Goal: Task Accomplishment & Management: Manage account settings

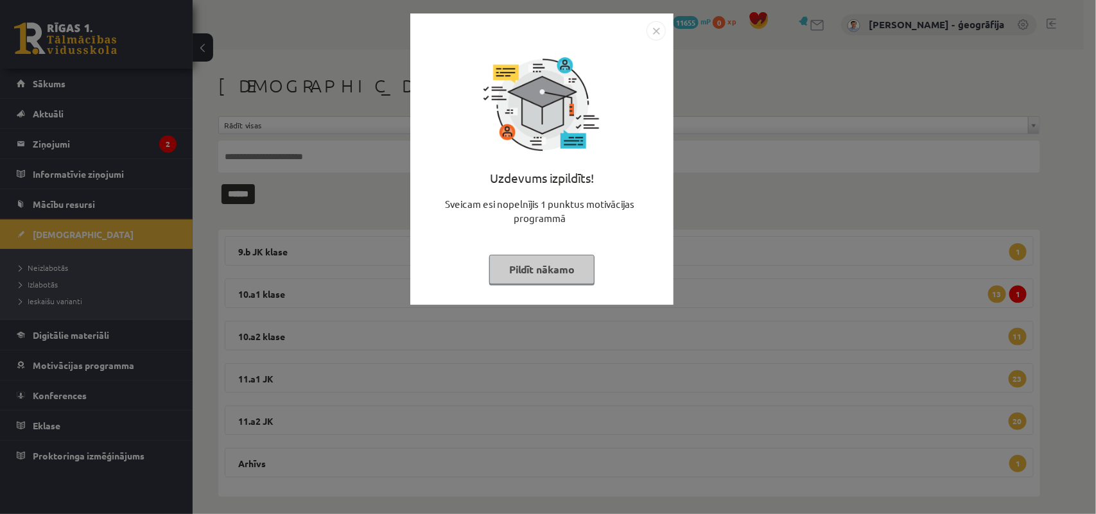
click at [654, 29] on img "Close" at bounding box center [656, 30] width 19 height 19
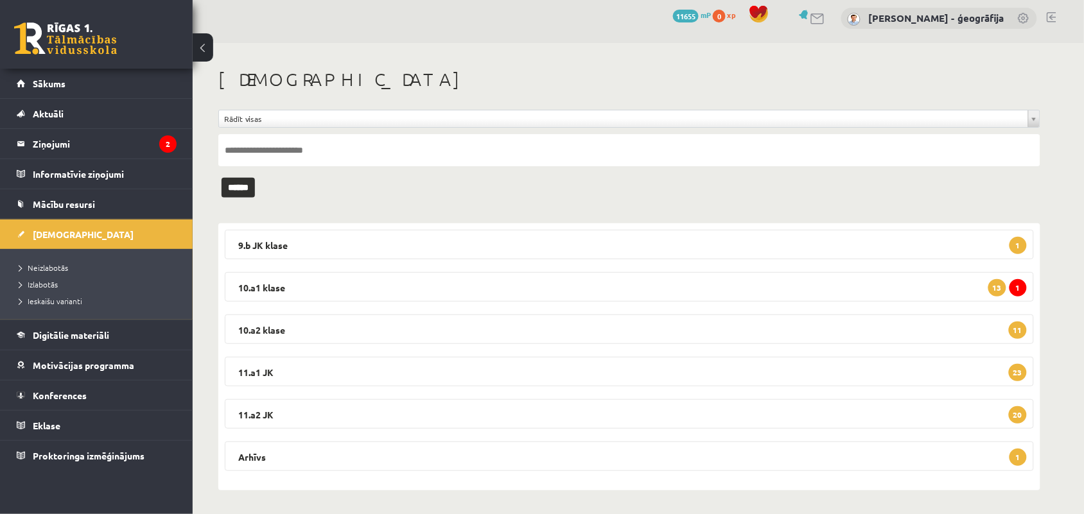
scroll to position [8, 0]
click at [67, 146] on legend "Ziņojumi 2" at bounding box center [105, 144] width 144 height 30
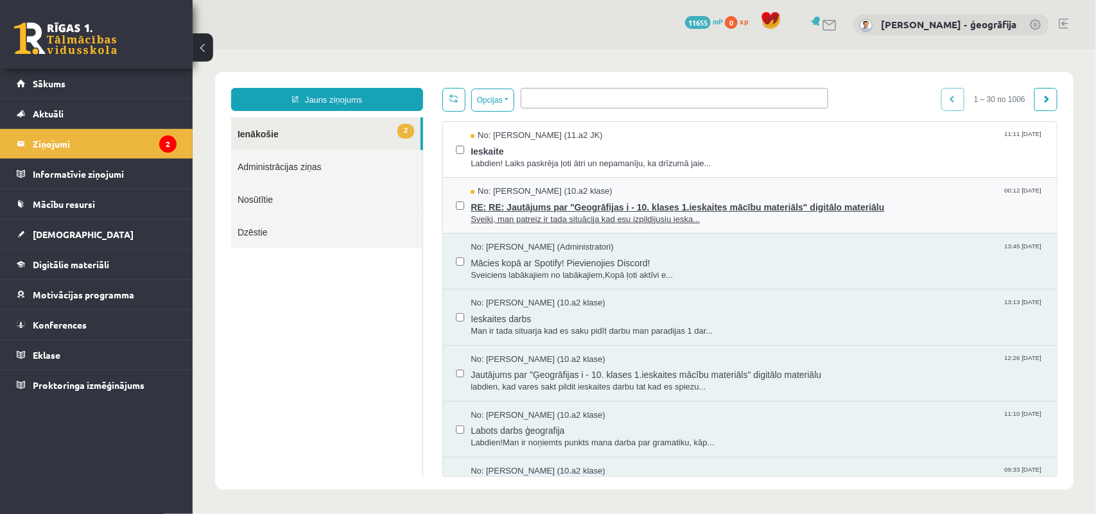
click at [503, 205] on span "RE: RE: Jautājums par "Ģeogrāfijas i - 10. klases 1.ieskaites mācību materiāls"…" at bounding box center [756, 205] width 573 height 16
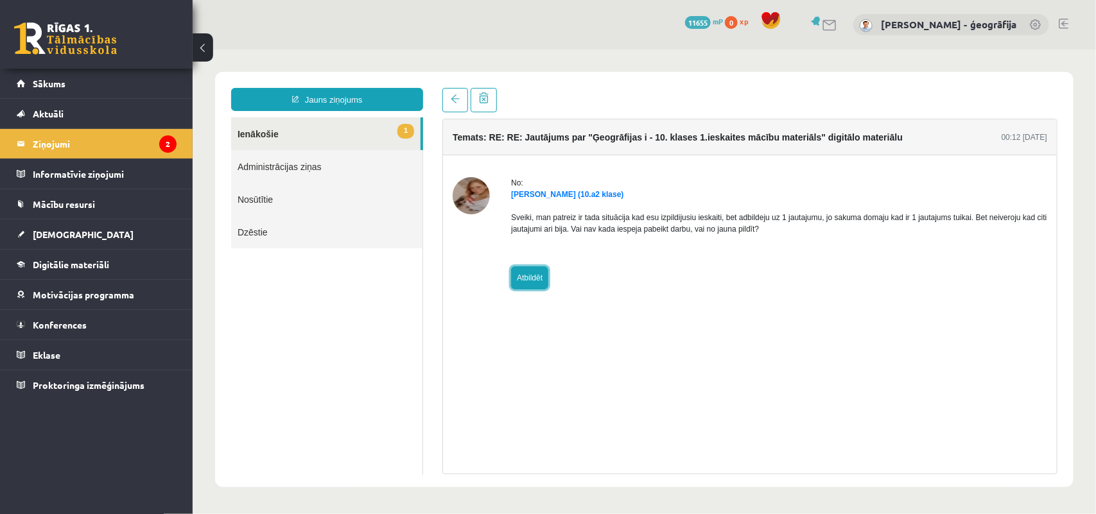
click at [521, 270] on link "Atbildēt" at bounding box center [528, 277] width 37 height 23
type input "**********"
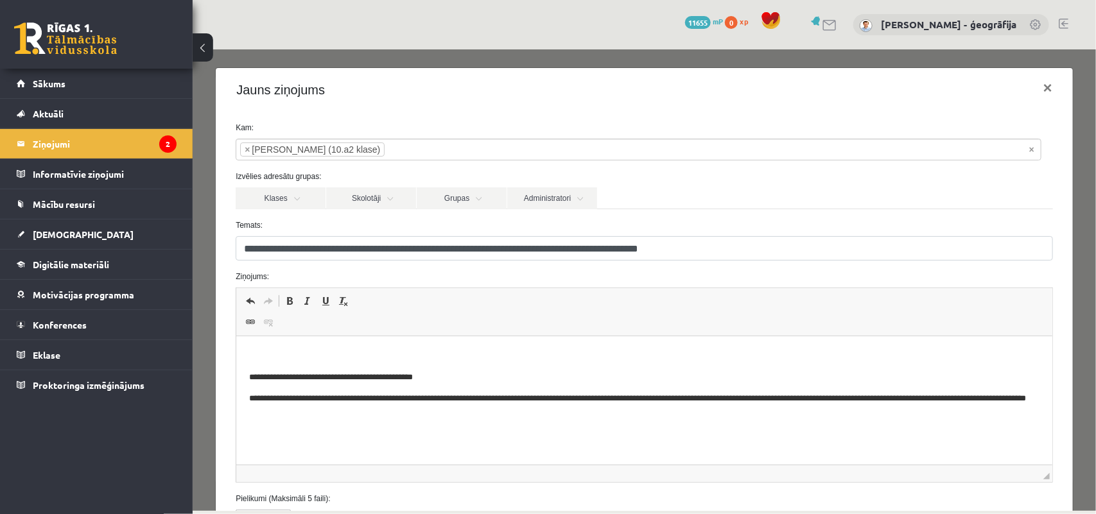
scroll to position [80, 0]
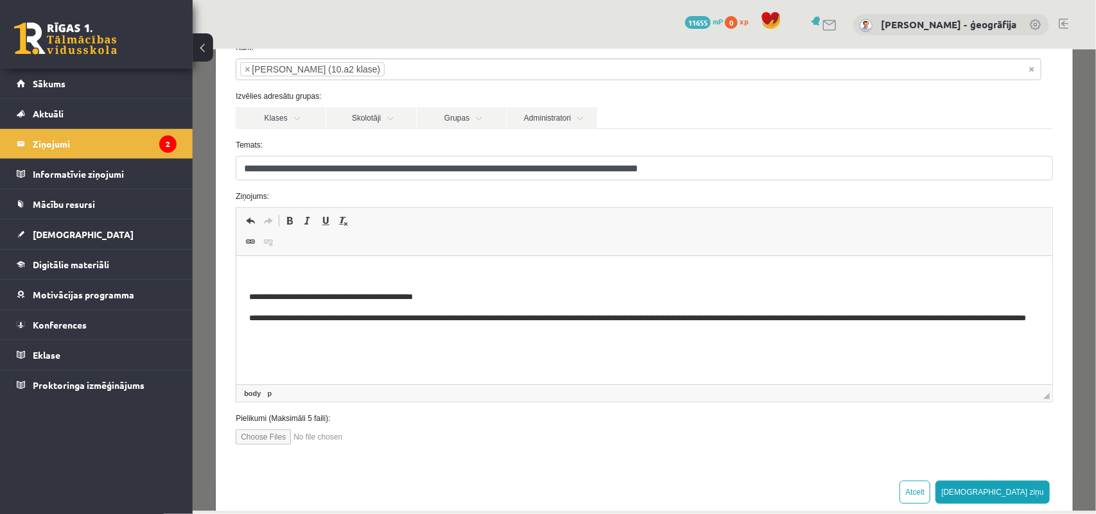
click at [263, 272] on p "Bagātinātā teksta redaktors, wiswyg-editor-47024775311240-1757827298-354" at bounding box center [644, 275] width 790 height 13
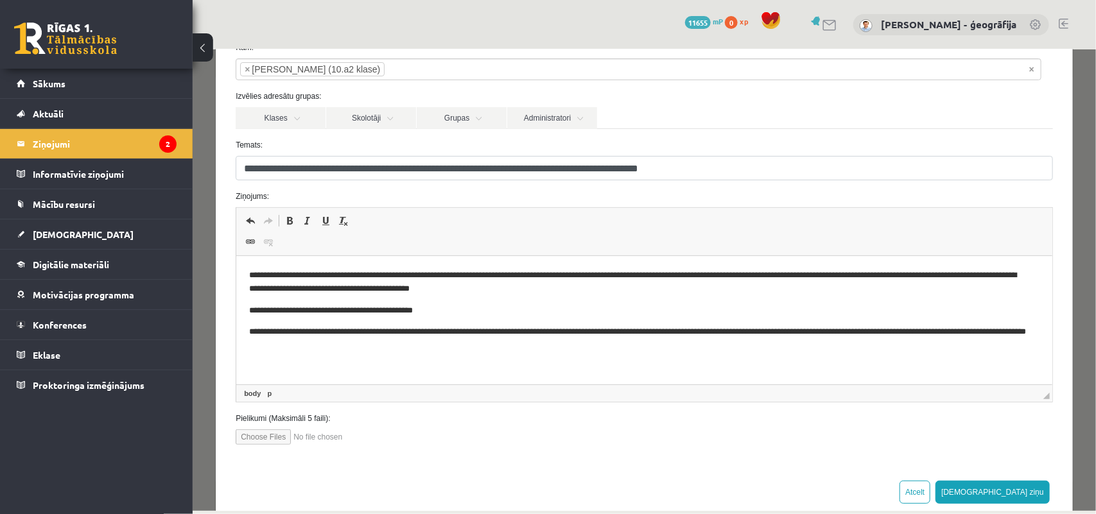
scroll to position [107, 0]
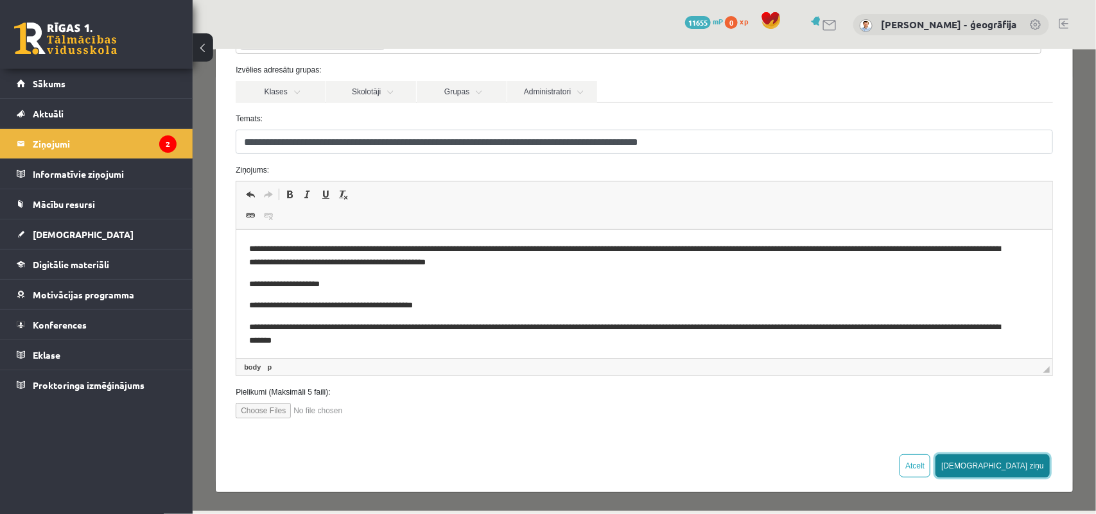
click at [1014, 466] on button "Sūtīt ziņu" at bounding box center [992, 465] width 114 height 23
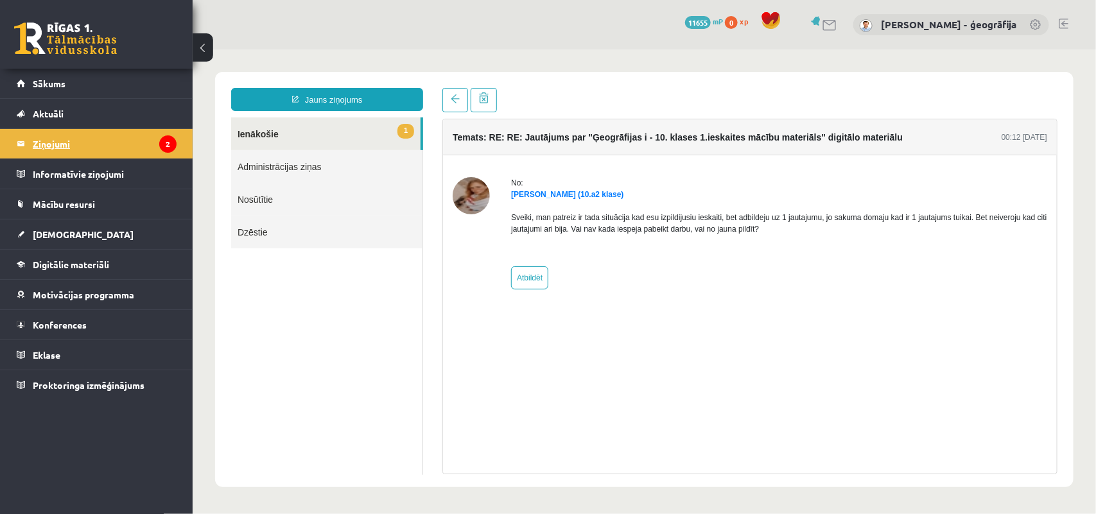
scroll to position [0, 0]
click at [259, 139] on link "1 Ienākošie" at bounding box center [325, 133] width 189 height 33
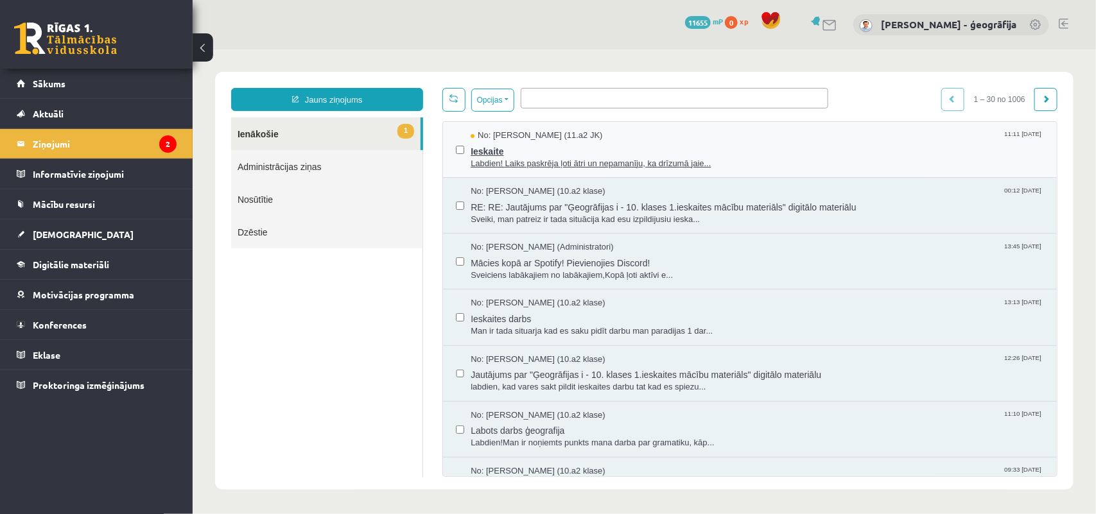
click at [530, 165] on span "Labdien! Laiks paskrēja ļoti ātri un nepamanīju, ka drīzumā jaie..." at bounding box center [756, 163] width 573 height 12
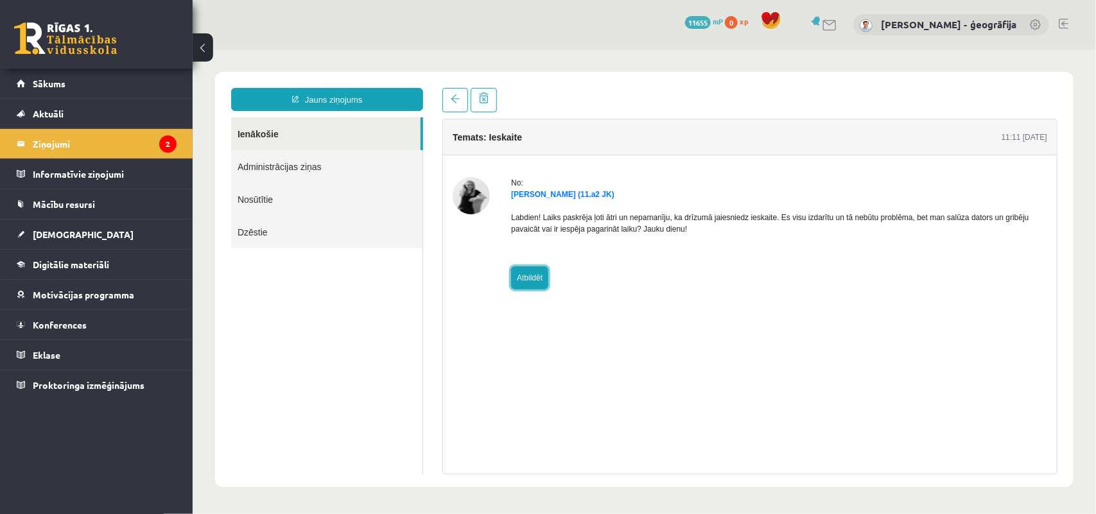
click at [531, 281] on link "Atbildēt" at bounding box center [528, 277] width 37 height 23
type input "**********"
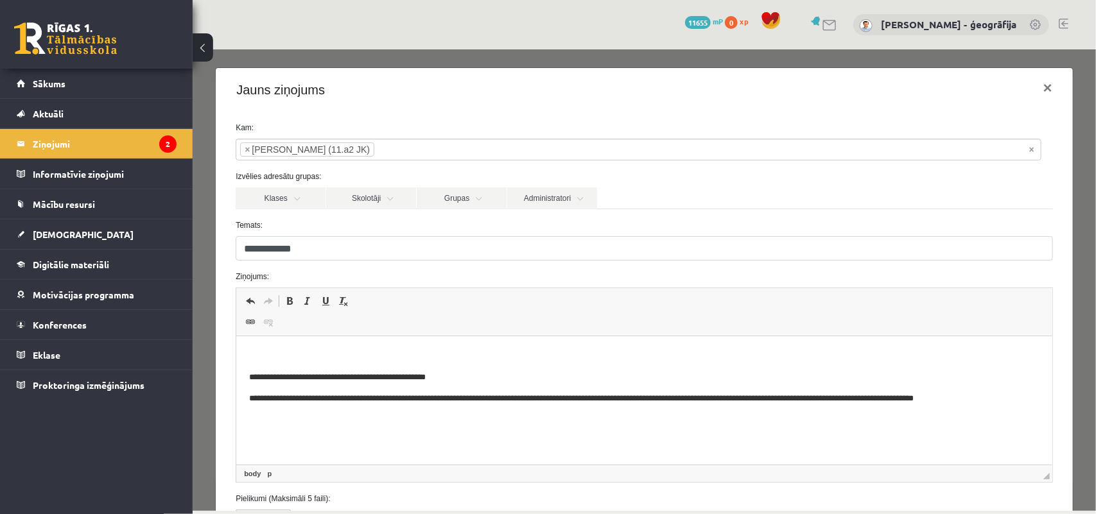
click at [287, 351] on p "Bagātinātā teksta redaktors, wiswyg-editor-47024825444000-1757827585-123" at bounding box center [644, 355] width 790 height 13
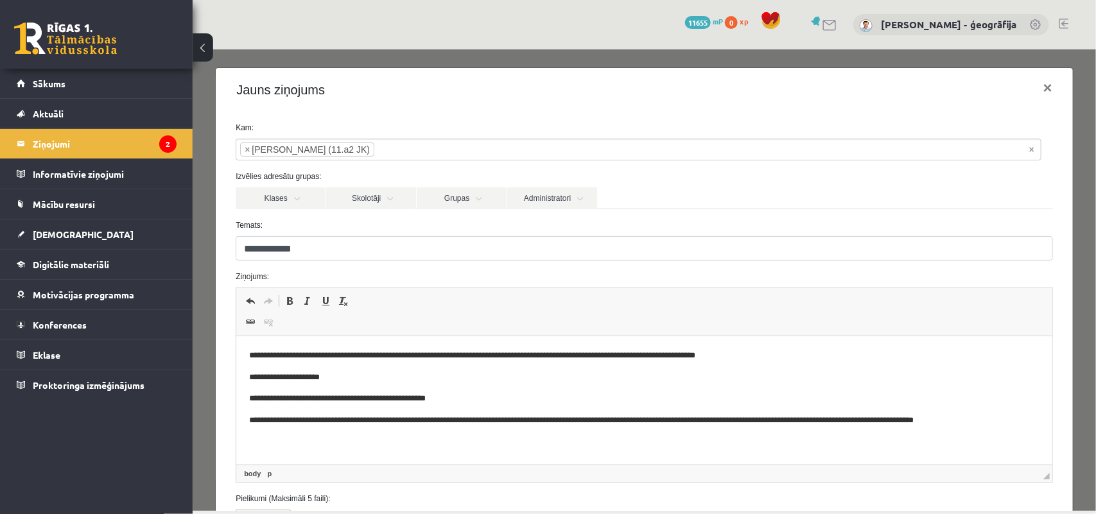
click at [554, 356] on p "**********" at bounding box center [638, 355] width 779 height 13
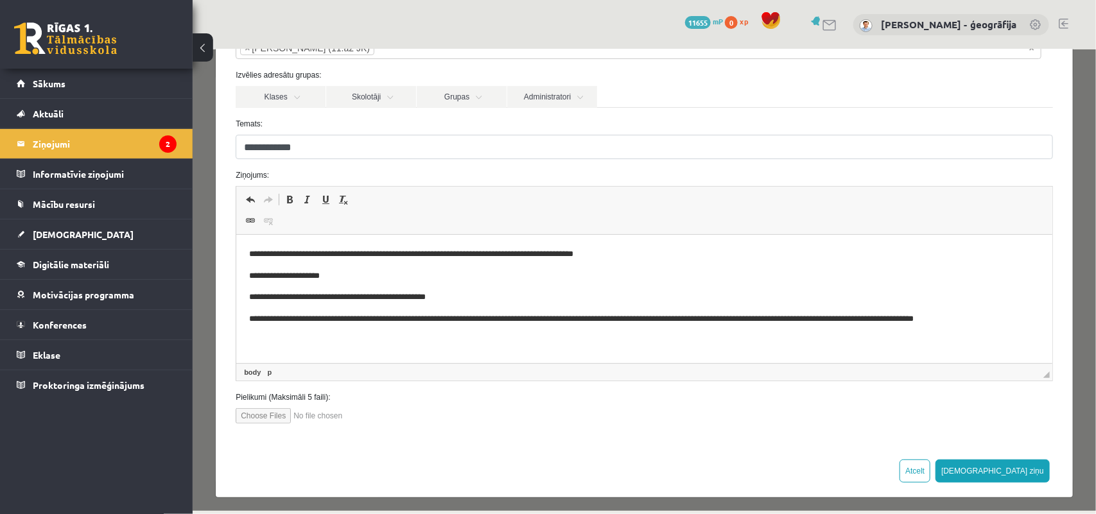
scroll to position [107, 0]
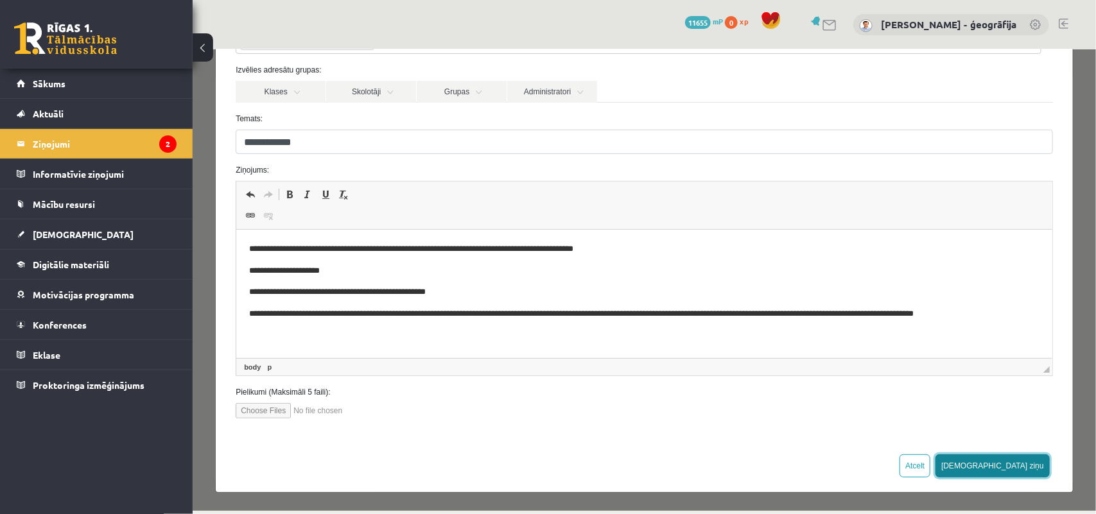
click at [1033, 459] on button "Sūtīt ziņu" at bounding box center [992, 465] width 114 height 23
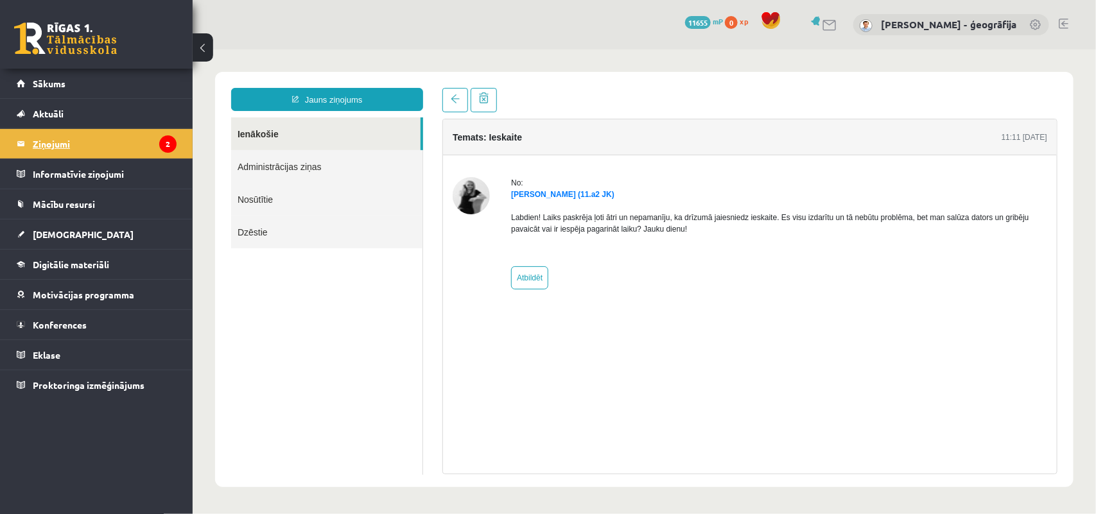
scroll to position [0, 0]
click at [42, 143] on legend "Ziņojumi 2" at bounding box center [105, 144] width 144 height 30
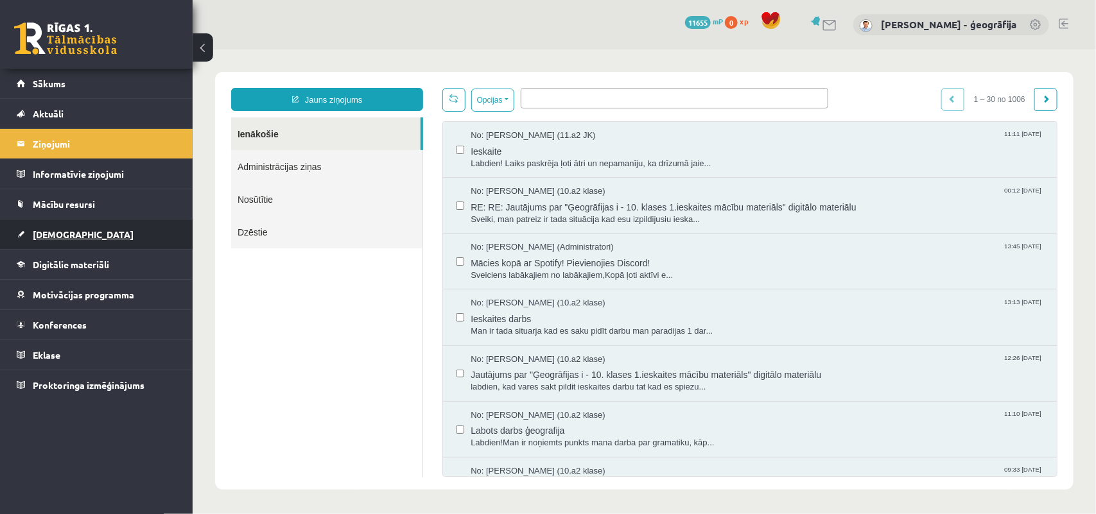
click at [52, 240] on link "[DEMOGRAPHIC_DATA]" at bounding box center [97, 235] width 160 height 30
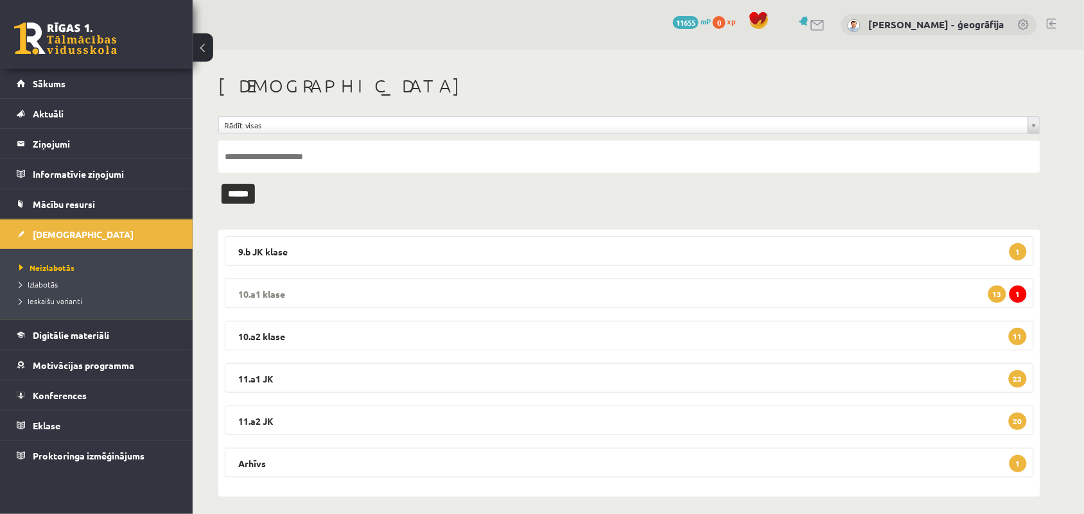
click at [504, 290] on legend "10.a1 klase 1 13" at bounding box center [629, 294] width 809 height 30
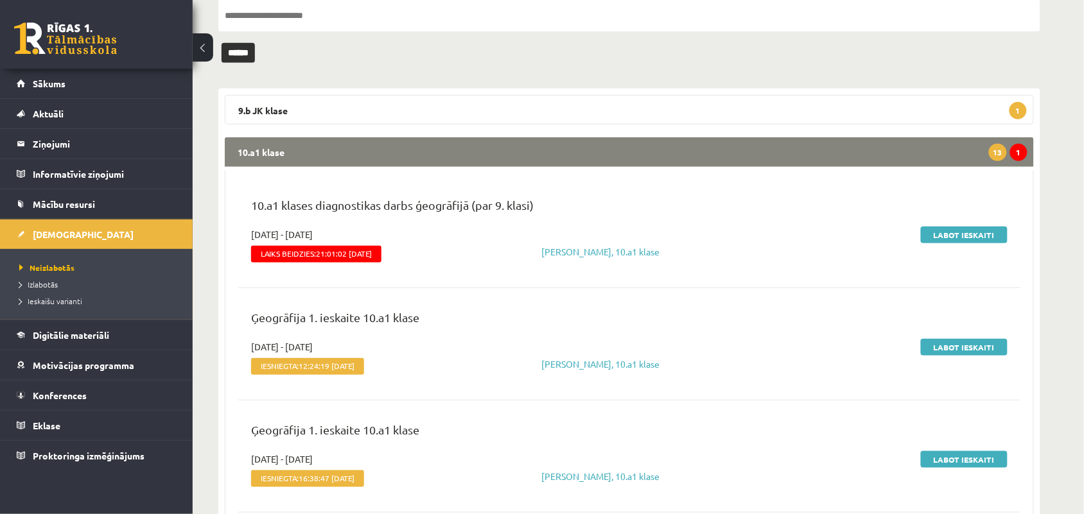
scroll to position [161, 0]
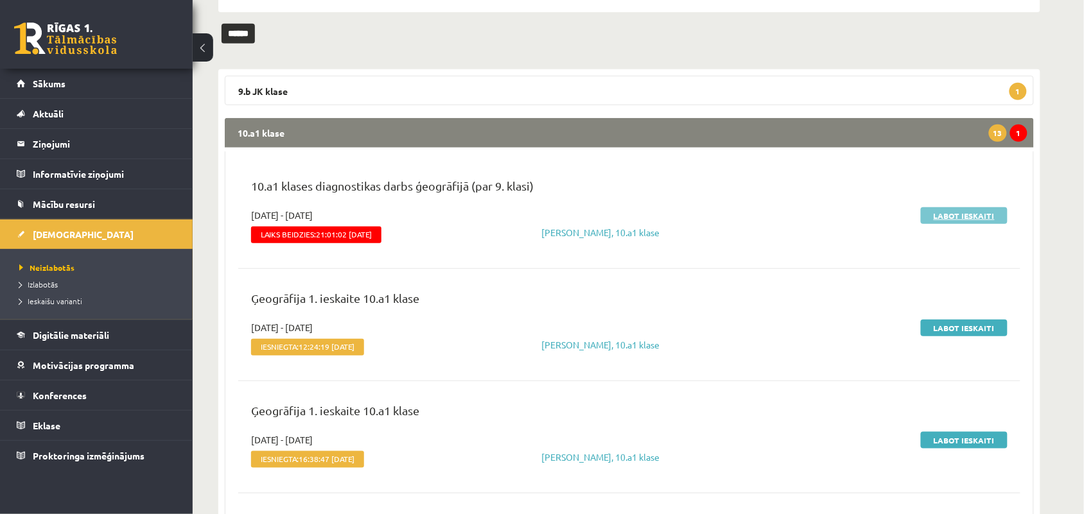
click at [948, 216] on link "Labot ieskaiti" at bounding box center [964, 215] width 87 height 17
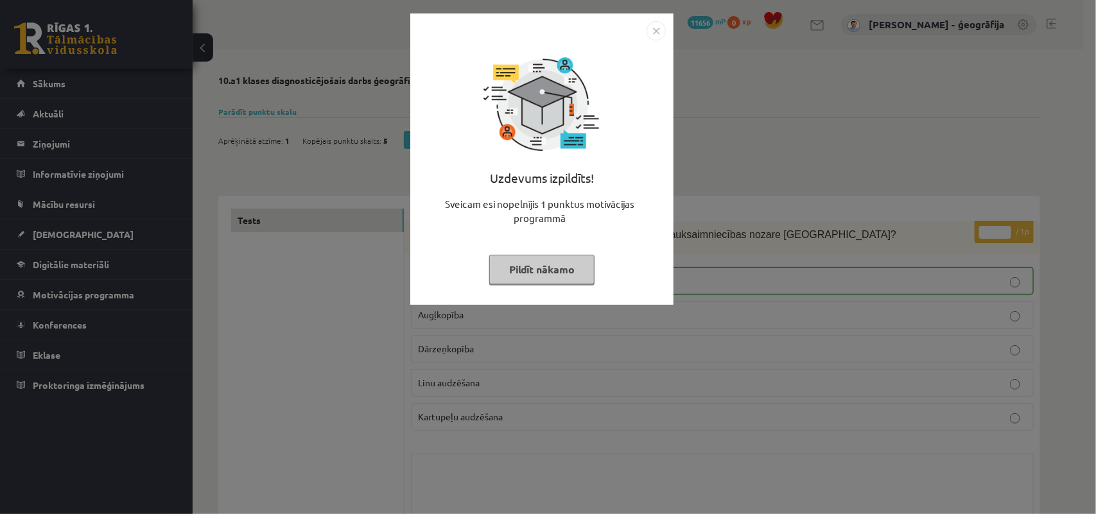
click at [543, 265] on button "Pildīt nākamo" at bounding box center [541, 270] width 105 height 30
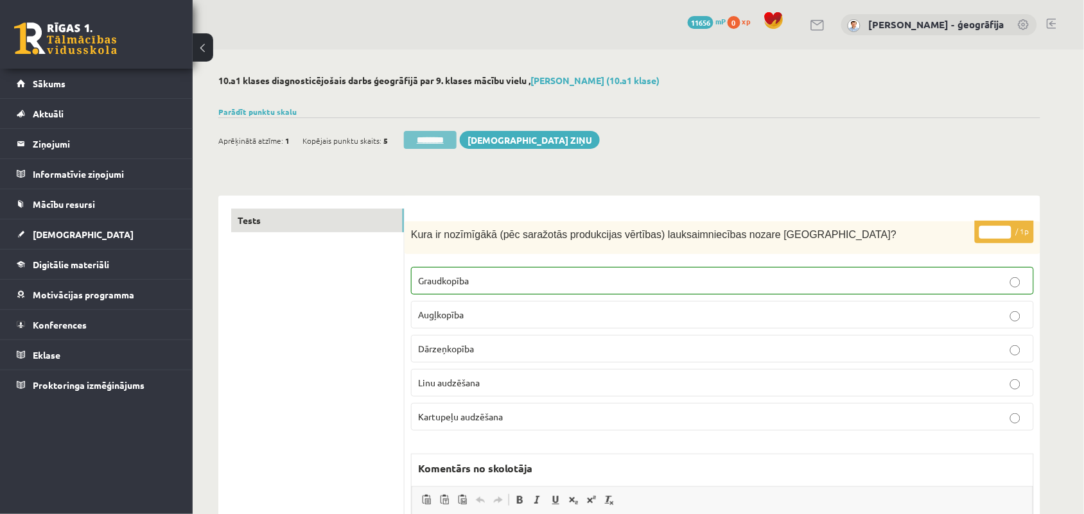
click at [421, 139] on input "********" at bounding box center [430, 140] width 53 height 18
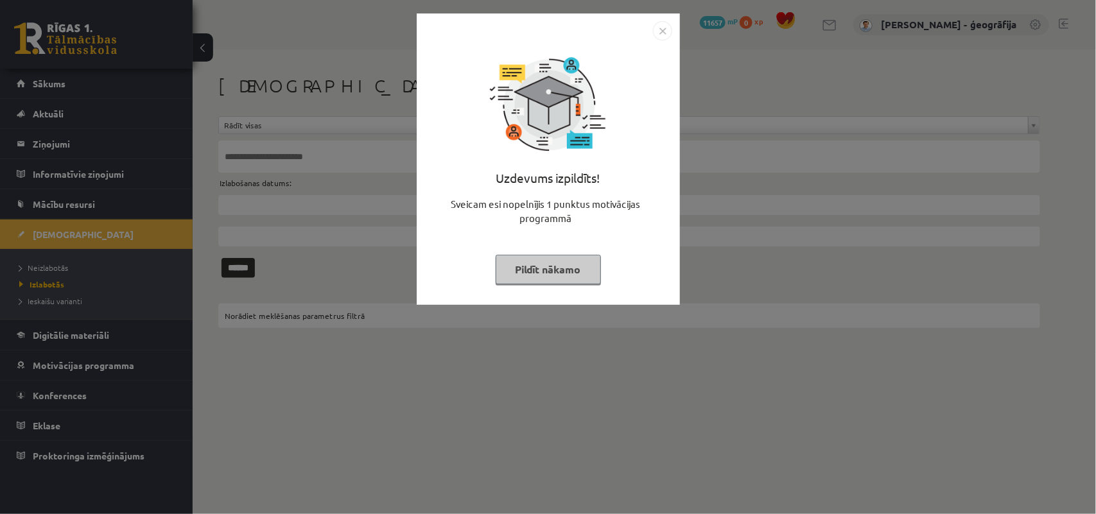
click at [511, 274] on button "Pildīt nākamo" at bounding box center [548, 270] width 105 height 30
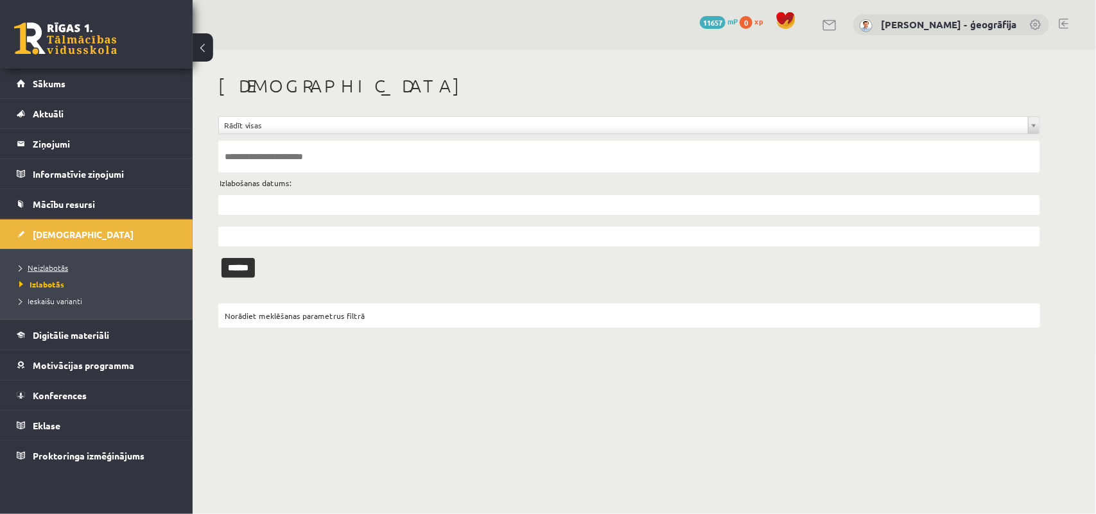
click at [49, 265] on span "Neizlabotās" at bounding box center [43, 268] width 49 height 10
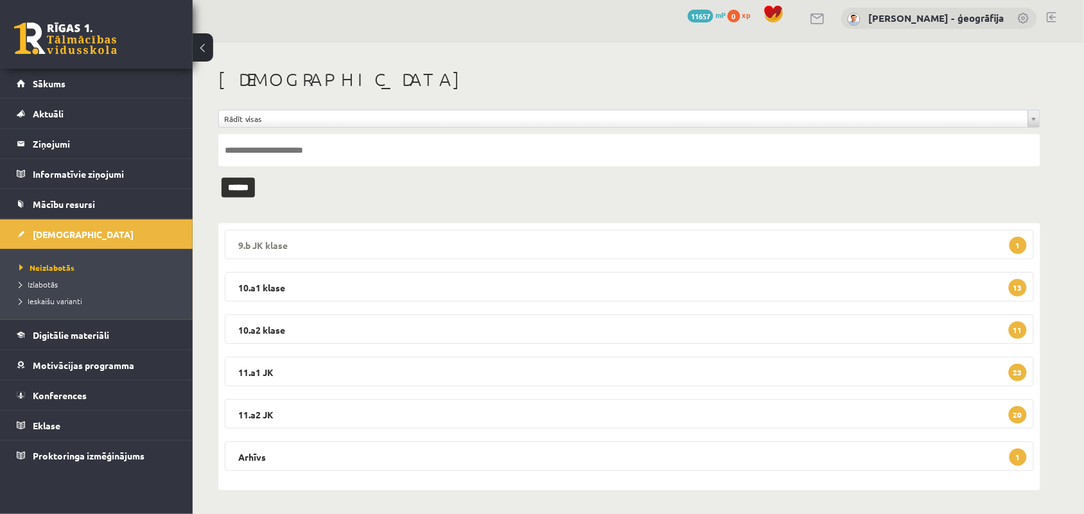
scroll to position [8, 0]
click at [419, 284] on legend "10.a1 klase 13" at bounding box center [629, 286] width 809 height 30
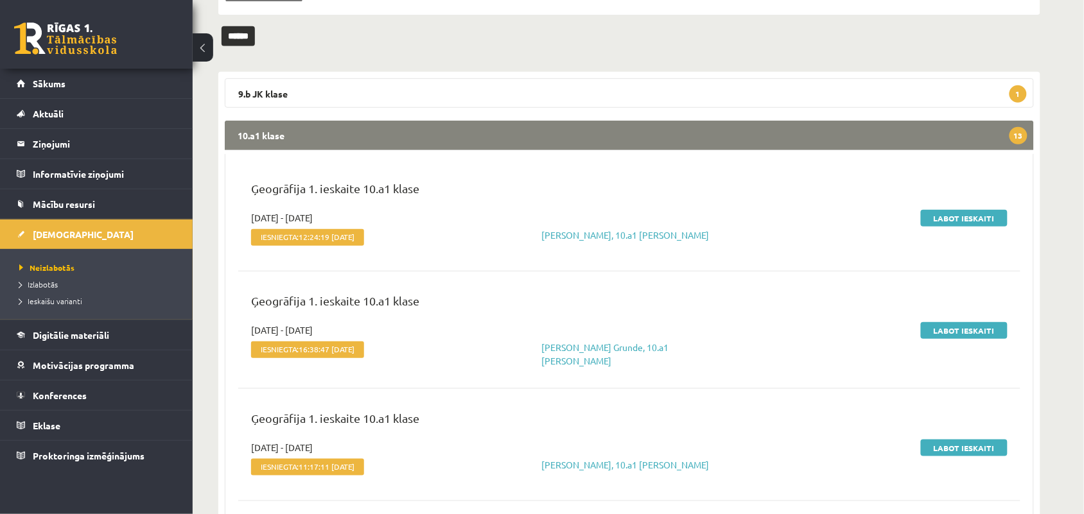
scroll to position [88, 0]
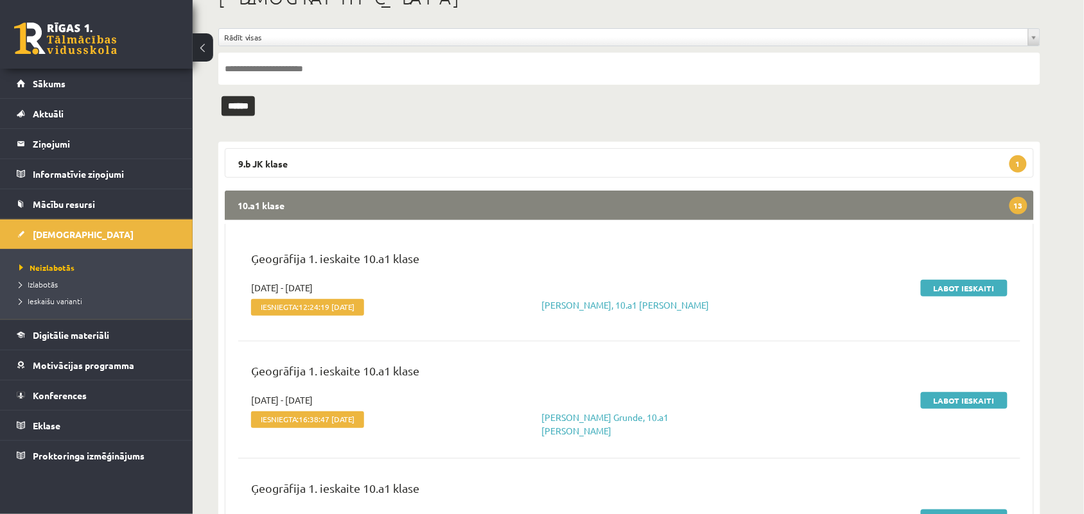
click at [414, 203] on legend "10.a1 klase 13" at bounding box center [629, 206] width 809 height 30
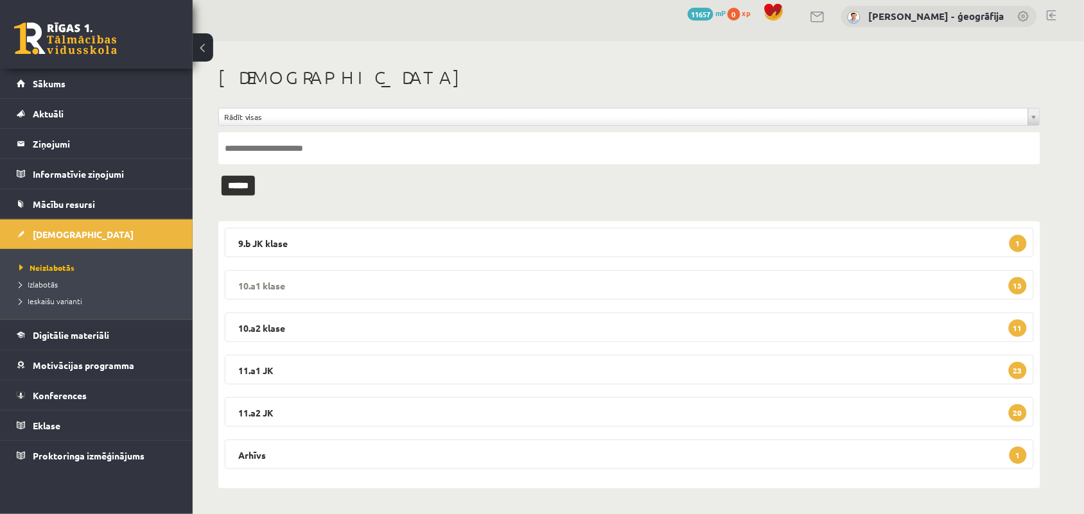
scroll to position [8, 0]
click at [360, 403] on legend "11.a2 JK 20" at bounding box center [629, 413] width 809 height 30
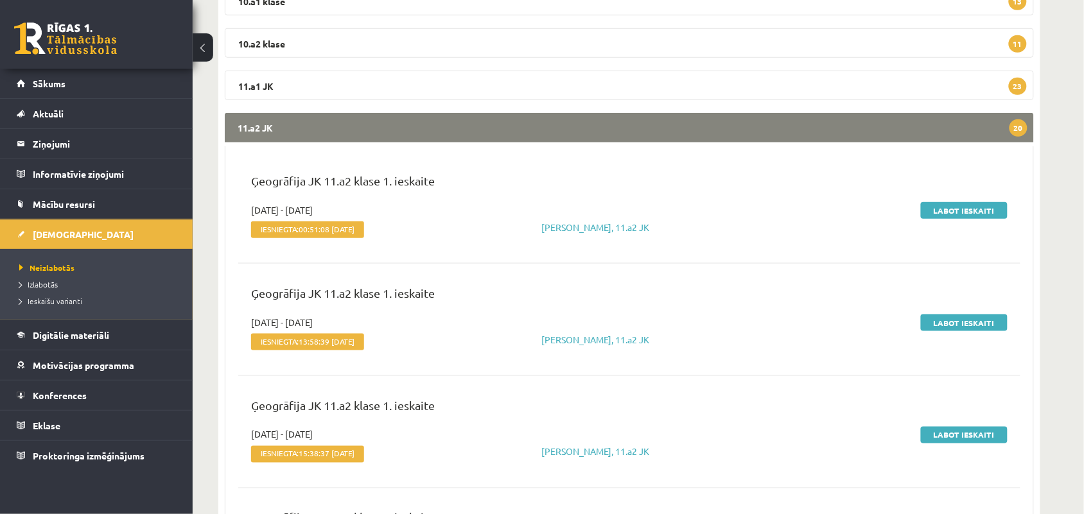
scroll to position [401, 0]
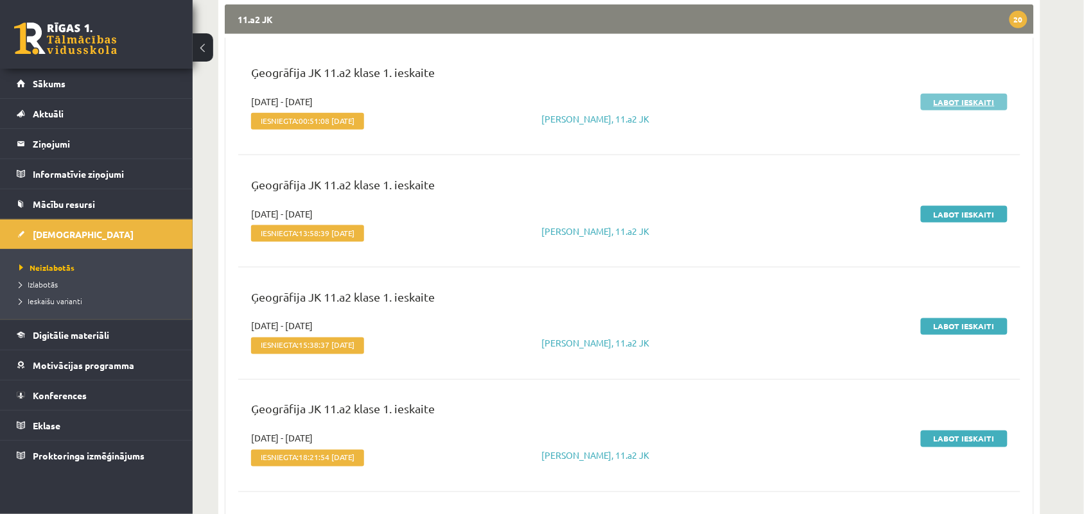
click at [944, 105] on link "Labot ieskaiti" at bounding box center [964, 102] width 87 height 17
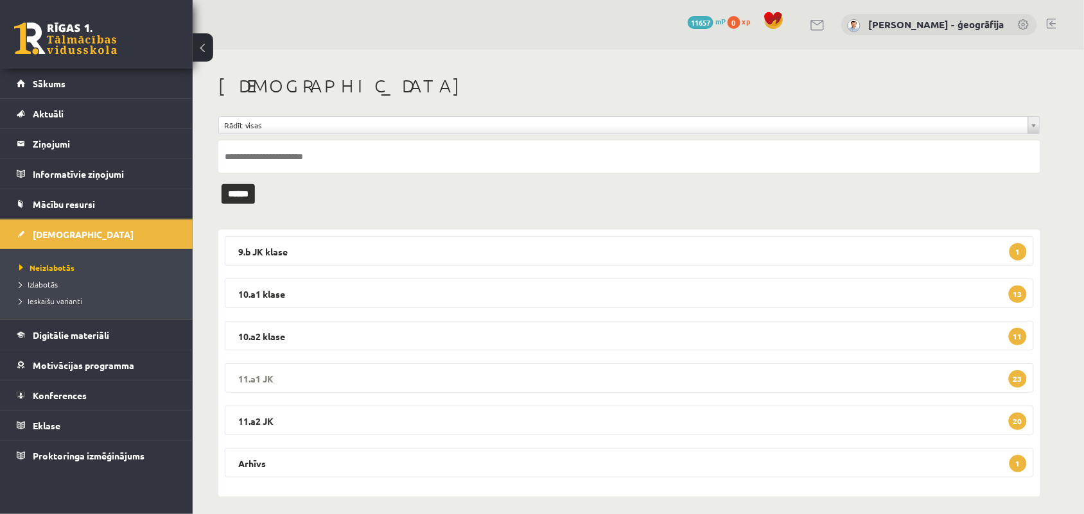
click at [499, 376] on legend "11.a1 JK 23" at bounding box center [629, 378] width 809 height 30
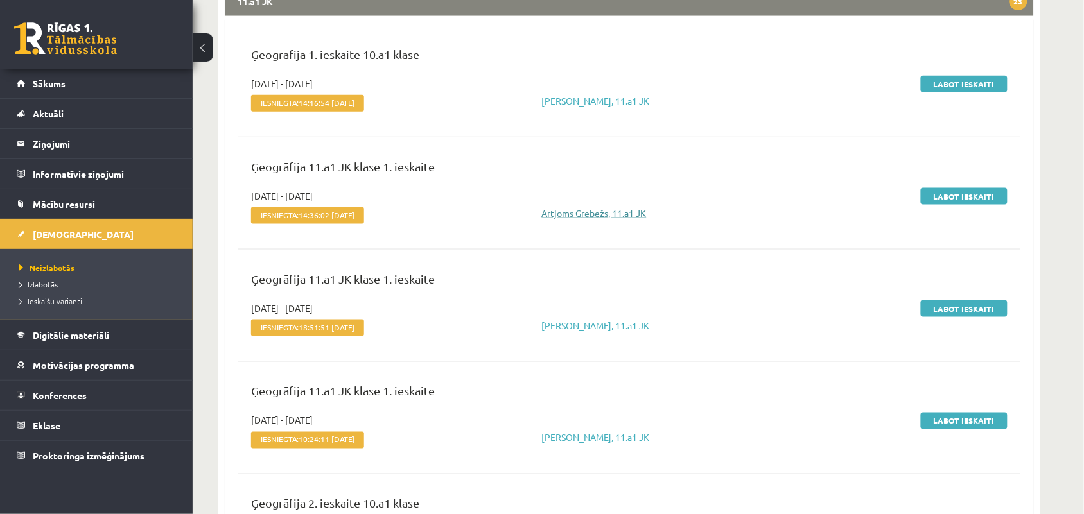
scroll to position [401, 0]
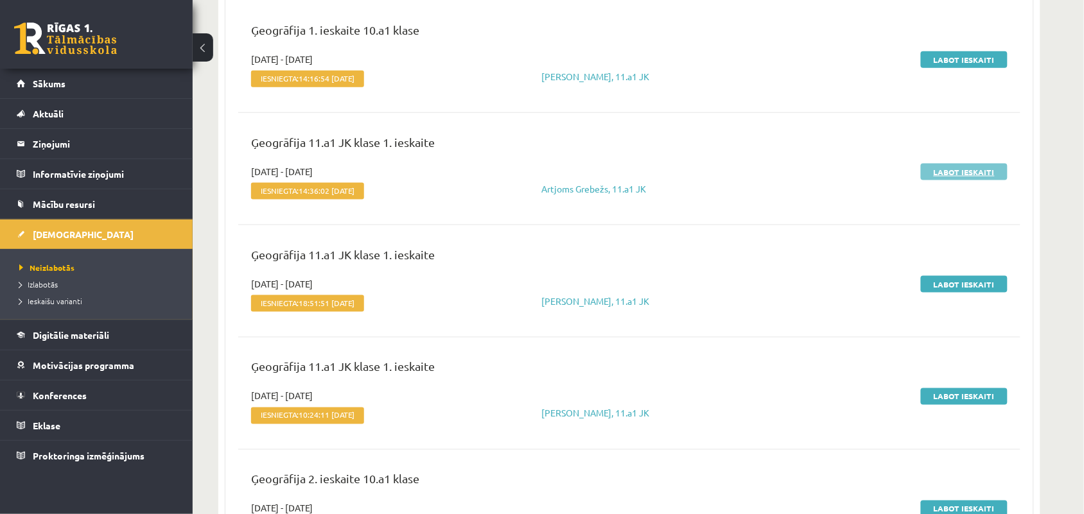
click at [976, 170] on link "Labot ieskaiti" at bounding box center [964, 172] width 87 height 17
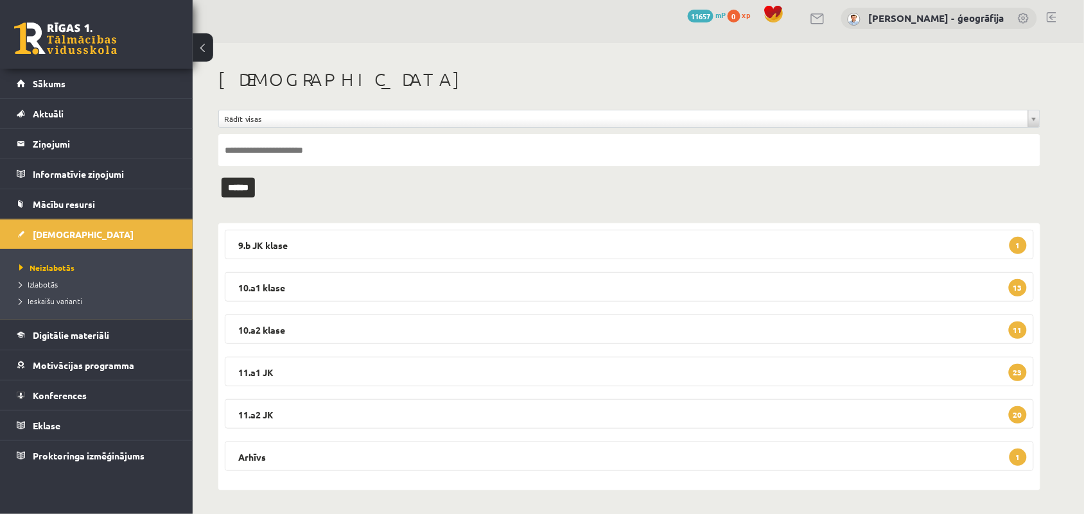
scroll to position [8, 0]
click at [290, 376] on legend "11.a1 JK 23" at bounding box center [629, 371] width 809 height 30
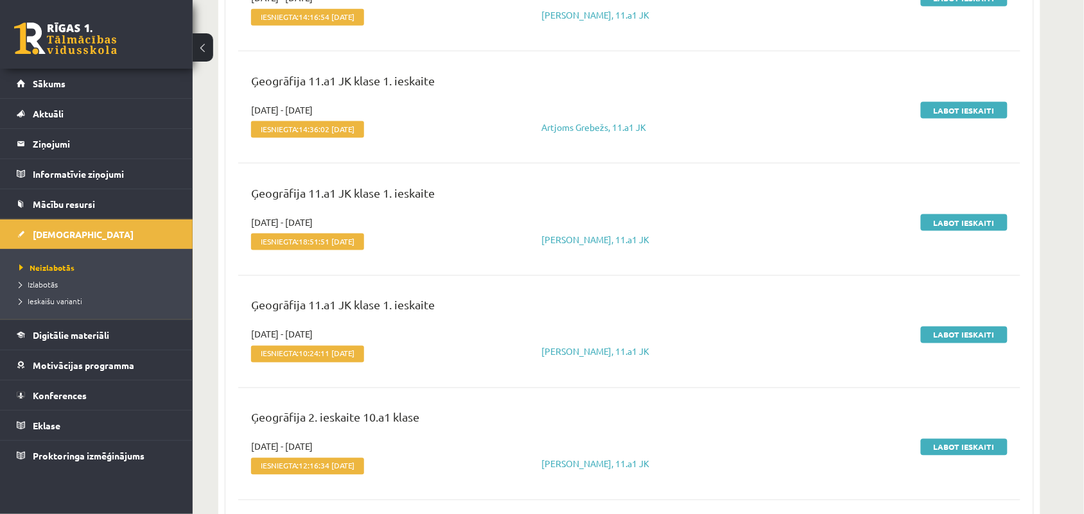
scroll to position [489, 0]
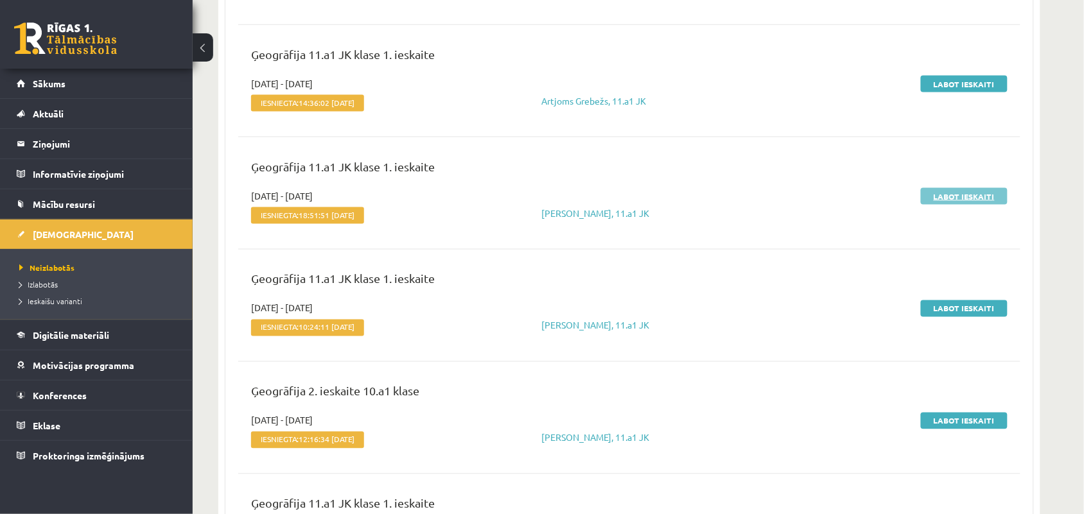
click at [935, 191] on link "Labot ieskaiti" at bounding box center [964, 196] width 87 height 17
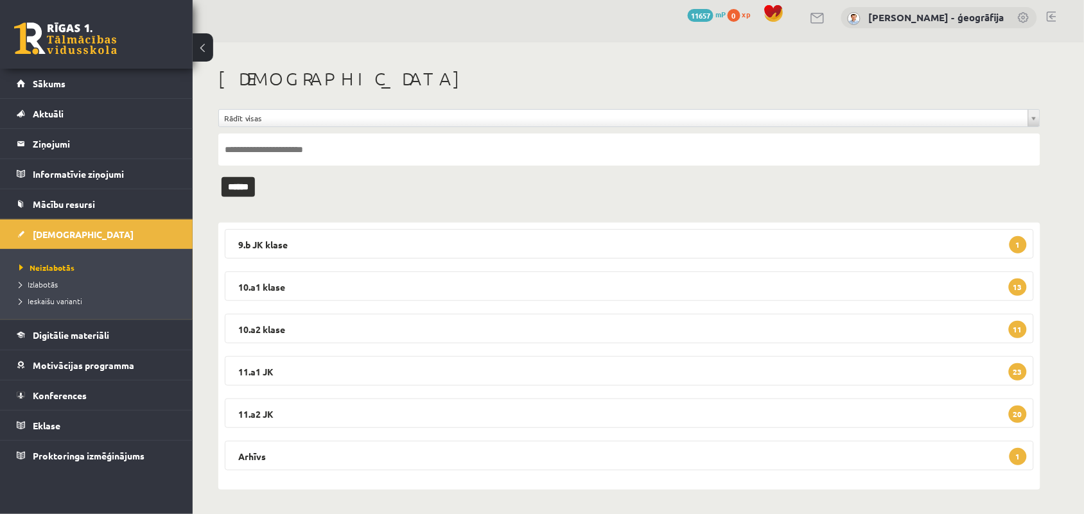
scroll to position [8, 0]
click at [304, 382] on legend "11.a1 JK 23" at bounding box center [629, 371] width 809 height 30
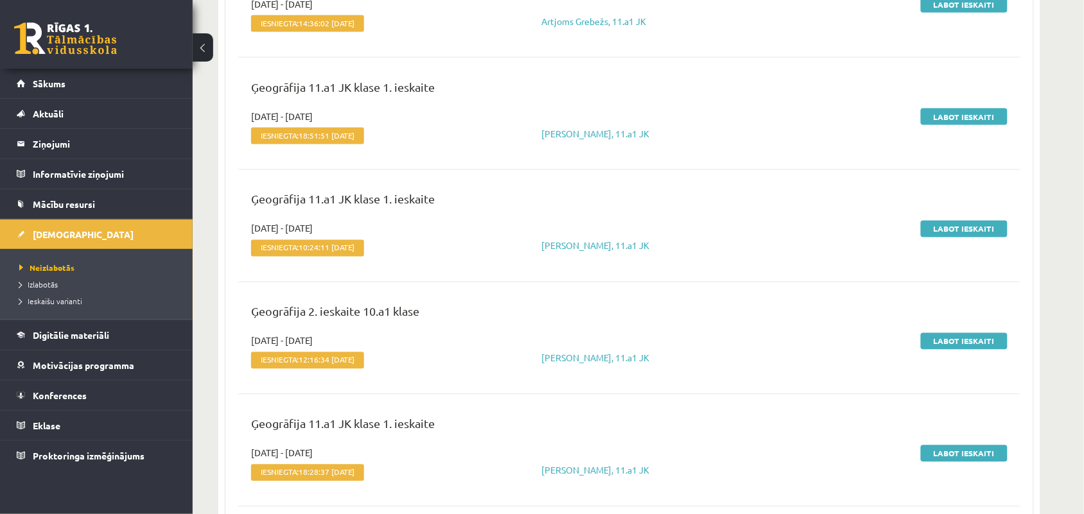
scroll to position [570, 0]
click at [952, 225] on link "Labot ieskaiti" at bounding box center [964, 228] width 87 height 17
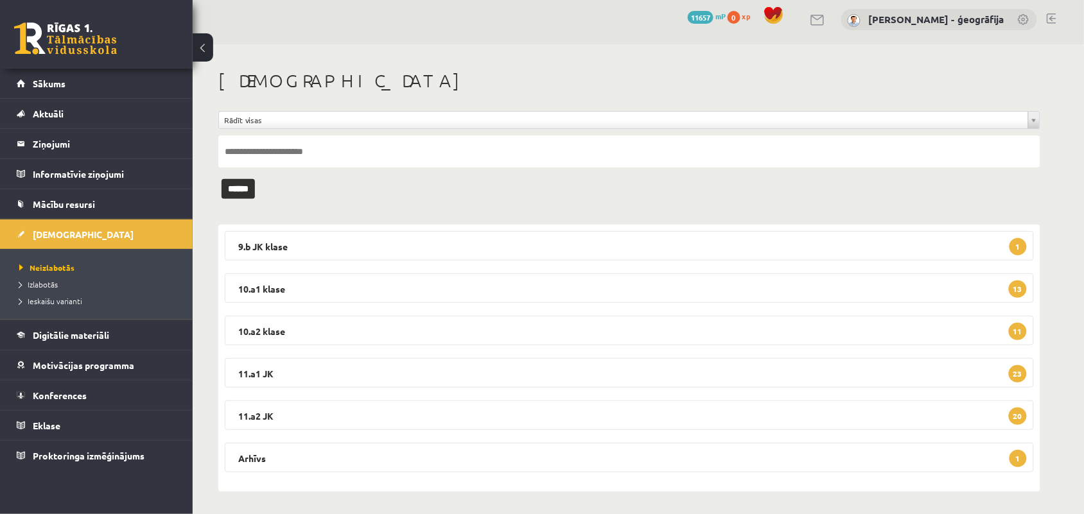
scroll to position [8, 0]
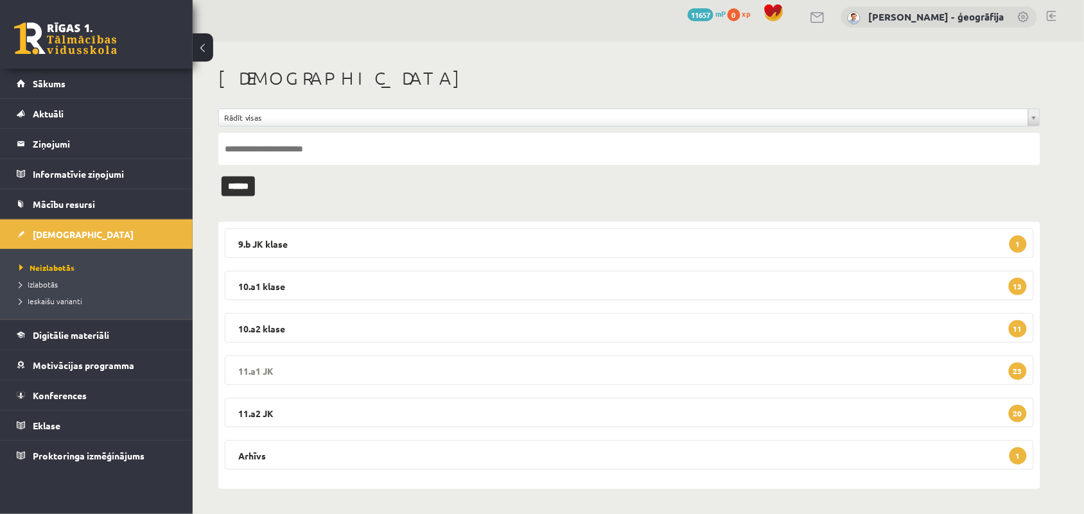
click at [324, 367] on legend "11.a1 JK 23" at bounding box center [629, 371] width 809 height 30
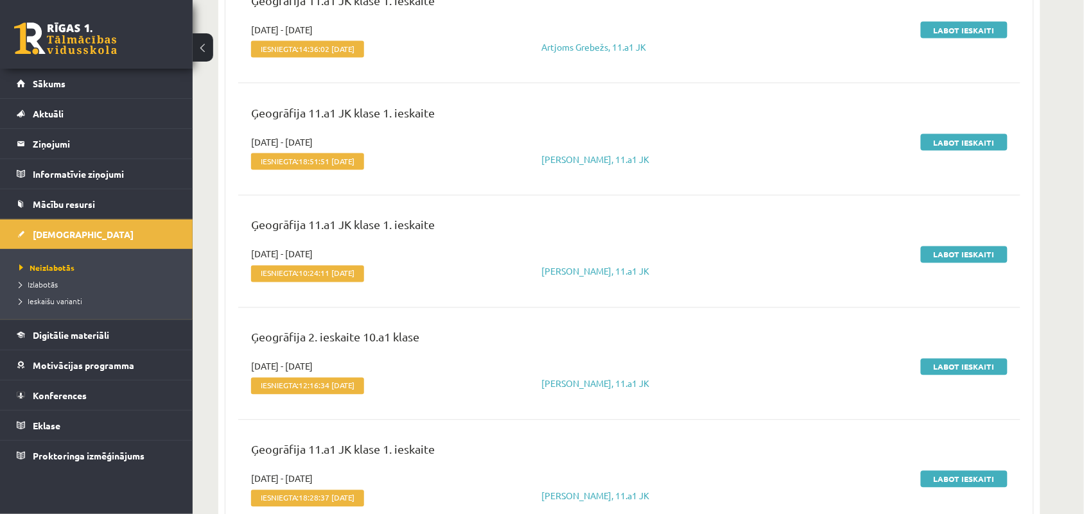
scroll to position [650, 0]
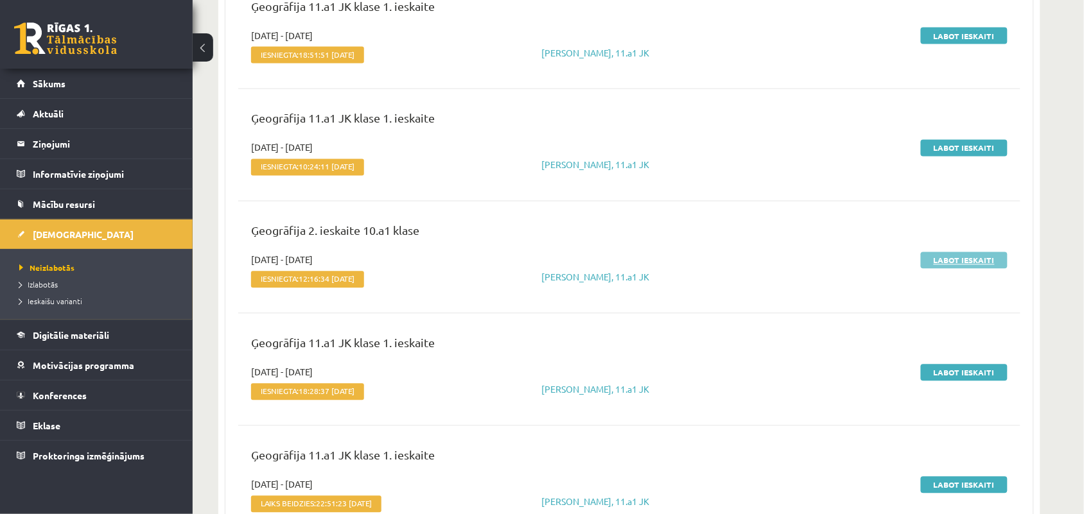
click at [930, 255] on link "Labot ieskaiti" at bounding box center [964, 260] width 87 height 17
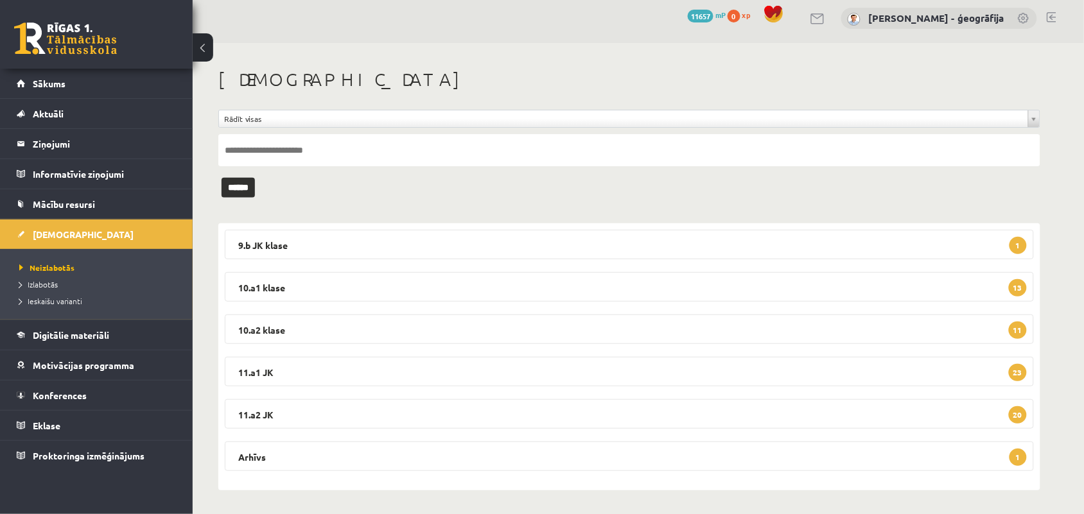
scroll to position [8, 0]
click at [299, 368] on legend "11.a1 JK 23" at bounding box center [629, 371] width 809 height 30
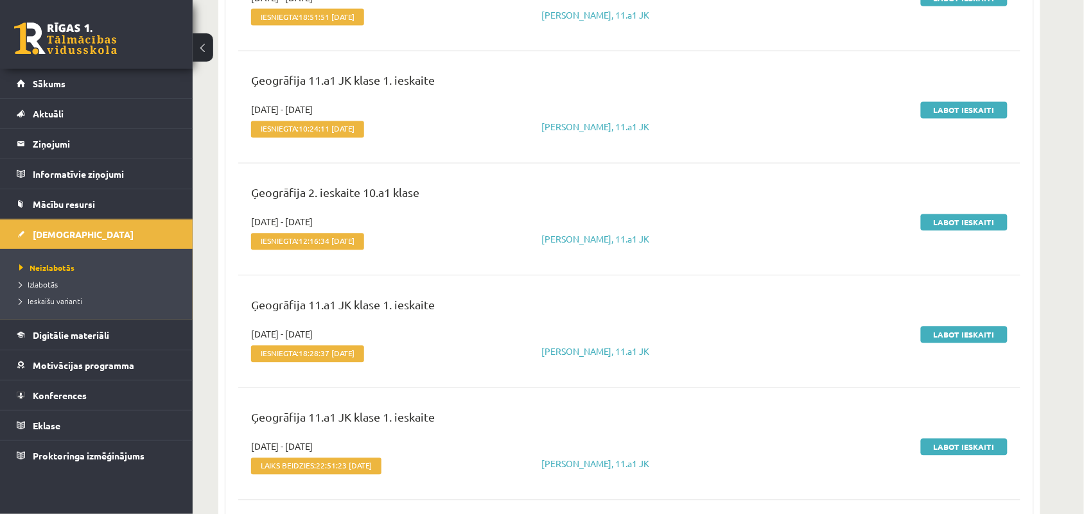
scroll to position [730, 0]
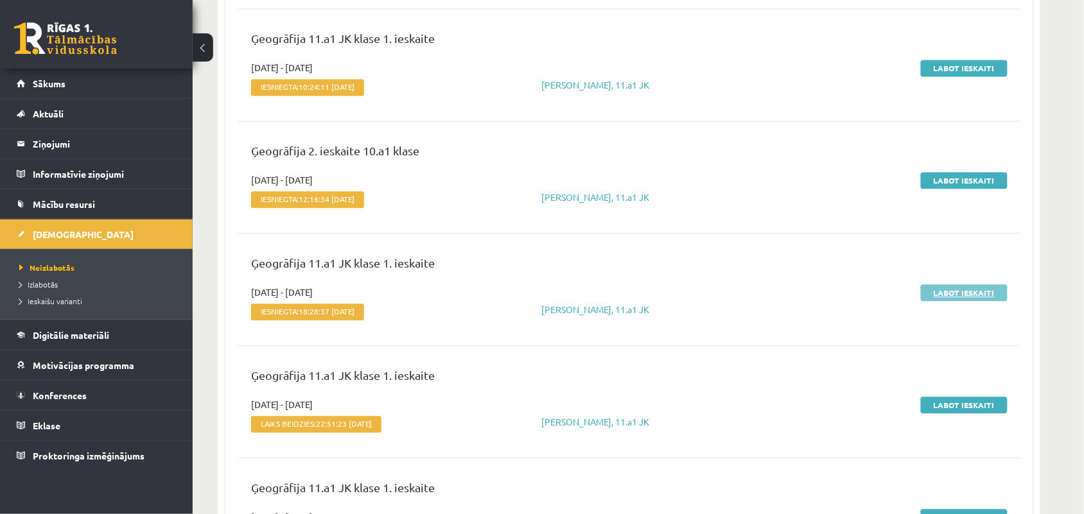
click at [933, 286] on link "Labot ieskaiti" at bounding box center [964, 292] width 87 height 17
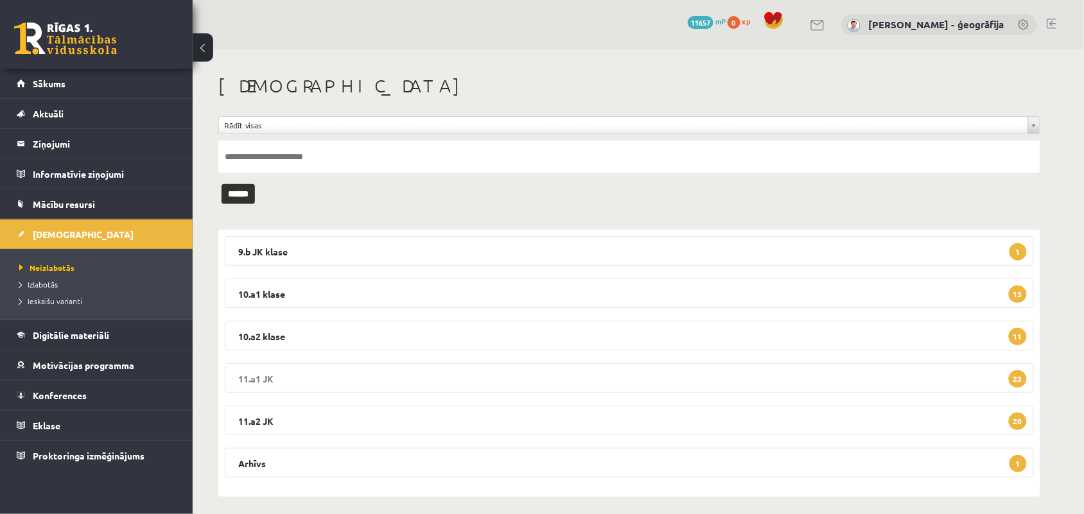
click at [288, 381] on legend "11.a1 JK 23" at bounding box center [629, 378] width 809 height 30
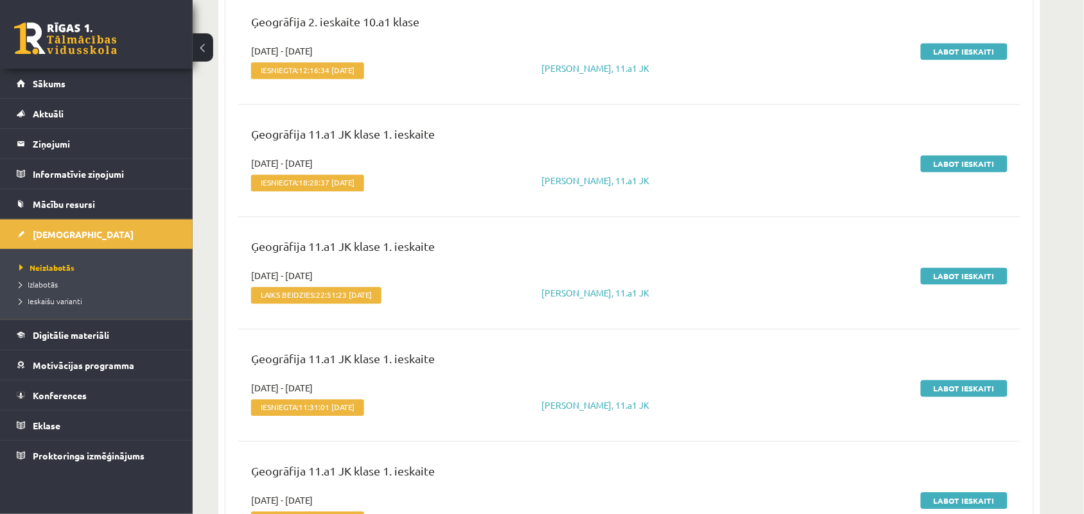
scroll to position [963, 0]
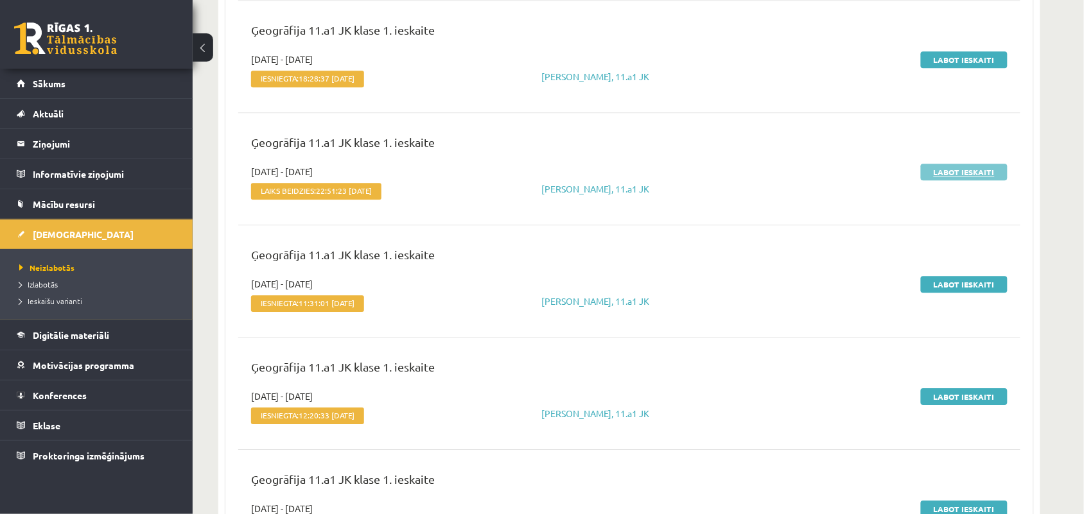
click at [955, 177] on link "Labot ieskaiti" at bounding box center [964, 172] width 87 height 17
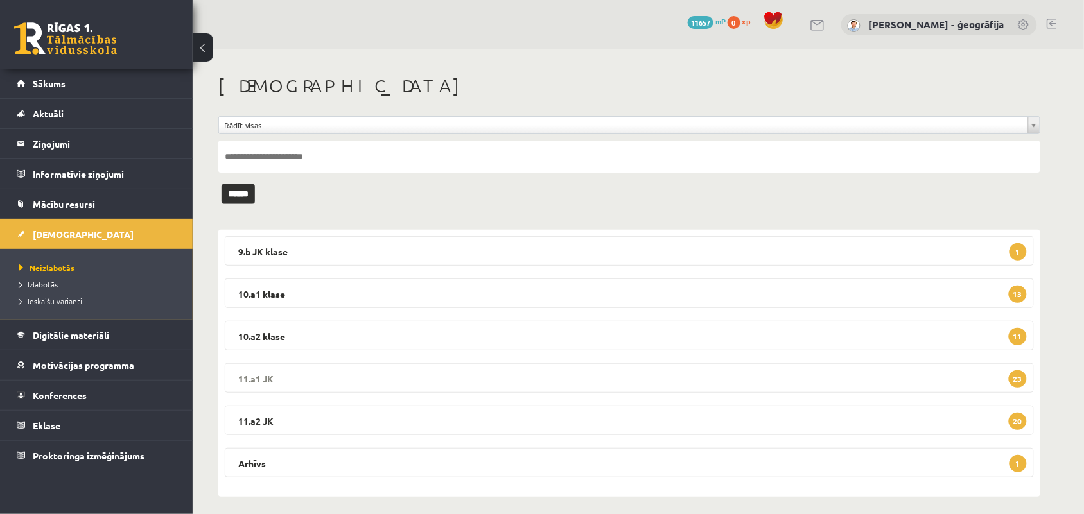
click at [276, 384] on legend "11.a1 JK 23" at bounding box center [629, 378] width 809 height 30
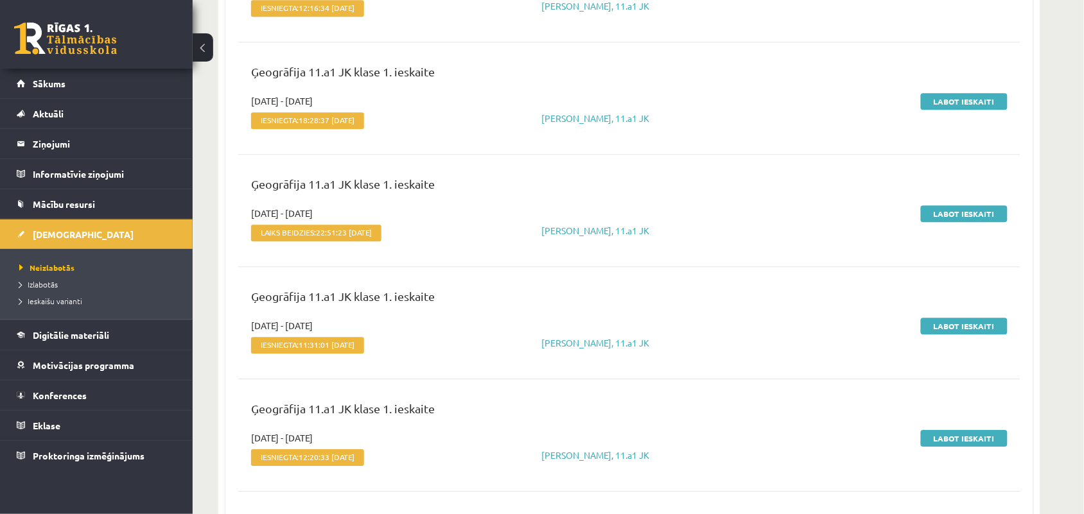
scroll to position [963, 0]
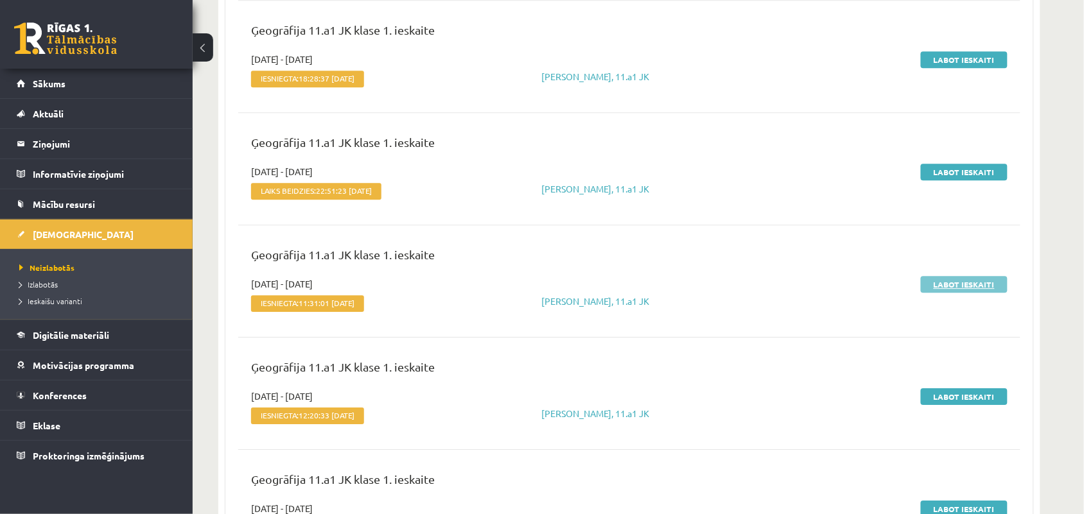
click at [948, 290] on link "Labot ieskaiti" at bounding box center [964, 284] width 87 height 17
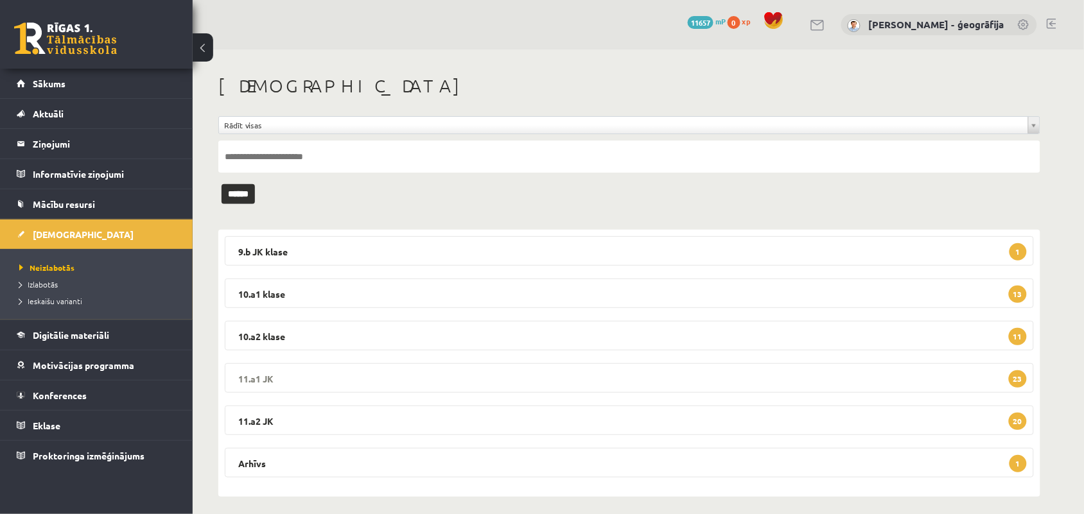
click at [280, 380] on legend "11.a1 JK 23" at bounding box center [629, 378] width 809 height 30
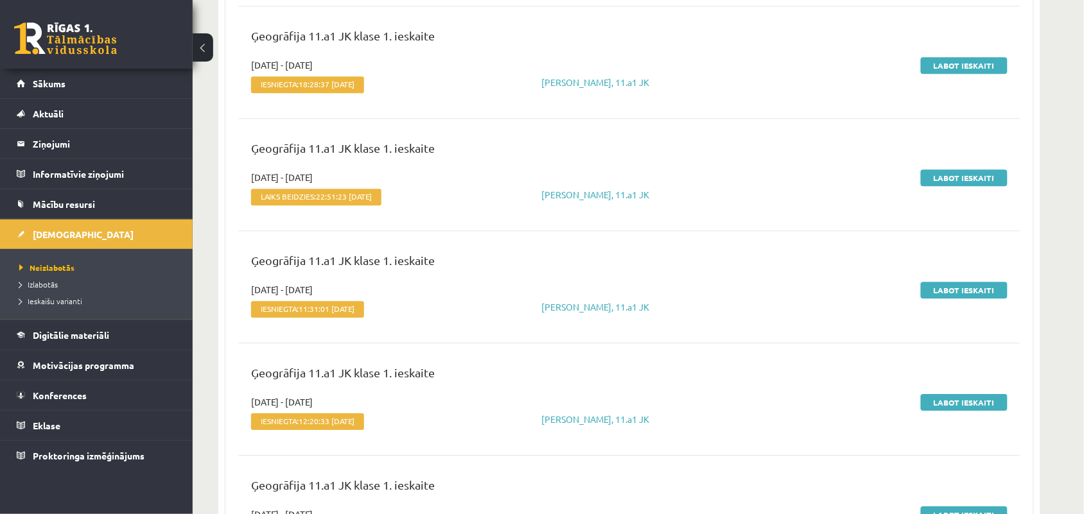
scroll to position [963, 0]
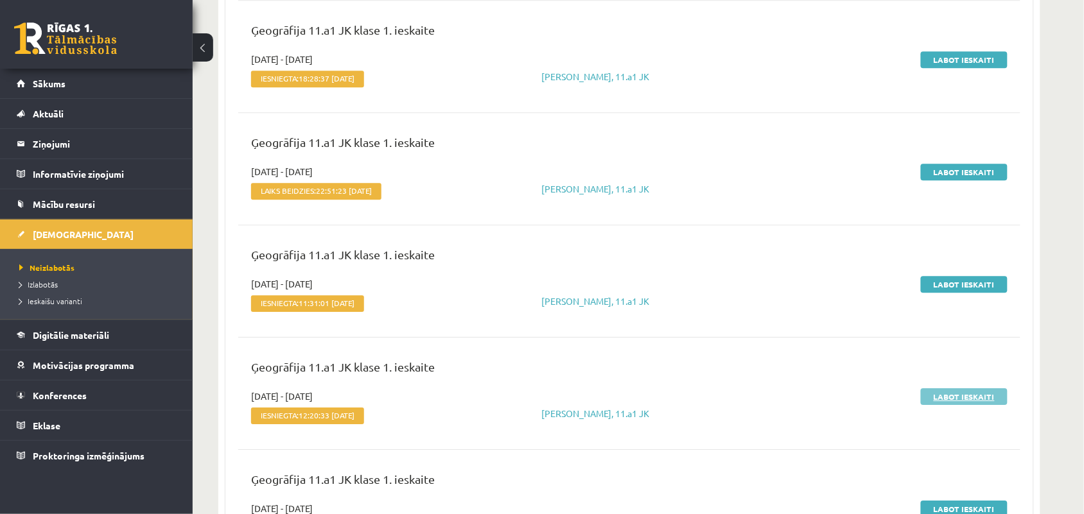
click at [959, 390] on link "Labot ieskaiti" at bounding box center [964, 396] width 87 height 17
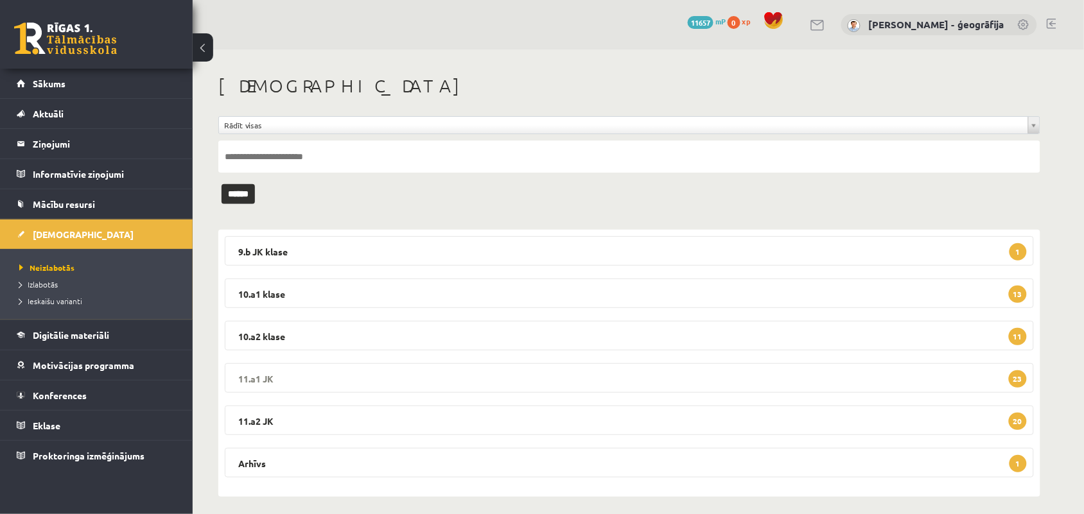
click at [315, 392] on legend "11.a1 JK 23" at bounding box center [629, 378] width 809 height 30
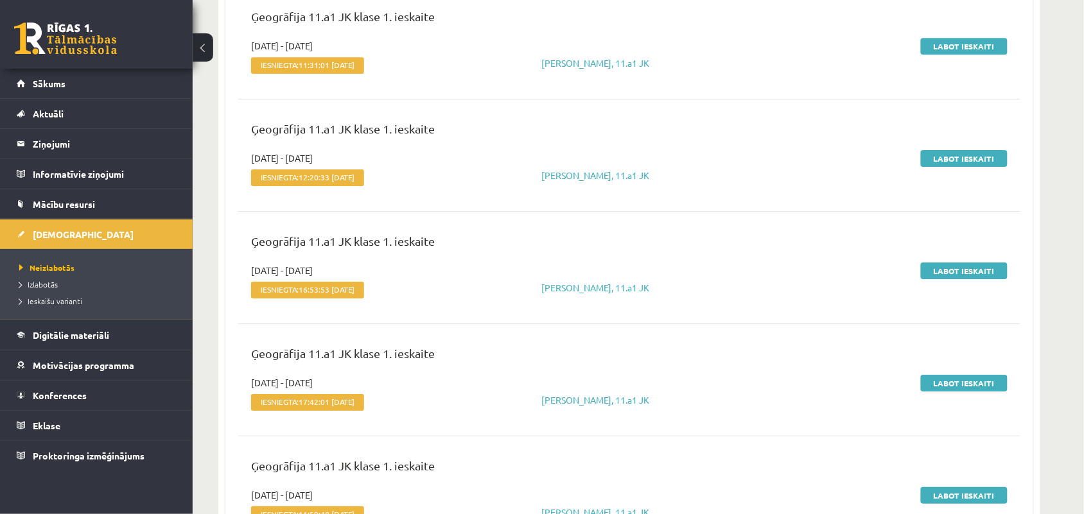
scroll to position [1284, 0]
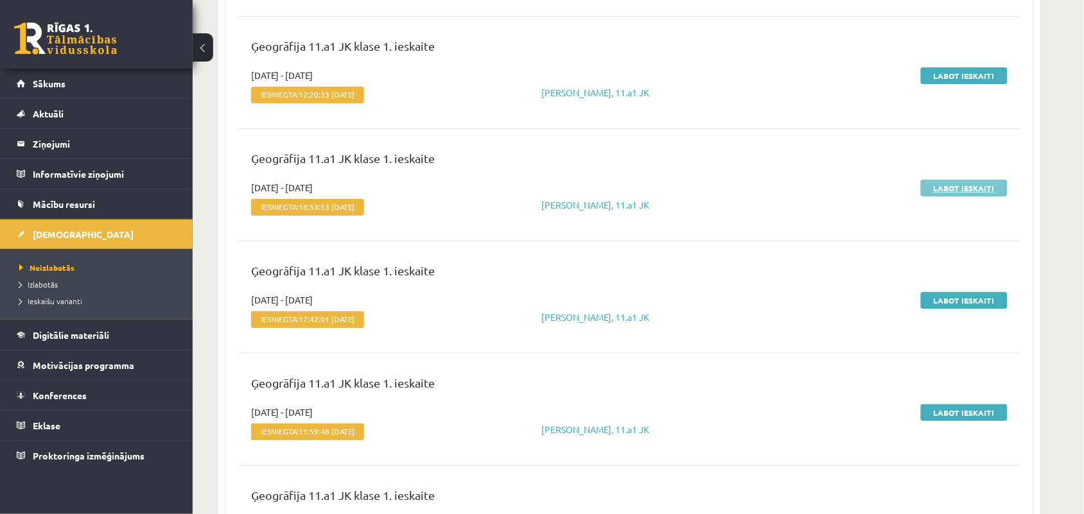
click at [950, 187] on link "Labot ieskaiti" at bounding box center [964, 188] width 87 height 17
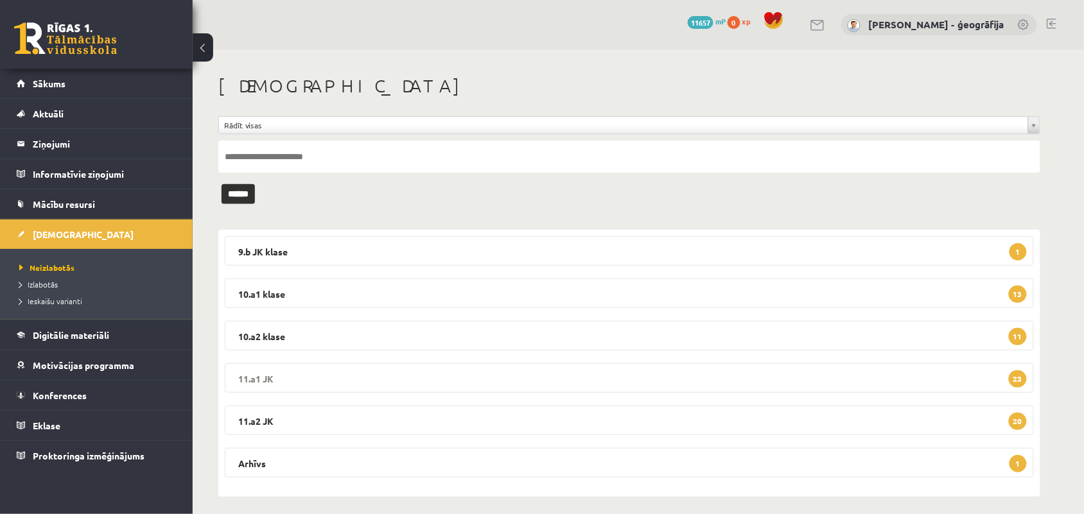
click at [291, 384] on legend "11.a1 JK 23" at bounding box center [629, 378] width 809 height 30
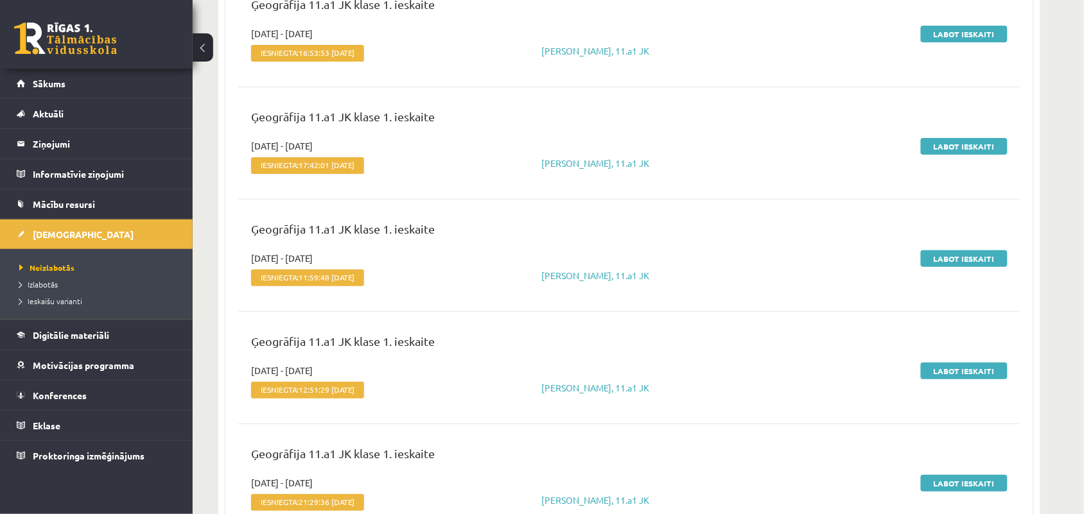
scroll to position [1445, 0]
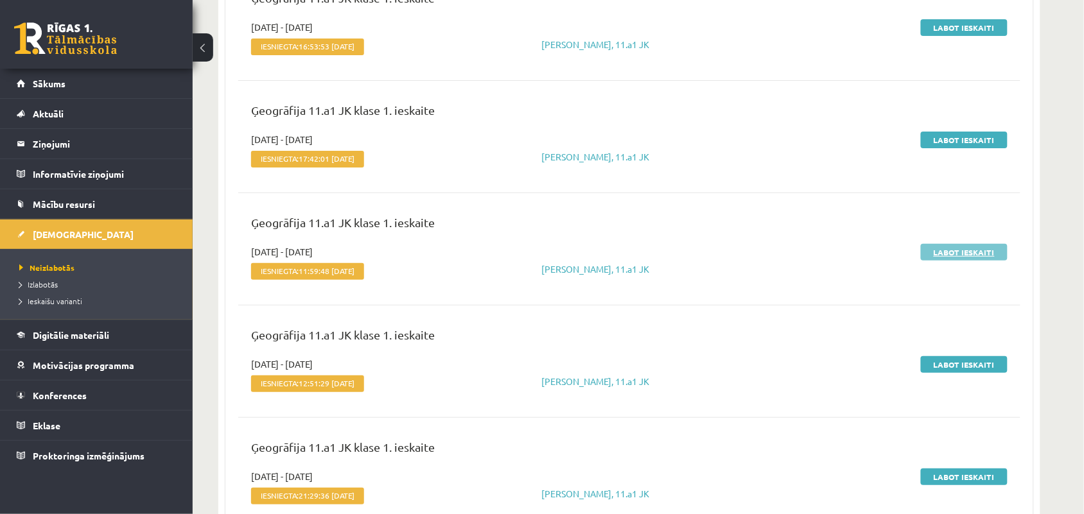
click at [936, 252] on link "Labot ieskaiti" at bounding box center [964, 252] width 87 height 17
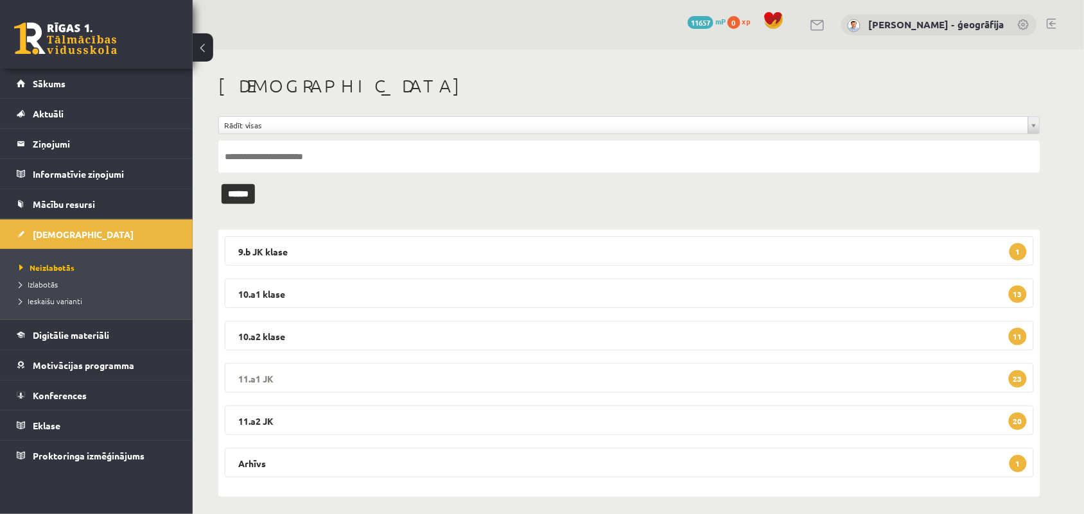
click at [315, 385] on legend "11.a1 JK 23" at bounding box center [629, 378] width 809 height 30
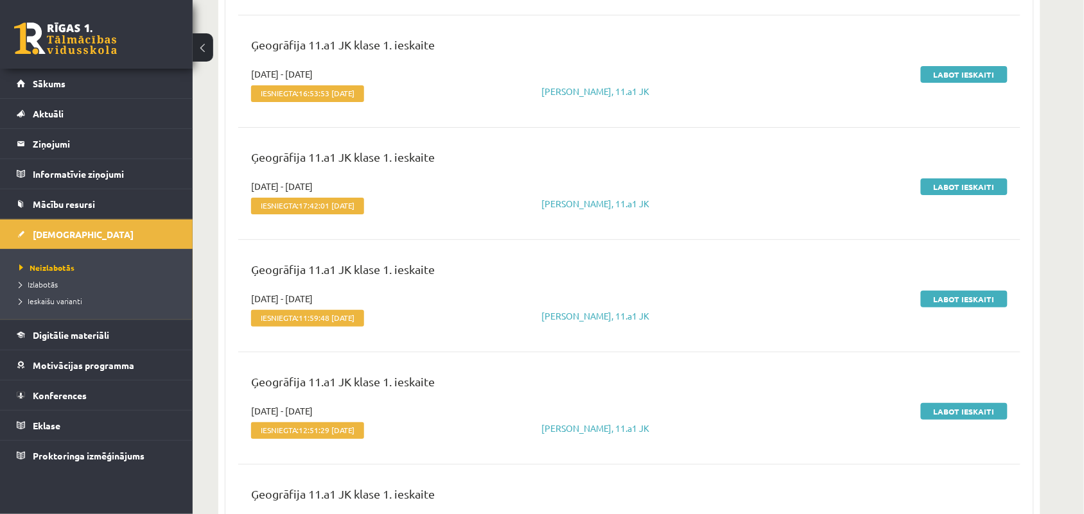
scroll to position [1445, 0]
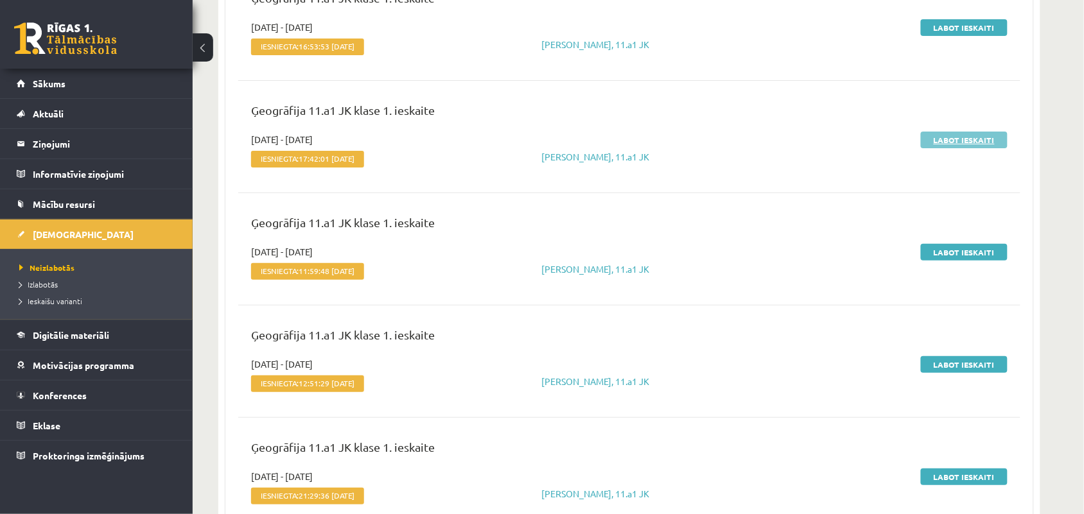
click at [968, 143] on link "Labot ieskaiti" at bounding box center [964, 140] width 87 height 17
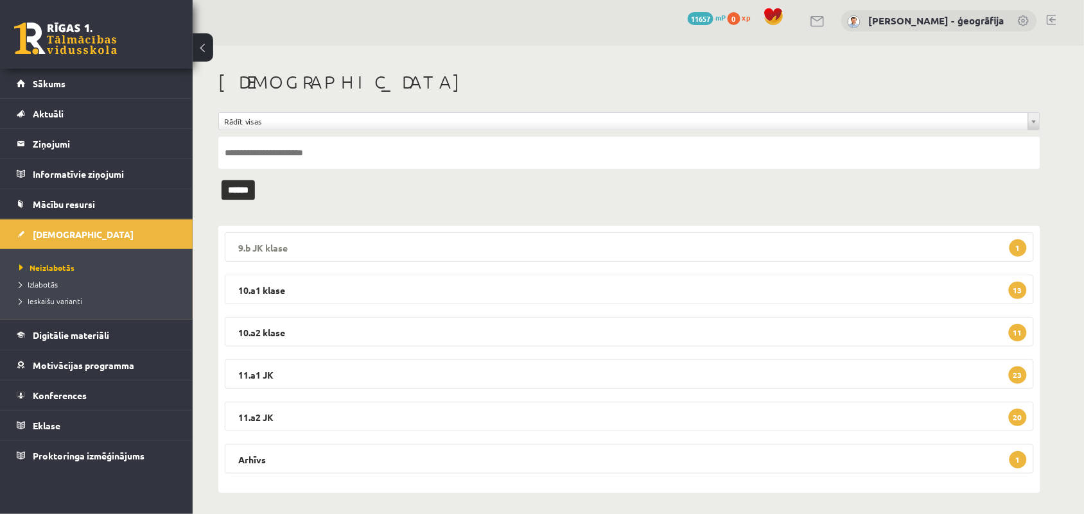
scroll to position [8, 0]
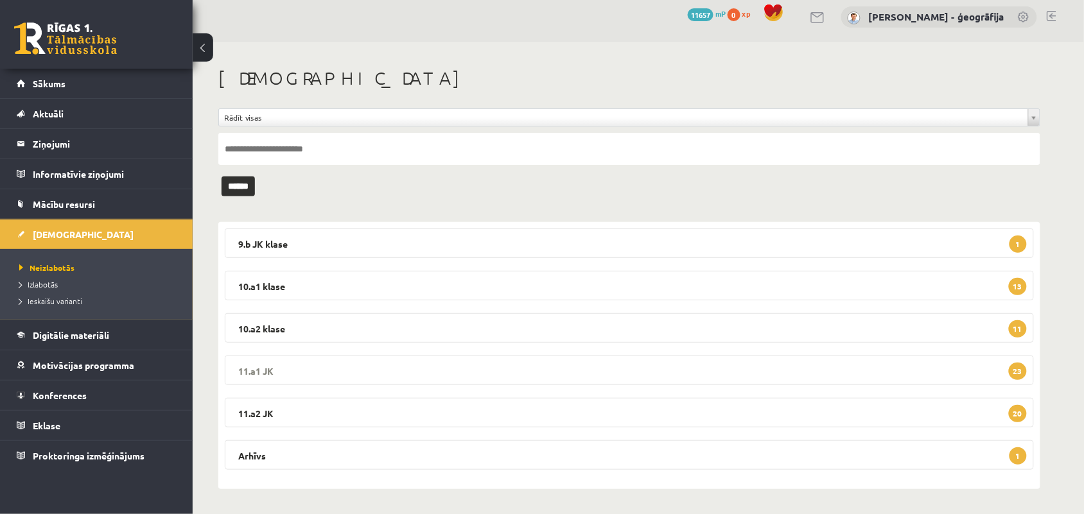
click at [327, 363] on legend "11.a1 JK 23" at bounding box center [629, 371] width 809 height 30
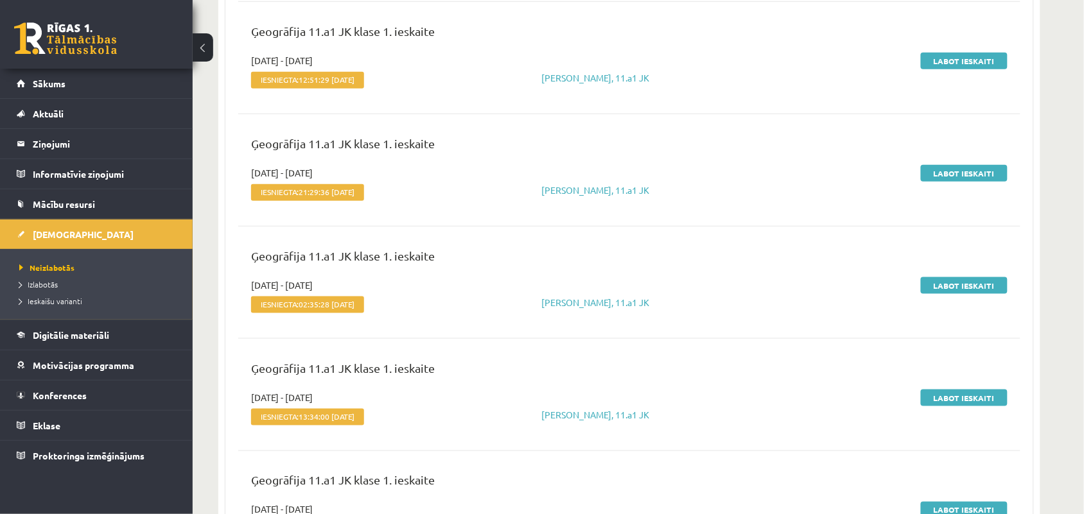
scroll to position [1774, 0]
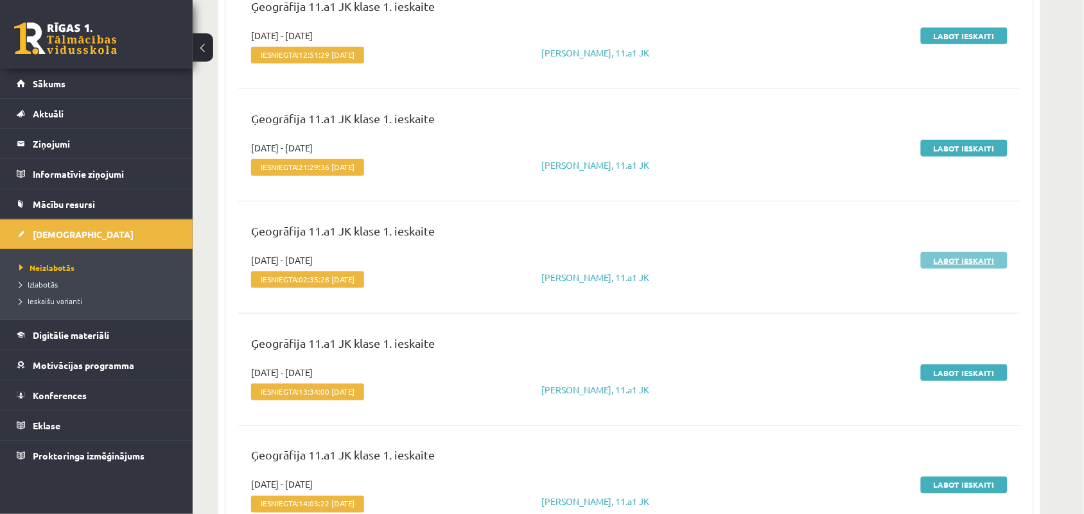
click at [950, 258] on link "Labot ieskaiti" at bounding box center [964, 260] width 87 height 17
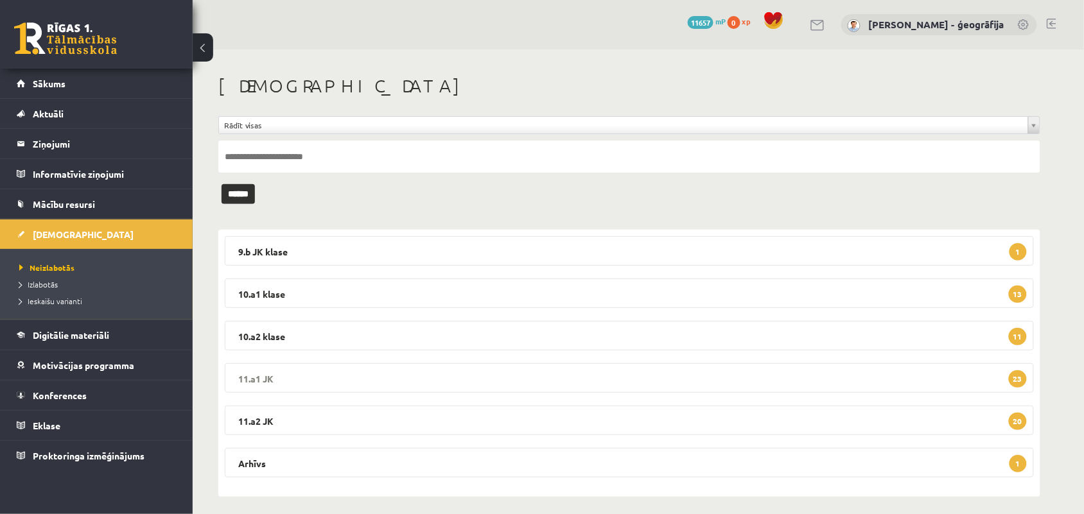
click at [297, 373] on legend "11.a1 JK 23" at bounding box center [629, 378] width 809 height 30
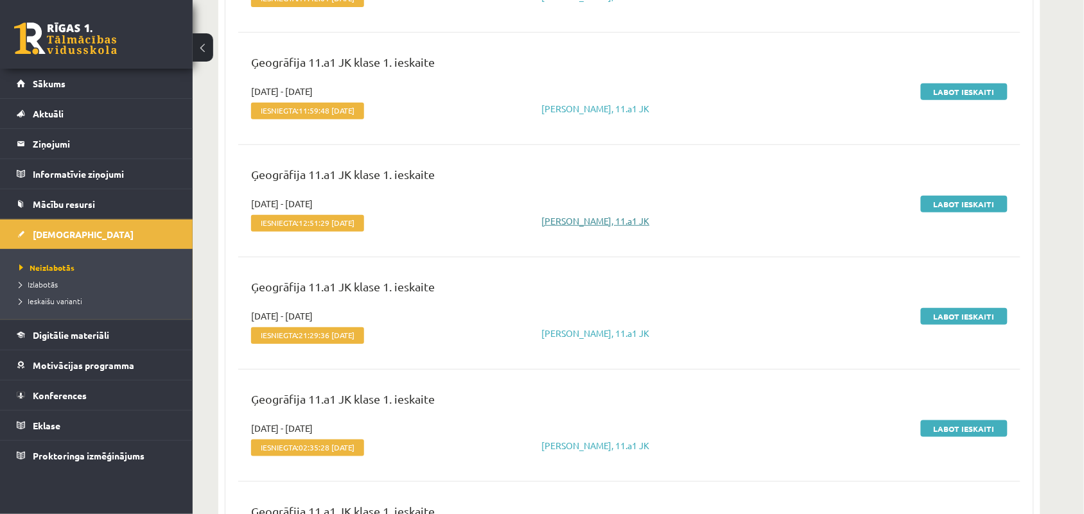
scroll to position [1686, 0]
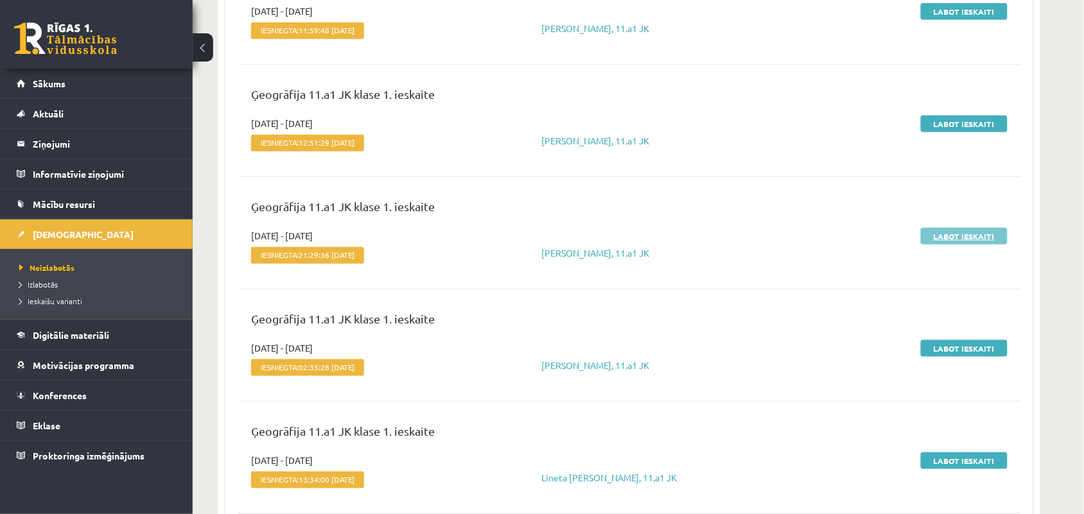
click at [867, 232] on link "Labot ieskaiti" at bounding box center [964, 236] width 87 height 17
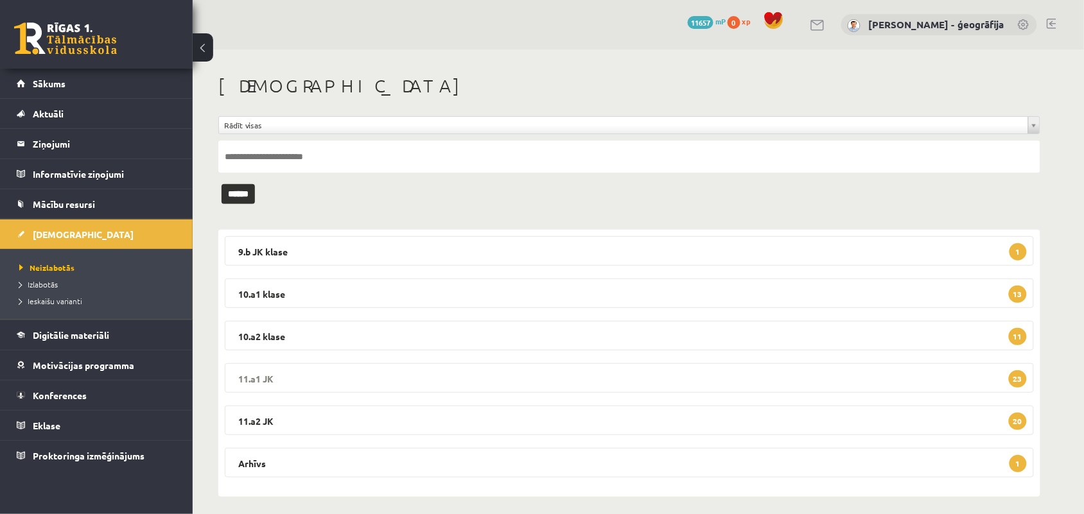
click at [272, 383] on legend "11.a1 JK 23" at bounding box center [629, 378] width 809 height 30
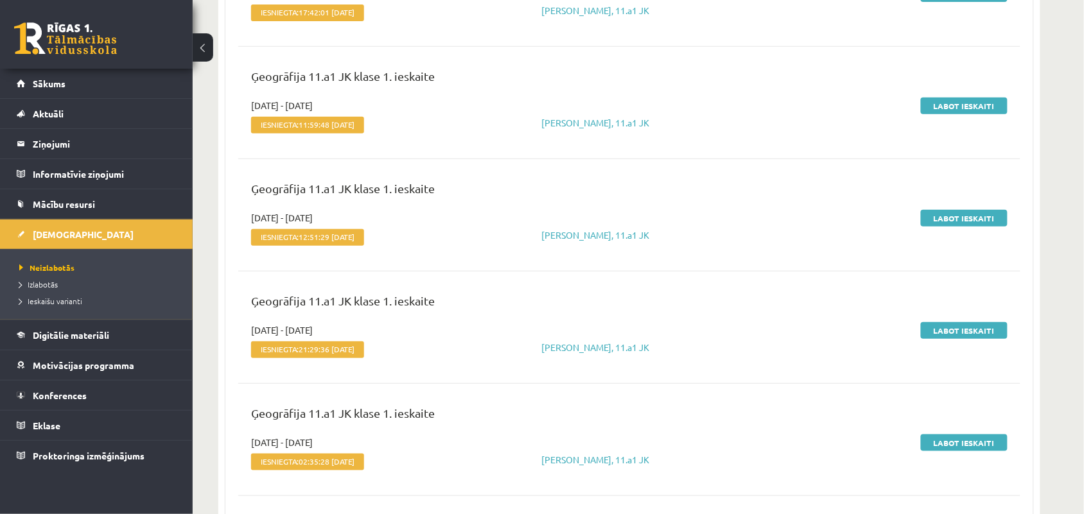
scroll to position [1525, 0]
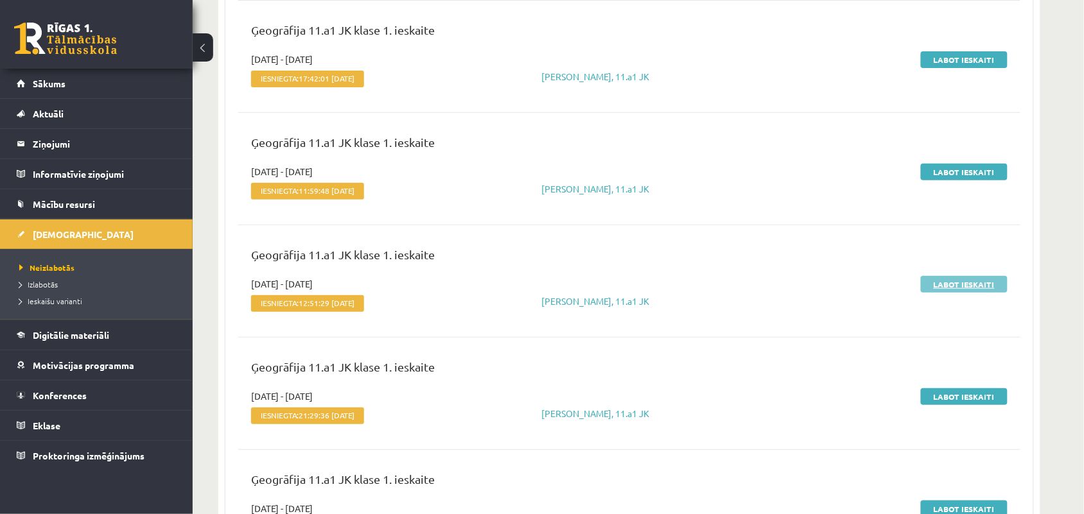
click at [867, 283] on link "Labot ieskaiti" at bounding box center [964, 284] width 87 height 17
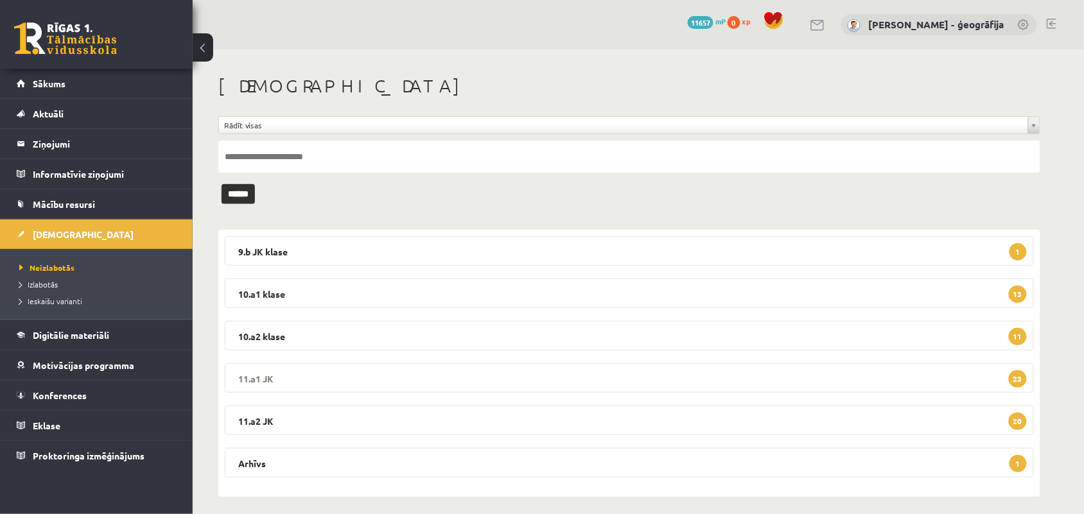
click at [306, 380] on legend "11.a1 JK 23" at bounding box center [629, 378] width 809 height 30
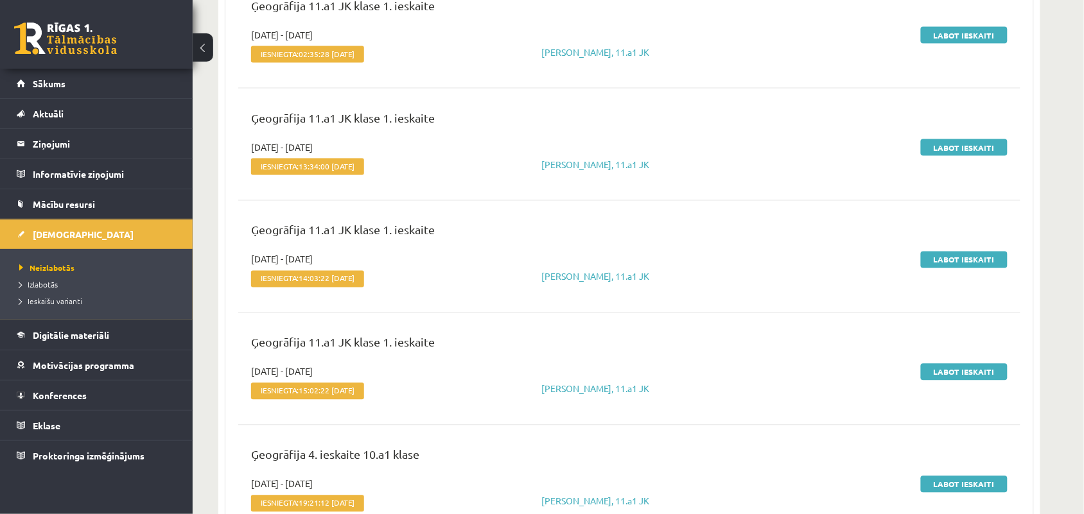
scroll to position [2007, 0]
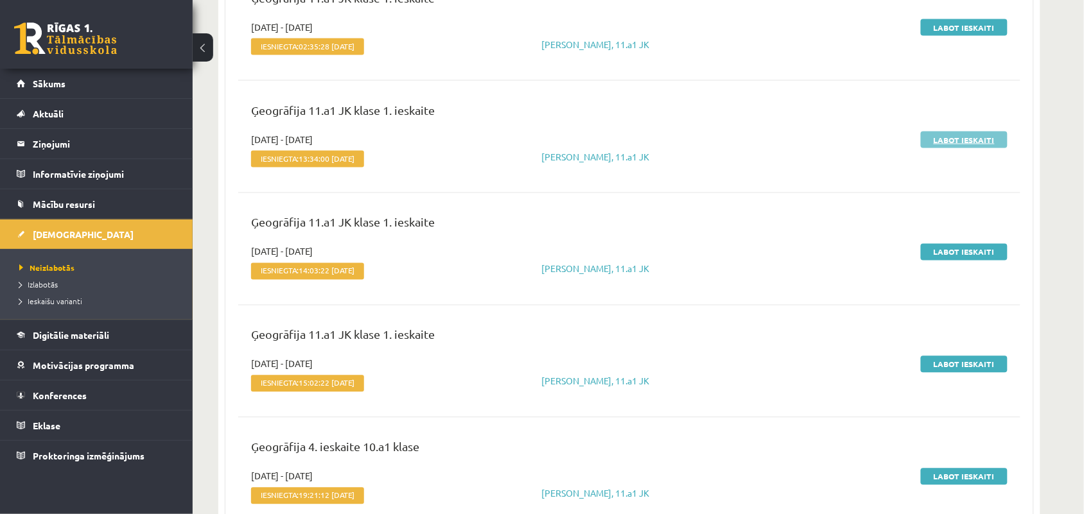
click at [938, 143] on link "Labot ieskaiti" at bounding box center [964, 140] width 87 height 17
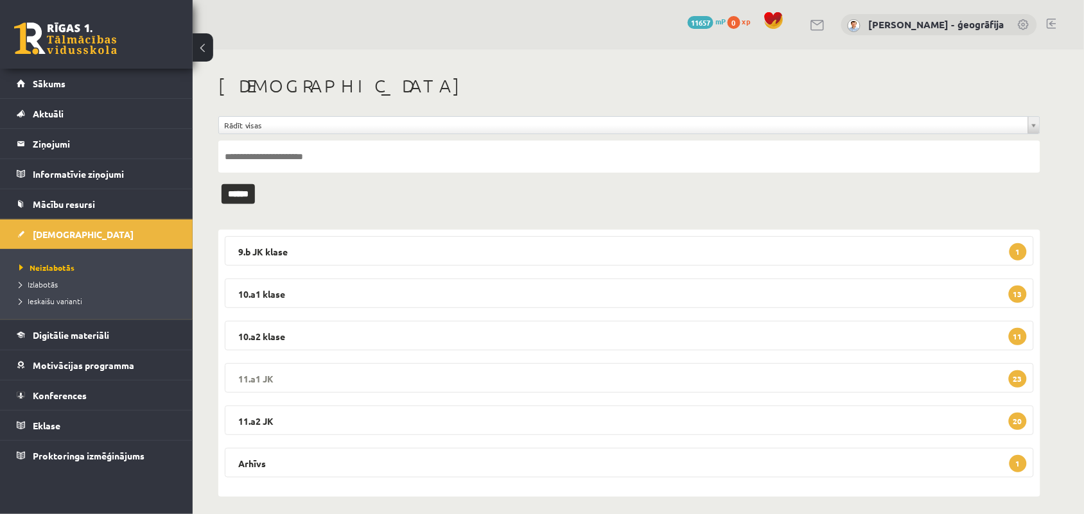
click at [312, 372] on legend "11.a1 JK 23" at bounding box center [629, 378] width 809 height 30
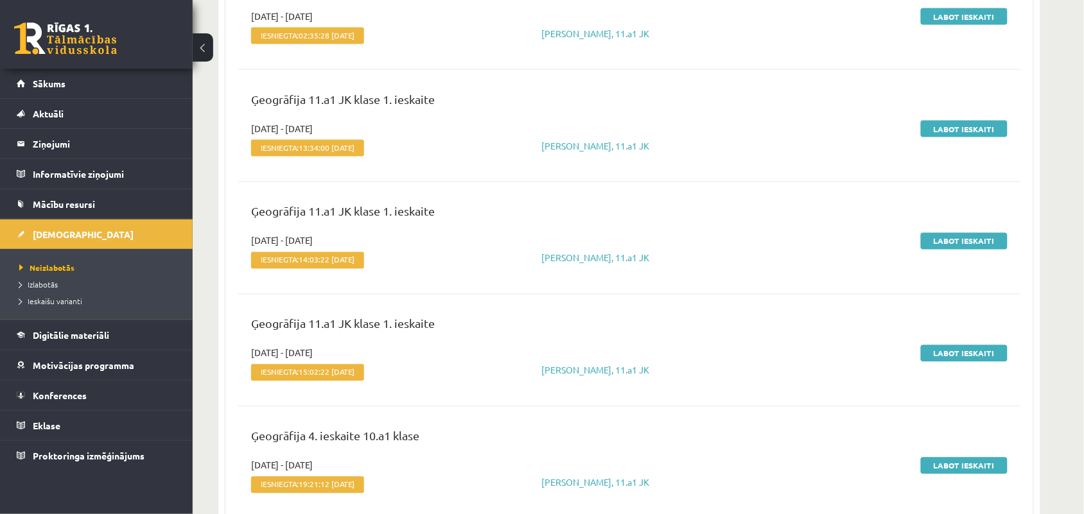
scroll to position [2007, 0]
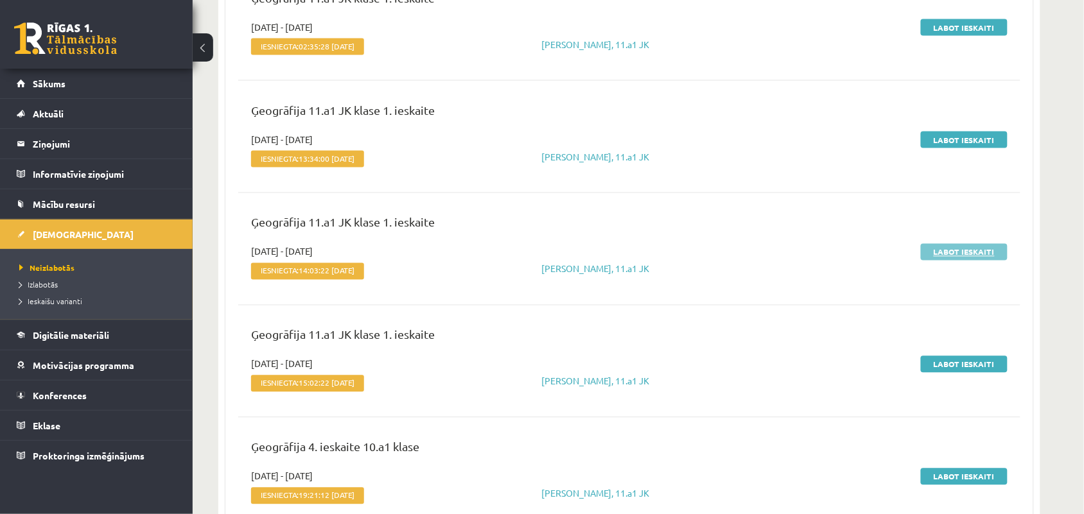
click at [943, 249] on link "Labot ieskaiti" at bounding box center [964, 252] width 87 height 17
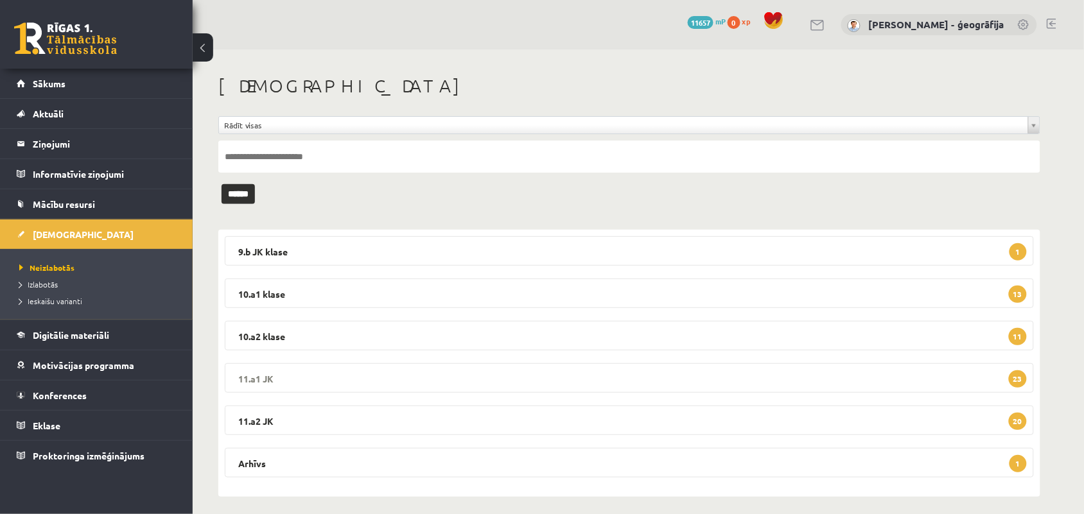
click at [363, 386] on legend "11.a1 JK 23" at bounding box center [629, 378] width 809 height 30
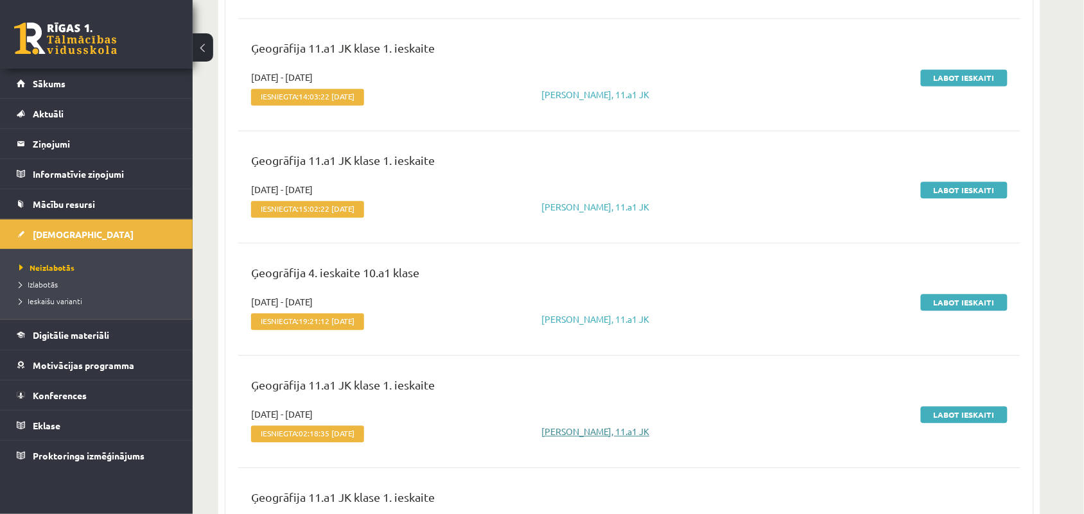
scroll to position [2167, 0]
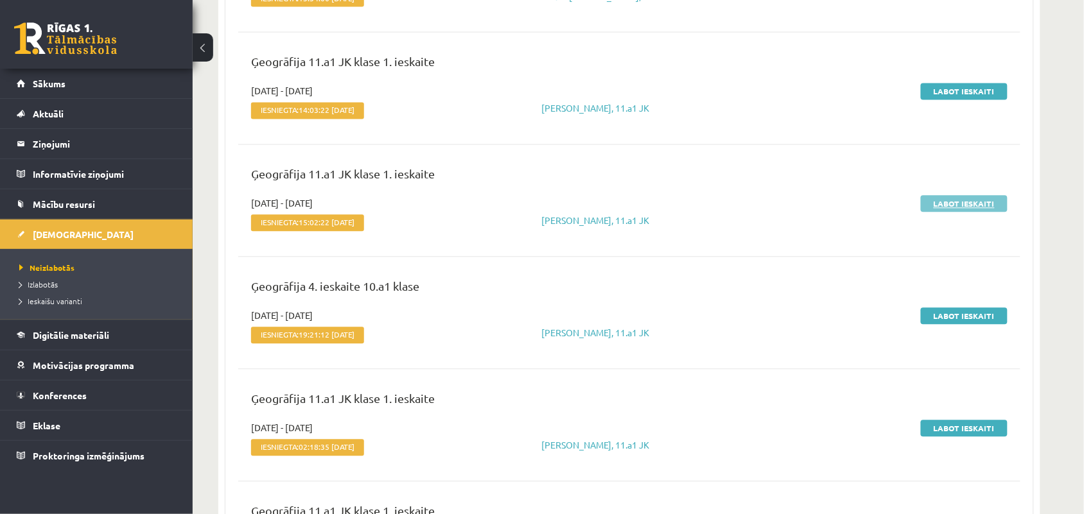
click at [952, 213] on link "Labot ieskaiti" at bounding box center [964, 204] width 87 height 17
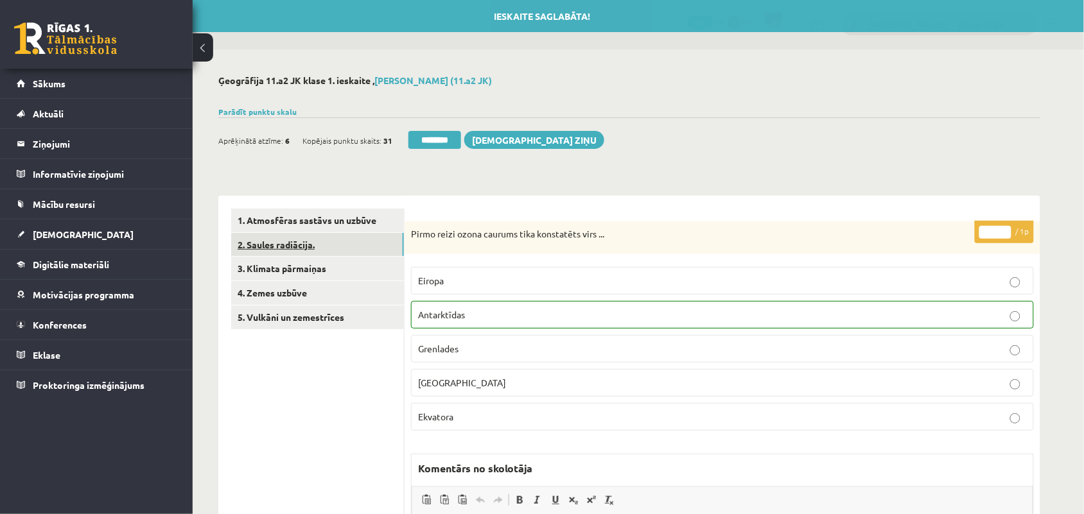
click at [257, 247] on link "2. Saules radiācija." at bounding box center [317, 245] width 173 height 24
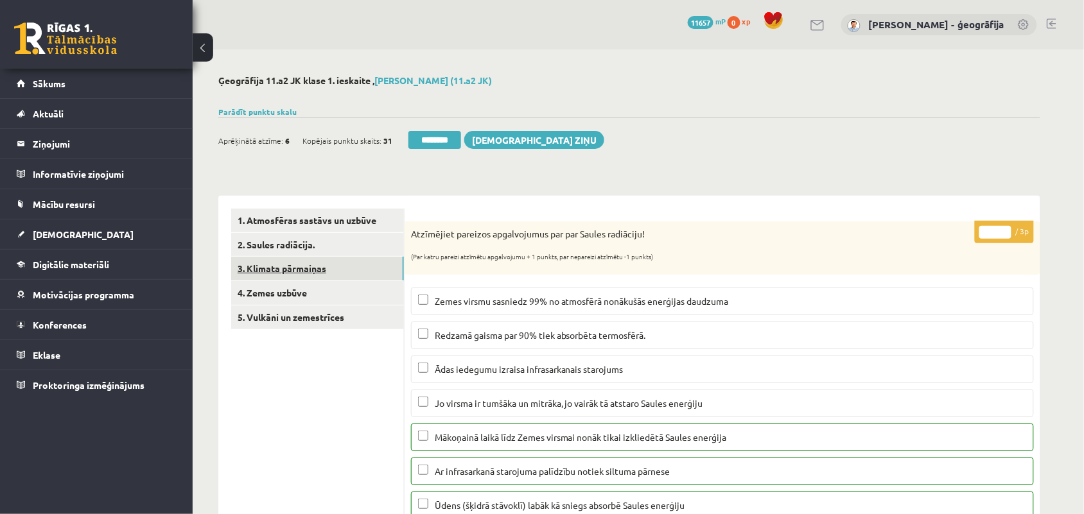
click at [276, 274] on link "3. Klimata pārmaiņas" at bounding box center [317, 269] width 173 height 24
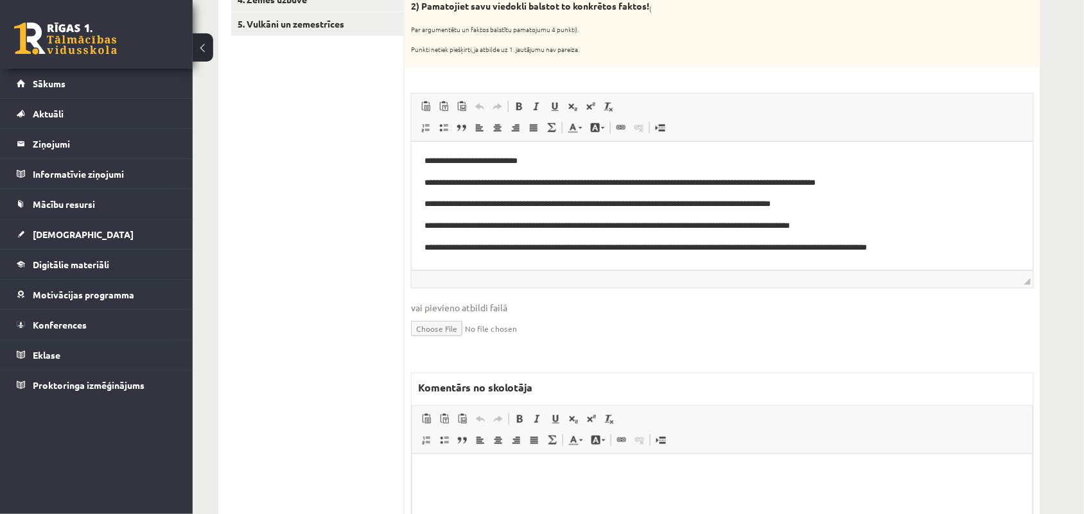
scroll to position [321, 0]
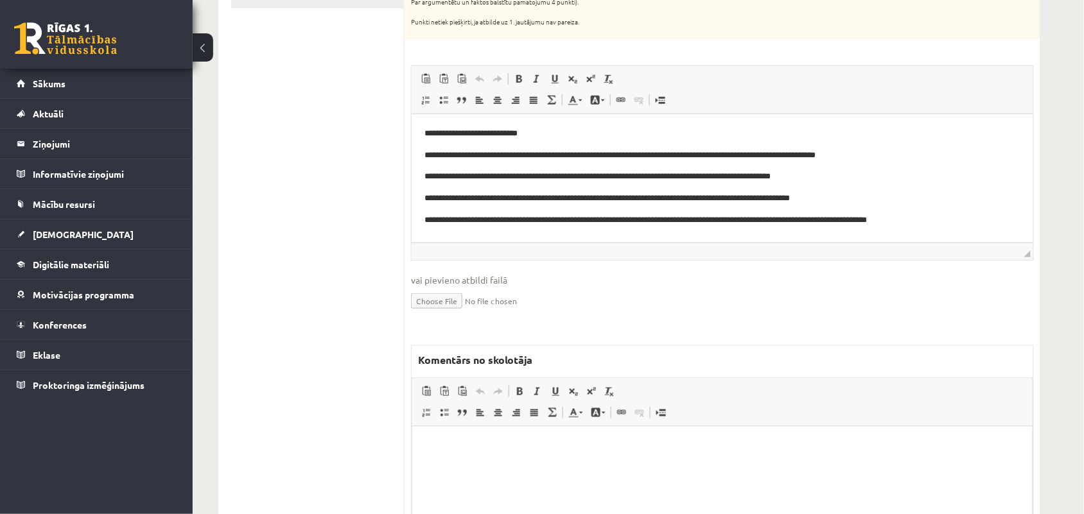
click at [458, 444] on p "Bagātinātā teksta redaktors, wiswyg-editor-47024891043220-1757827960-217" at bounding box center [721, 445] width 595 height 13
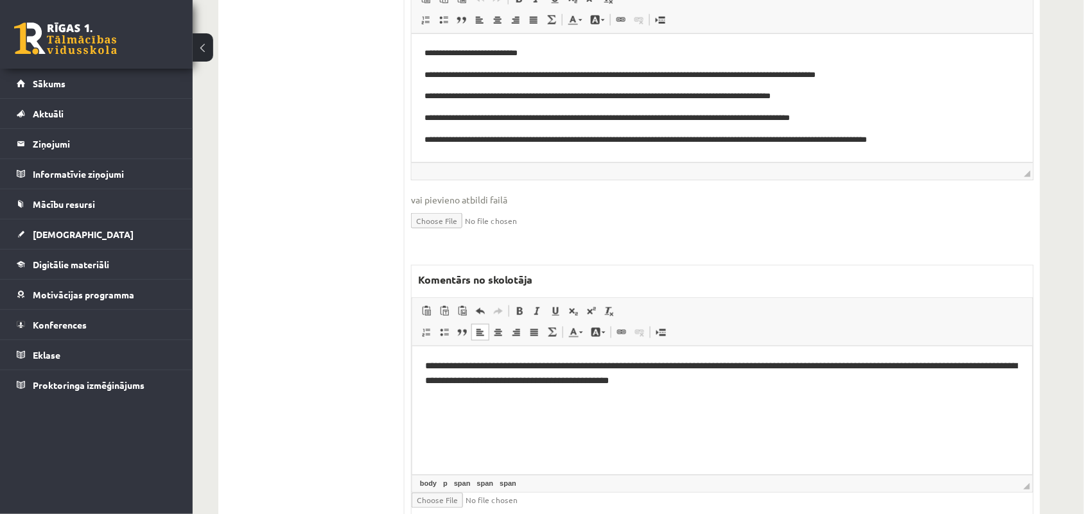
click at [550, 367] on span "**********" at bounding box center [720, 374] width 593 height 24
click at [586, 365] on span "**********" at bounding box center [720, 374] width 593 height 24
drag, startPoint x: 602, startPoint y: 366, endPoint x: 613, endPoint y: 369, distance: 11.4
click at [613, 369] on span "**********" at bounding box center [720, 374] width 593 height 24
click at [630, 366] on span "**********" at bounding box center [720, 374] width 593 height 24
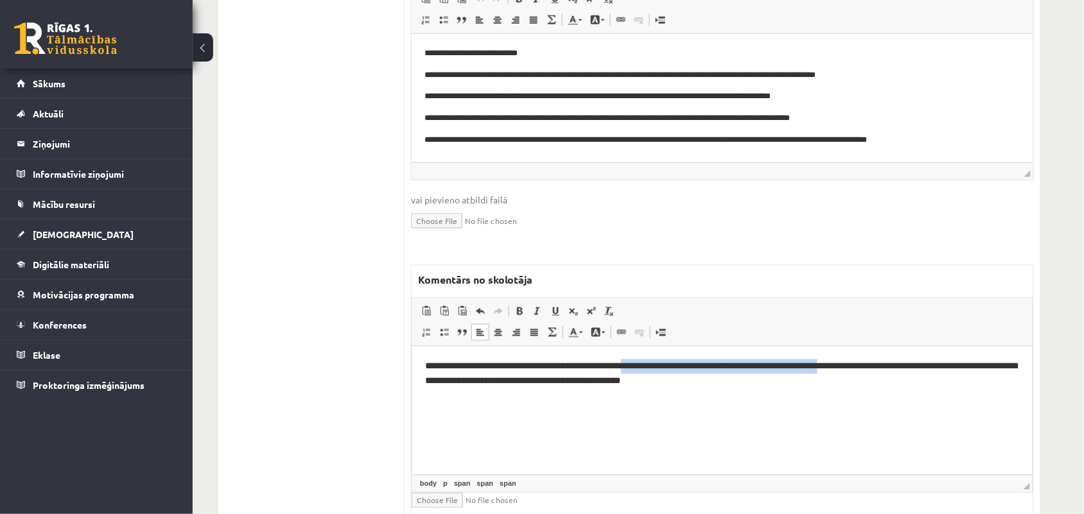
drag, startPoint x: 602, startPoint y: 363, endPoint x: 802, endPoint y: 367, distance: 200.4
click at [802, 367] on span "**********" at bounding box center [720, 374] width 593 height 24
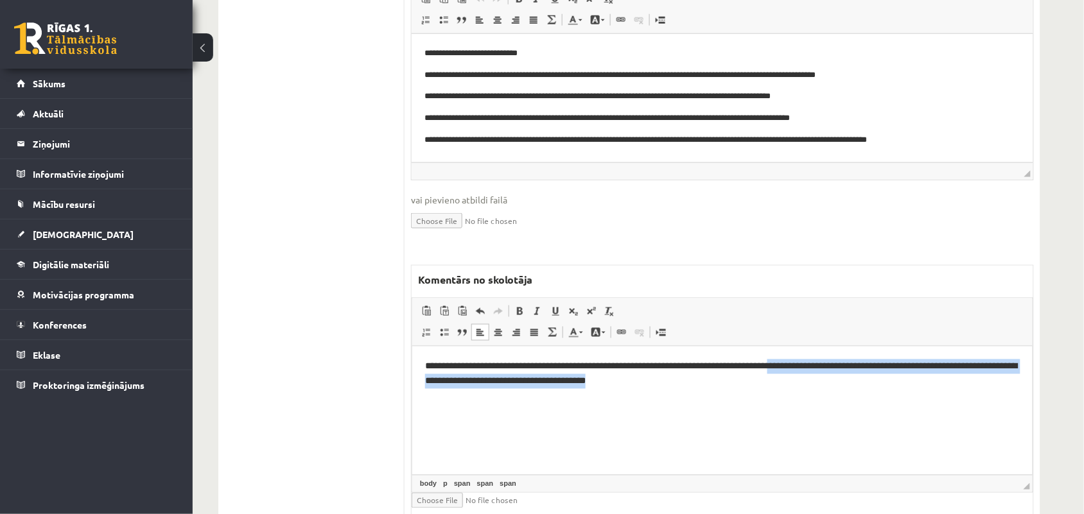
drag, startPoint x: 738, startPoint y: 366, endPoint x: 745, endPoint y: 397, distance: 32.4
click at [745, 397] on html "**********" at bounding box center [722, 374] width 620 height 56
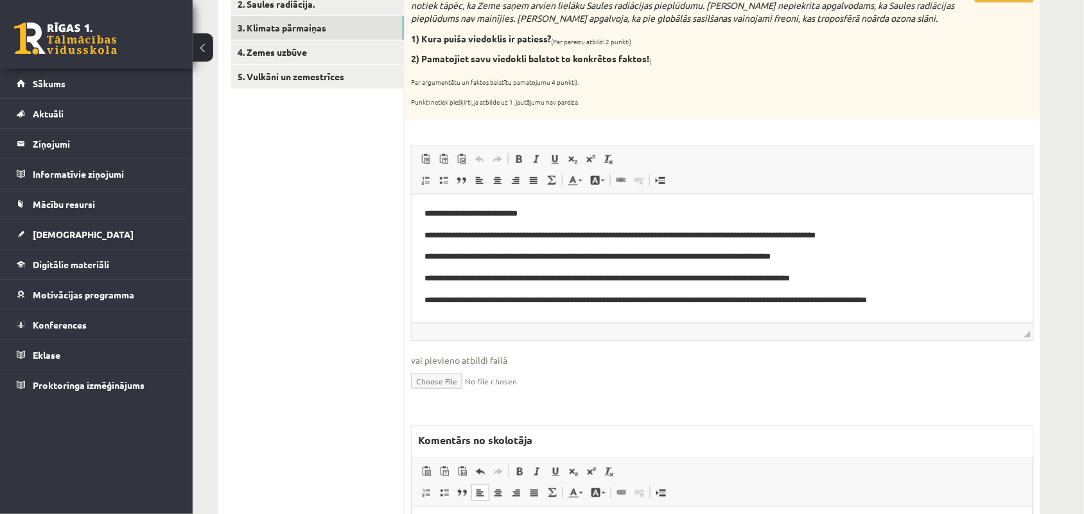
scroll to position [80, 0]
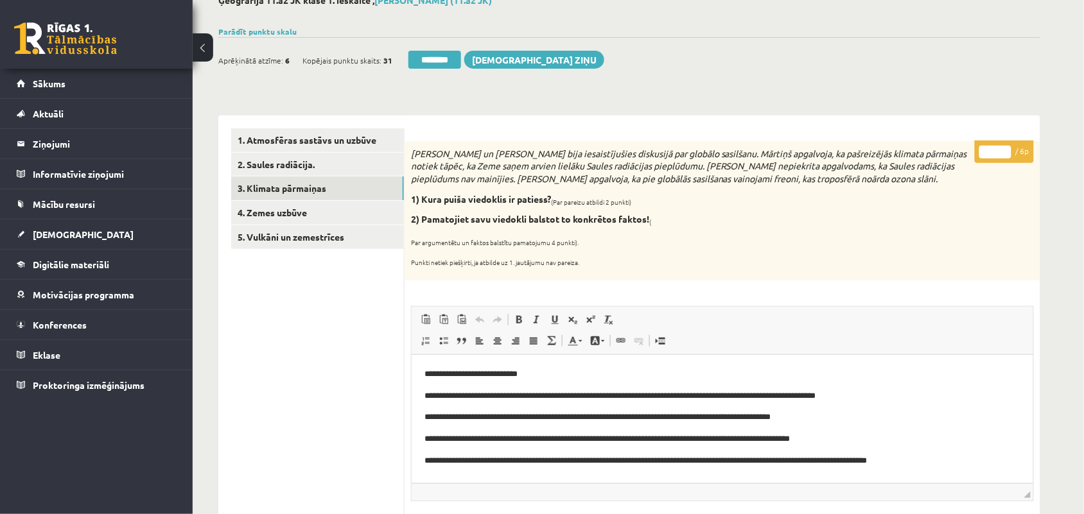
click at [1002, 148] on input "*" at bounding box center [995, 152] width 32 height 13
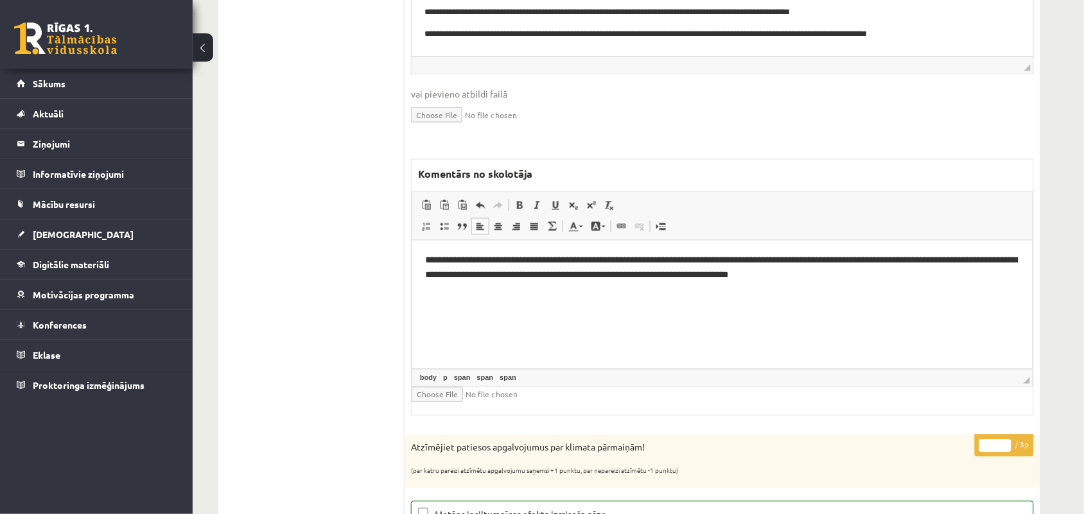
scroll to position [562, 0]
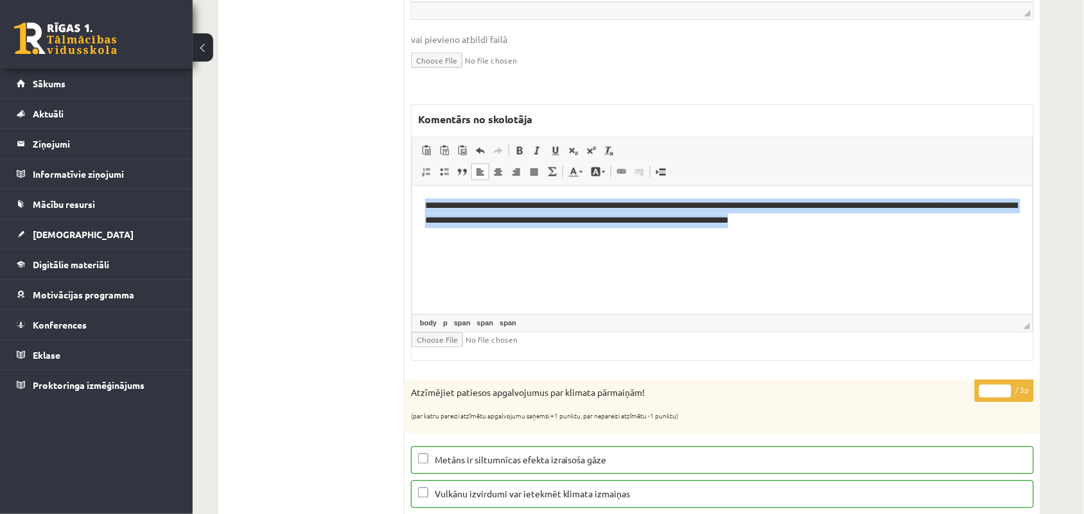
drag, startPoint x: 722, startPoint y: 223, endPoint x: 790, endPoint y: 396, distance: 186.5
click at [412, 210] on html "**********" at bounding box center [722, 214] width 620 height 56
click at [434, 241] on html "**********" at bounding box center [722, 214] width 620 height 56
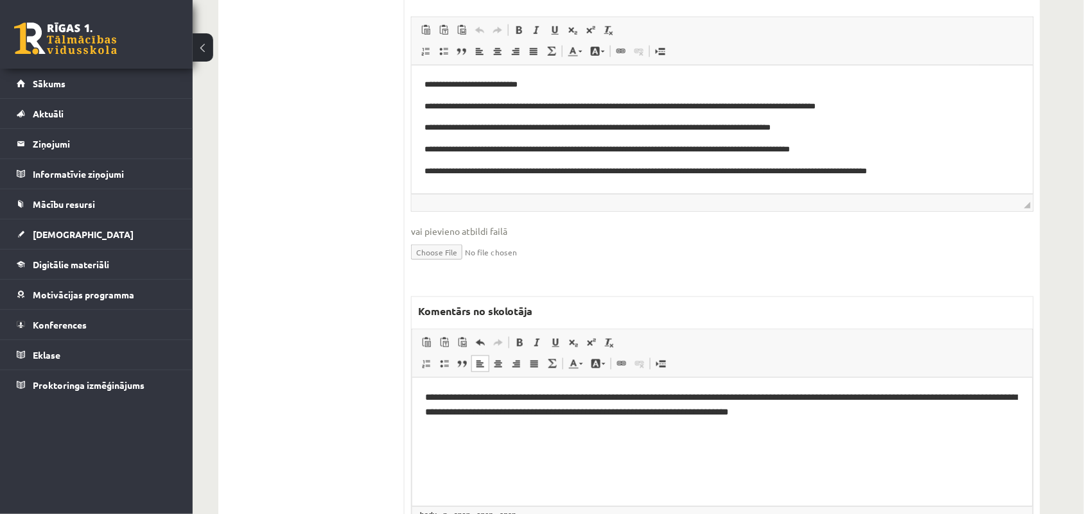
scroll to position [482, 0]
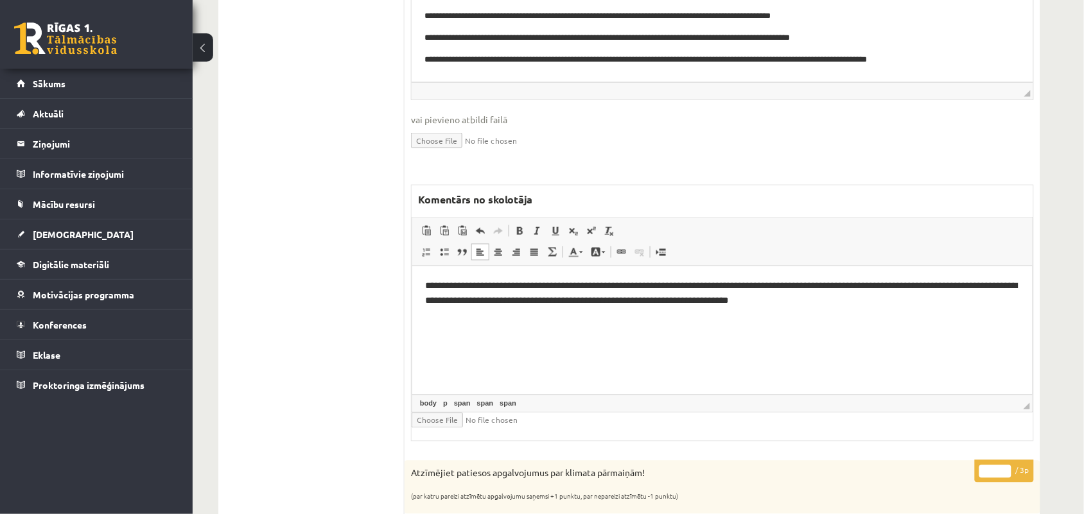
click at [730, 308] on p "**********" at bounding box center [721, 294] width 595 height 30
click at [718, 302] on span "**********" at bounding box center [720, 293] width 593 height 24
click at [866, 297] on p "**********" at bounding box center [721, 294] width 595 height 30
click at [955, 300] on span "**********" at bounding box center [720, 300] width 593 height 39
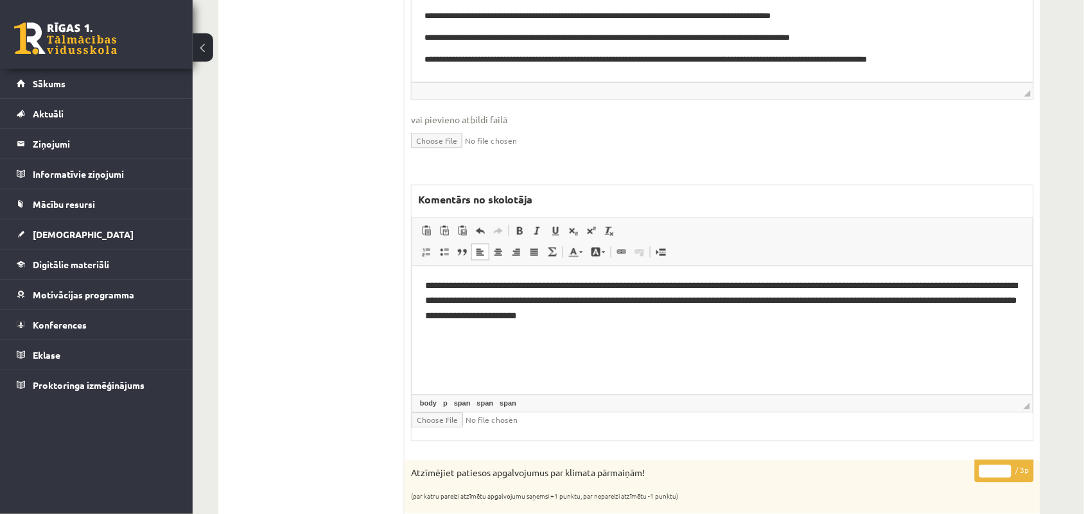
click at [955, 304] on span "**********" at bounding box center [720, 300] width 593 height 39
click at [493, 318] on span "**********" at bounding box center [720, 300] width 593 height 39
click at [958, 300] on span "**********" at bounding box center [720, 300] width 593 height 39
click at [955, 302] on span "**********" at bounding box center [720, 300] width 593 height 39
click at [987, 300] on span "**********" at bounding box center [720, 300] width 593 height 39
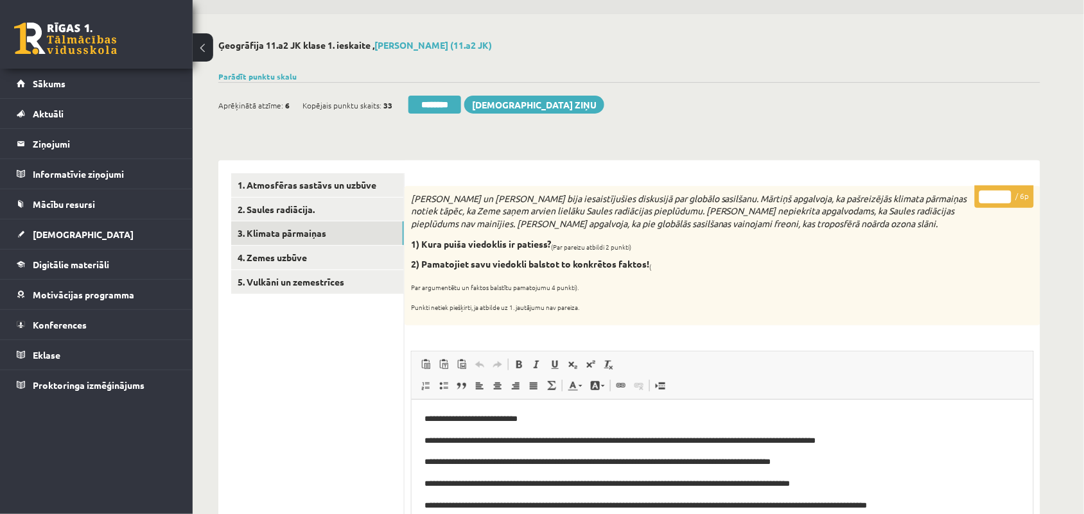
scroll to position [0, 0]
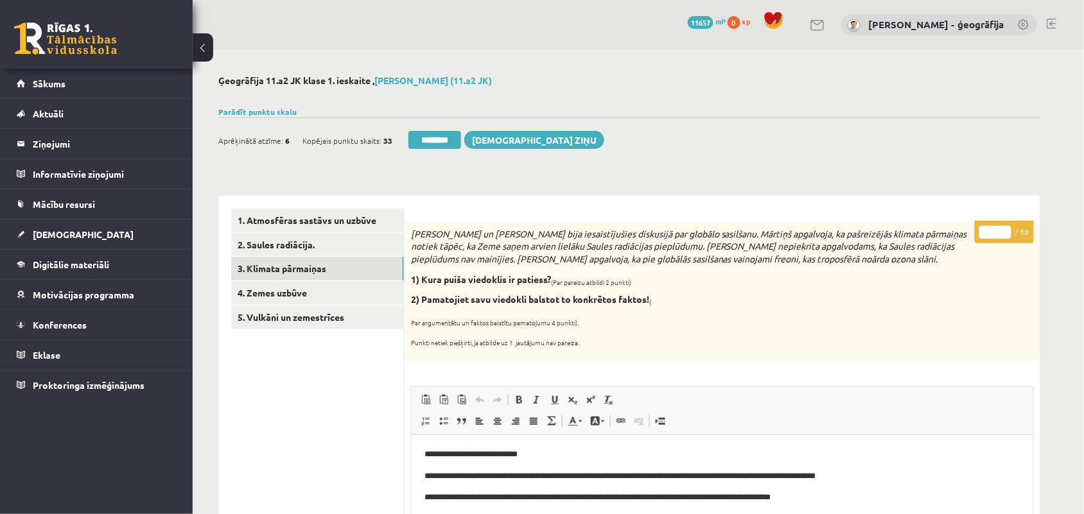
click at [1006, 229] on input "*" at bounding box center [995, 232] width 32 height 13
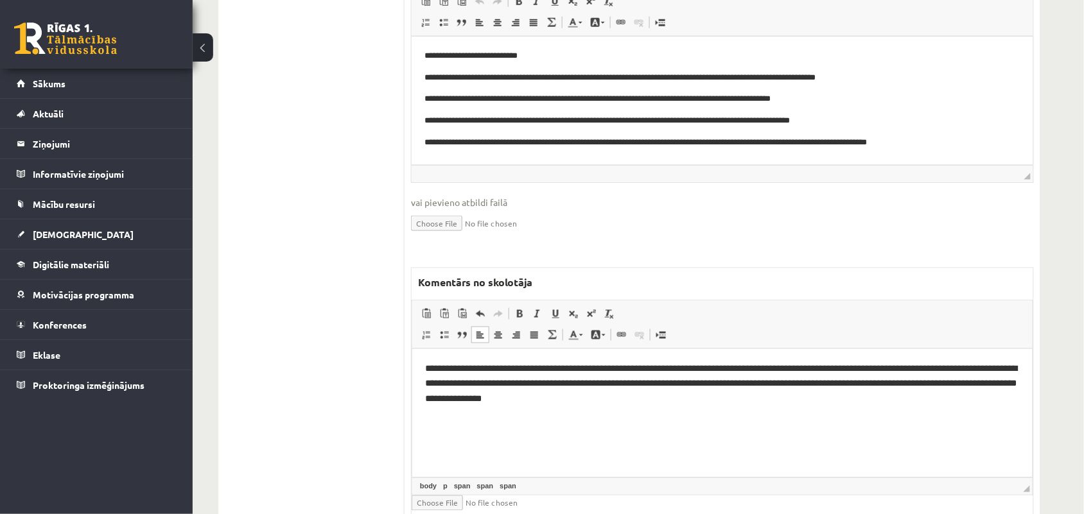
scroll to position [401, 0]
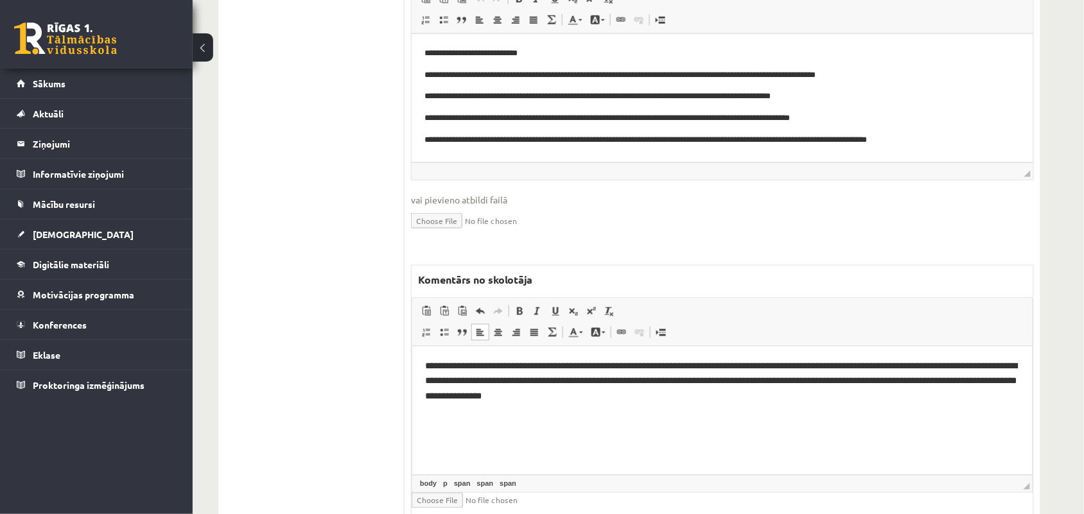
click at [725, 383] on span "**********" at bounding box center [720, 381] width 593 height 39
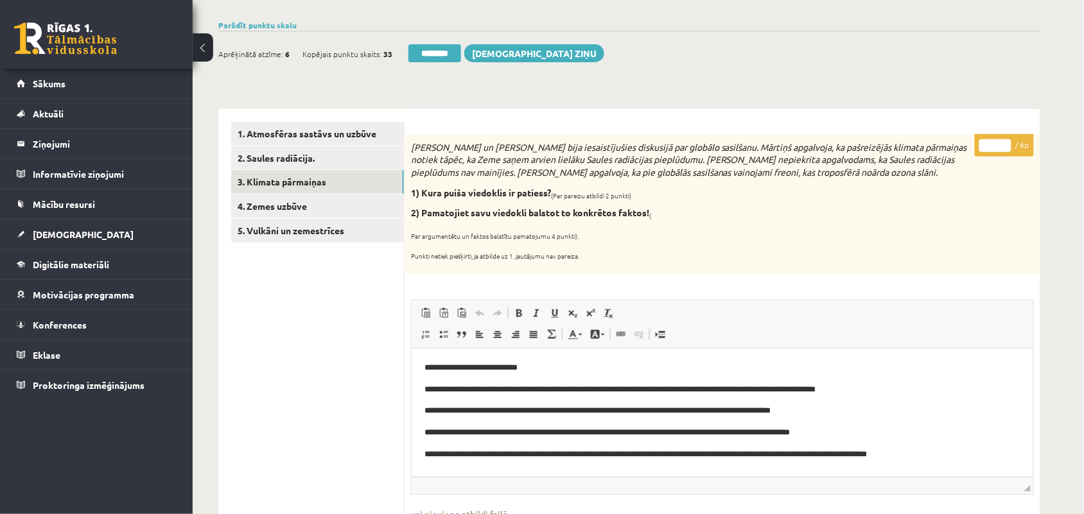
scroll to position [80, 0]
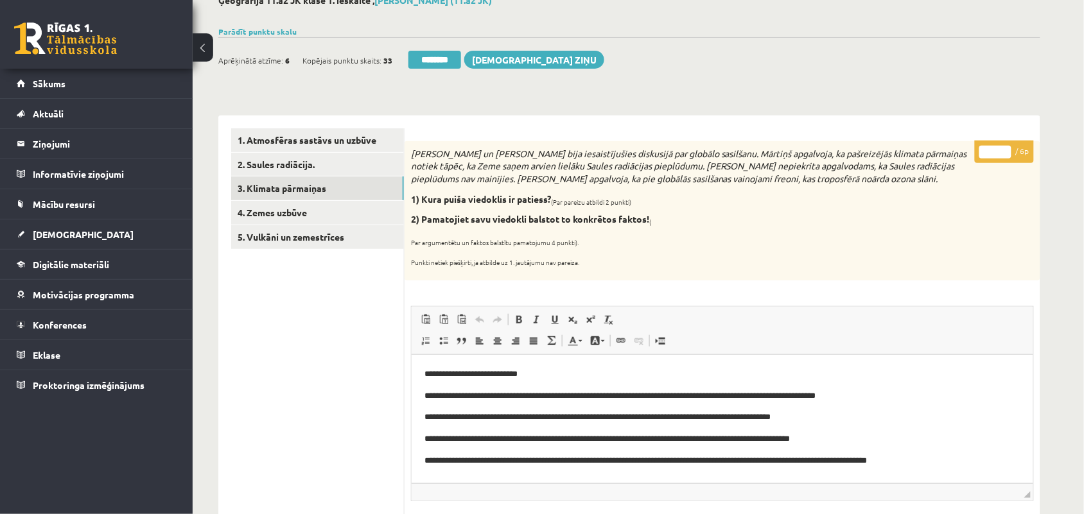
type input "*"
click at [1002, 152] on input "*" at bounding box center [995, 152] width 32 height 13
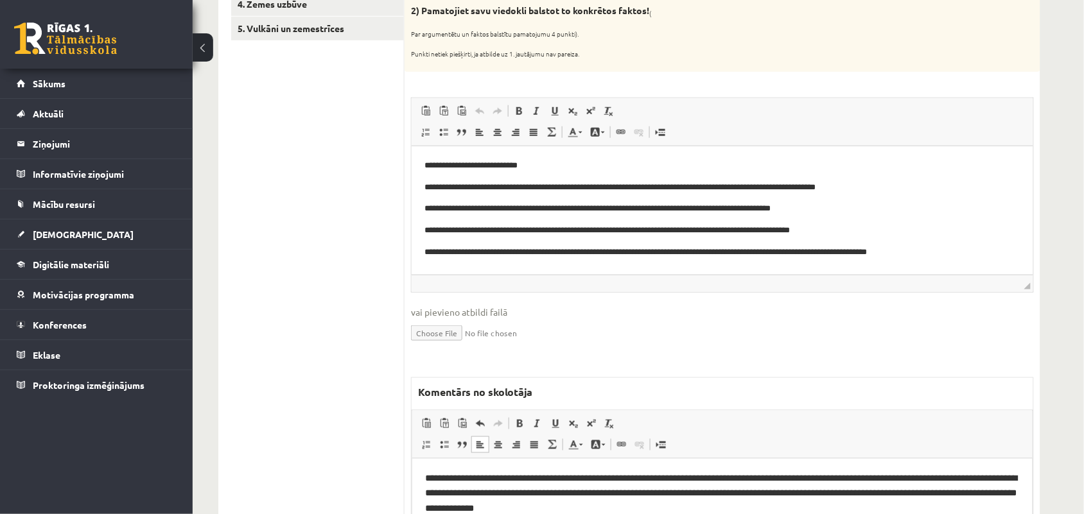
scroll to position [0, 0]
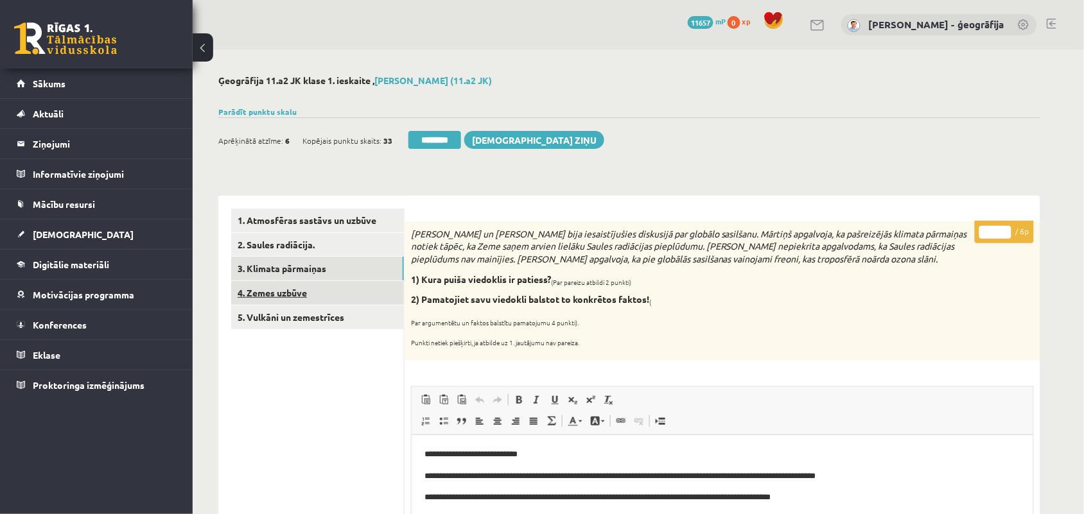
click at [288, 290] on link "4. Zemes uzbūve" at bounding box center [317, 293] width 173 height 24
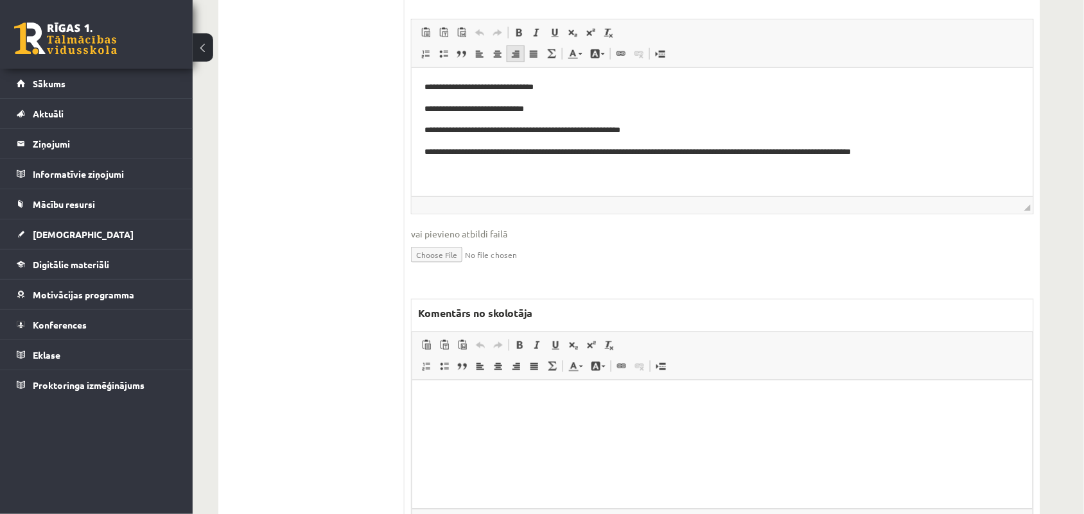
scroll to position [482, 0]
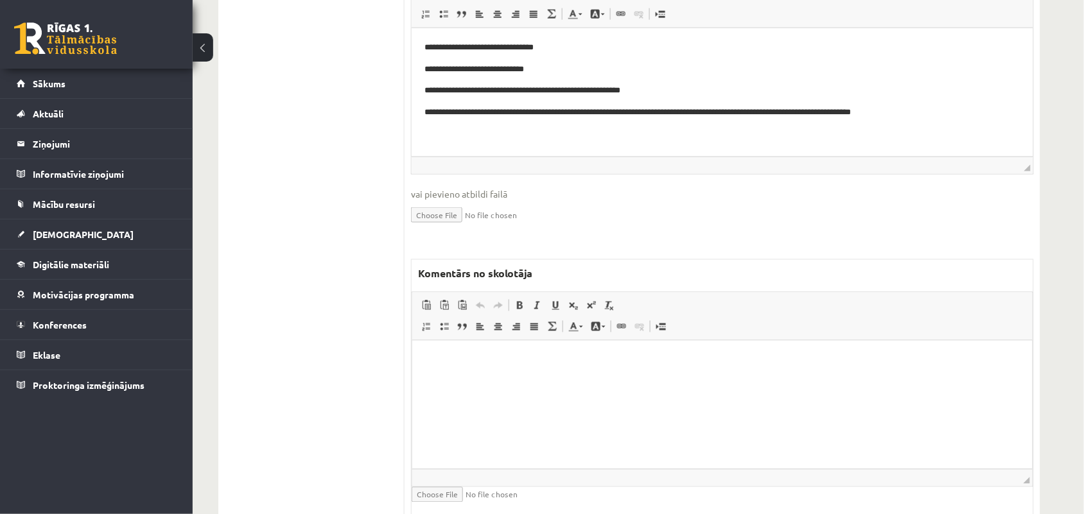
click at [483, 379] on html at bounding box center [722, 359] width 620 height 39
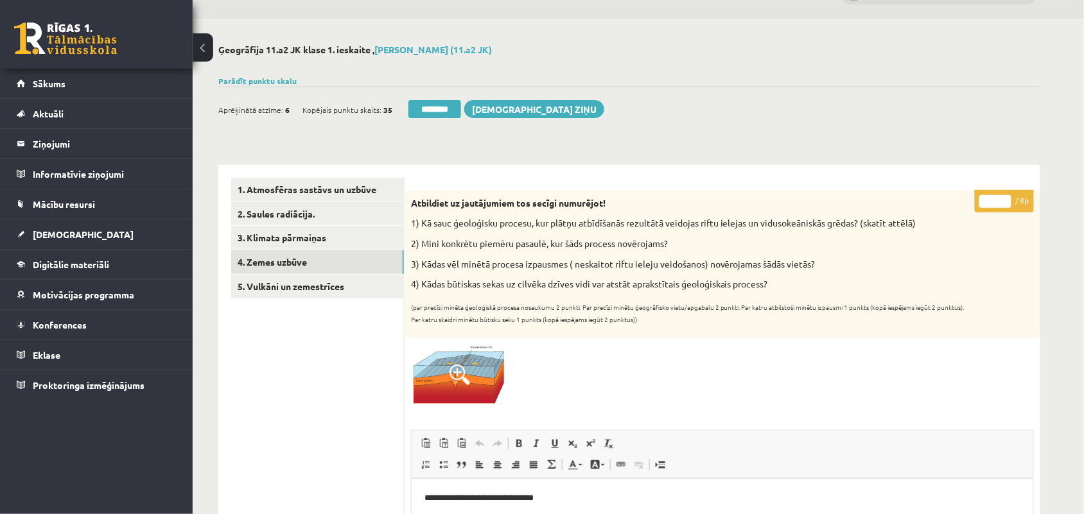
scroll to position [0, 0]
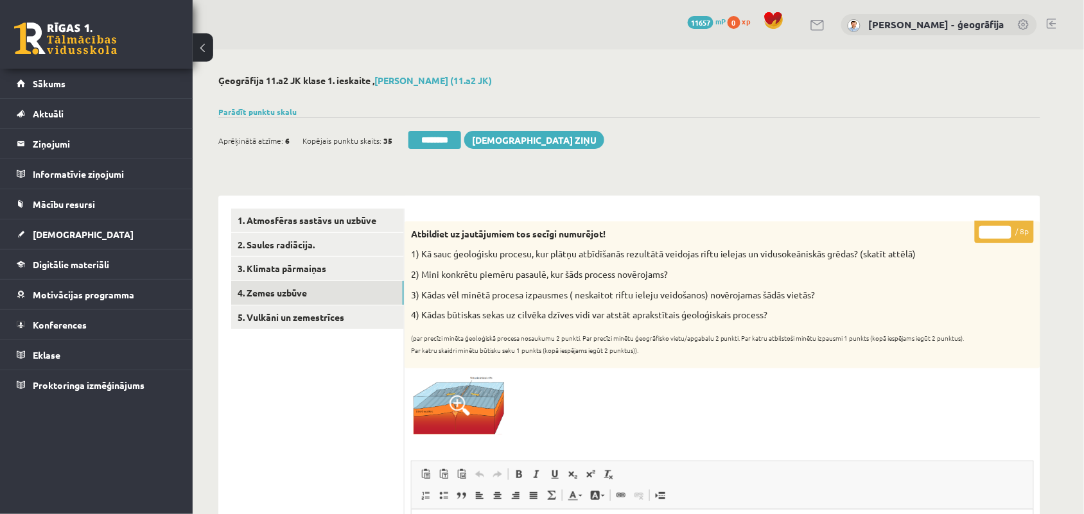
click at [1003, 230] on input "*" at bounding box center [995, 232] width 32 height 13
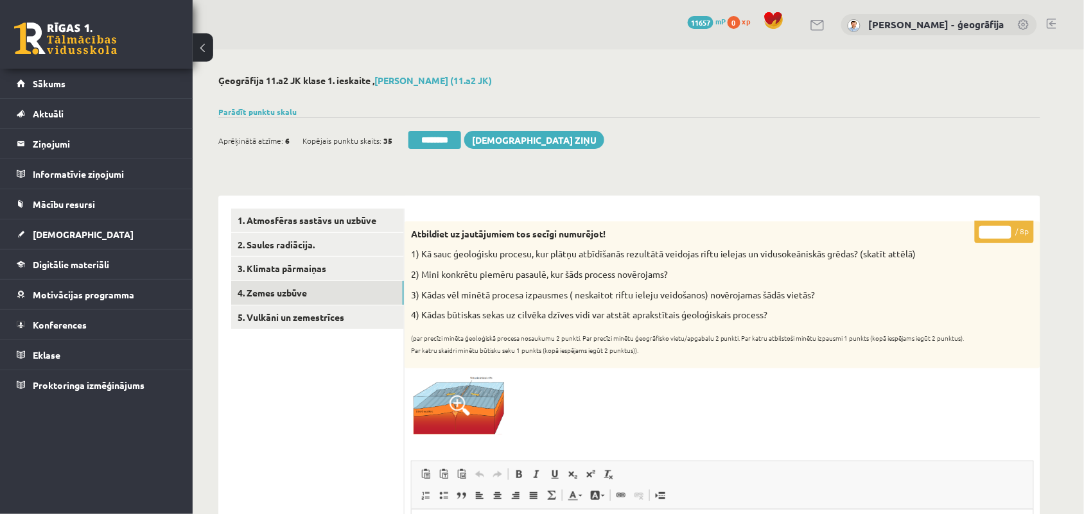
type input "*"
click at [1003, 230] on input "*" at bounding box center [995, 232] width 32 height 13
click at [267, 317] on link "5. Vulkāni un zemestrīces" at bounding box center [317, 318] width 173 height 24
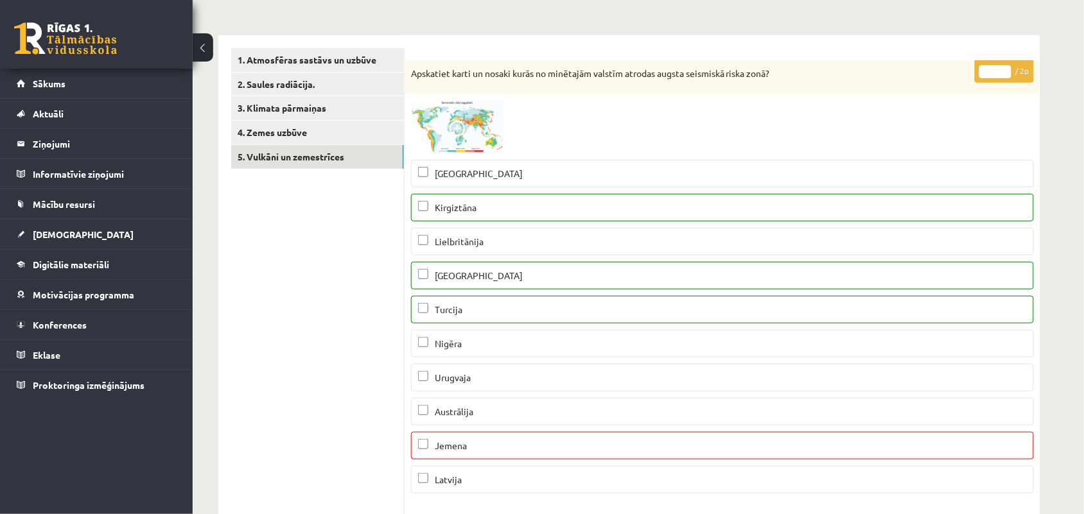
type input "*"
click at [1006, 69] on input "*" at bounding box center [995, 71] width 32 height 13
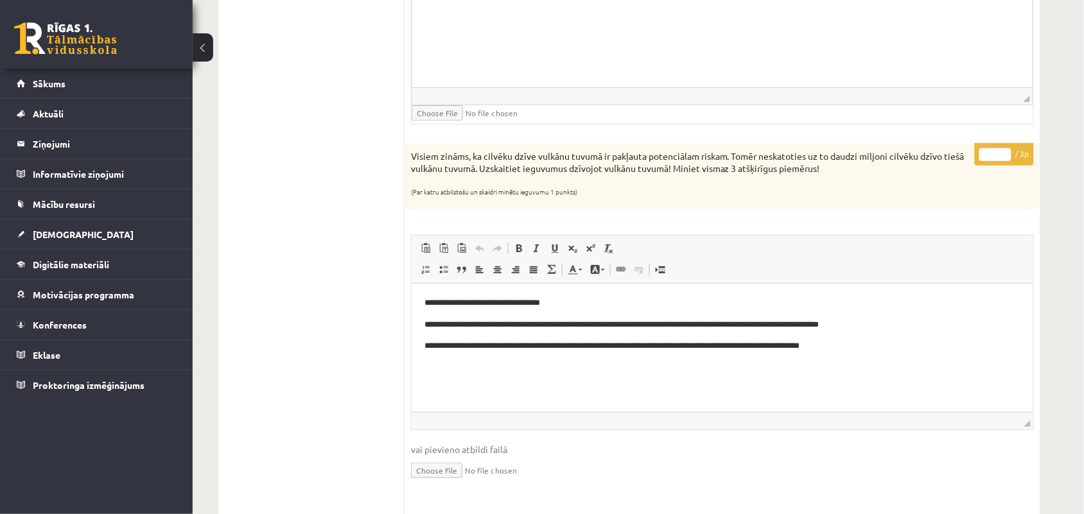
scroll to position [1525, 0]
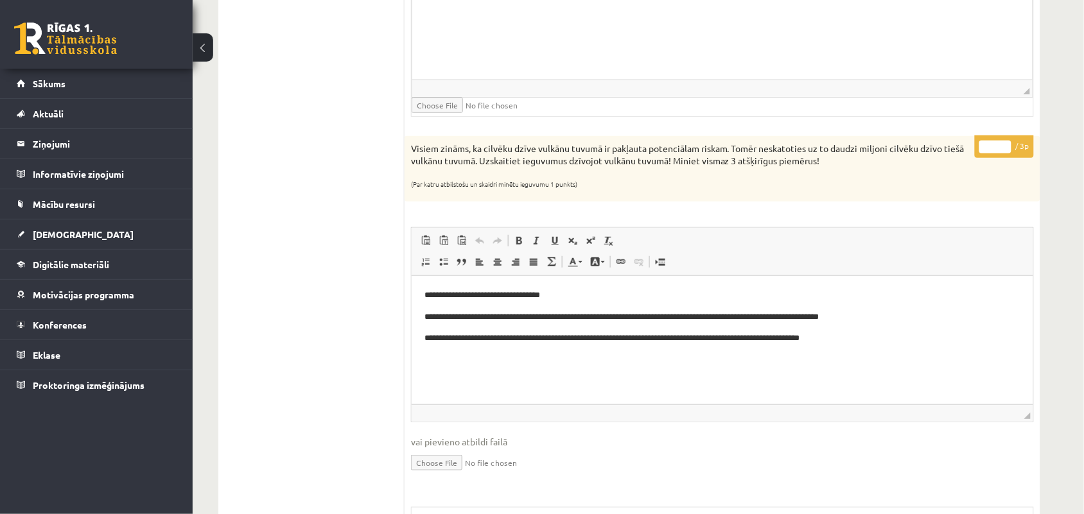
type input "*"
click input "*"
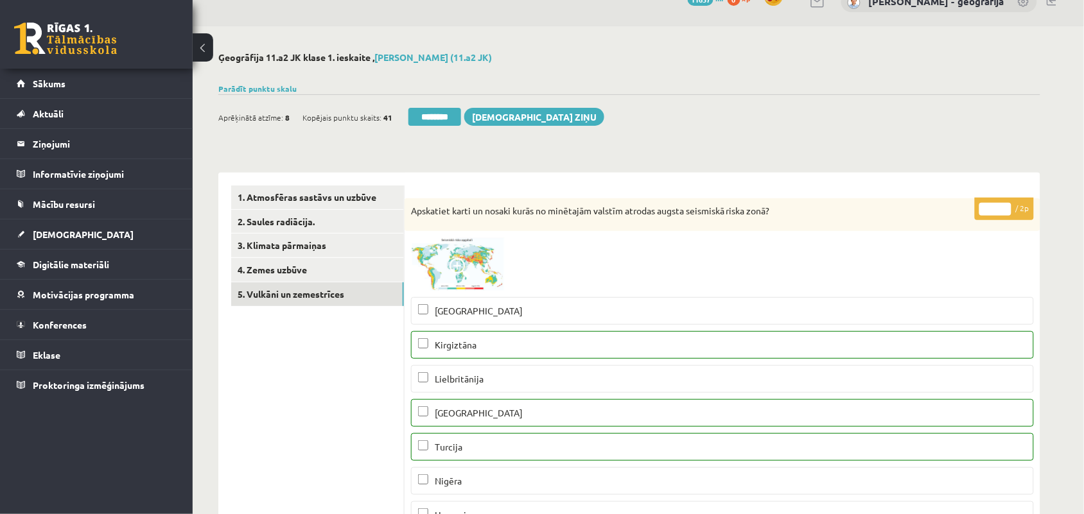
scroll to position [19, 0]
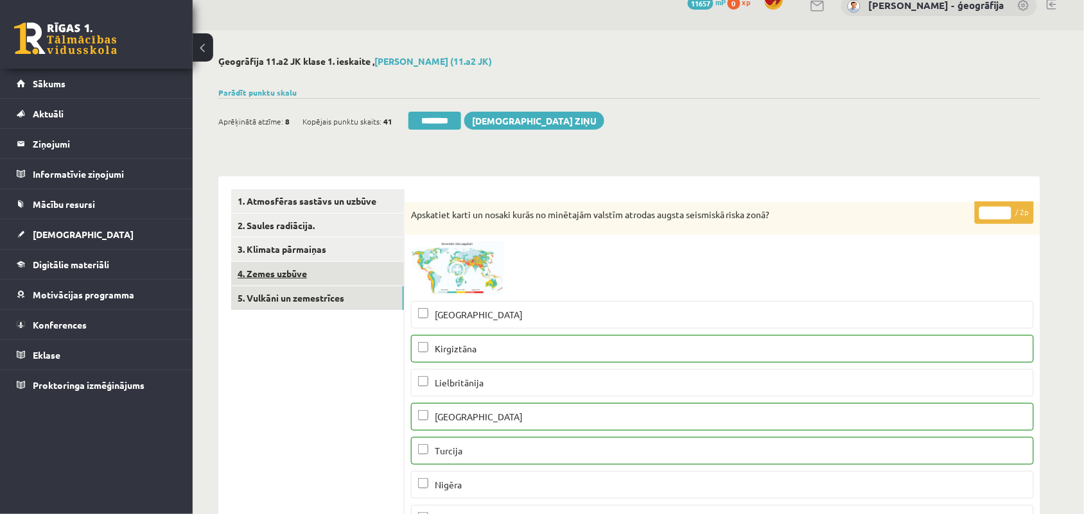
click link "4. Zemes uzbūve"
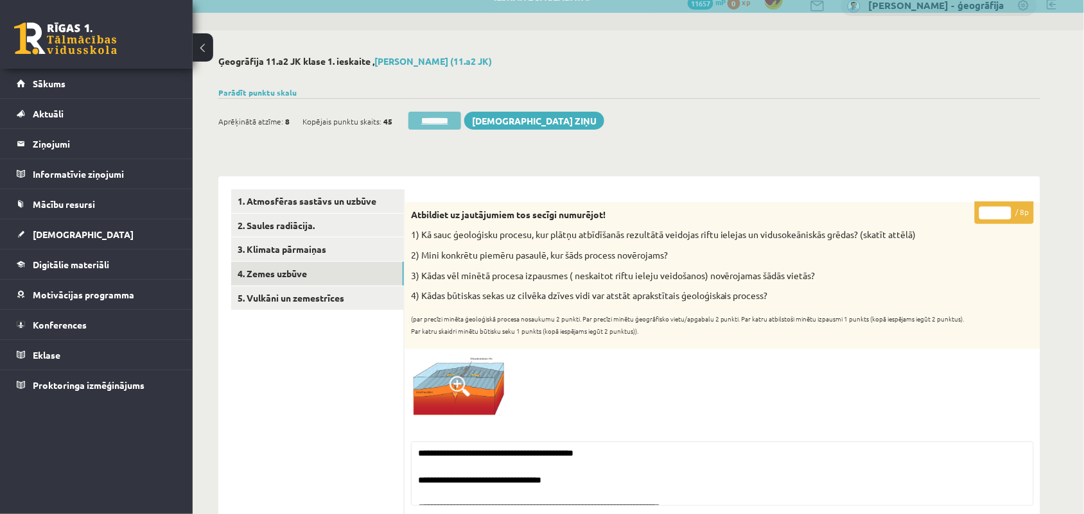
click input "********"
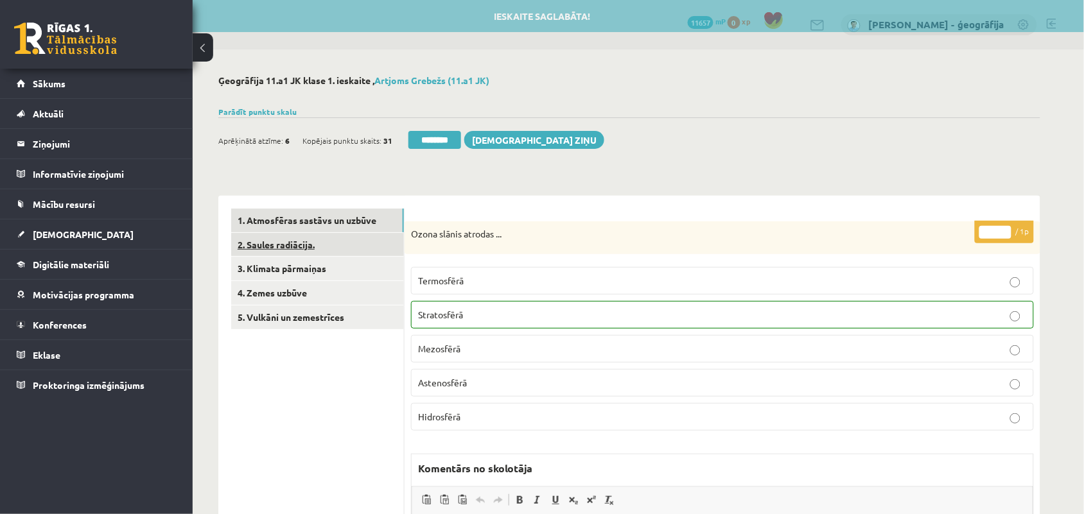
click at [270, 240] on link "2. Saules radiācija." at bounding box center [317, 245] width 173 height 24
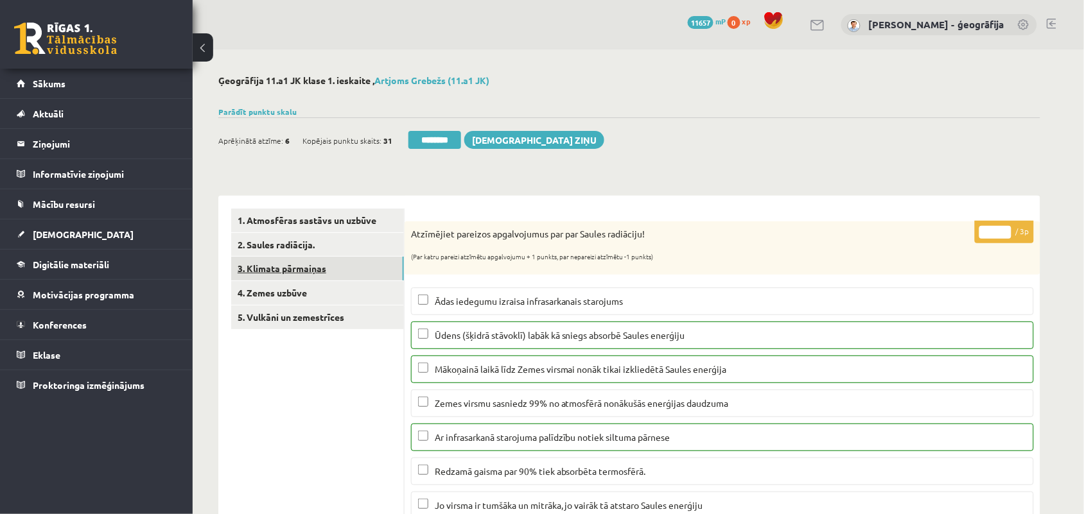
click at [270, 275] on link "3. Klimata pārmaiņas" at bounding box center [317, 269] width 173 height 24
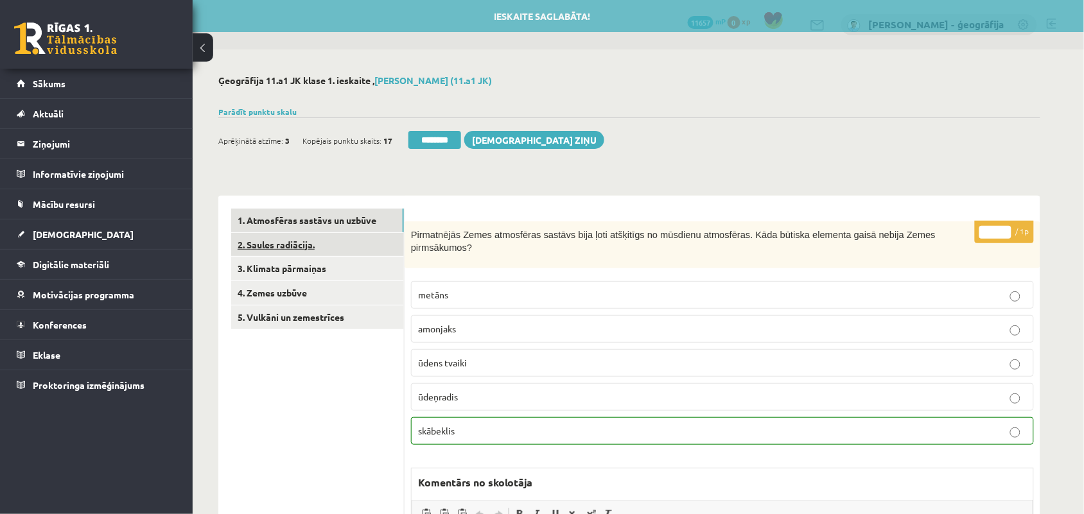
click at [260, 238] on link "2. Saules radiācija." at bounding box center [317, 245] width 173 height 24
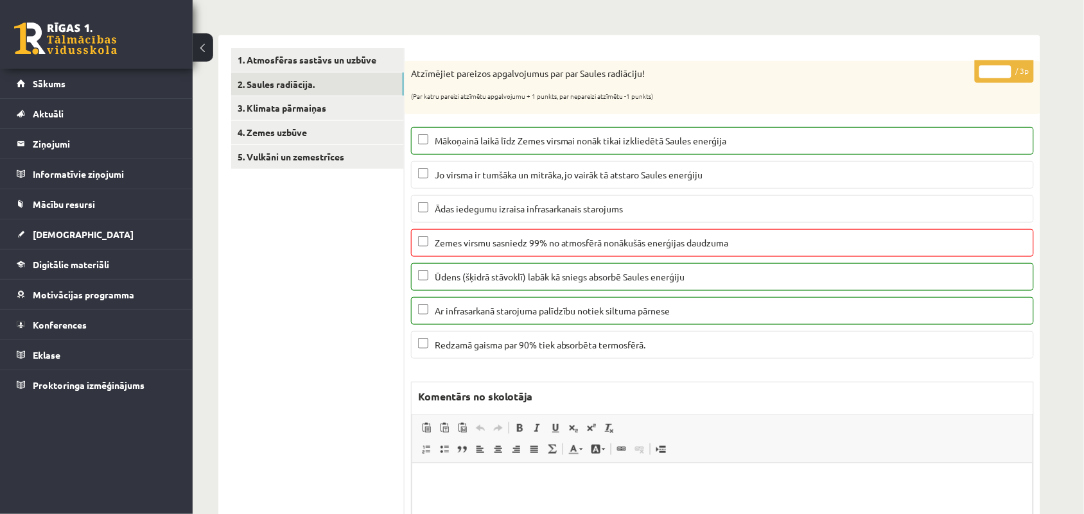
type input "*"
click at [1005, 74] on input "*" at bounding box center [995, 71] width 32 height 13
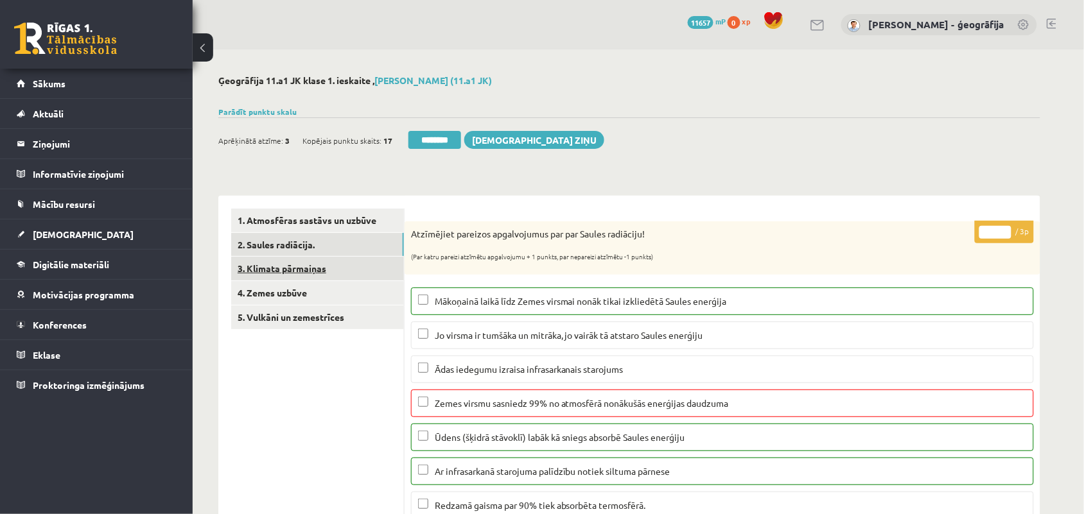
click at [327, 271] on link "3. Klimata pārmaiņas" at bounding box center [317, 269] width 173 height 24
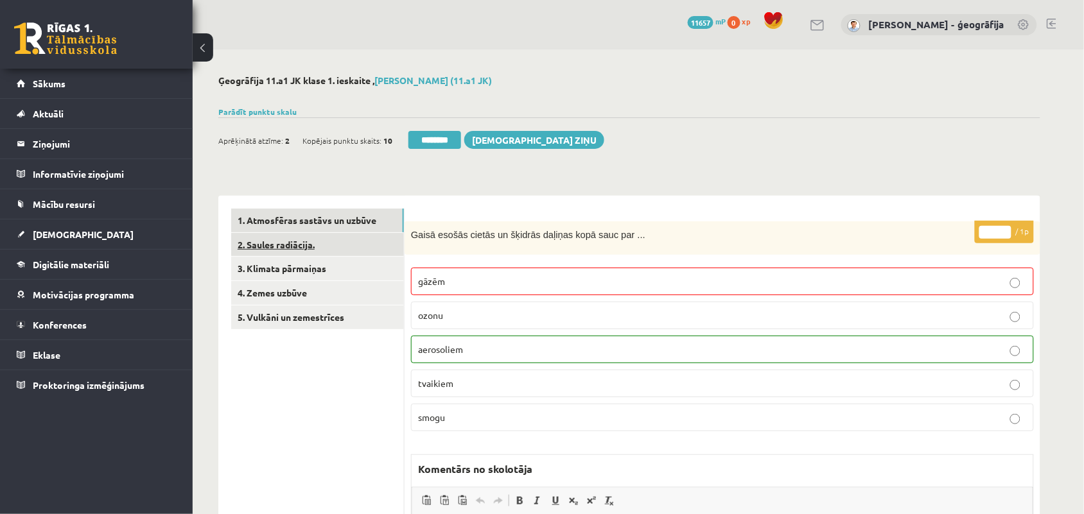
click at [286, 242] on link "2. Saules radiācija." at bounding box center [317, 245] width 173 height 24
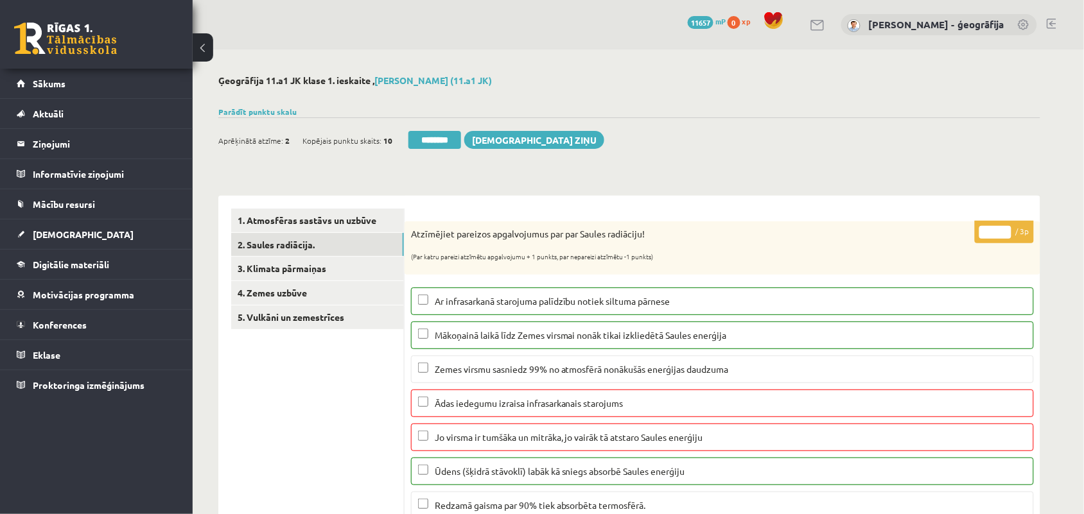
type input "*"
click at [1003, 236] on input "*" at bounding box center [995, 232] width 32 height 13
click at [284, 272] on link "3. Klimata pārmaiņas" at bounding box center [317, 269] width 173 height 24
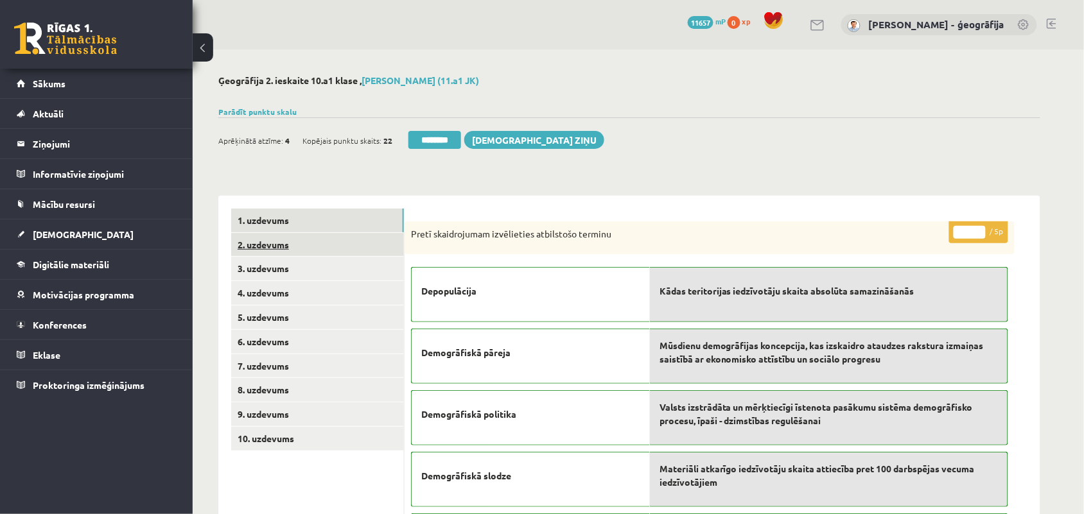
click at [279, 238] on link "2. uzdevums" at bounding box center [317, 245] width 173 height 24
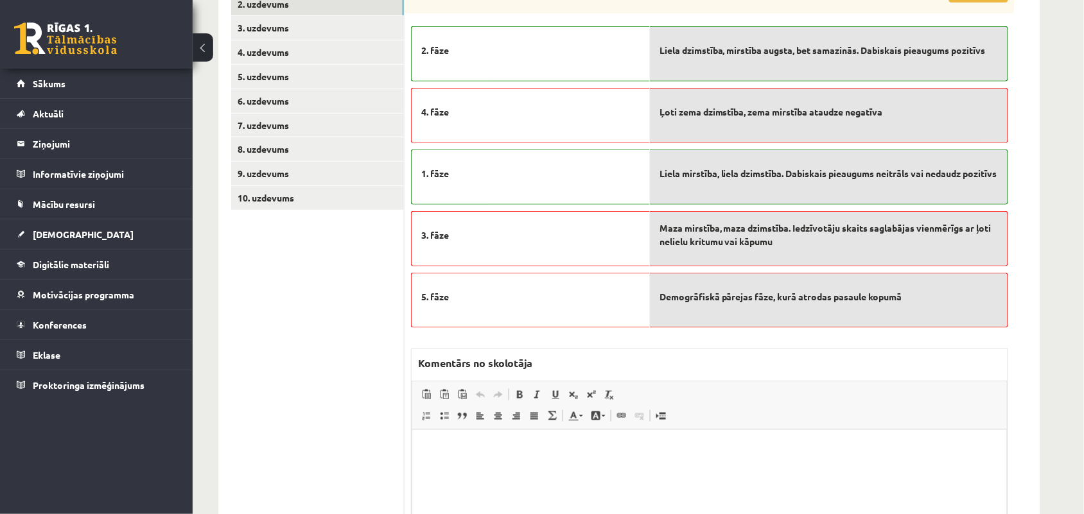
scroll to position [48, 0]
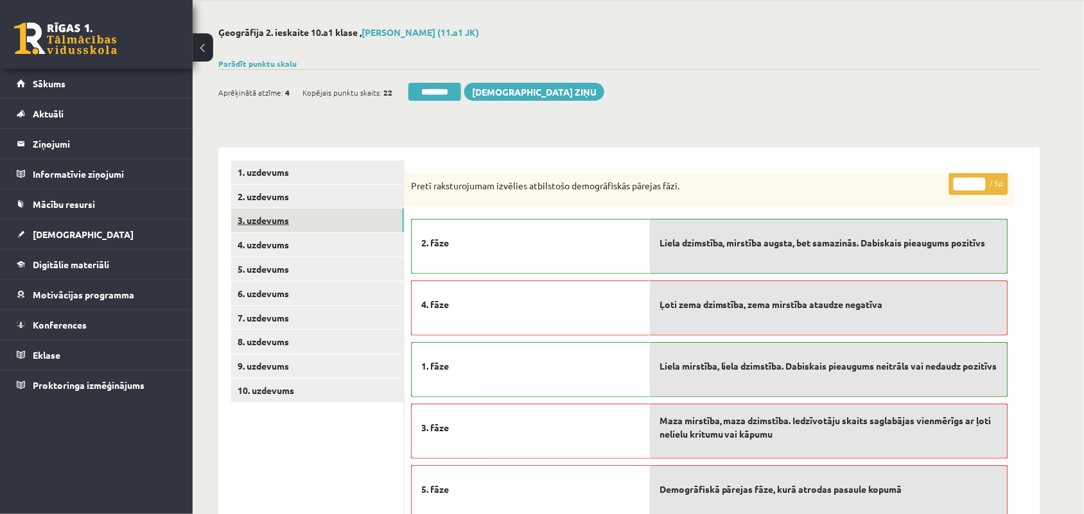
click at [289, 217] on link "3. uzdevums" at bounding box center [317, 221] width 173 height 24
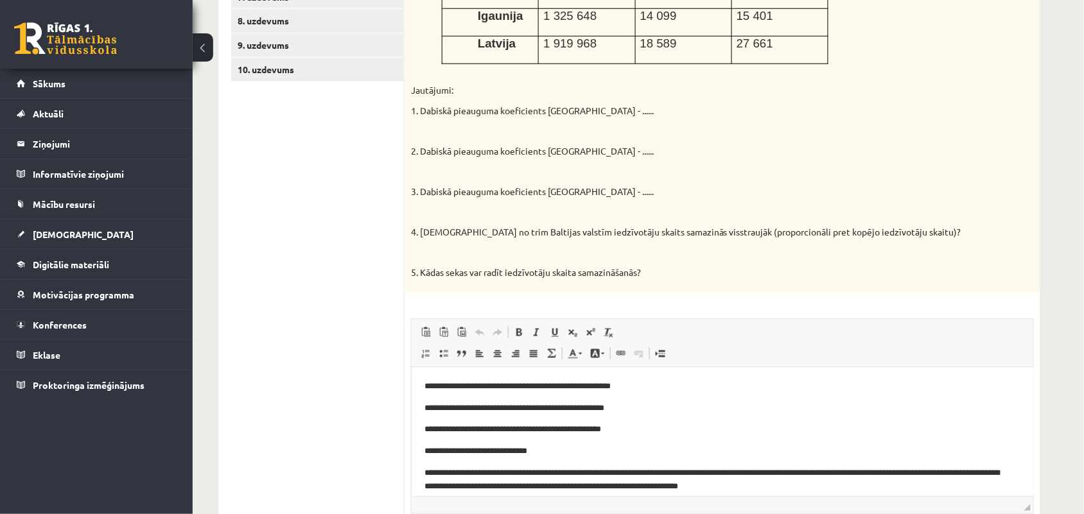
scroll to position [289, 0]
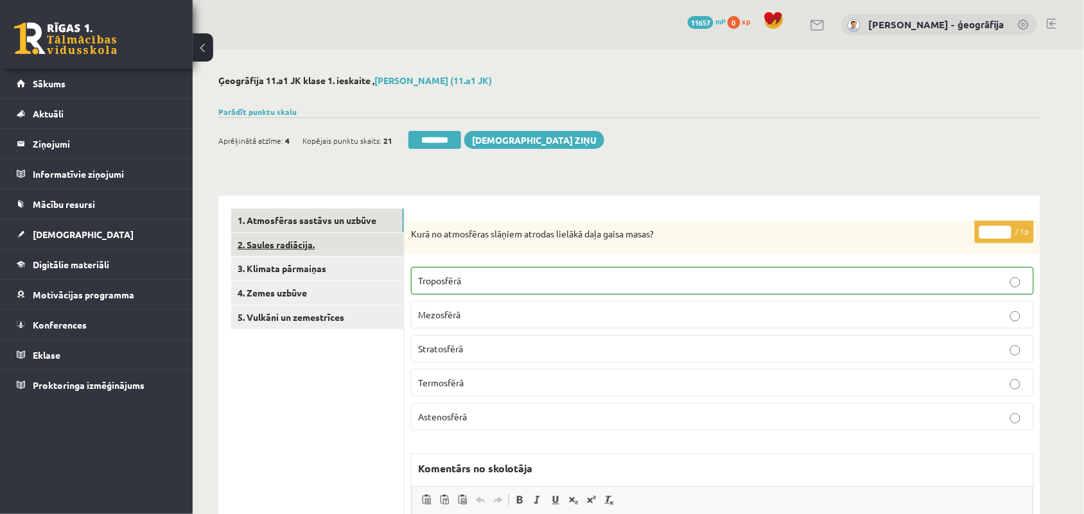
click at [246, 246] on link "2. Saules radiācija." at bounding box center [317, 245] width 173 height 24
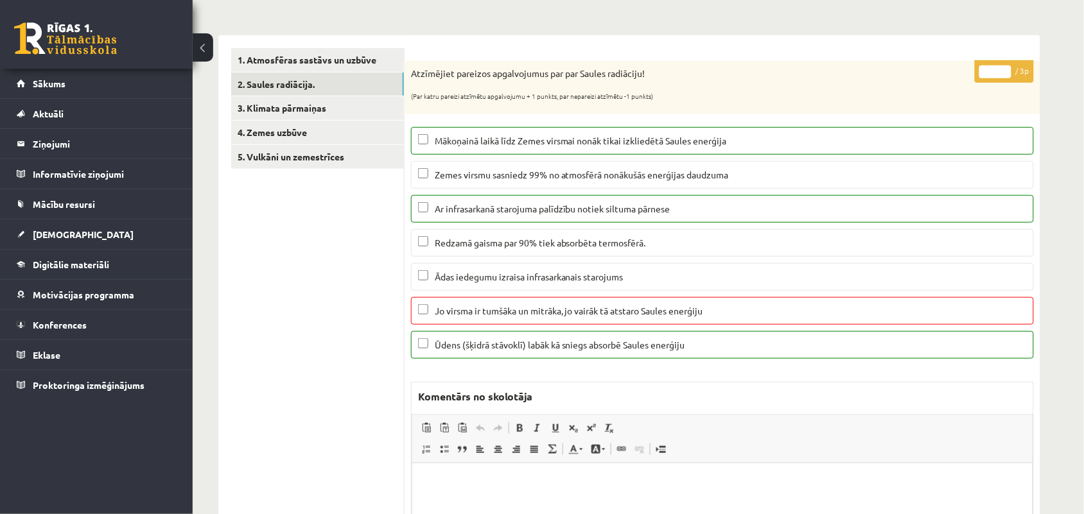
type input "*"
click at [1006, 75] on input "*" at bounding box center [995, 71] width 32 height 13
click at [279, 105] on link "3. Klimata pārmaiņas" at bounding box center [317, 108] width 173 height 24
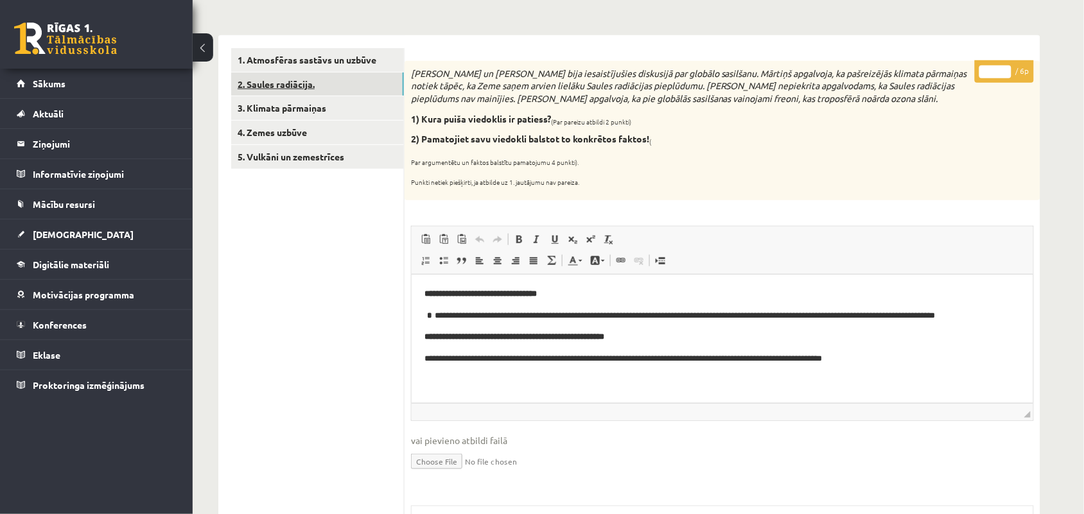
click at [270, 77] on link "2. Saules radiācija." at bounding box center [317, 85] width 173 height 24
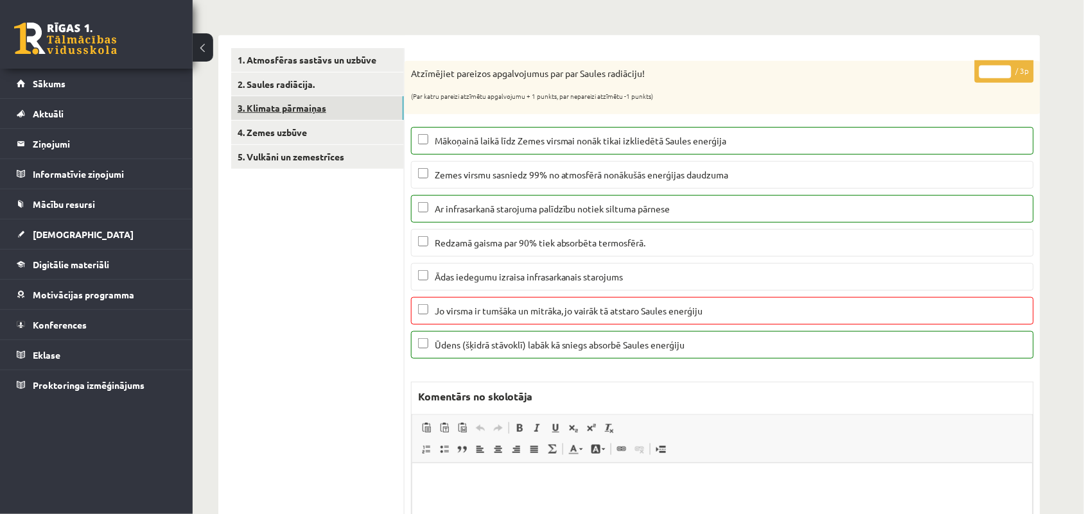
click at [261, 109] on link "3. Klimata pārmaiņas" at bounding box center [317, 108] width 173 height 24
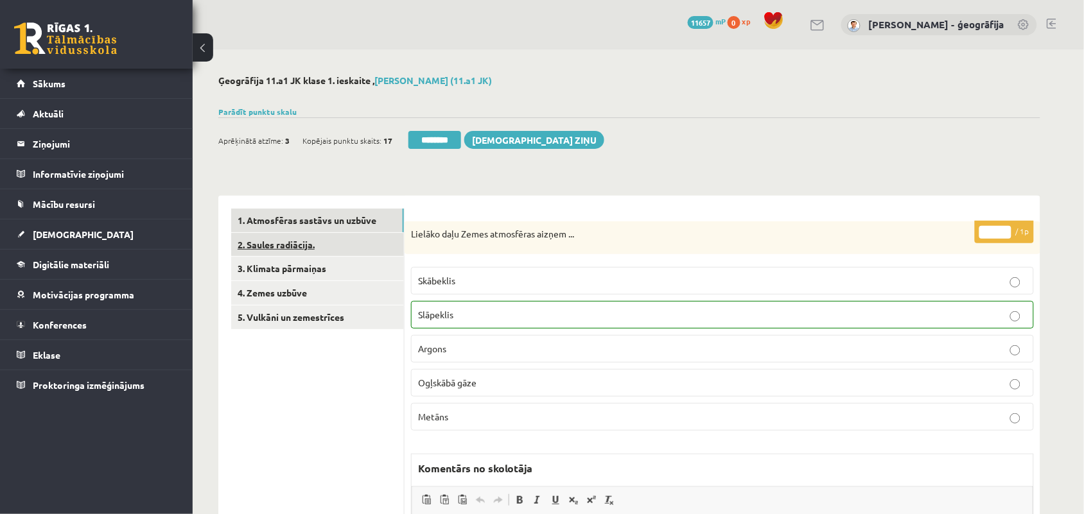
click at [307, 242] on link "2. Saules radiācija." at bounding box center [317, 245] width 173 height 24
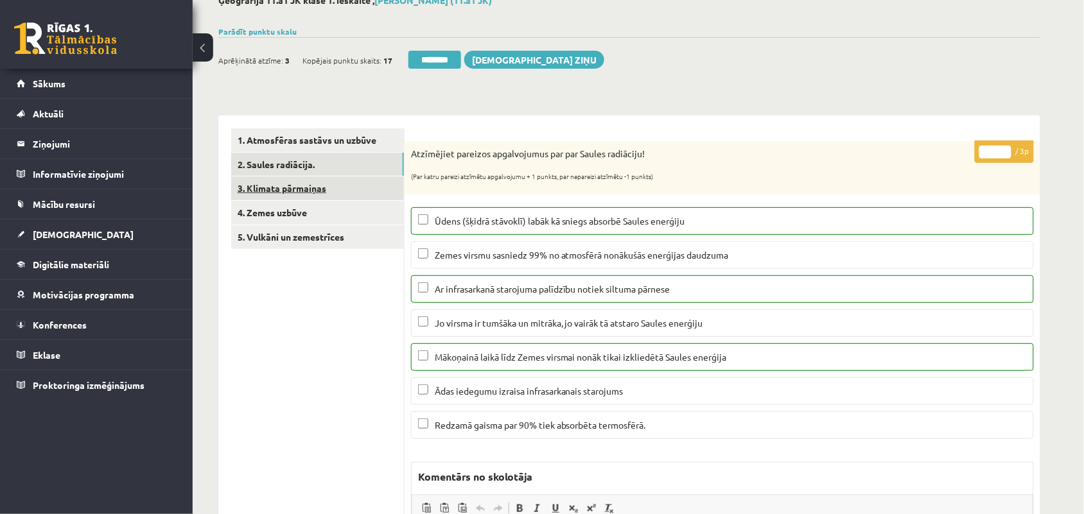
click at [321, 188] on link "3. Klimata pārmaiņas" at bounding box center [317, 189] width 173 height 24
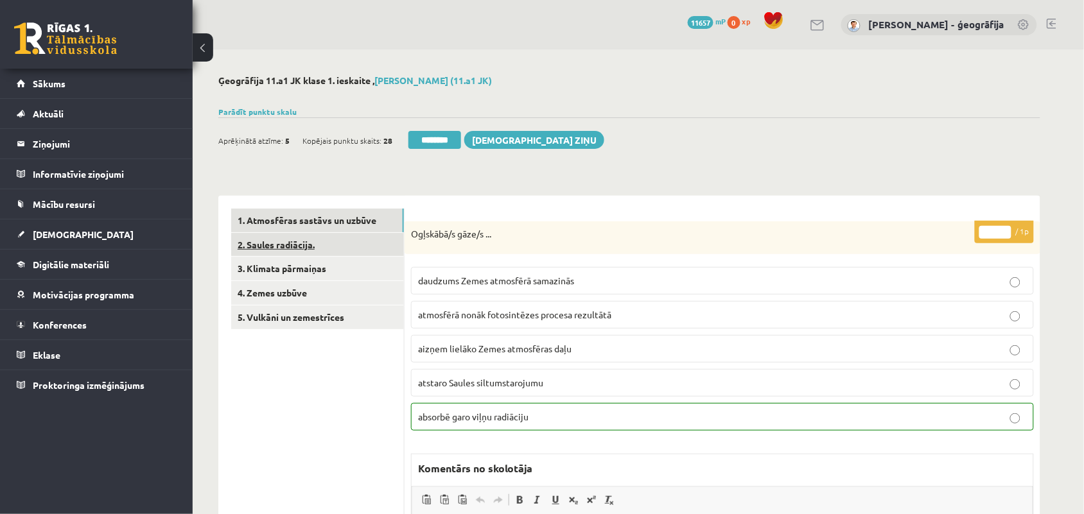
click at [299, 247] on link "2. Saules radiācija." at bounding box center [317, 245] width 173 height 24
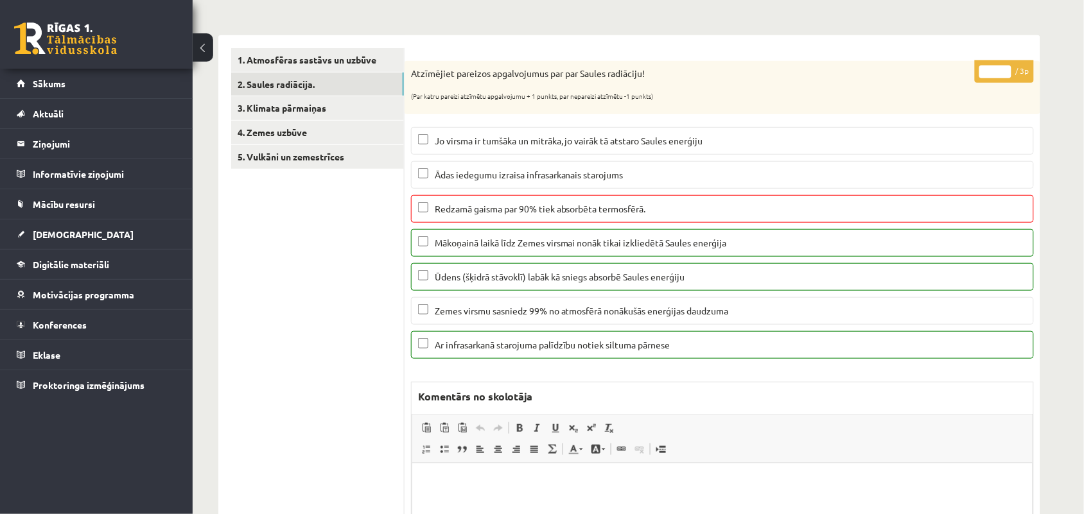
type input "*"
click at [1003, 74] on input "*" at bounding box center [995, 71] width 32 height 13
click at [273, 114] on link "3. Klimata pārmaiņas" at bounding box center [317, 108] width 173 height 24
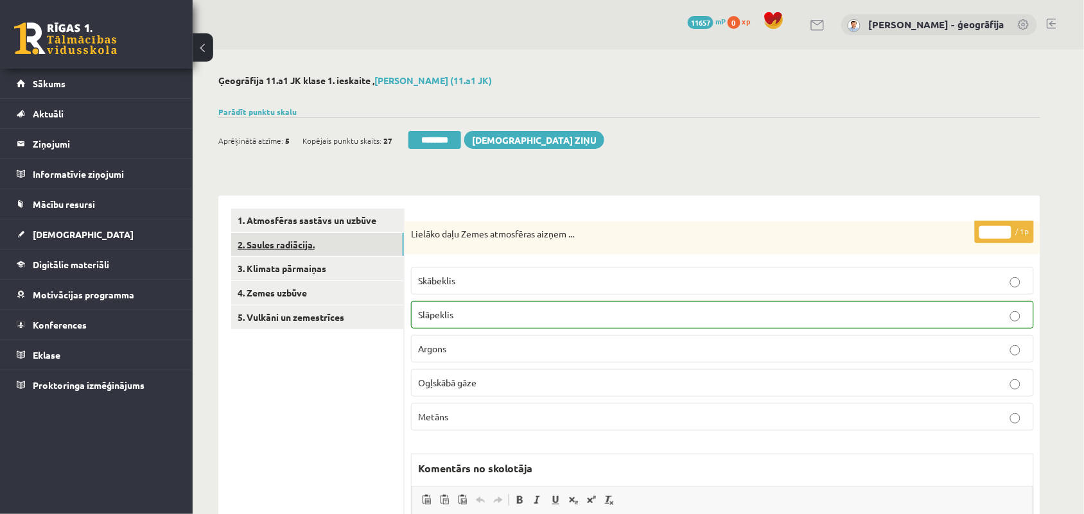
click at [278, 248] on link "2. Saules radiācija." at bounding box center [317, 245] width 173 height 24
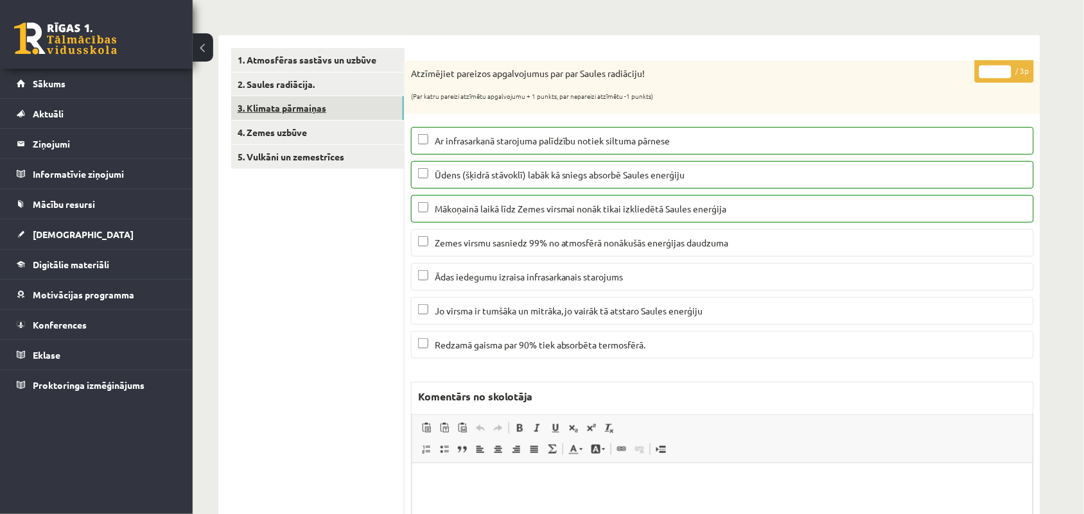
click at [301, 107] on link "3. Klimata pārmaiņas" at bounding box center [317, 108] width 173 height 24
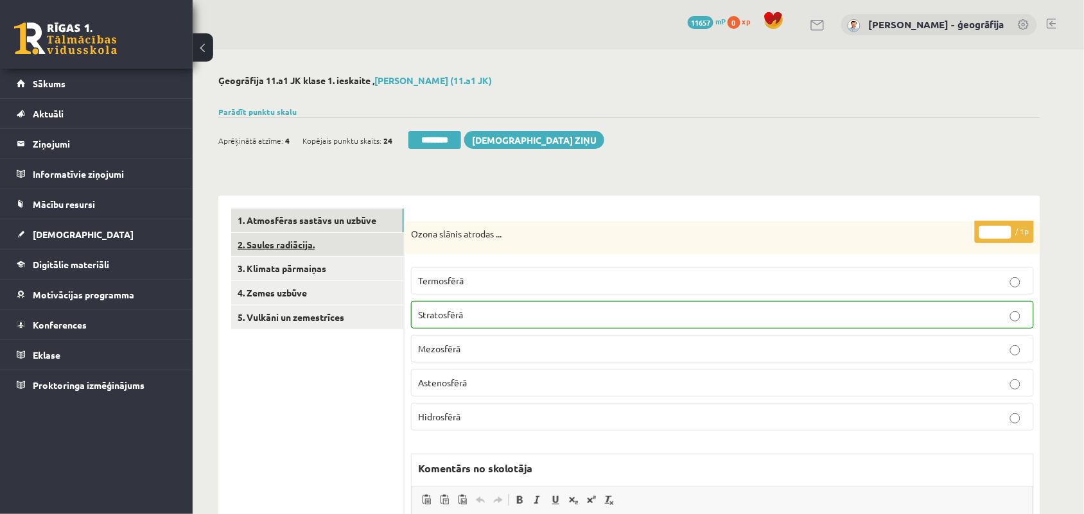
click at [288, 238] on link "2. Saules radiācija." at bounding box center [317, 245] width 173 height 24
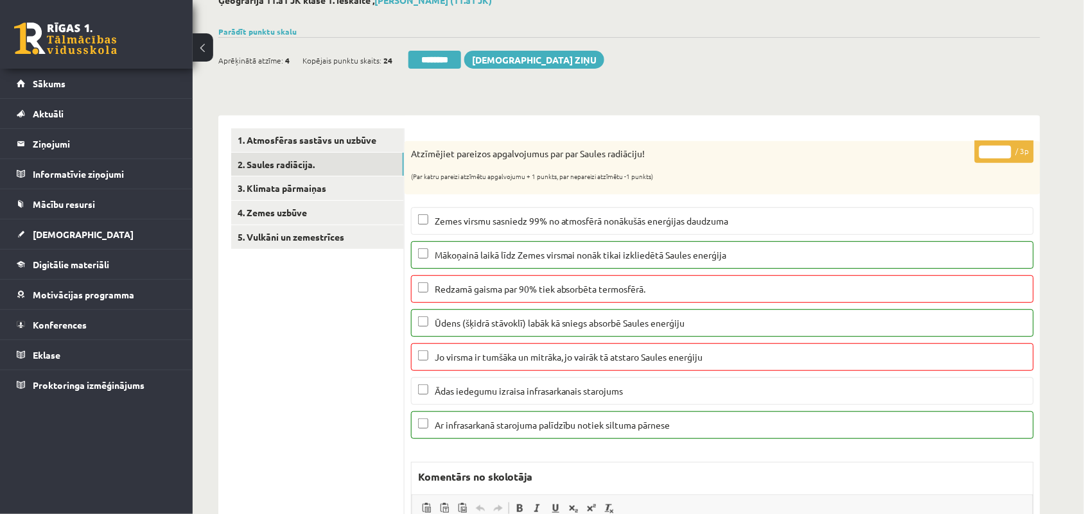
type input "*"
click at [1007, 152] on input "*" at bounding box center [995, 152] width 32 height 13
click at [277, 196] on link "3. Klimata pārmaiņas" at bounding box center [317, 189] width 173 height 24
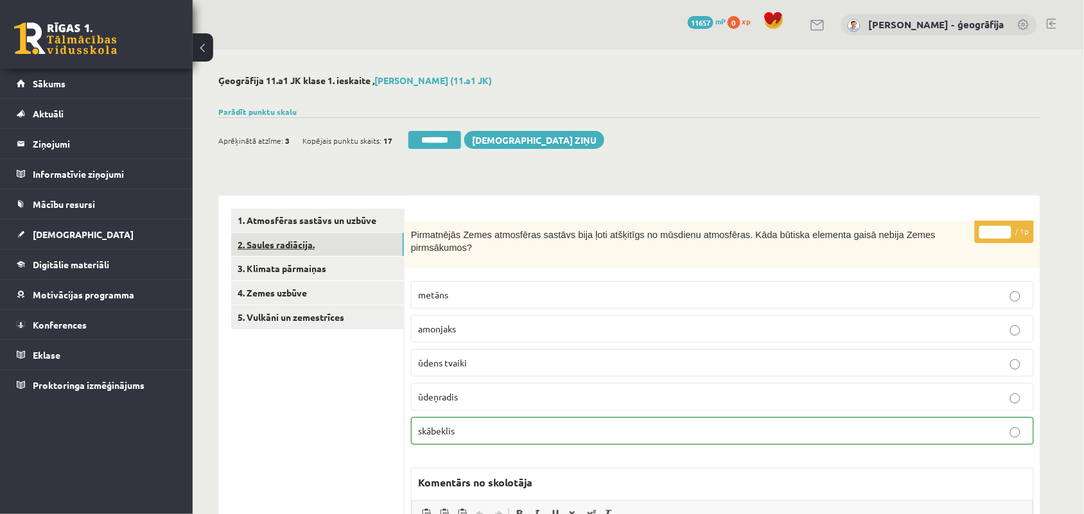
click at [291, 248] on link "2. Saules radiācija." at bounding box center [317, 245] width 173 height 24
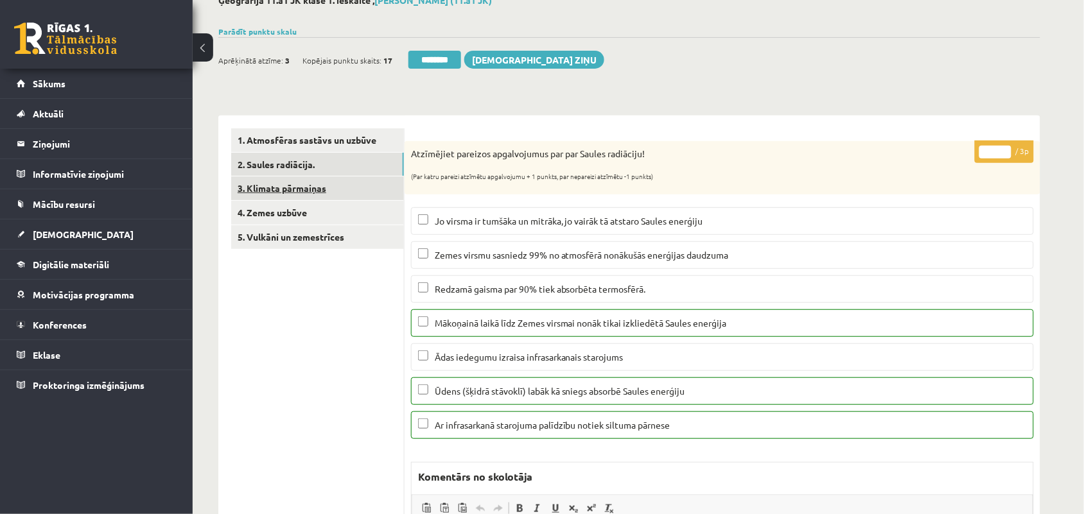
click at [293, 193] on link "3. Klimata pārmaiņas" at bounding box center [317, 189] width 173 height 24
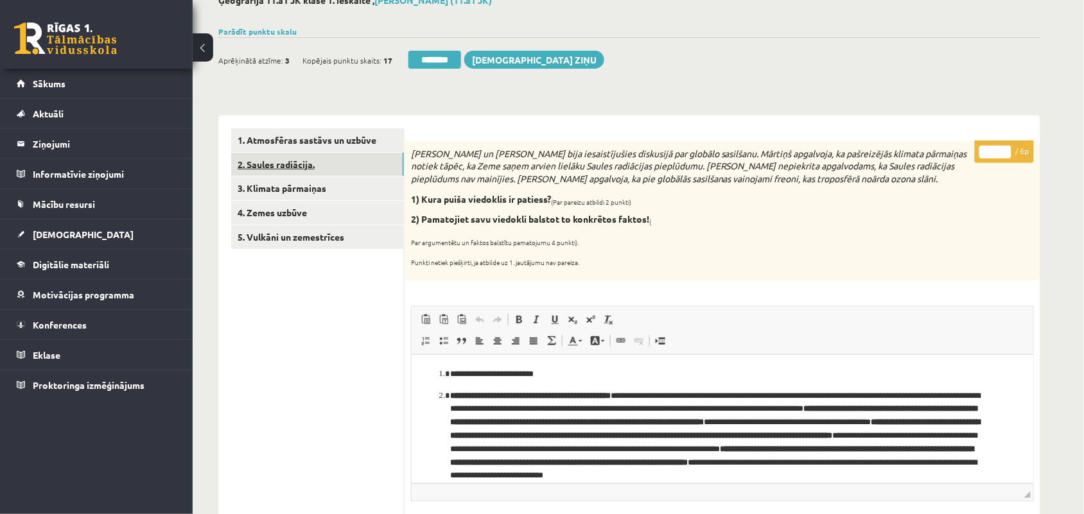
click at [263, 168] on link "2. Saules radiācija." at bounding box center [317, 165] width 173 height 24
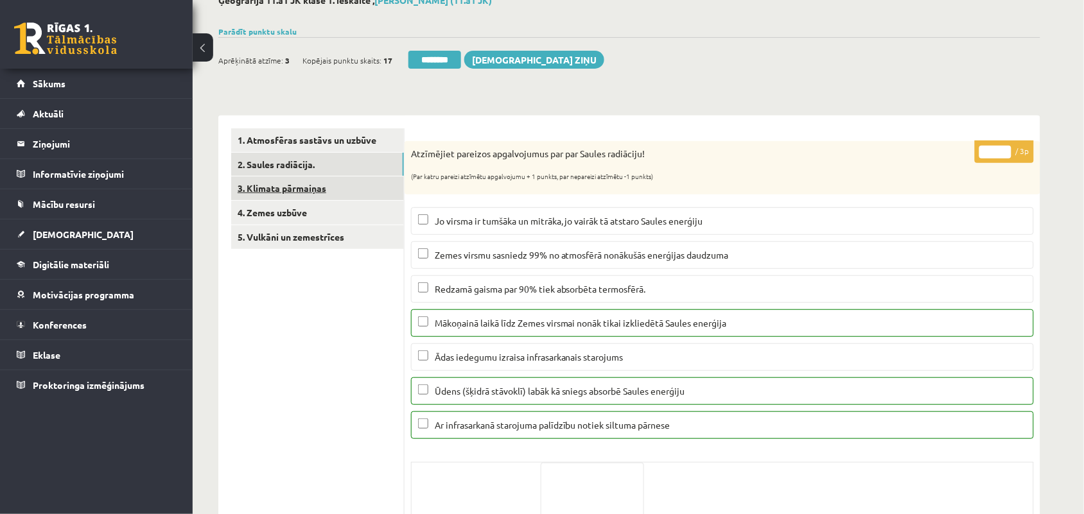
click at [273, 191] on link "3. Klimata pārmaiņas" at bounding box center [317, 189] width 173 height 24
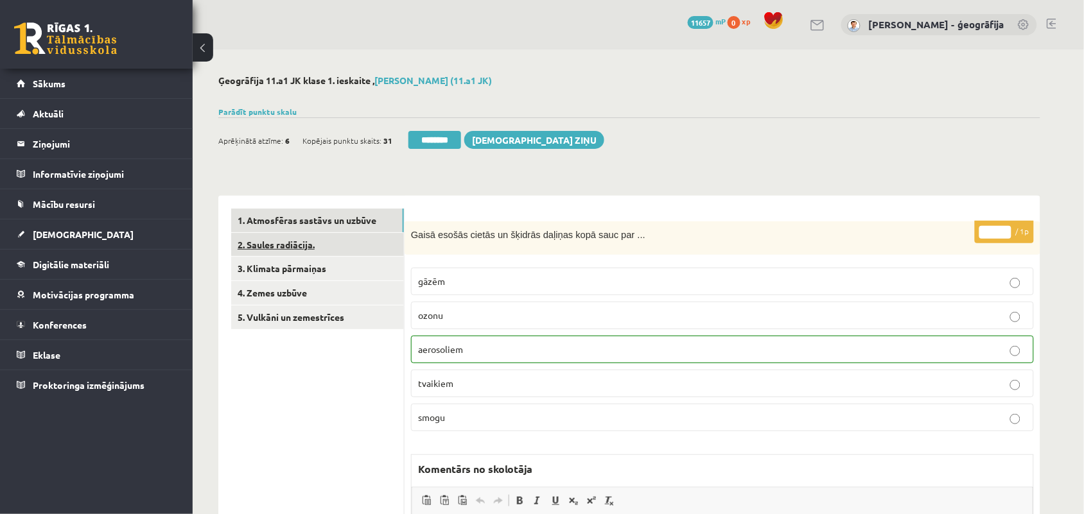
click at [277, 254] on link "2. Saules radiācija." at bounding box center [317, 245] width 173 height 24
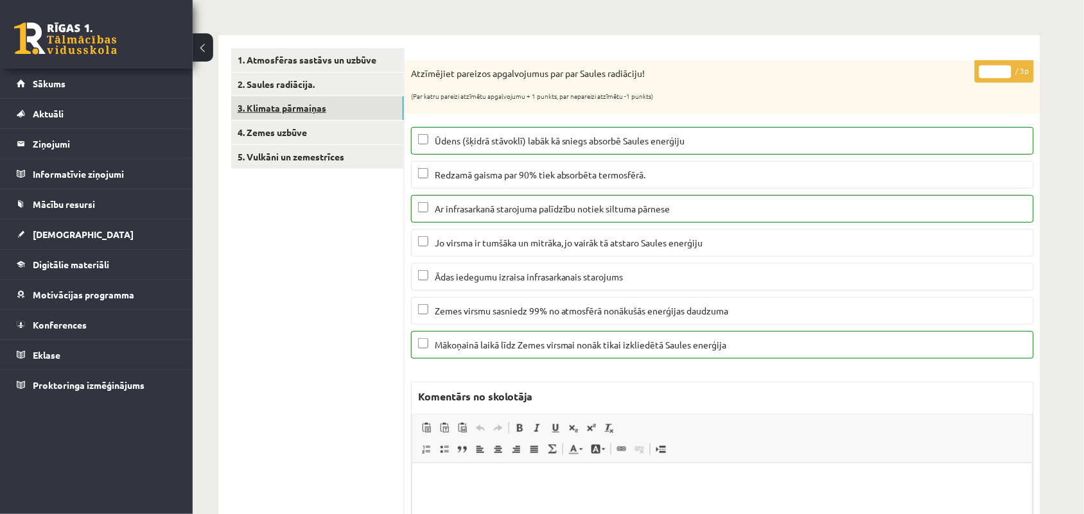
click at [283, 109] on link "3. Klimata pārmaiņas" at bounding box center [317, 108] width 173 height 24
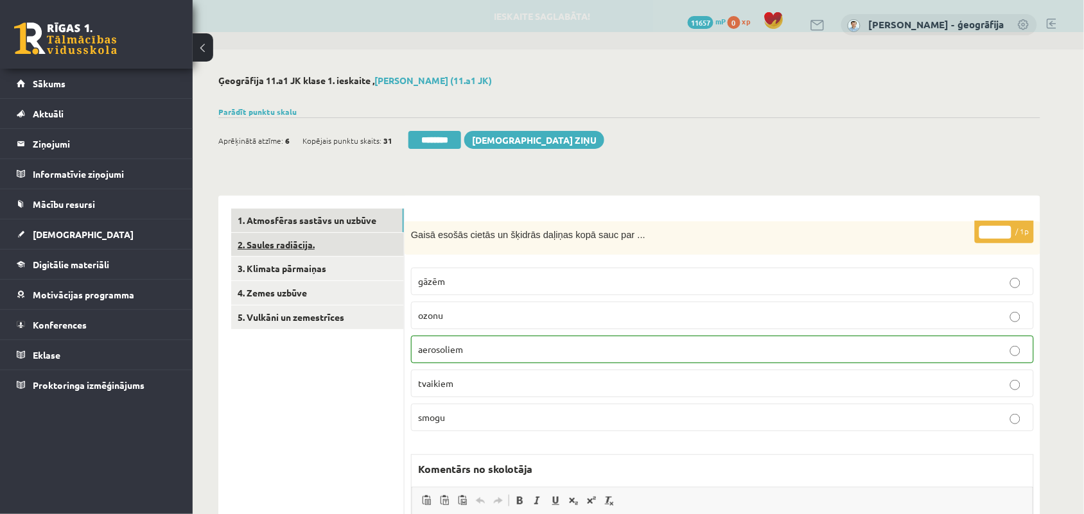
click at [291, 245] on link "2. Saules radiācija." at bounding box center [317, 245] width 173 height 24
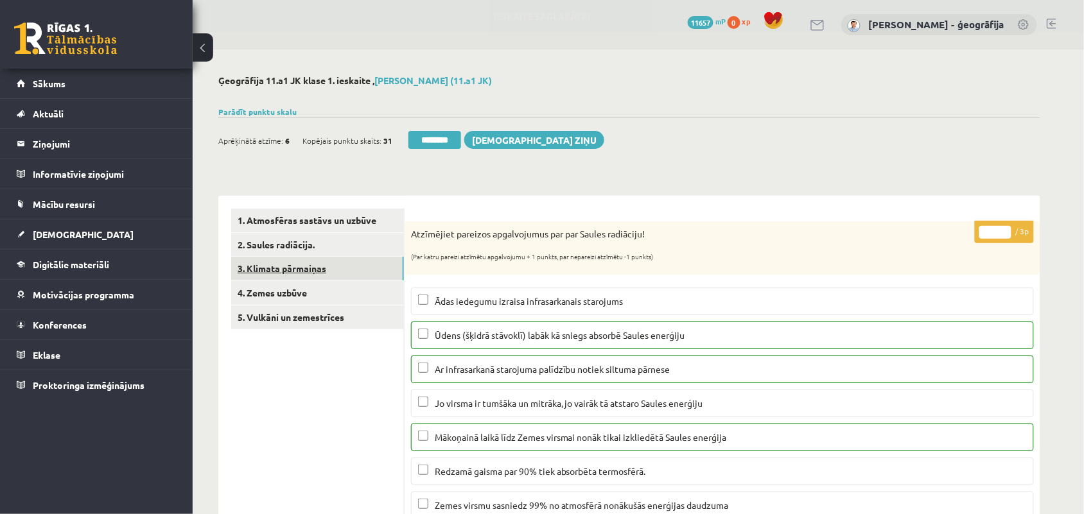
click at [297, 268] on link "3. Klimata pārmaiņas" at bounding box center [317, 269] width 173 height 24
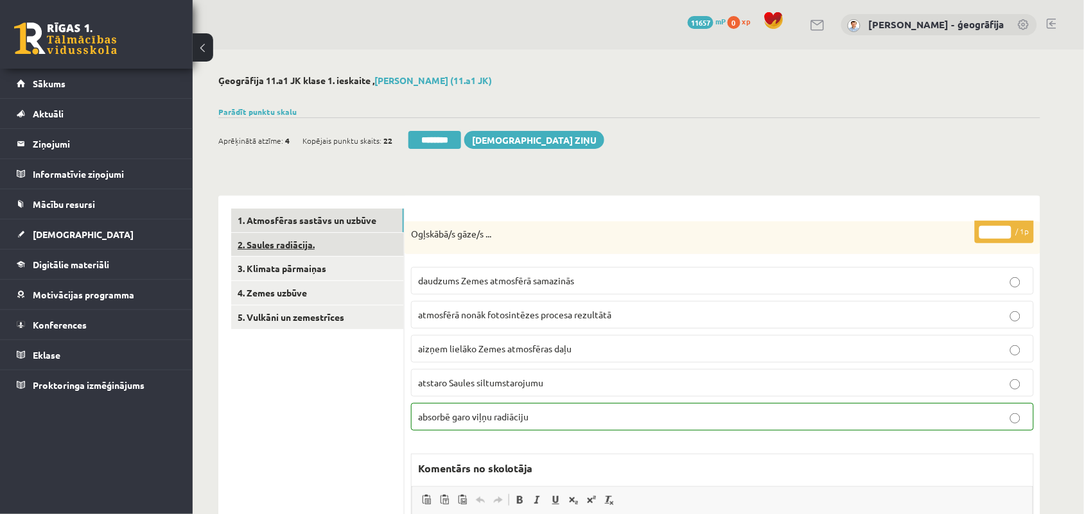
click at [299, 245] on link "2. Saules radiācija." at bounding box center [317, 245] width 173 height 24
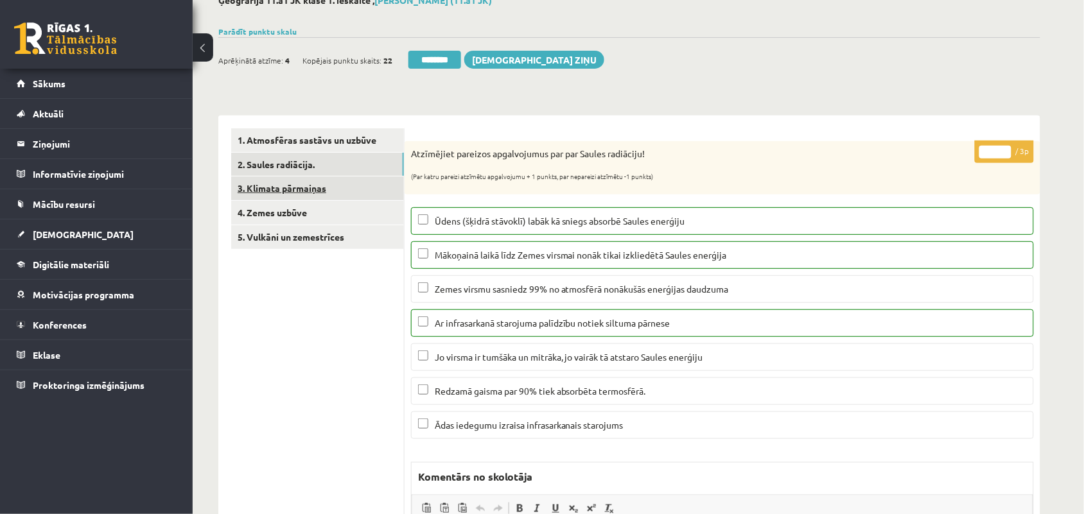
click at [290, 191] on link "3. Klimata pārmaiņas" at bounding box center [317, 189] width 173 height 24
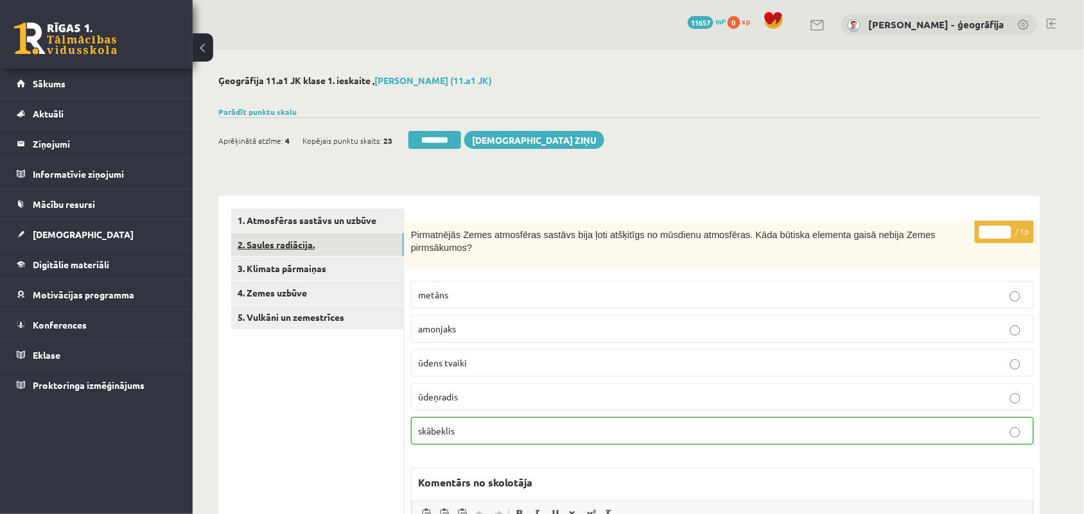
click at [297, 241] on link "2. Saules radiācija." at bounding box center [317, 245] width 173 height 24
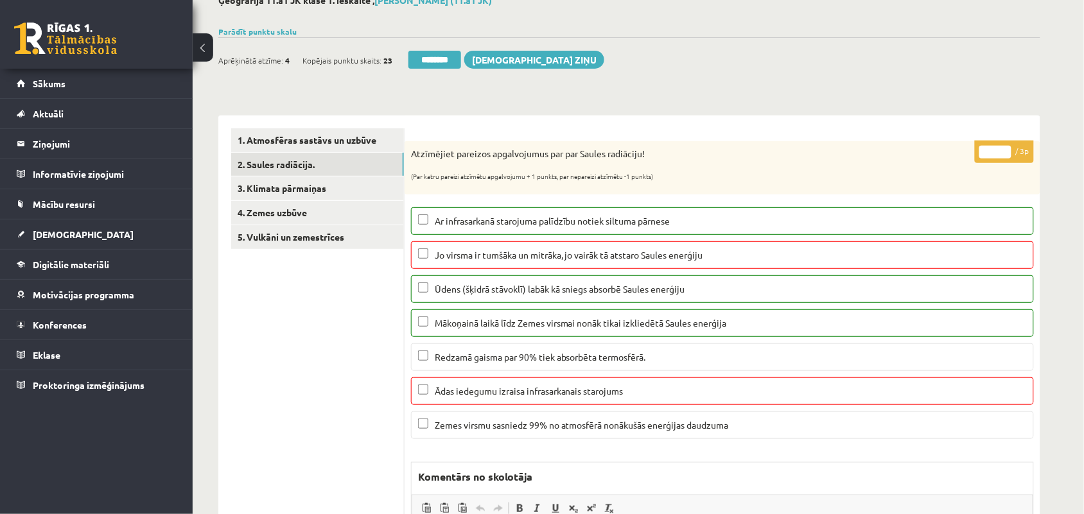
type input "*"
click at [1006, 153] on input "*" at bounding box center [995, 152] width 32 height 13
click at [283, 196] on link "3. Klimata pārmaiņas" at bounding box center [317, 189] width 173 height 24
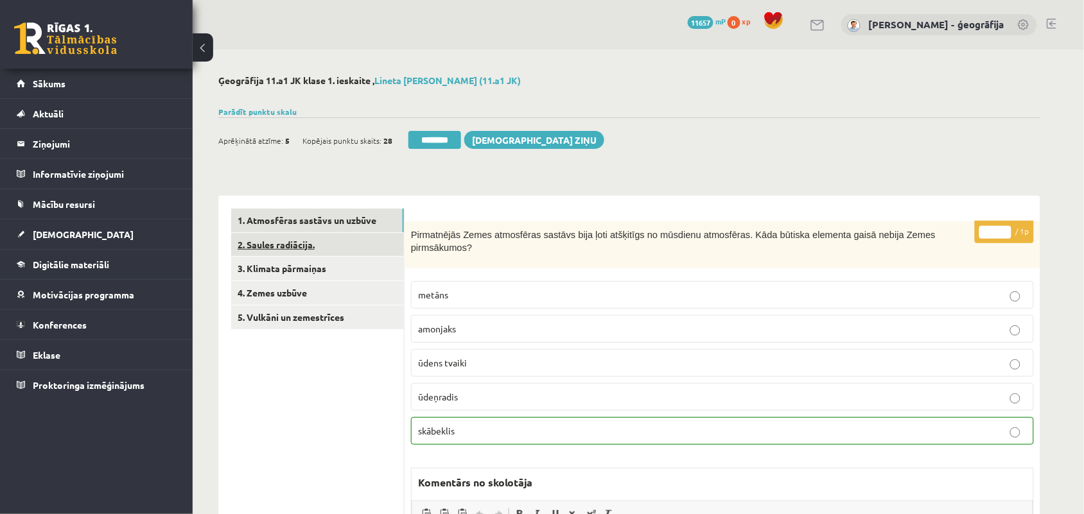
click at [265, 243] on link "2. Saules radiācija." at bounding box center [317, 245] width 173 height 24
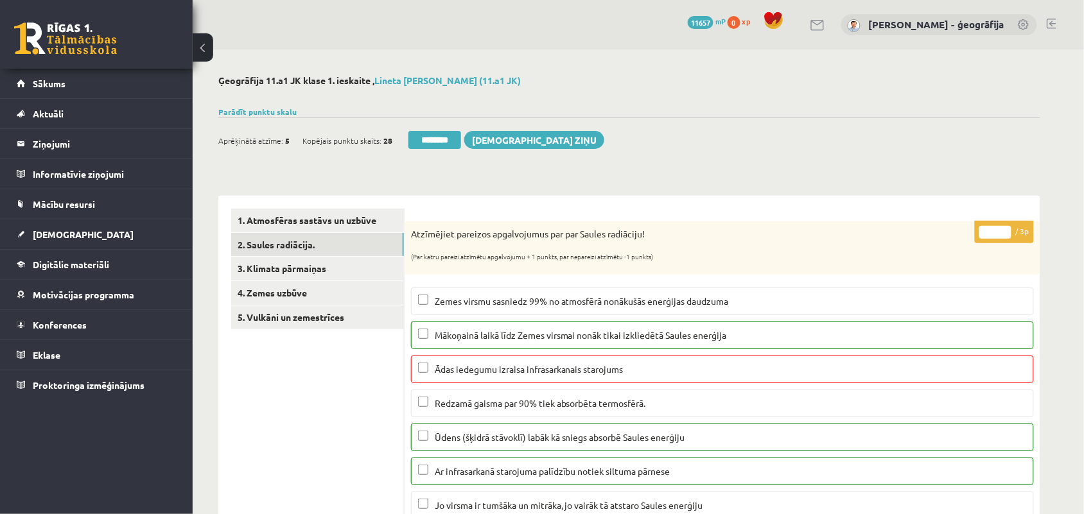
type input "*"
click at [1006, 238] on input "*" at bounding box center [995, 232] width 32 height 13
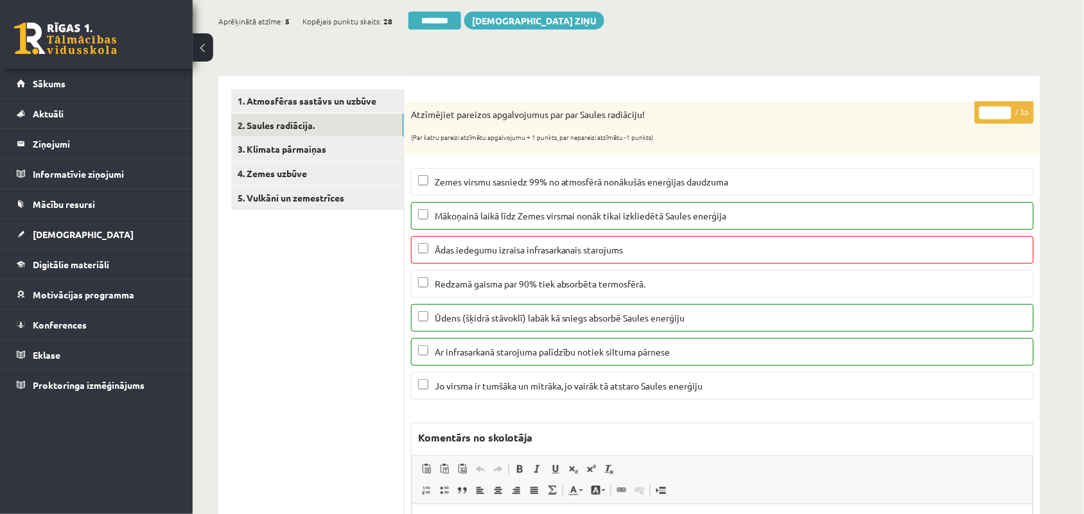
scroll to position [80, 0]
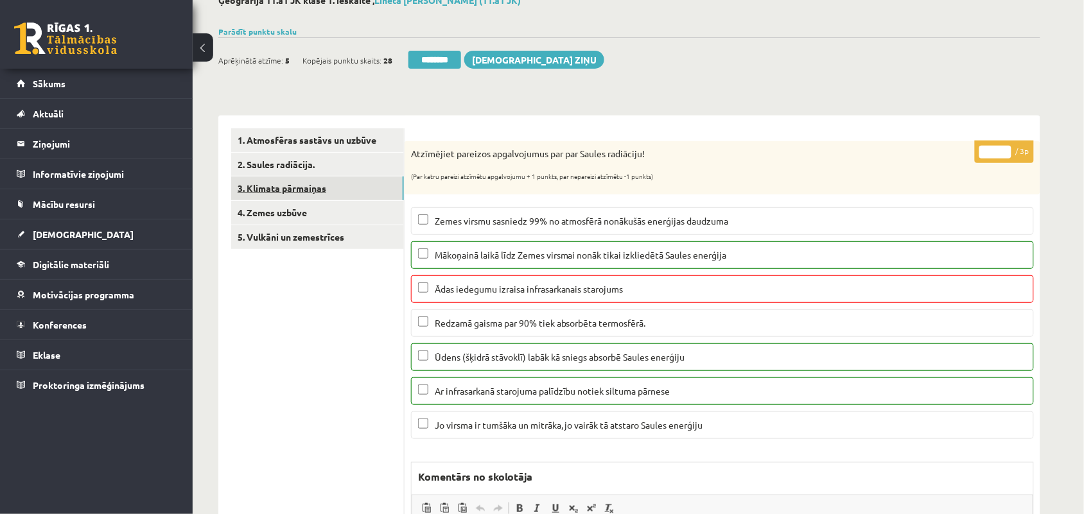
click at [265, 189] on link "3. Klimata pārmaiņas" at bounding box center [317, 189] width 173 height 24
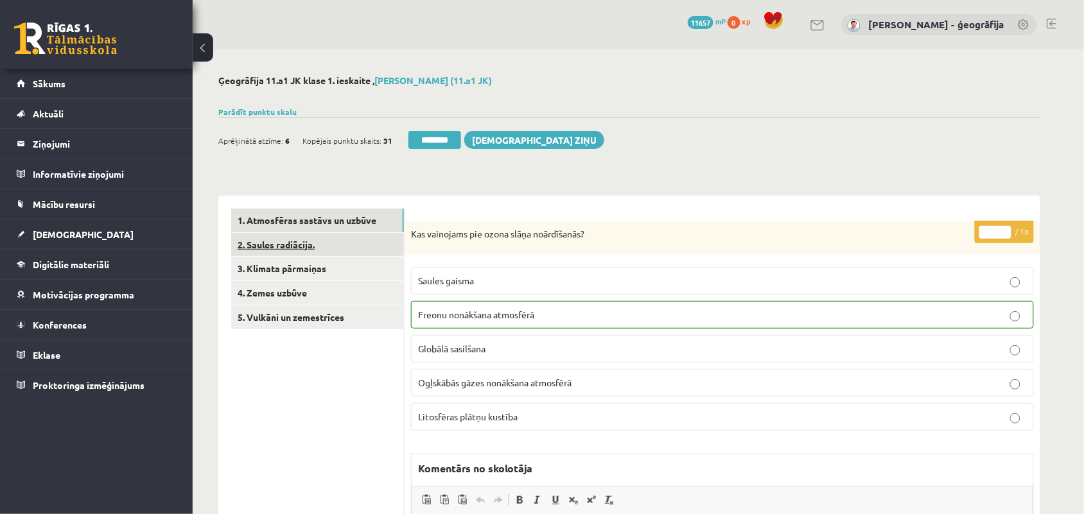
click at [290, 242] on link "2. Saules radiācija." at bounding box center [317, 245] width 173 height 24
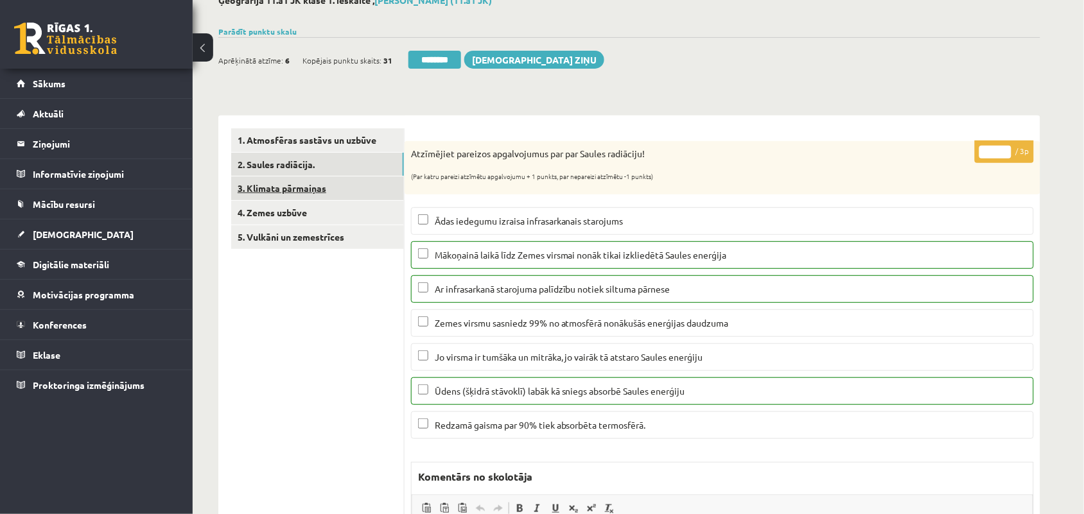
click at [262, 185] on link "3. Klimata pārmaiņas" at bounding box center [317, 189] width 173 height 24
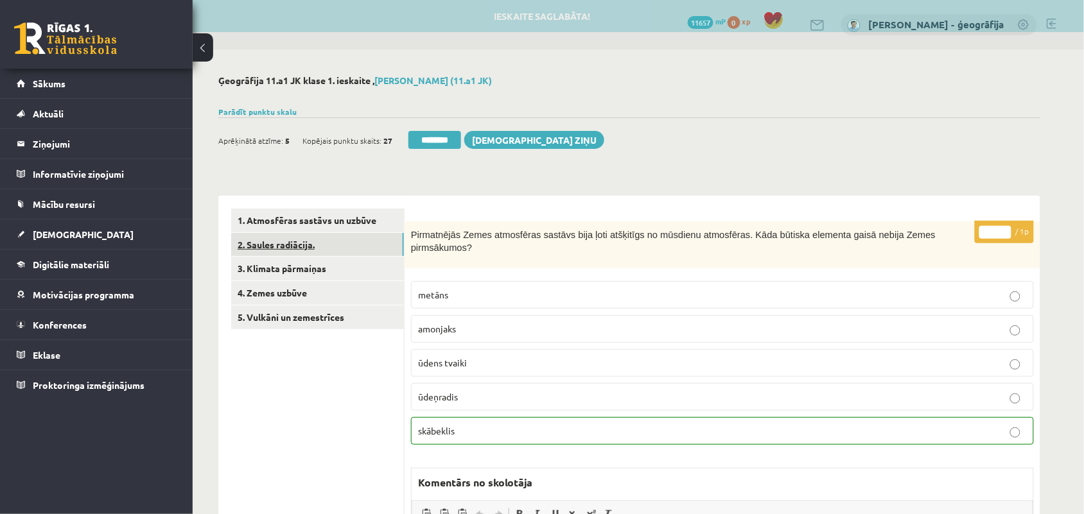
click at [274, 249] on link "2. Saules radiācija." at bounding box center [317, 245] width 173 height 24
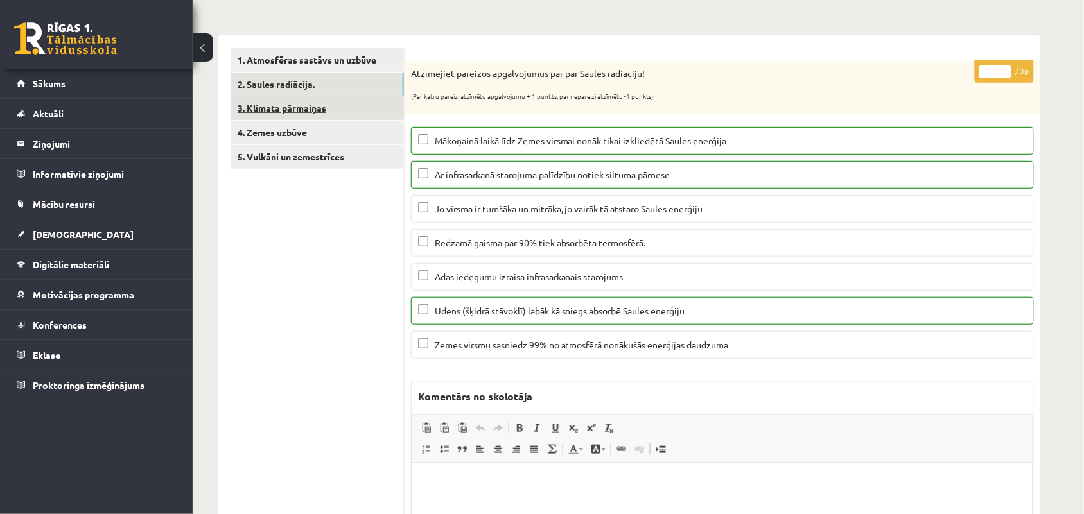
click at [313, 109] on link "3. Klimata pārmaiņas" at bounding box center [317, 108] width 173 height 24
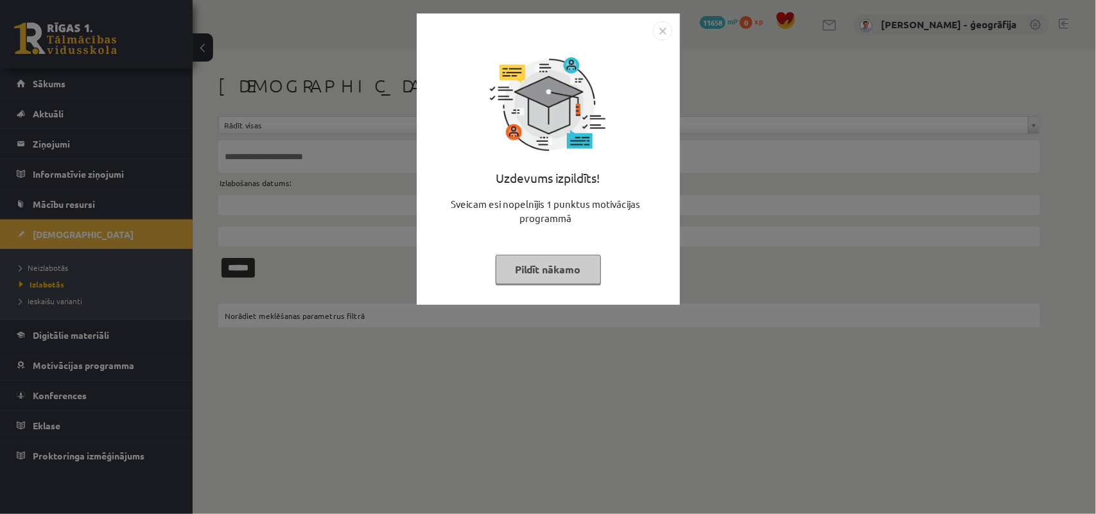
click at [559, 266] on button "Pildīt nākamo" at bounding box center [548, 270] width 105 height 30
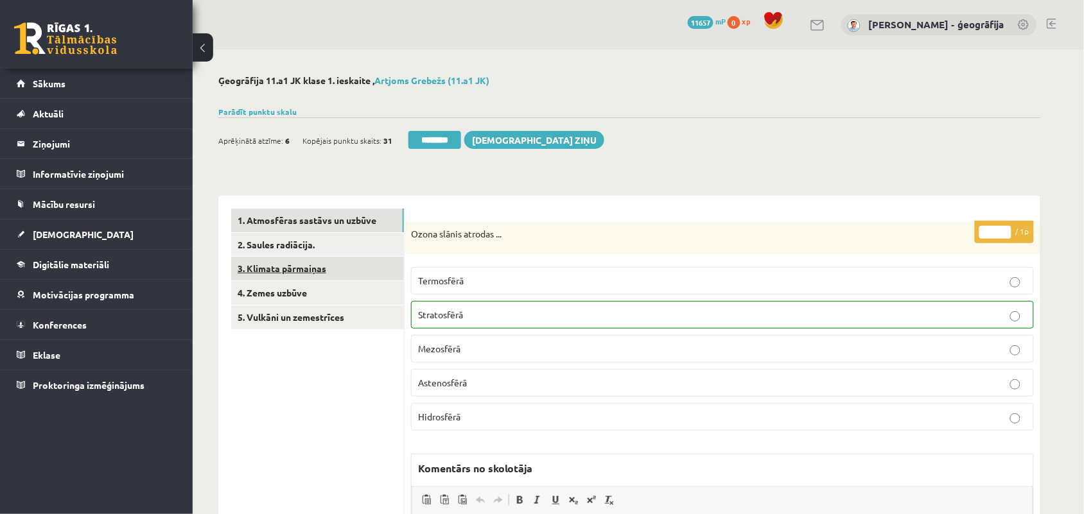
click at [286, 268] on link "3. Klimata pārmaiņas" at bounding box center [317, 269] width 173 height 24
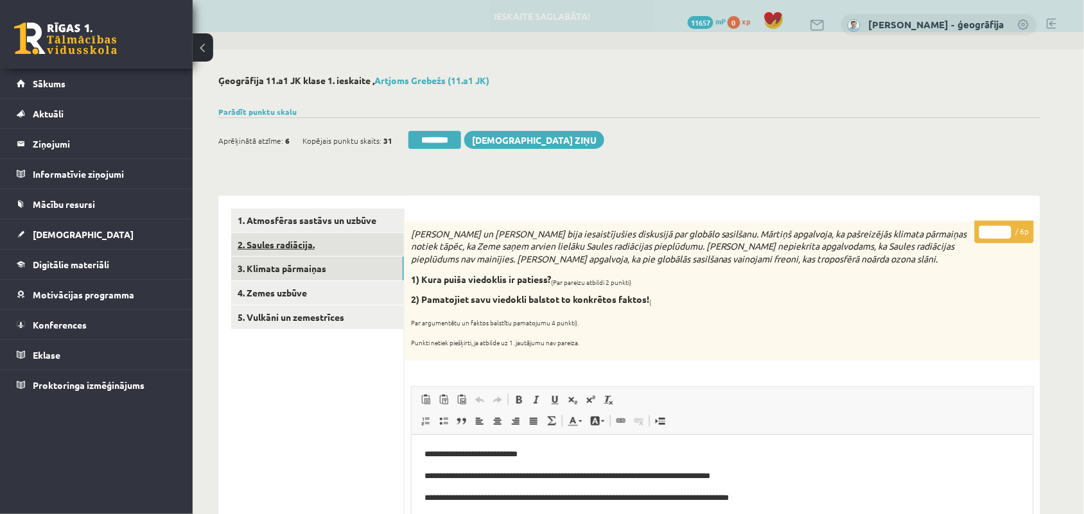
click at [306, 242] on link "2. Saules radiācija." at bounding box center [317, 245] width 173 height 24
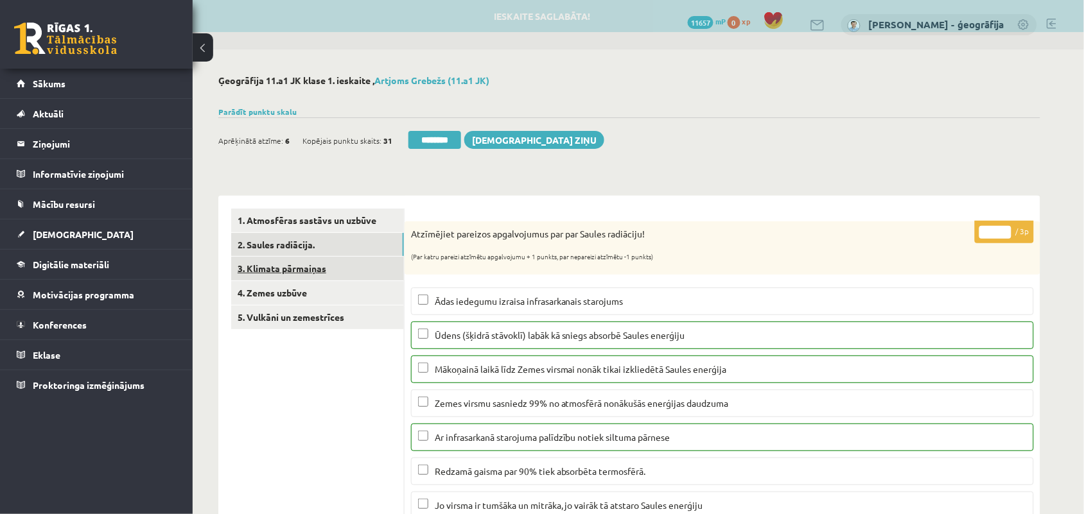
click at [301, 266] on link "3. Klimata pārmaiņas" at bounding box center [317, 269] width 173 height 24
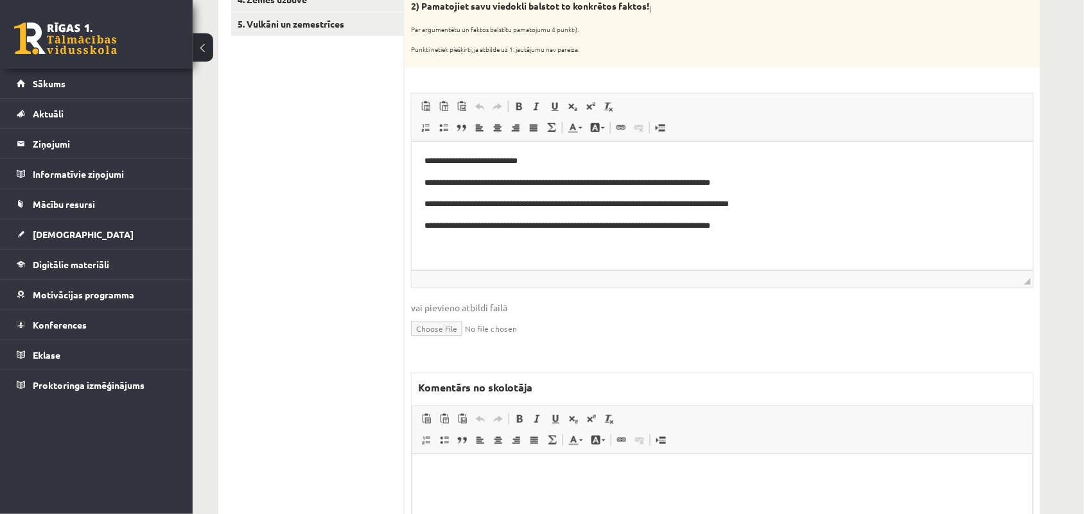
scroll to position [321, 0]
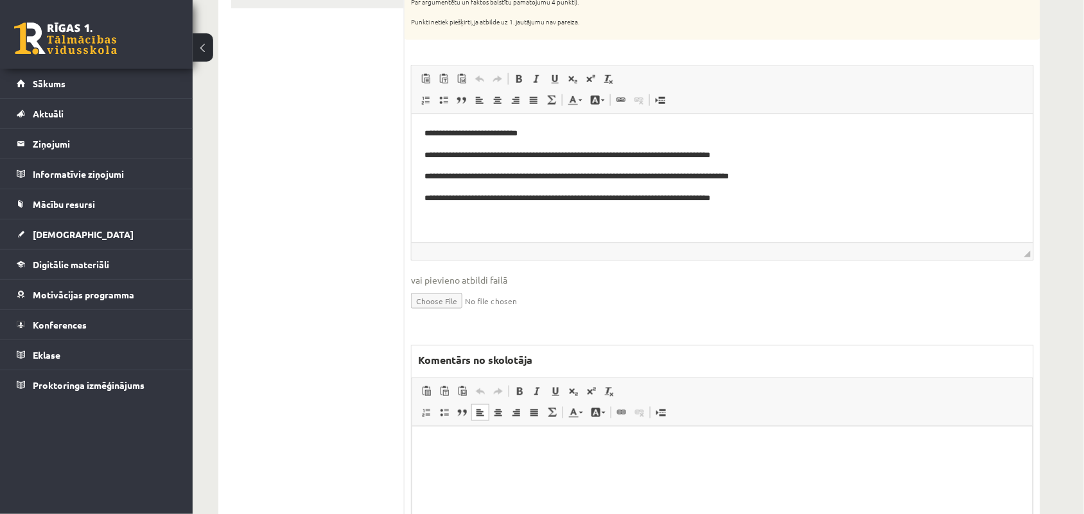
click at [431, 454] on html at bounding box center [722, 445] width 620 height 39
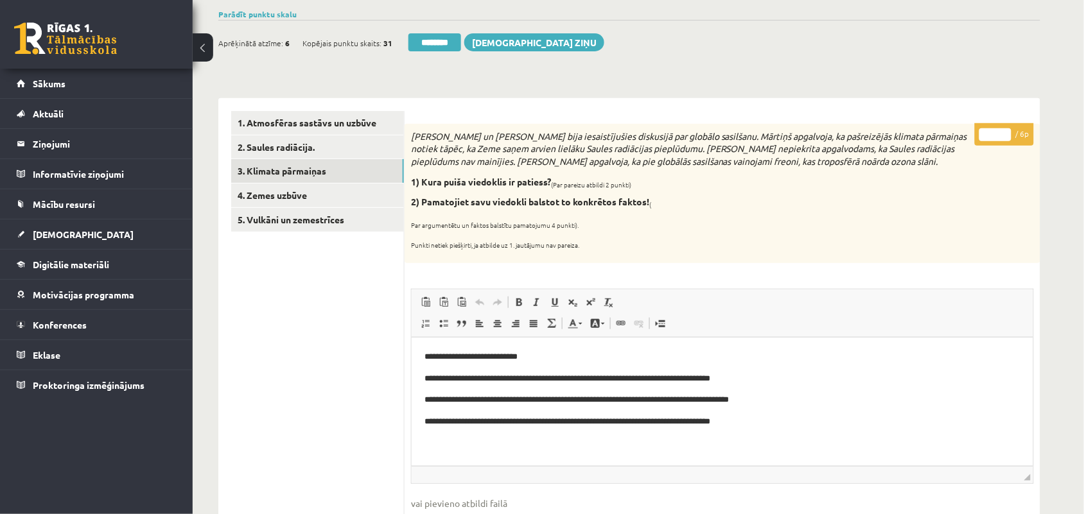
scroll to position [80, 0]
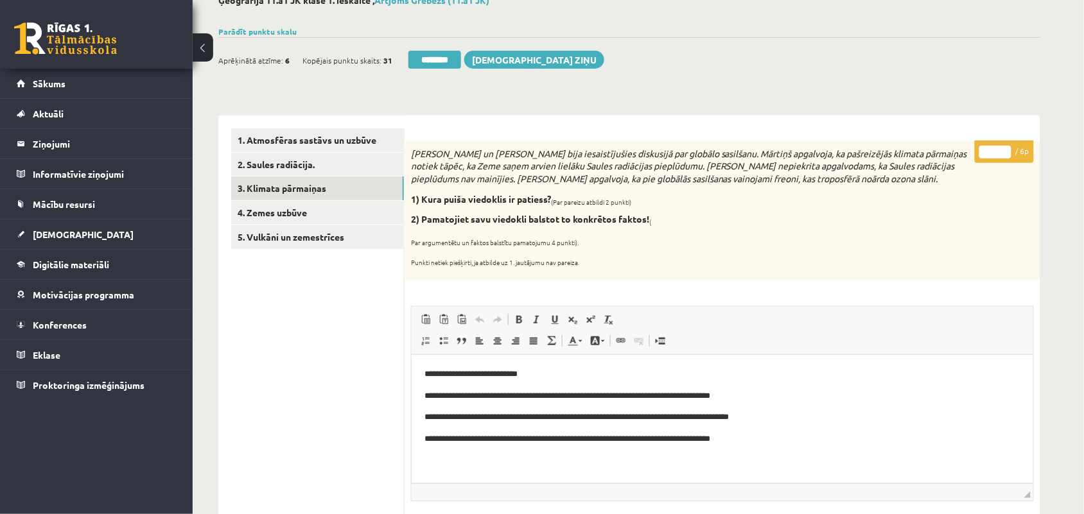
click at [1006, 148] on input "*" at bounding box center [995, 152] width 32 height 13
type input "*"
click at [1006, 148] on input "*" at bounding box center [995, 152] width 32 height 13
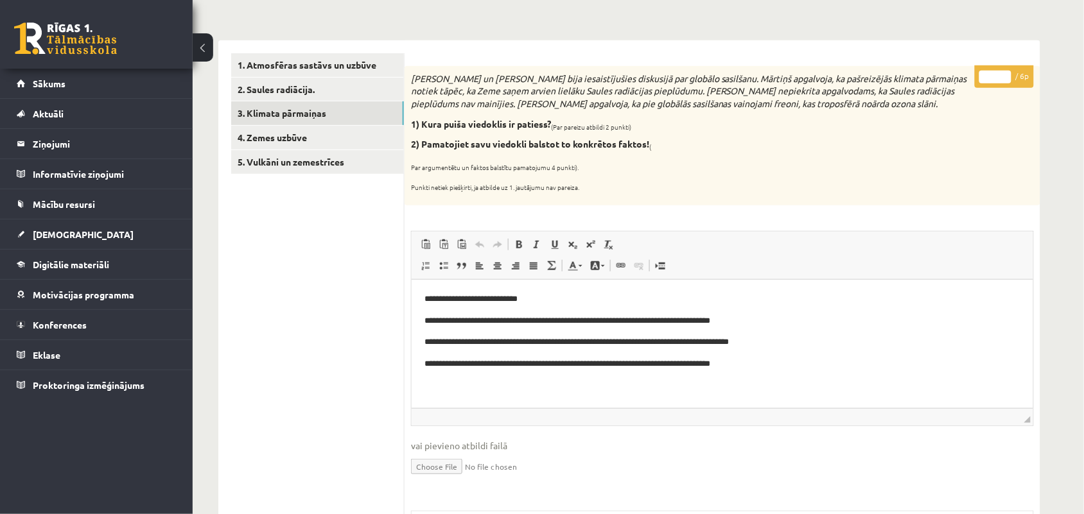
scroll to position [0, 0]
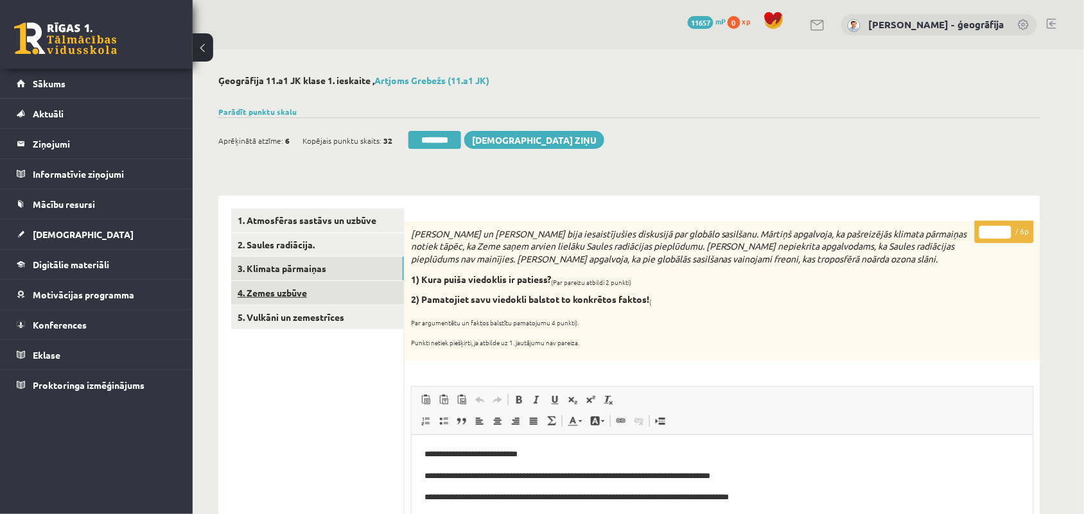
click at [281, 297] on link "4. Zemes uzbūve" at bounding box center [317, 293] width 173 height 24
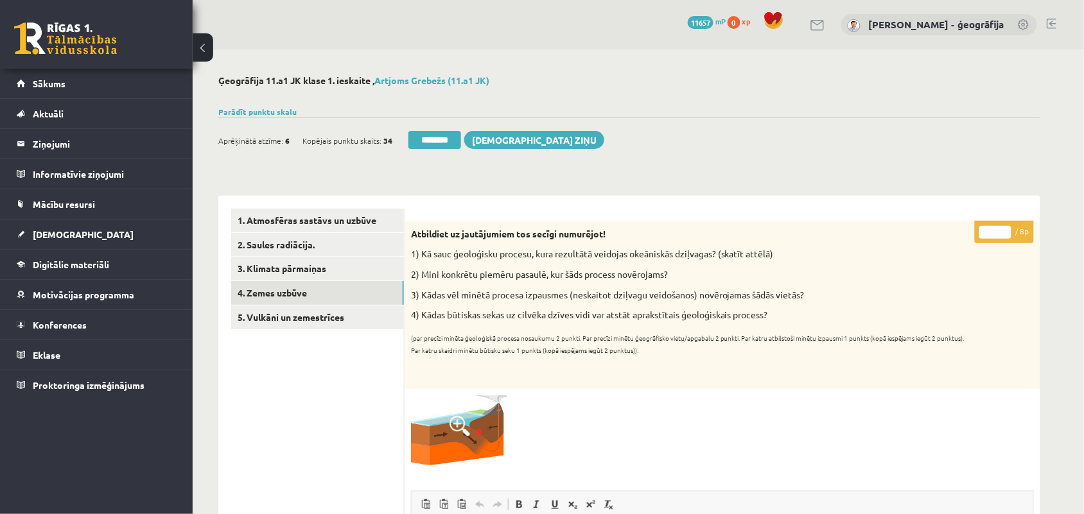
type input "*"
click at [1006, 229] on input "*" at bounding box center [995, 232] width 32 height 13
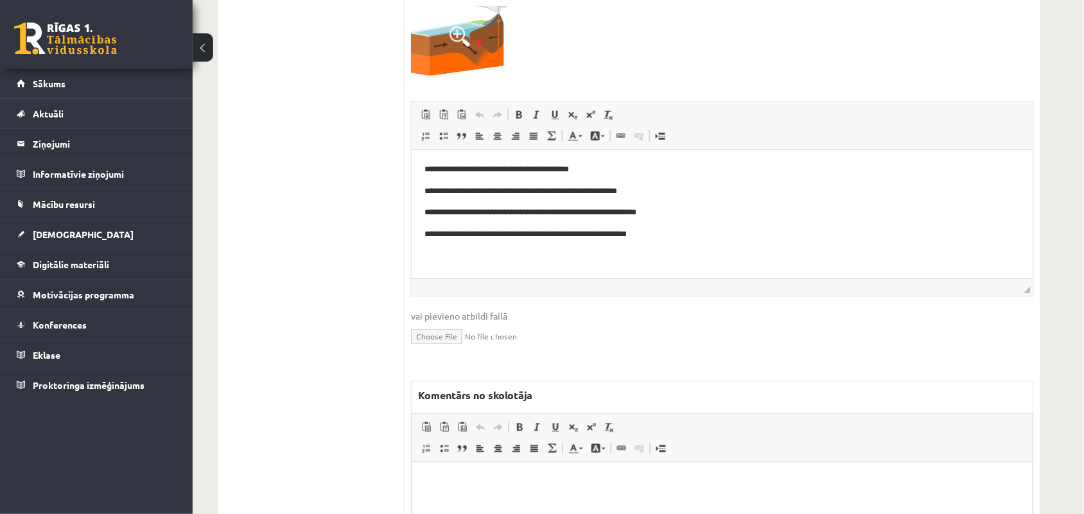
scroll to position [80, 0]
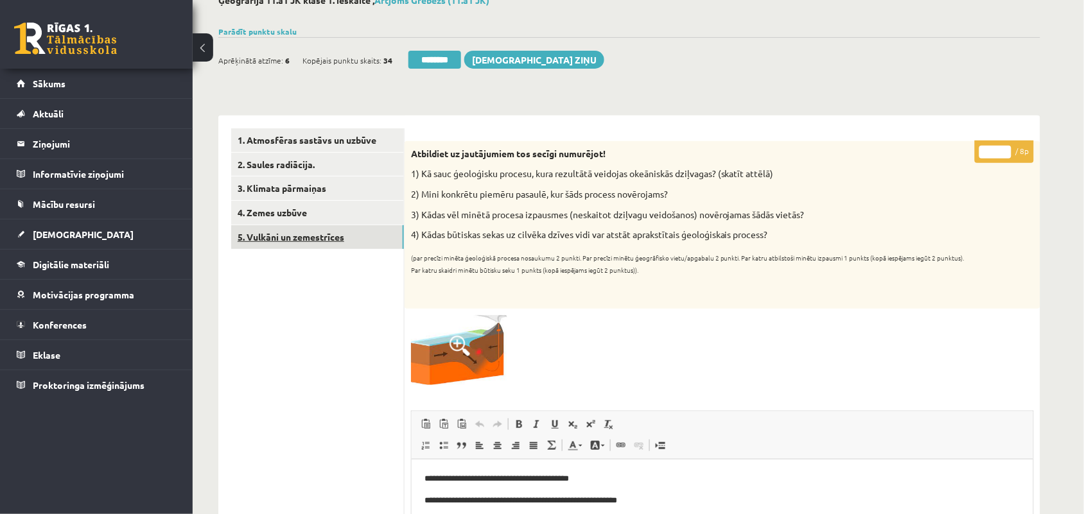
click at [261, 243] on link "5. Vulkāni un zemestrīces" at bounding box center [317, 237] width 173 height 24
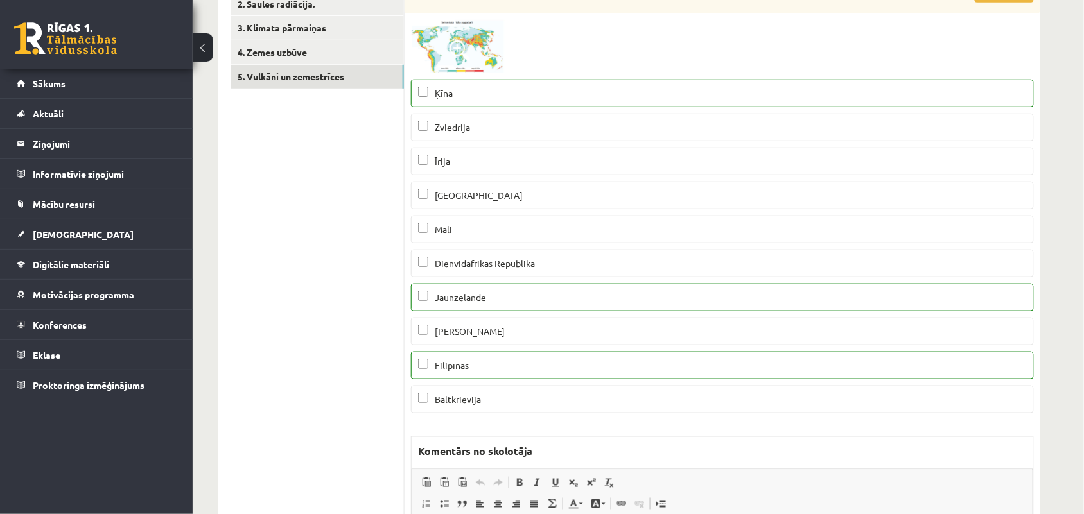
scroll to position [0, 0]
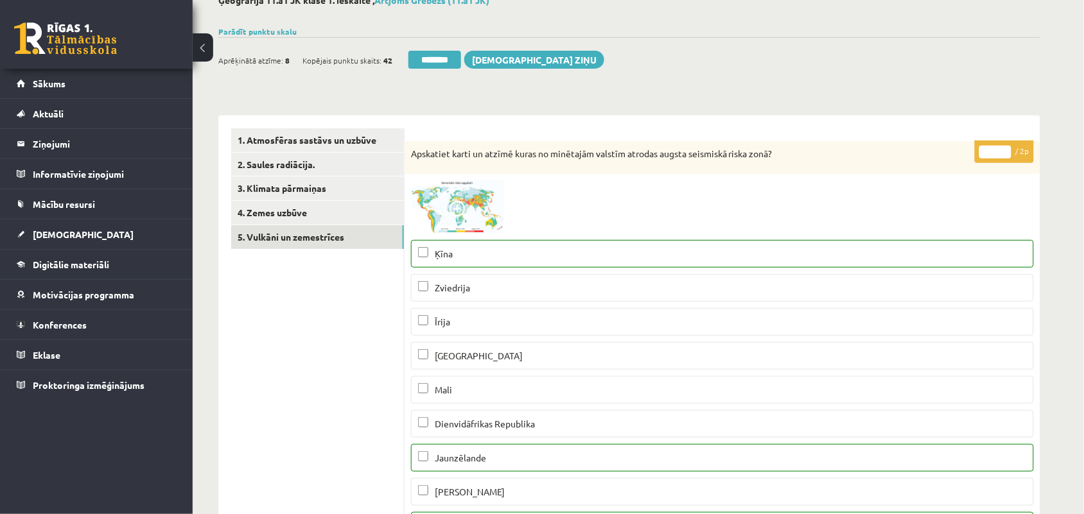
type input "*"
click at [1005, 146] on input "*" at bounding box center [995, 152] width 32 height 13
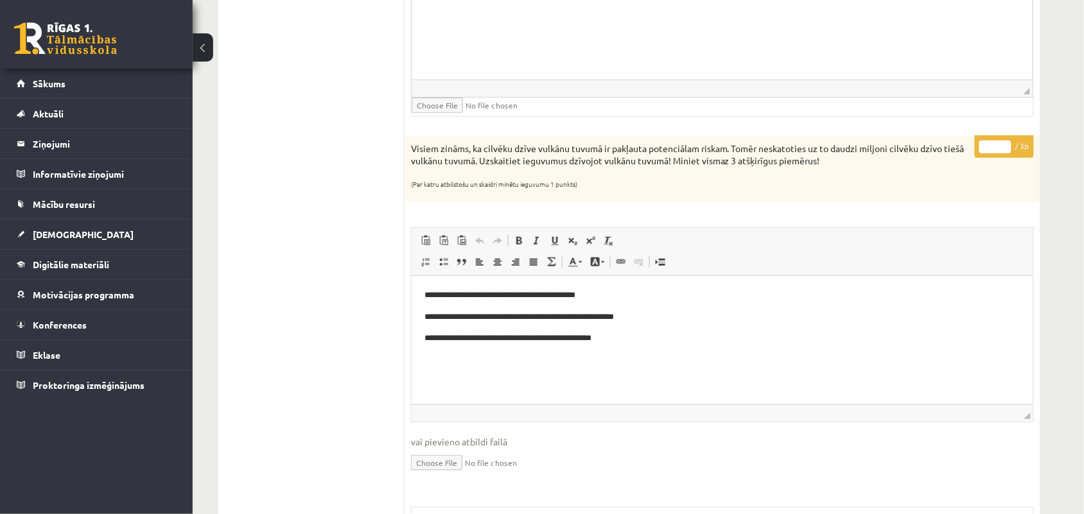
type input "*"
click at [1007, 152] on input "*" at bounding box center [995, 147] width 32 height 13
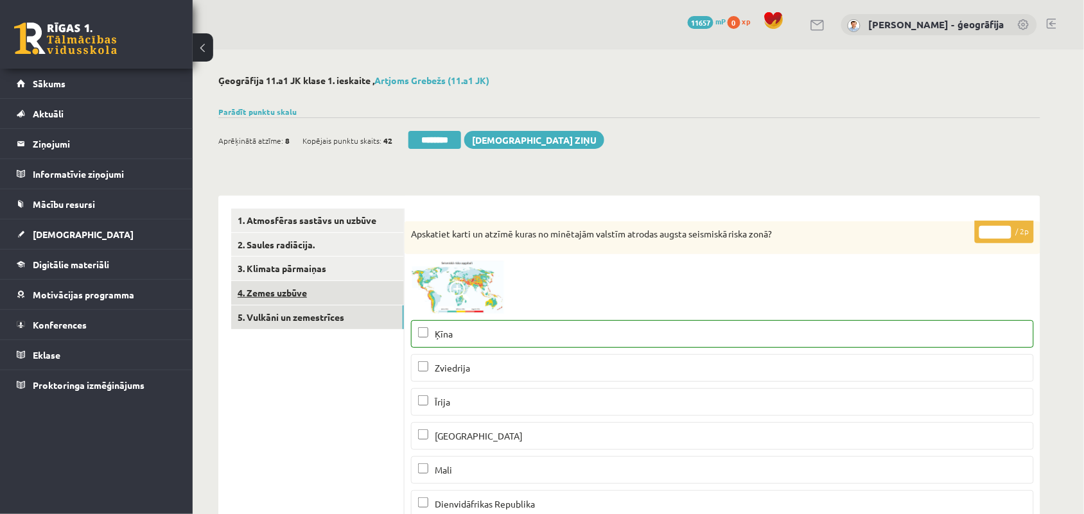
click at [274, 293] on link "4. Zemes uzbūve" at bounding box center [317, 293] width 173 height 24
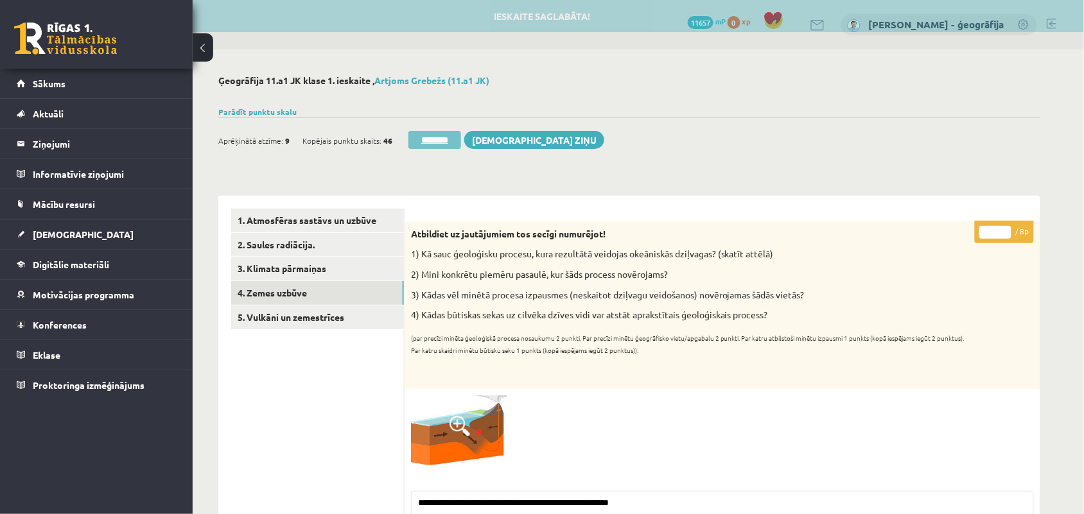
click at [440, 139] on input "********" at bounding box center [434, 140] width 53 height 18
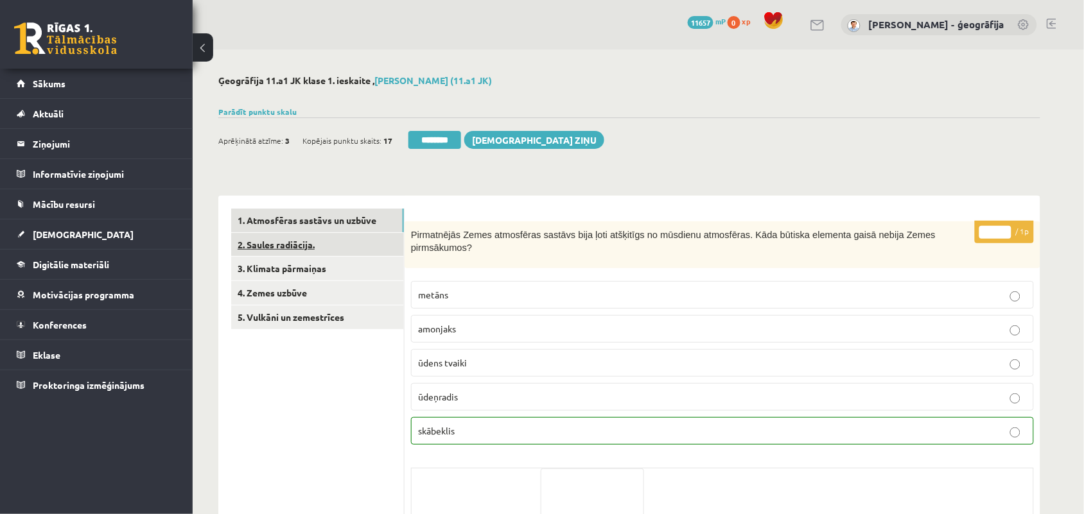
click at [306, 250] on link "2. Saules radiācija." at bounding box center [317, 245] width 173 height 24
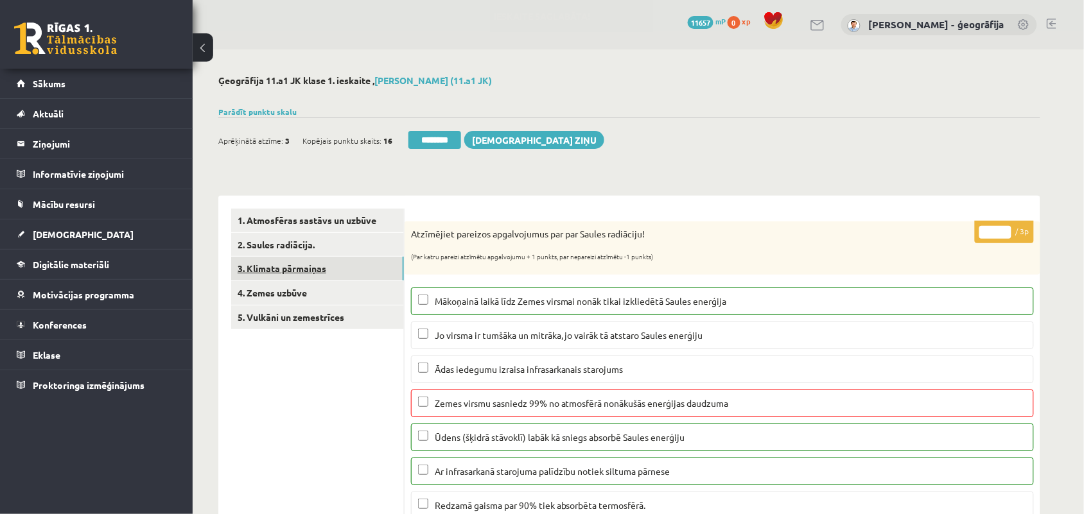
click at [303, 265] on link "3. Klimata pārmaiņas" at bounding box center [317, 269] width 173 height 24
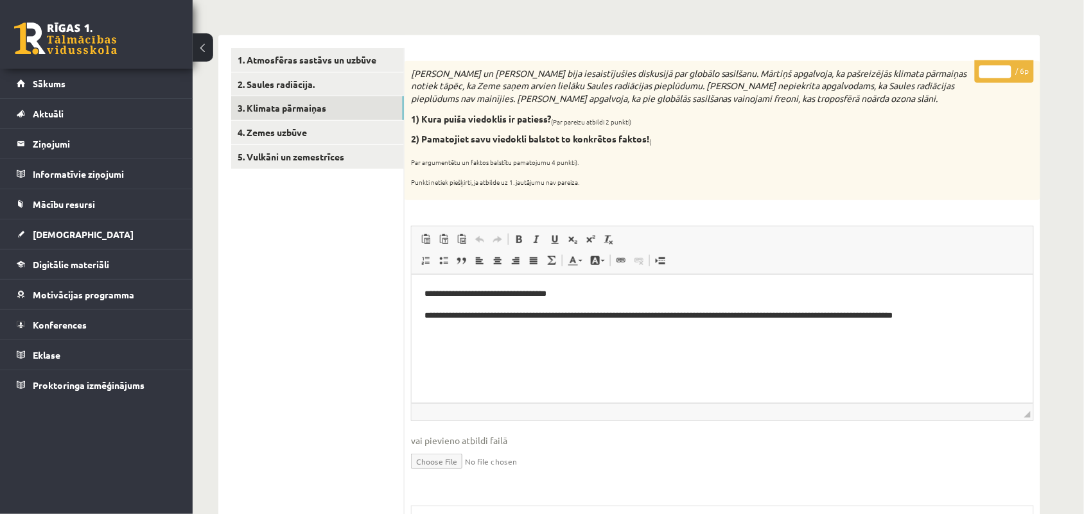
type input "*"
click at [1009, 69] on input "*" at bounding box center [995, 71] width 32 height 13
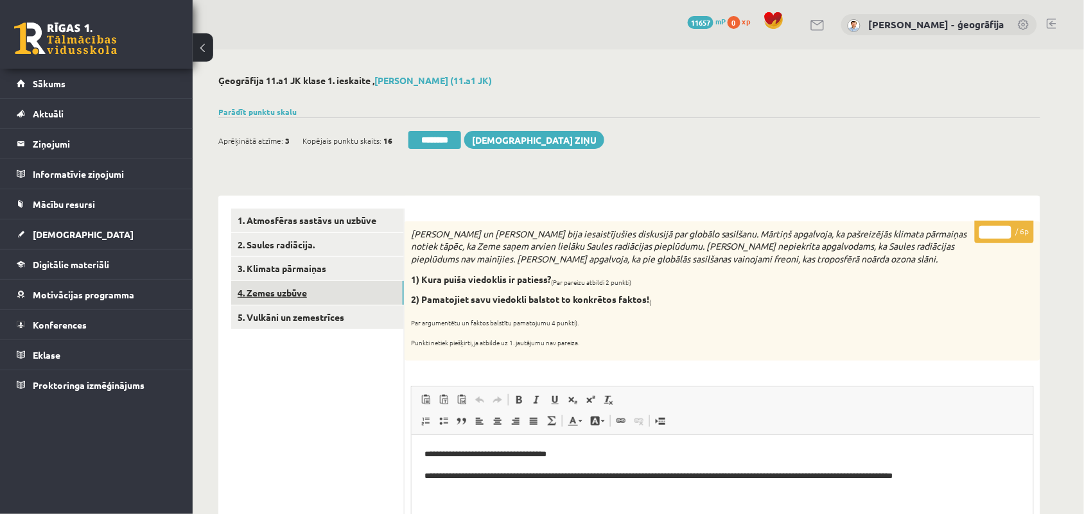
click at [301, 293] on link "4. Zemes uzbūve" at bounding box center [317, 293] width 173 height 24
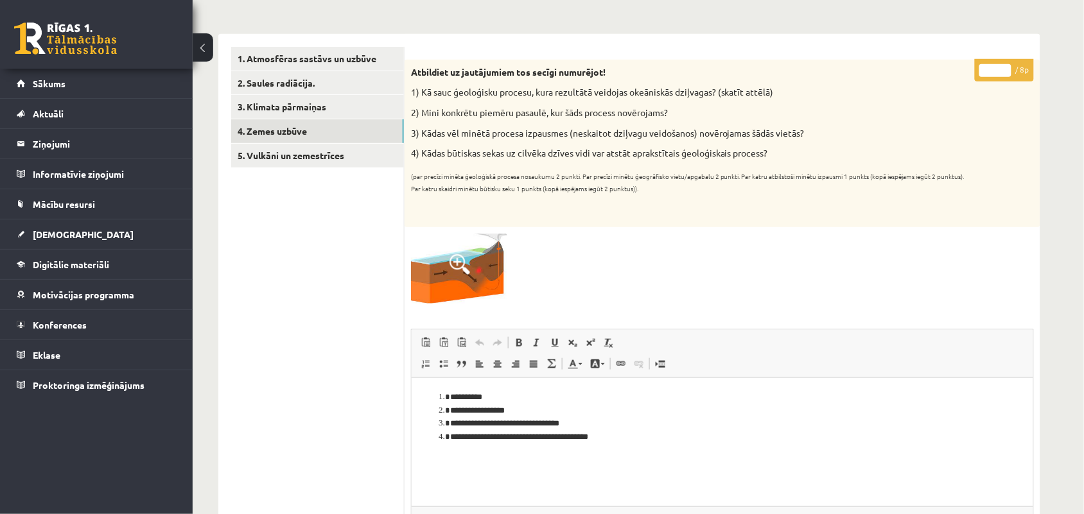
scroll to position [161, 0]
type input "*"
click at [1008, 66] on input "*" at bounding box center [995, 71] width 32 height 13
click at [329, 156] on link "5. Vulkāni un zemestrīces" at bounding box center [317, 157] width 173 height 24
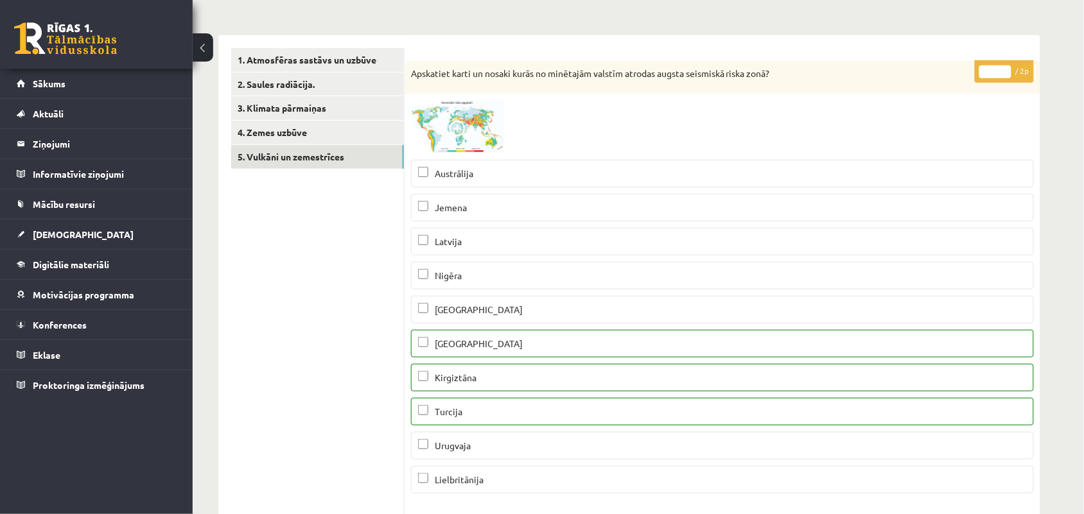
scroll to position [0, 0]
click at [1006, 66] on input "*" at bounding box center [995, 71] width 32 height 13
type input "*"
click at [1006, 66] on input "*" at bounding box center [995, 71] width 32 height 13
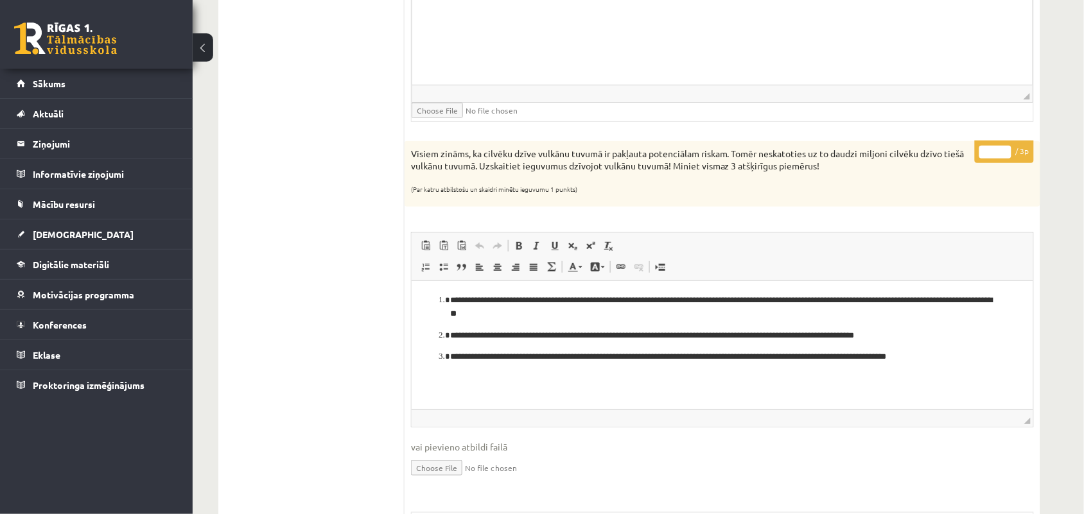
scroll to position [1525, 0]
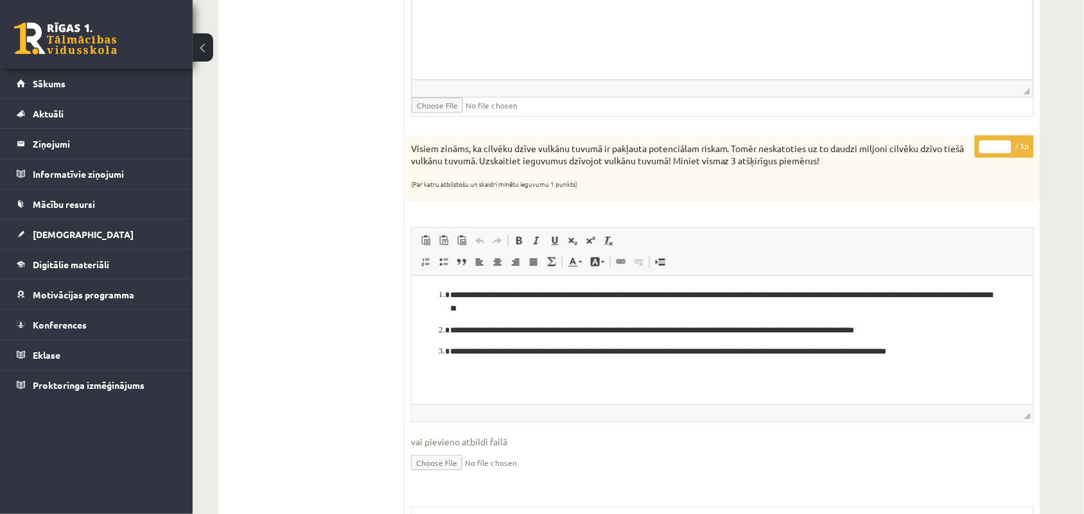
type input "*"
click at [1003, 152] on input "*" at bounding box center [995, 147] width 32 height 13
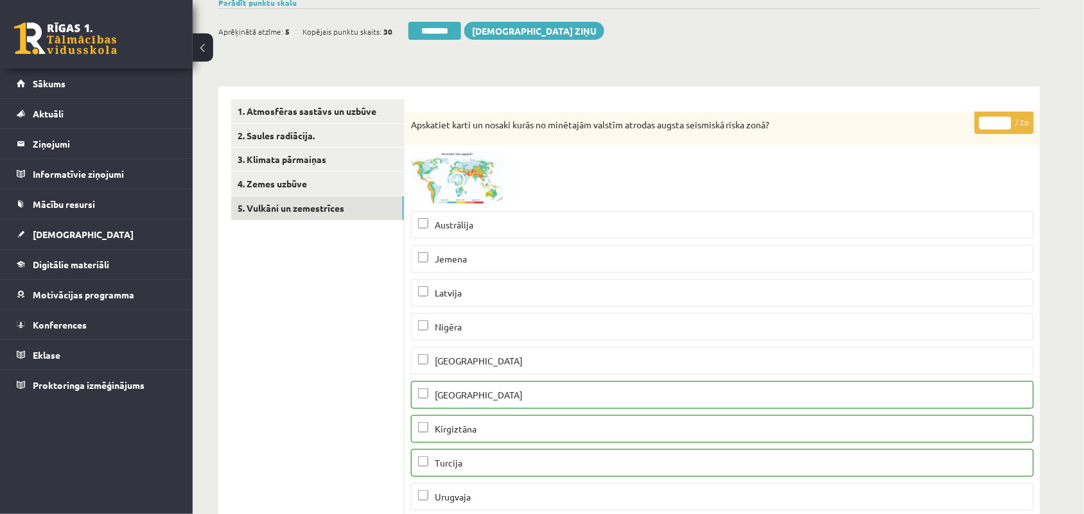
scroll to position [0, 0]
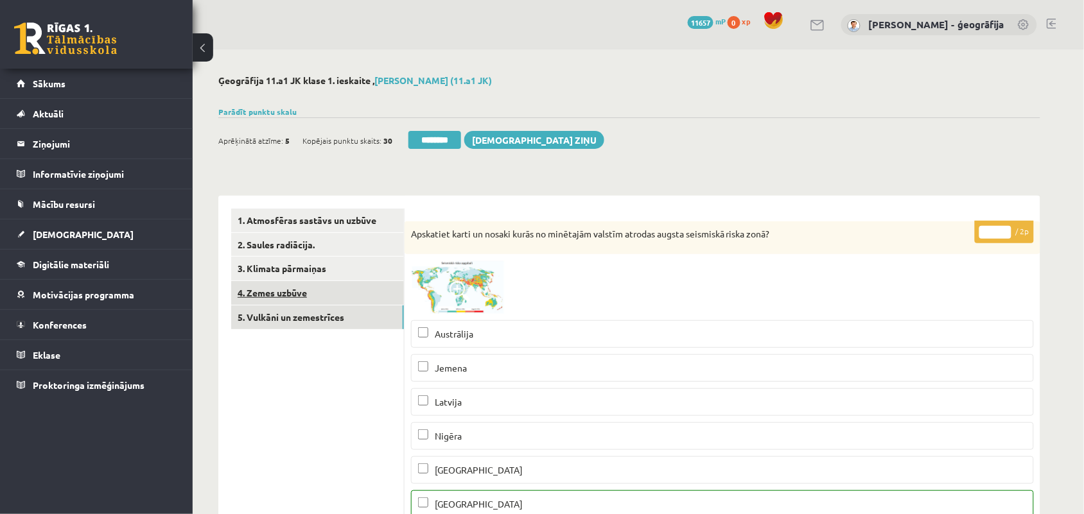
click at [289, 299] on link "4. Zemes uzbūve" at bounding box center [317, 293] width 173 height 24
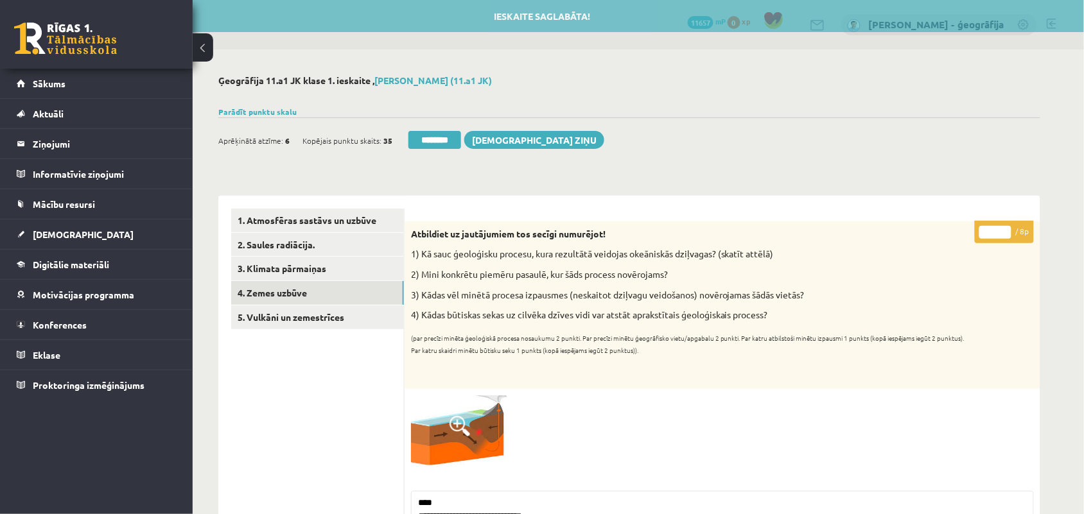
drag, startPoint x: 428, startPoint y: 148, endPoint x: 611, endPoint y: 94, distance: 191.4
click at [428, 148] on input "********" at bounding box center [434, 140] width 53 height 18
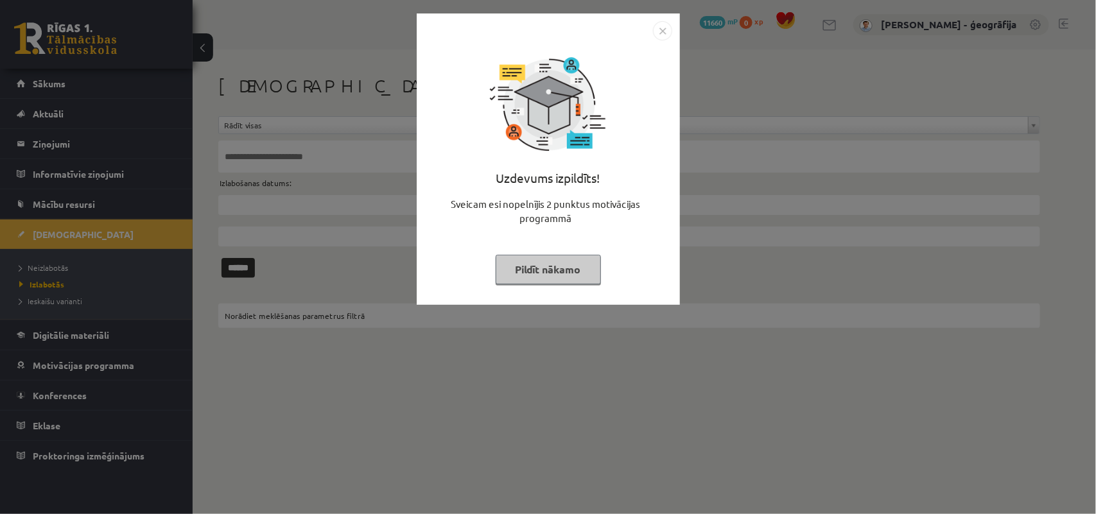
click at [547, 270] on button "Pildīt nākamo" at bounding box center [548, 270] width 105 height 30
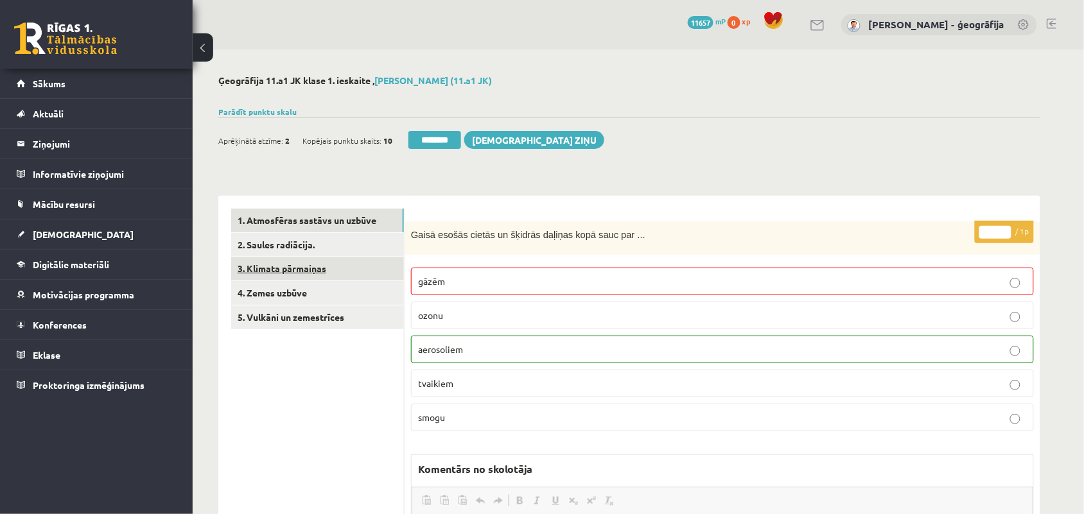
click at [283, 268] on link "3. Klimata pārmaiņas" at bounding box center [317, 269] width 173 height 24
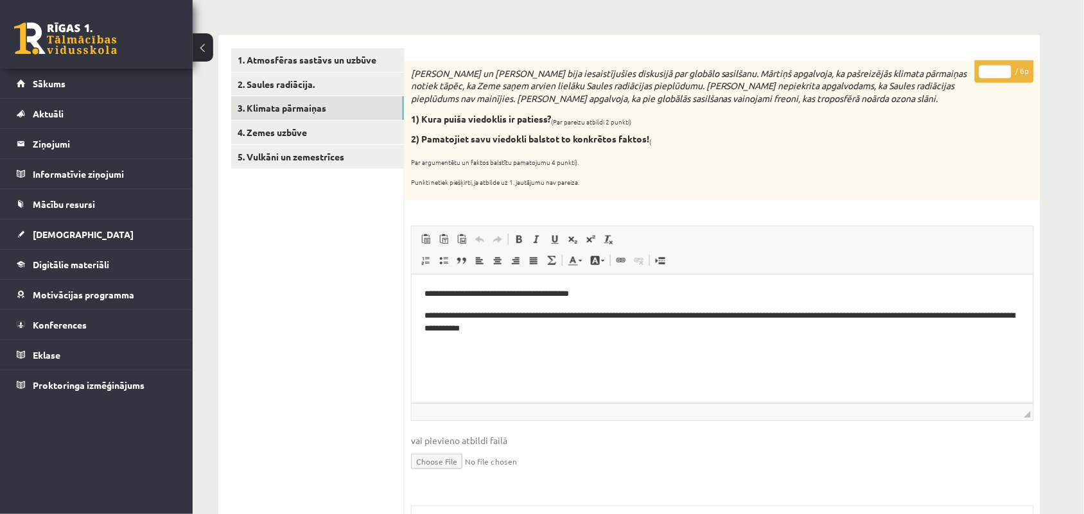
drag, startPoint x: 1004, startPoint y: 72, endPoint x: 1003, endPoint y: 65, distance: 6.5
type input "*"
click at [1003, 65] on input "*" at bounding box center [995, 71] width 32 height 13
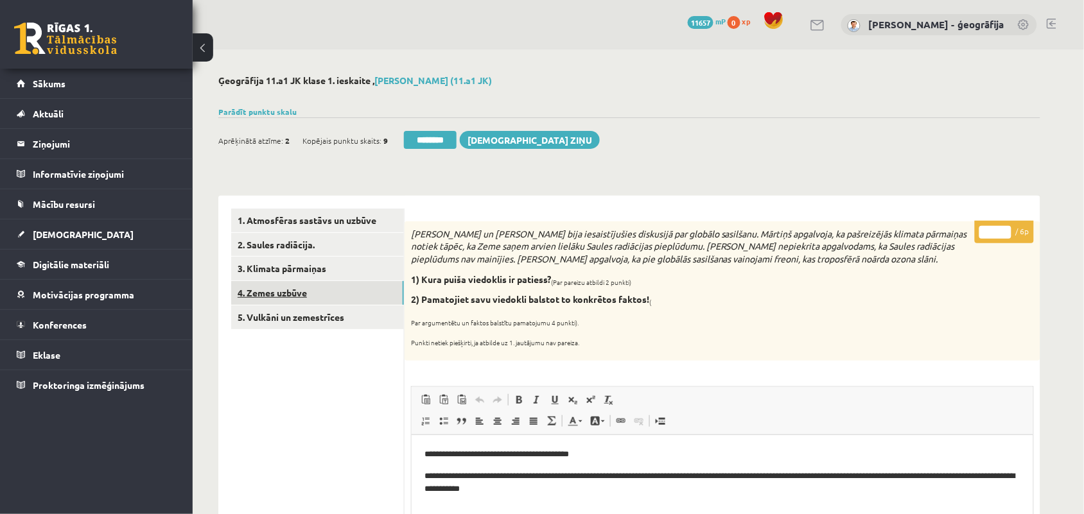
click at [295, 291] on link "4. Zemes uzbūve" at bounding box center [317, 293] width 173 height 24
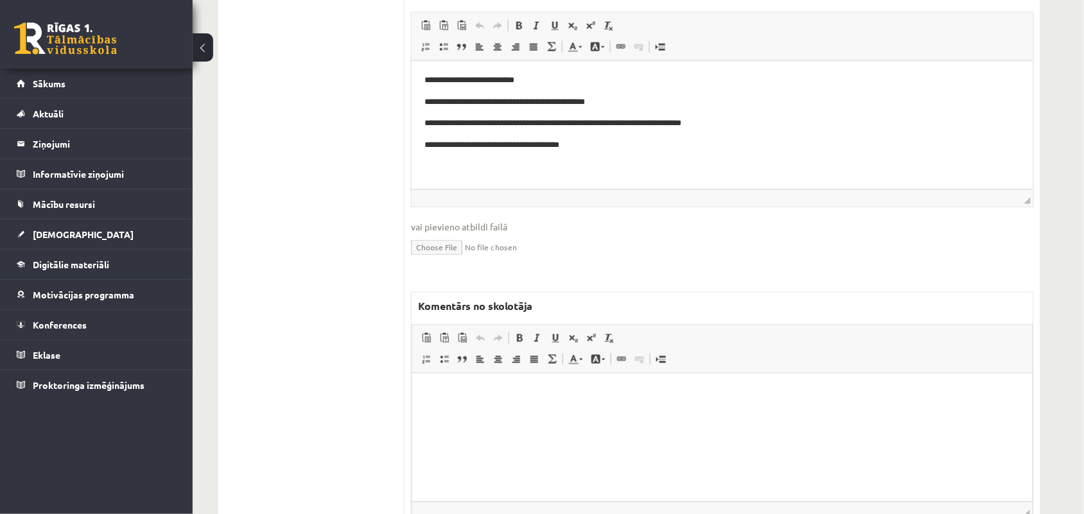
scroll to position [482, 0]
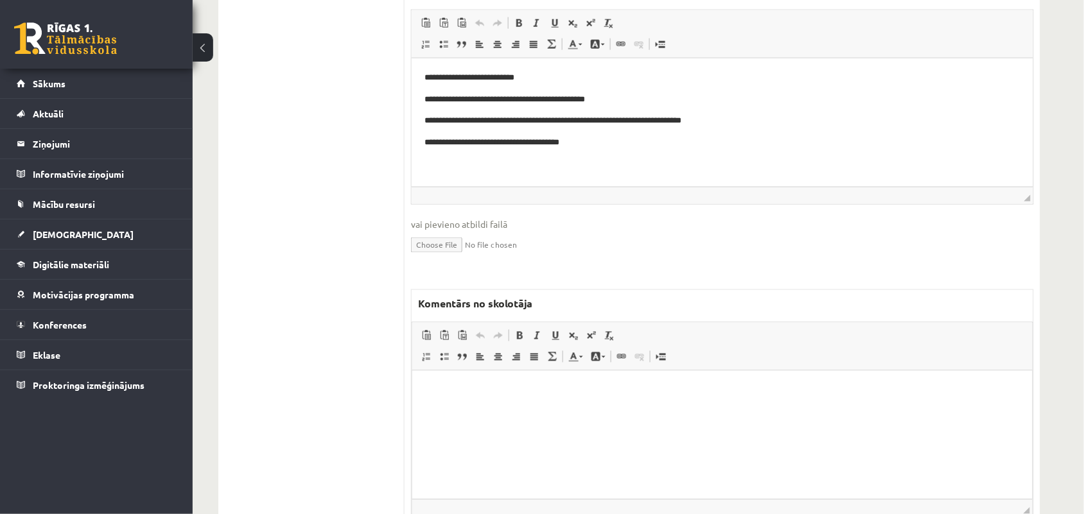
click at [476, 402] on html at bounding box center [722, 389] width 620 height 39
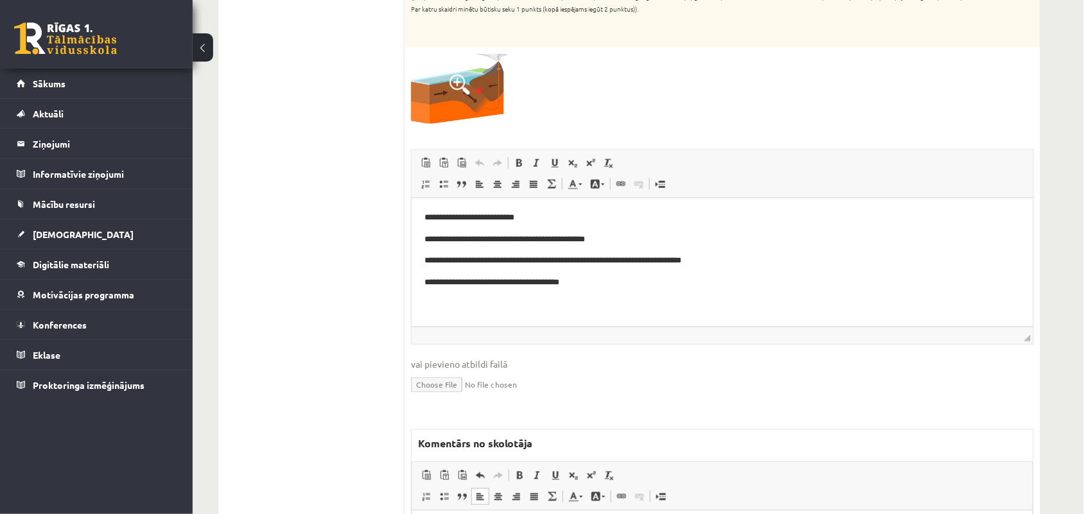
scroll to position [321, 0]
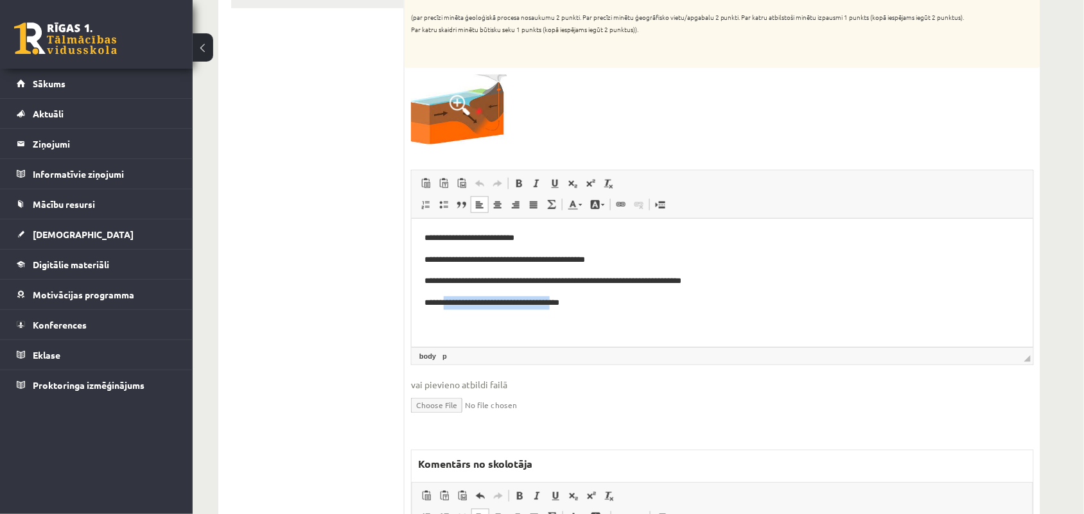
drag, startPoint x: 444, startPoint y: 299, endPoint x: 568, endPoint y: 301, distance: 124.6
click at [568, 301] on p "**********" at bounding box center [722, 302] width 596 height 13
click at [583, 304] on p "**********" at bounding box center [722, 302] width 596 height 13
drag, startPoint x: 440, startPoint y: 280, endPoint x: 702, endPoint y: 275, distance: 262.0
click at [702, 275] on p "**********" at bounding box center [722, 280] width 596 height 13
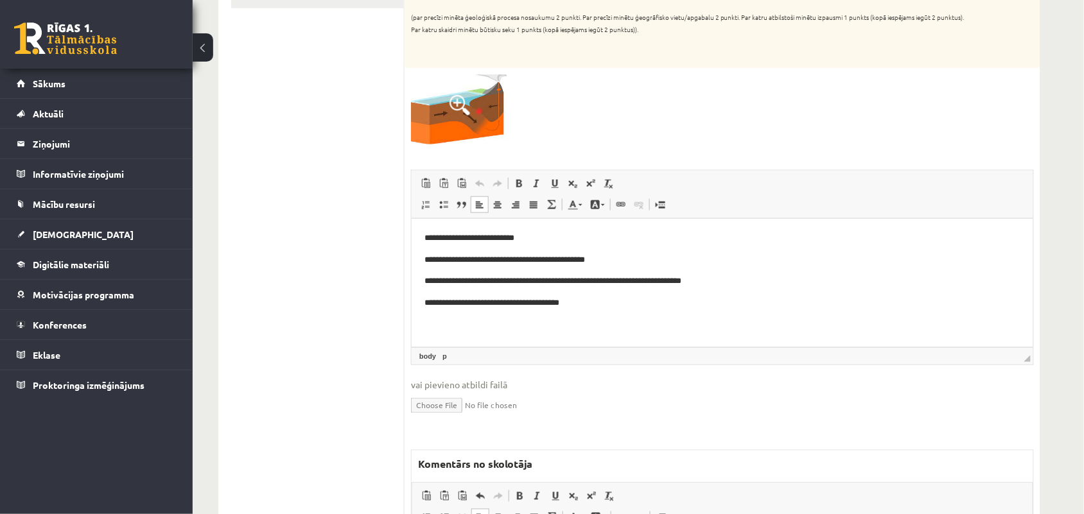
click at [733, 272] on body "**********" at bounding box center [722, 270] width 596 height 78
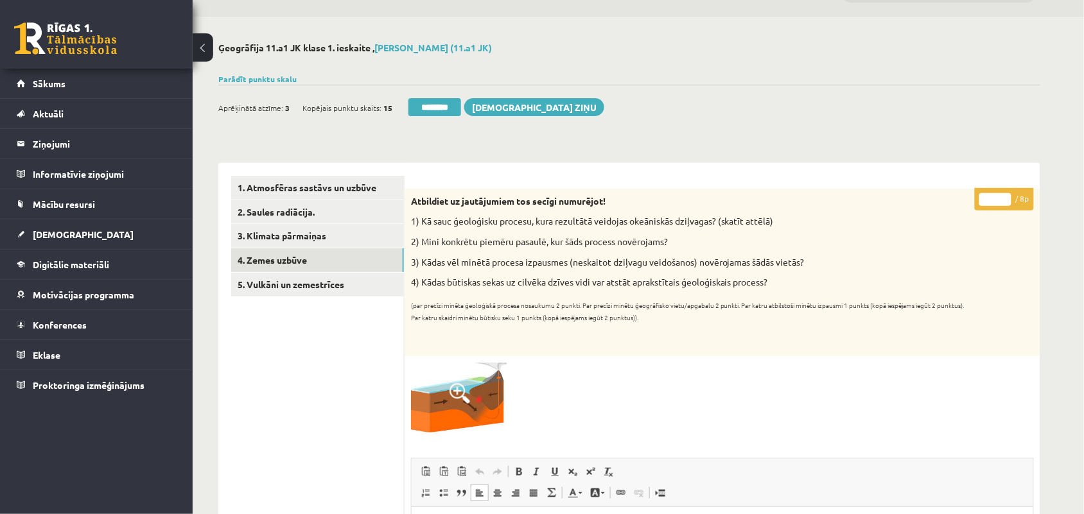
scroll to position [0, 0]
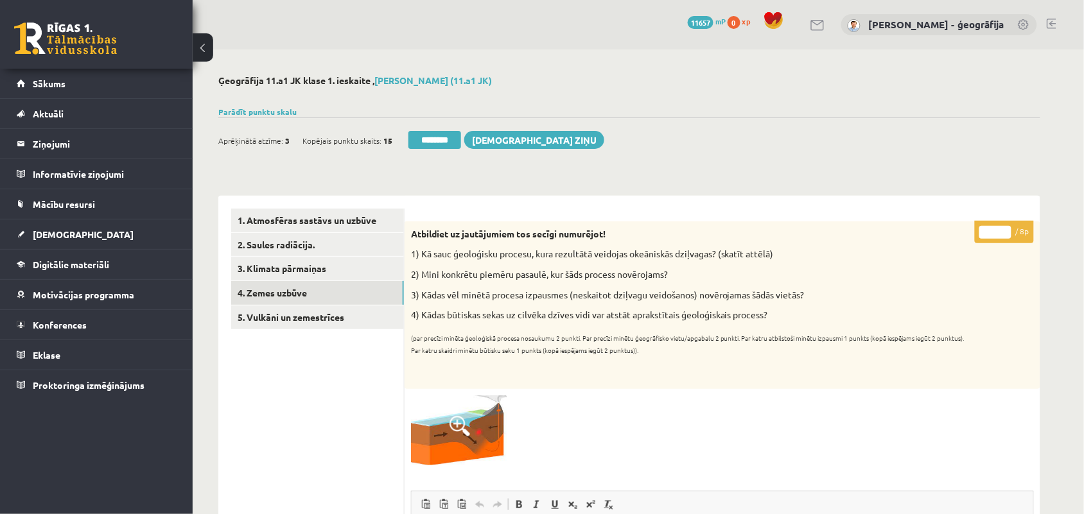
click at [1004, 229] on input "*" at bounding box center [995, 232] width 32 height 13
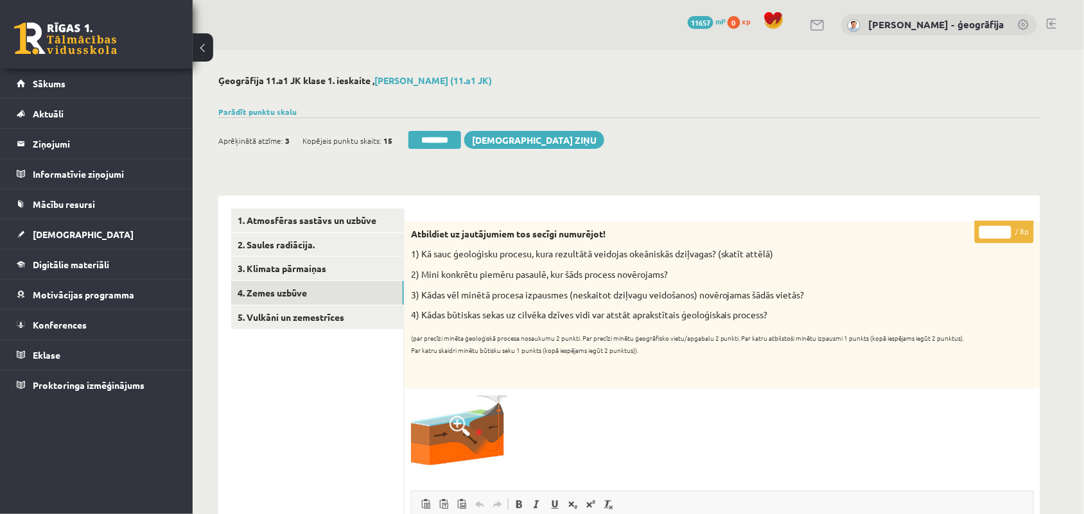
type input "*"
click at [1004, 229] on input "*" at bounding box center [995, 232] width 32 height 13
click at [276, 322] on link "5. Vulkāni un zemestrīces" at bounding box center [317, 318] width 173 height 24
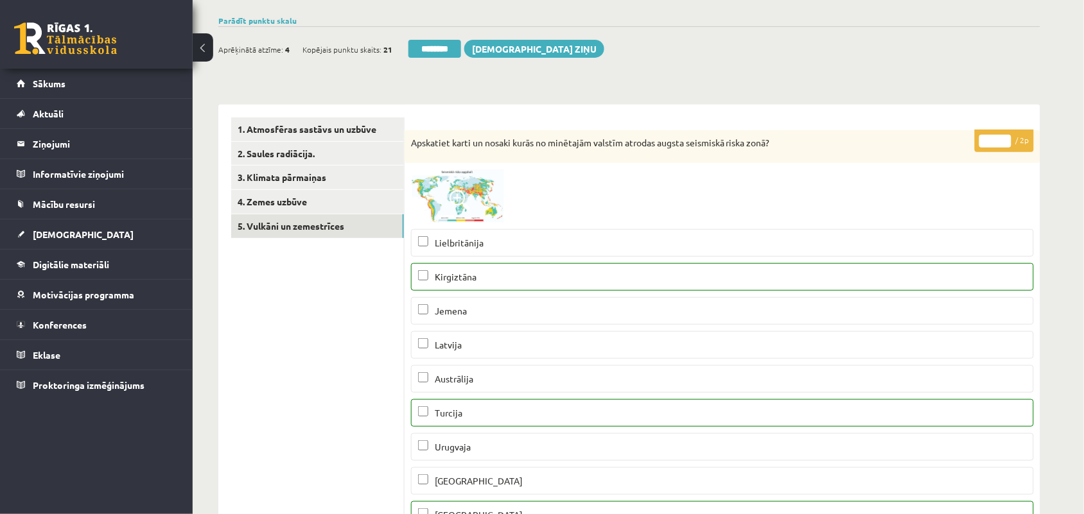
scroll to position [80, 0]
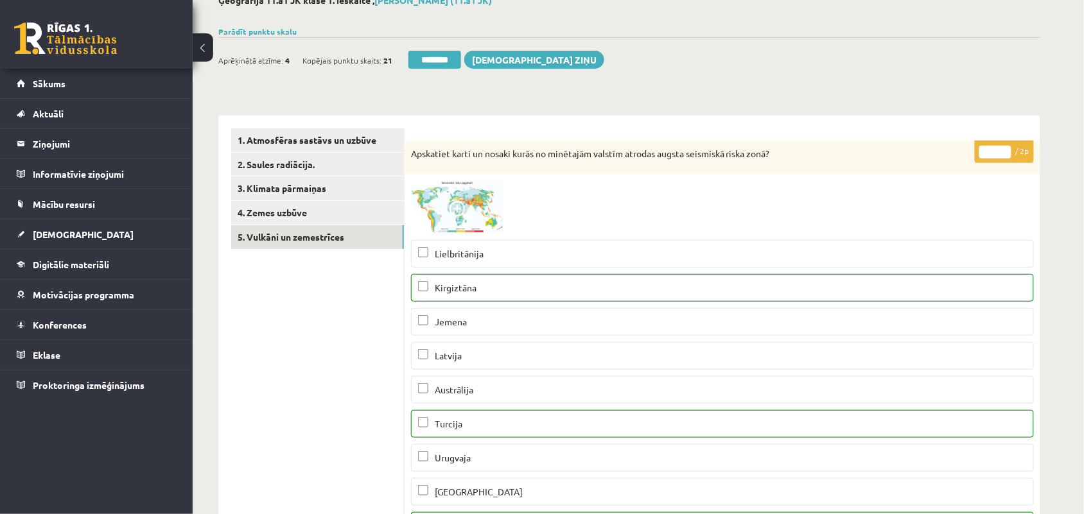
type input "*"
click at [1007, 148] on input "*" at bounding box center [995, 152] width 32 height 13
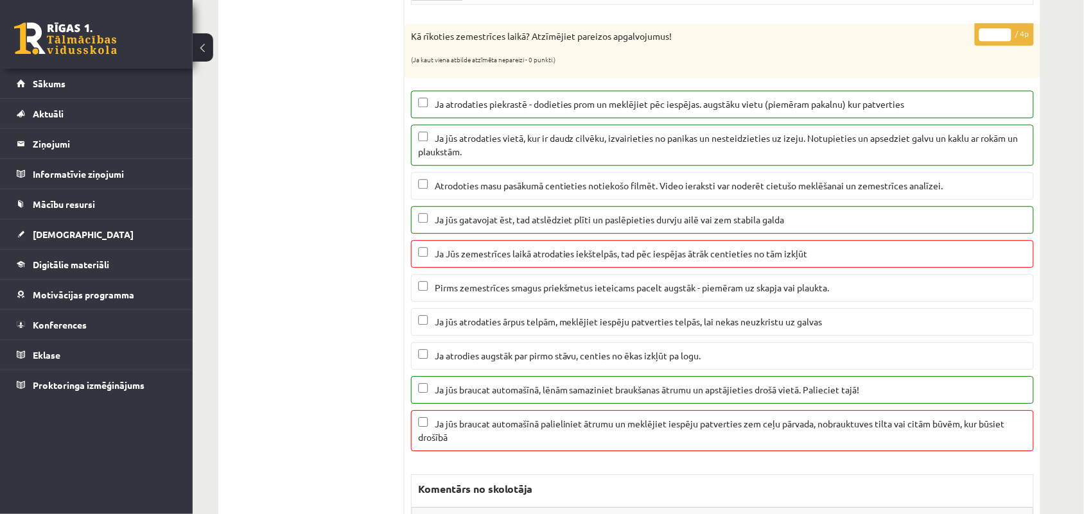
scroll to position [883, 0]
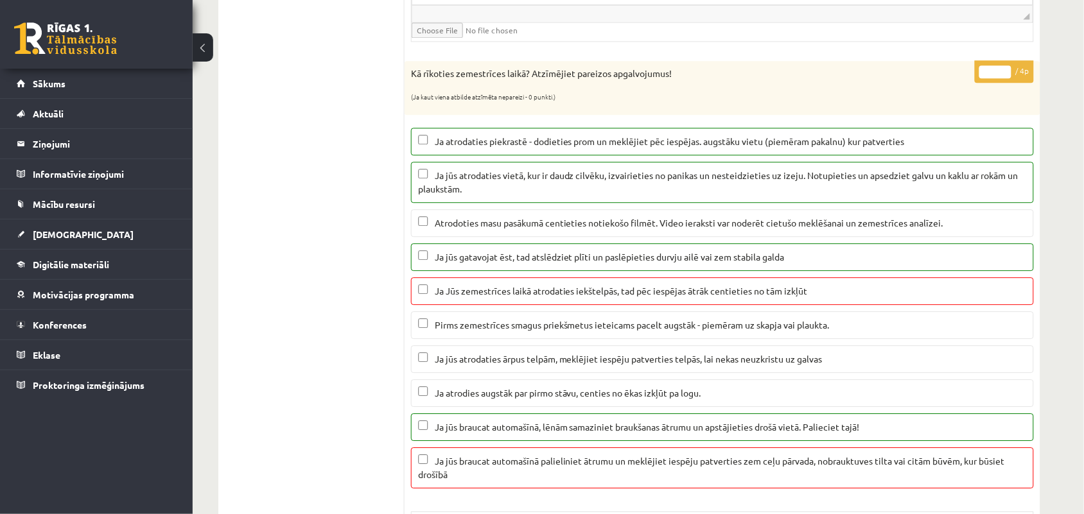
click at [1004, 76] on input "*" at bounding box center [995, 71] width 32 height 13
type input "*"
click at [1004, 76] on input "*" at bounding box center [995, 71] width 32 height 13
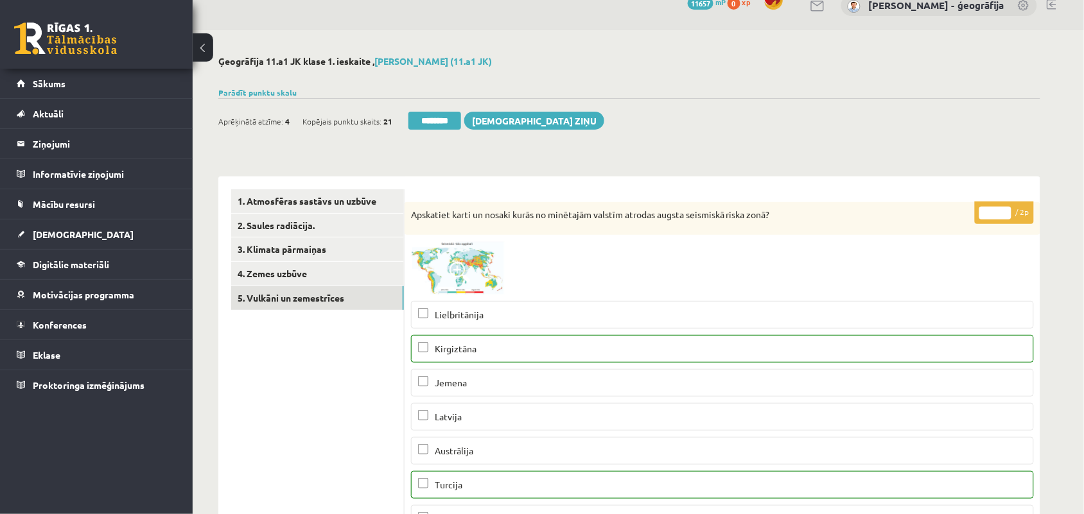
scroll to position [0, 0]
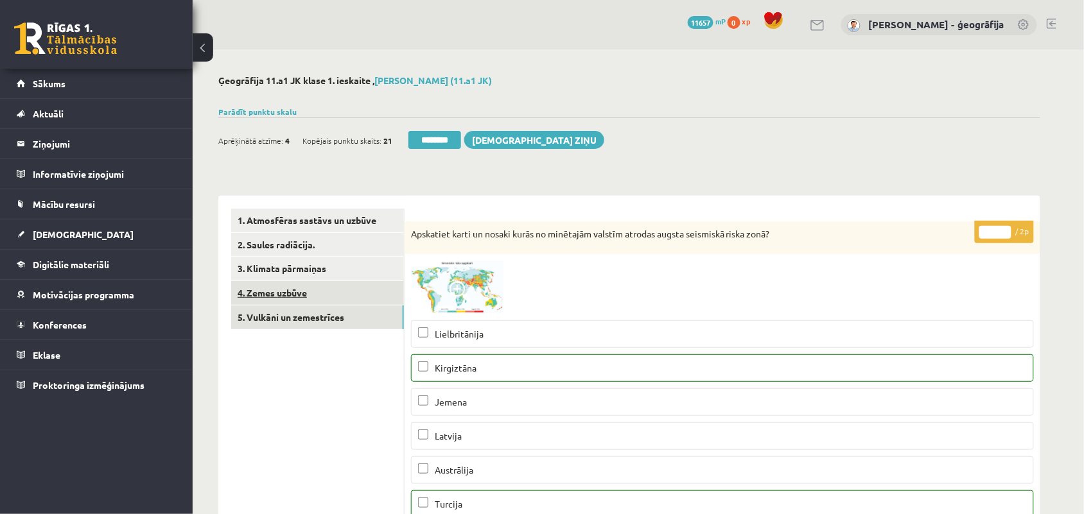
click at [258, 297] on link "4. Zemes uzbūve" at bounding box center [317, 293] width 173 height 24
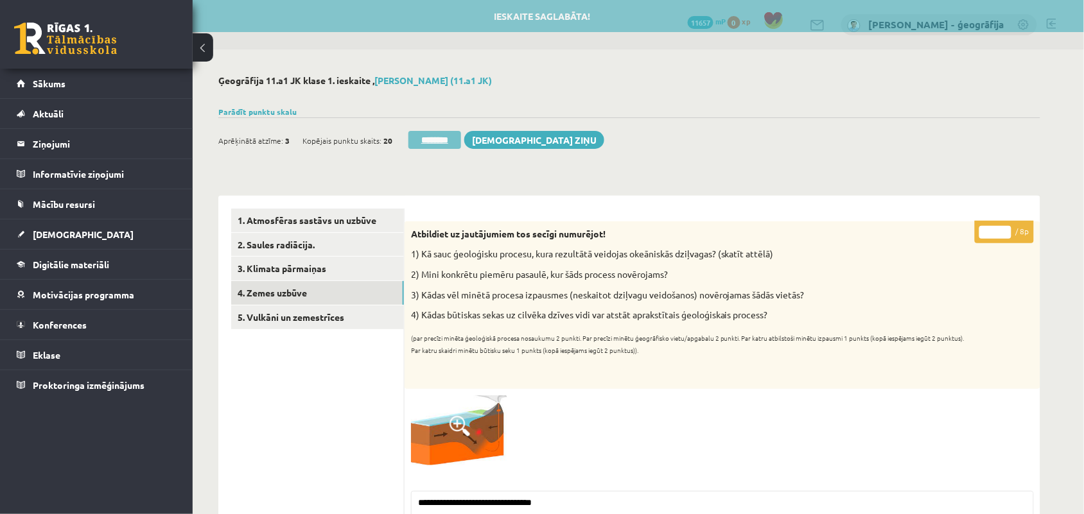
click at [441, 143] on input "********" at bounding box center [434, 140] width 53 height 18
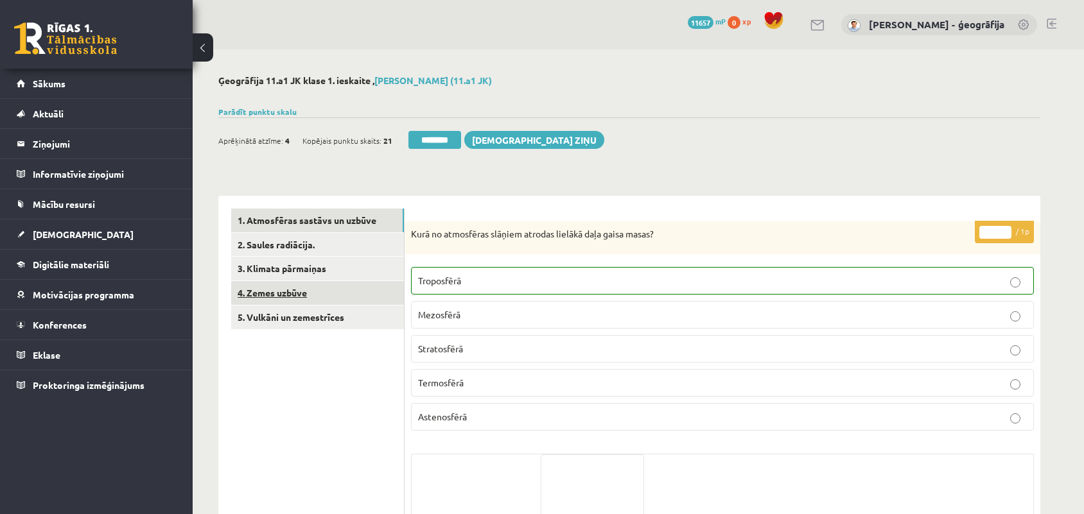
scroll to position [161, 0]
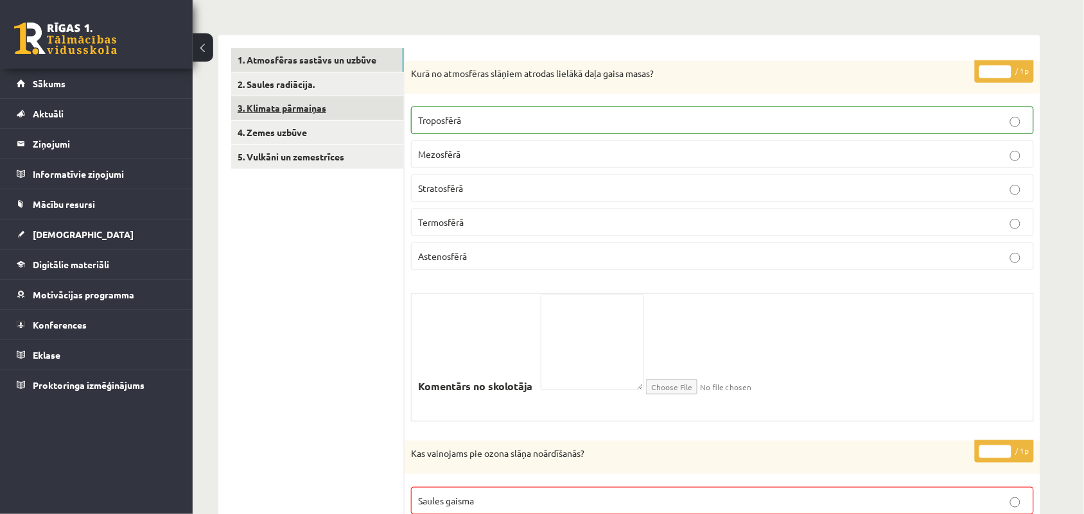
click at [280, 98] on link "3. Klimata pārmaiņas" at bounding box center [317, 108] width 173 height 24
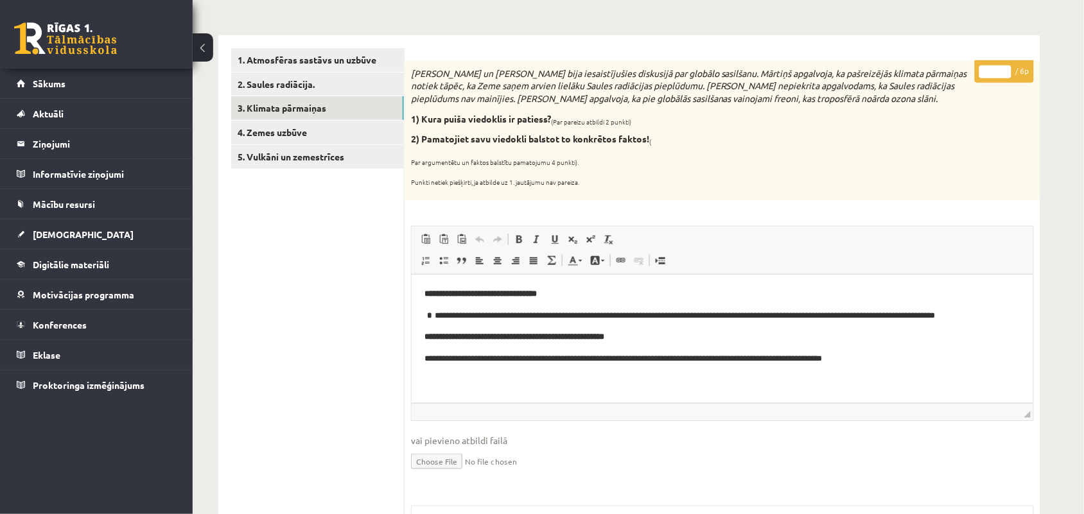
scroll to position [241, 0]
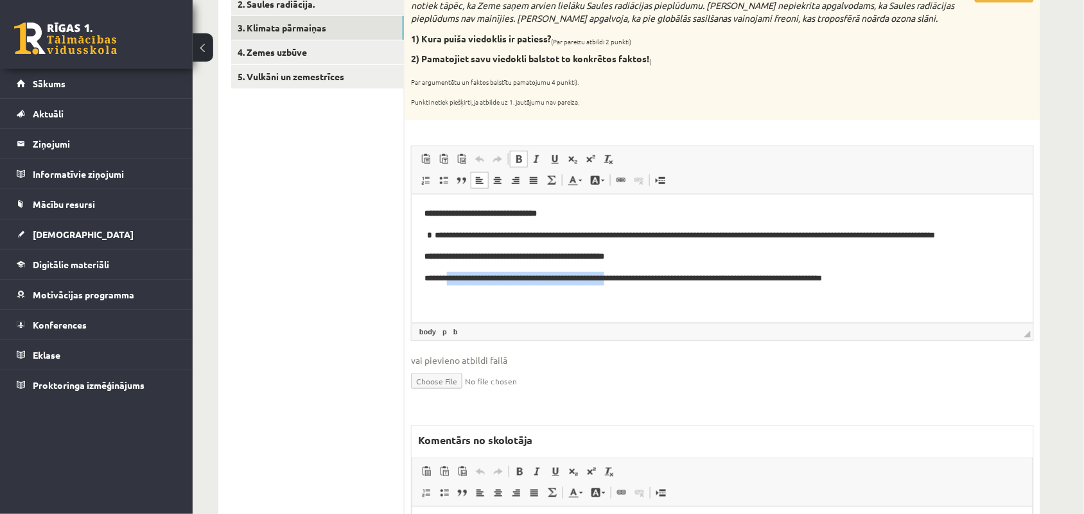
drag, startPoint x: 451, startPoint y: 281, endPoint x: 636, endPoint y: 279, distance: 184.9
click at [636, 279] on p "**********" at bounding box center [722, 278] width 596 height 13
click at [613, 298] on html "**********" at bounding box center [722, 246] width 622 height 104
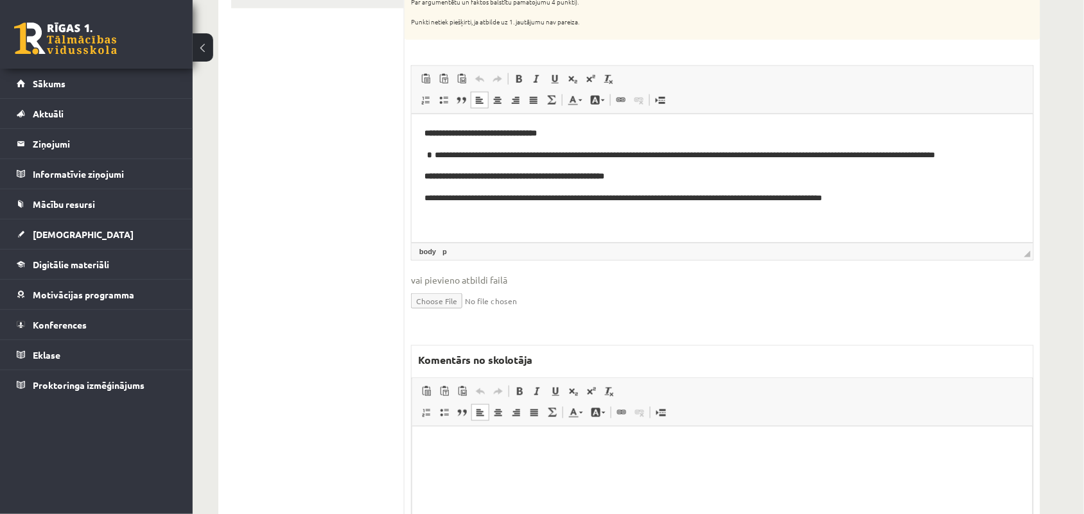
click at [458, 455] on html at bounding box center [722, 445] width 620 height 39
click at [621, 448] on span "**********" at bounding box center [589, 446] width 330 height 9
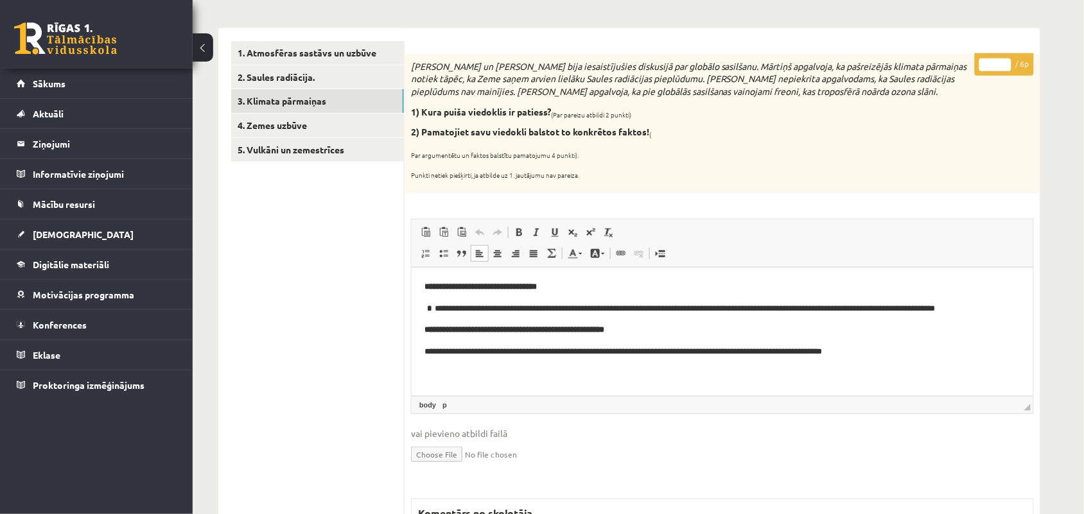
scroll to position [161, 0]
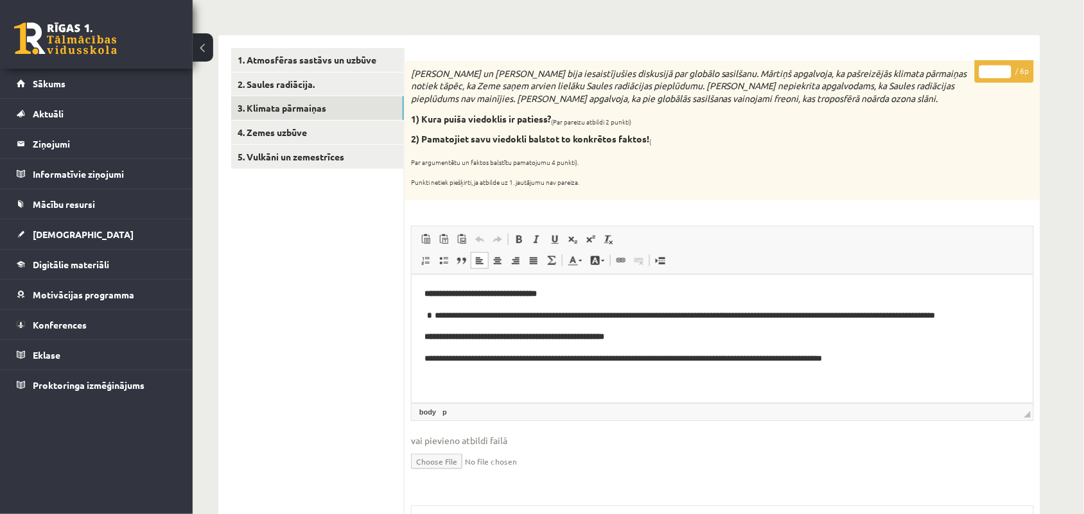
click at [1002, 69] on input "*" at bounding box center [995, 71] width 32 height 13
type input "*"
click at [1002, 69] on input "*" at bounding box center [995, 71] width 32 height 13
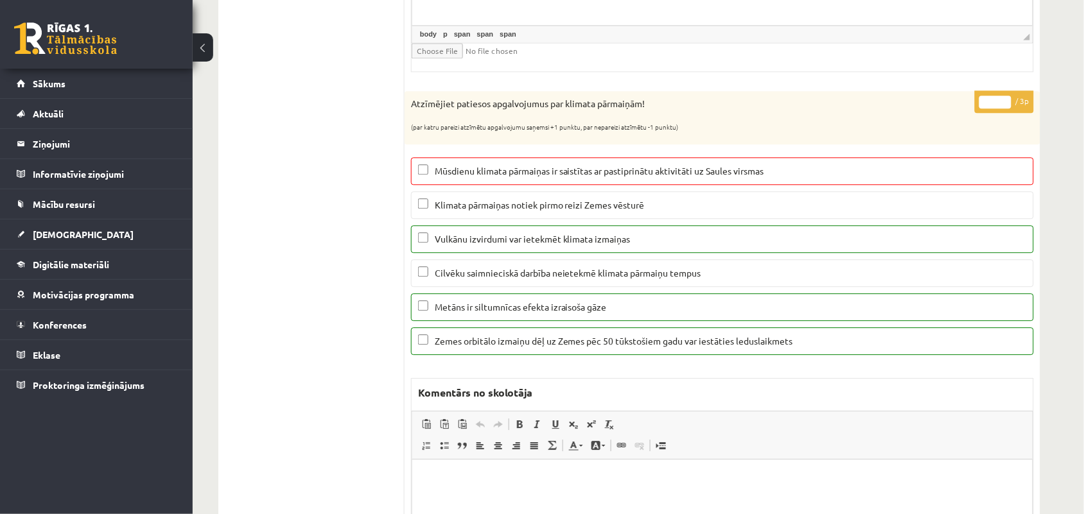
scroll to position [851, 0]
type input "*"
click at [1002, 106] on input "*" at bounding box center [995, 102] width 32 height 13
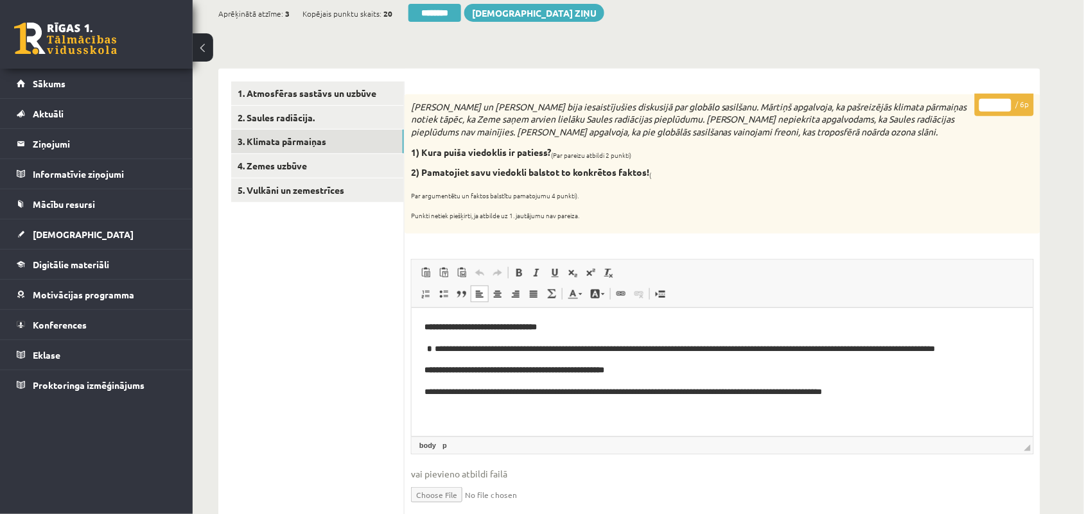
scroll to position [0, 0]
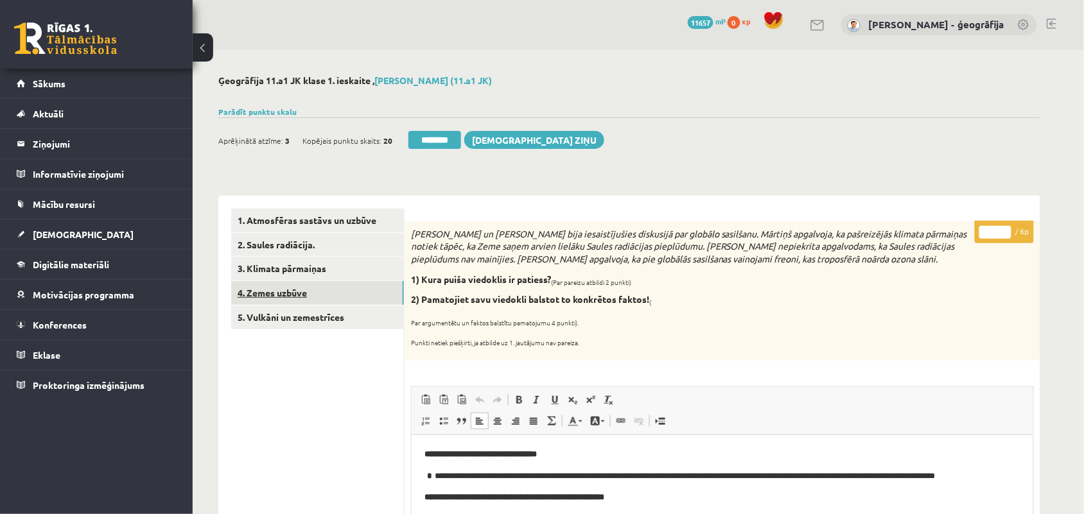
click at [277, 297] on link "4. Zemes uzbūve" at bounding box center [317, 293] width 173 height 24
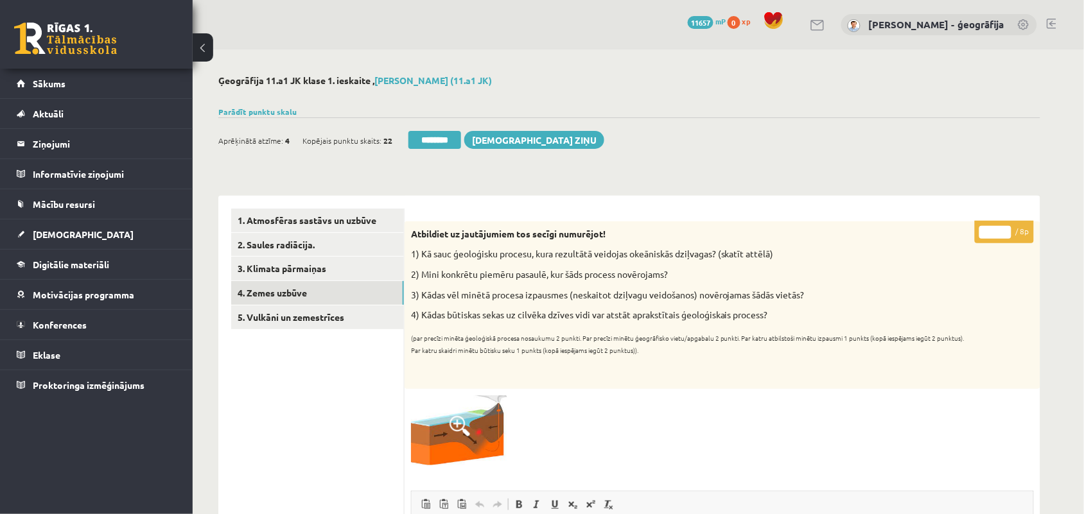
type input "*"
click at [1005, 230] on input "*" at bounding box center [995, 232] width 32 height 13
click at [325, 318] on link "5. Vulkāni un zemestrīces" at bounding box center [317, 318] width 173 height 24
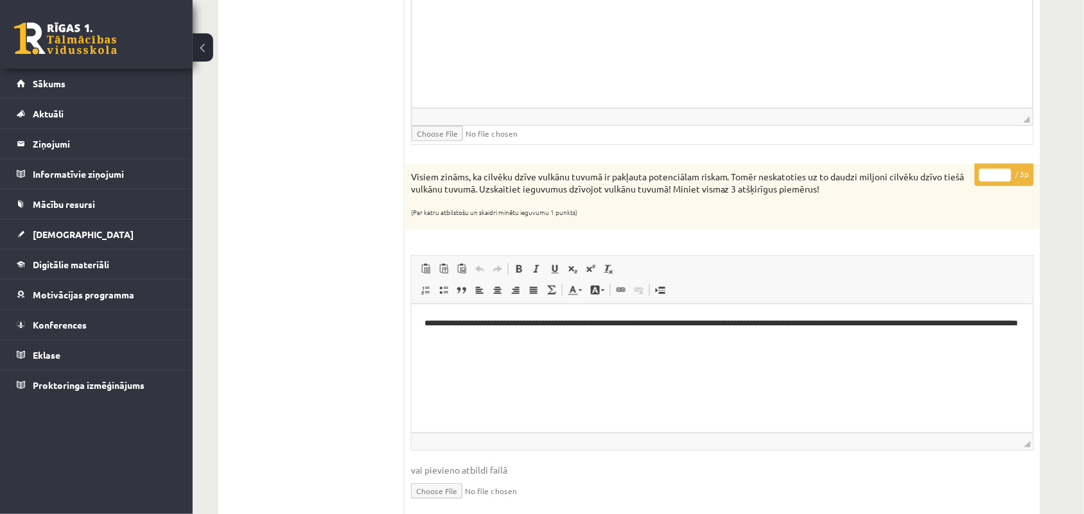
scroll to position [1525, 0]
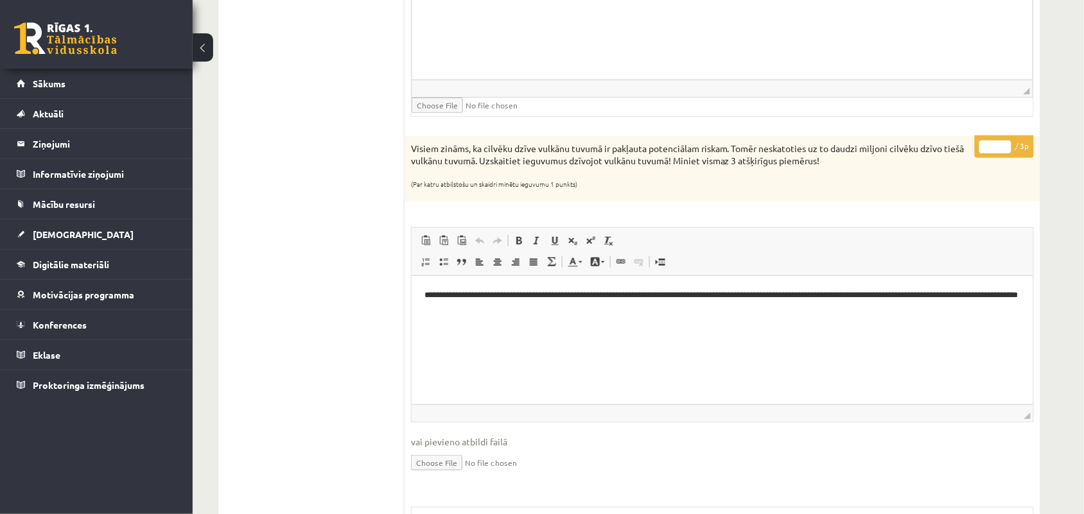
type input "*"
click at [1002, 149] on input "*" at bounding box center [995, 147] width 32 height 13
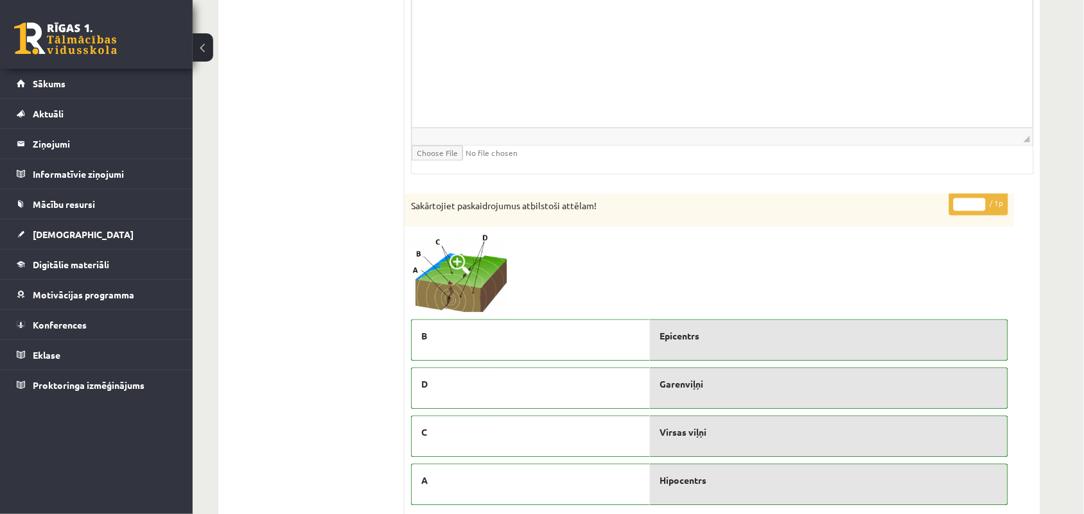
scroll to position [2087, 0]
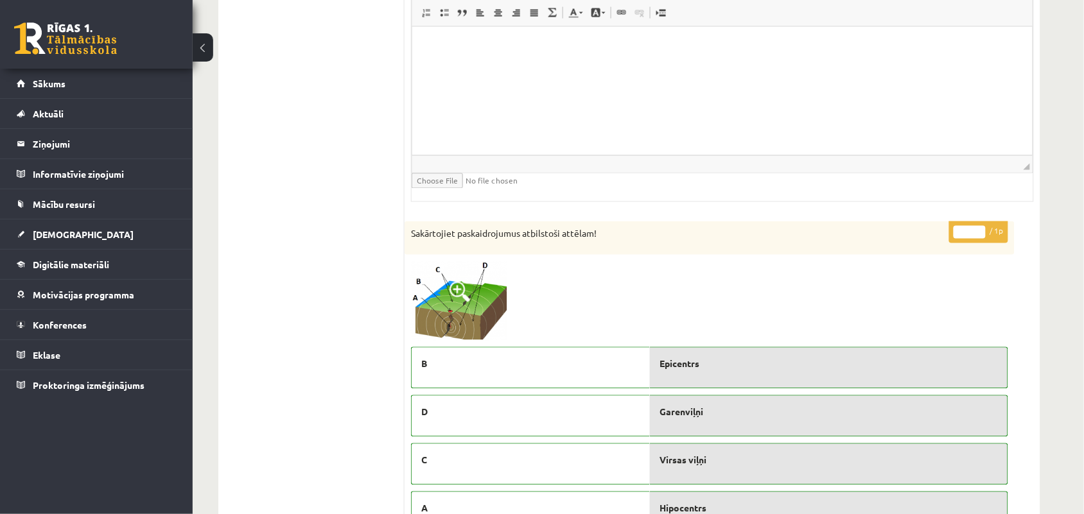
type input "*"
click at [981, 238] on input "*" at bounding box center [970, 232] width 32 height 13
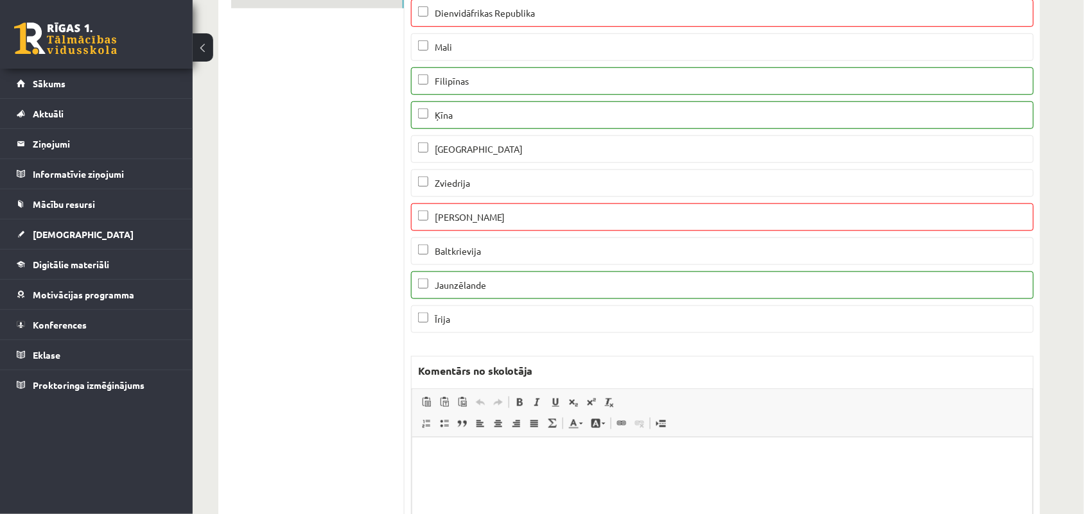
scroll to position [0, 0]
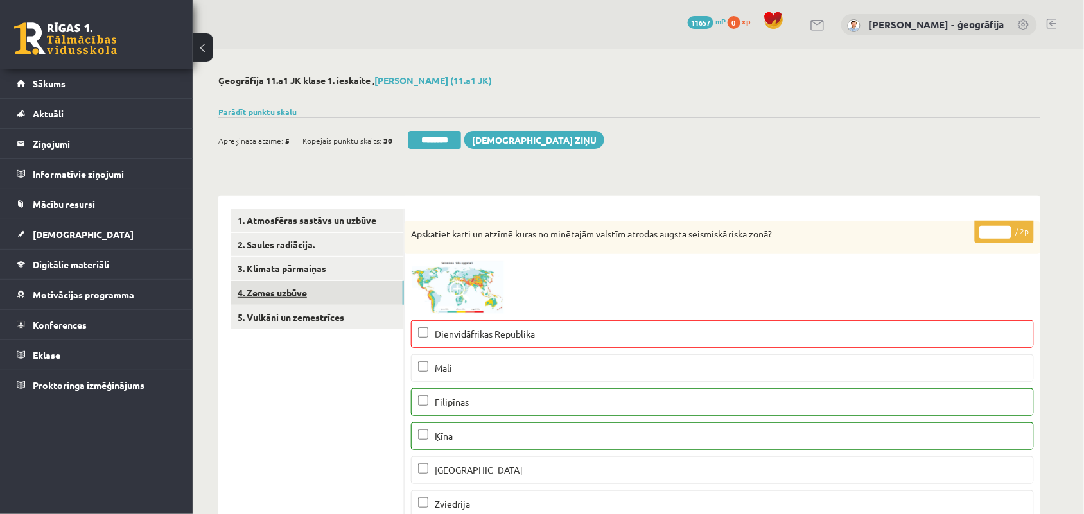
click at [278, 292] on link "4. Zemes uzbūve" at bounding box center [317, 293] width 173 height 24
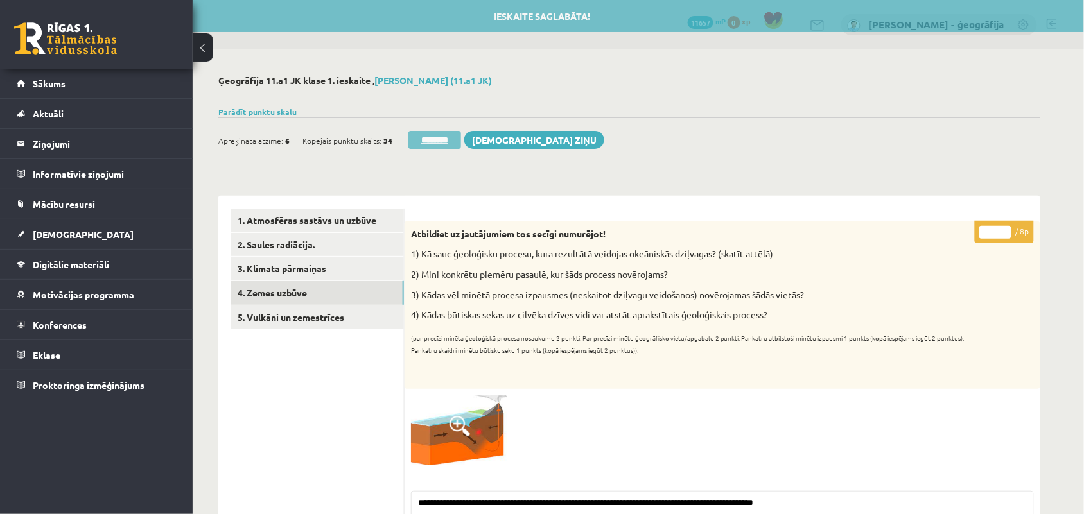
click at [424, 143] on input "********" at bounding box center [434, 140] width 53 height 18
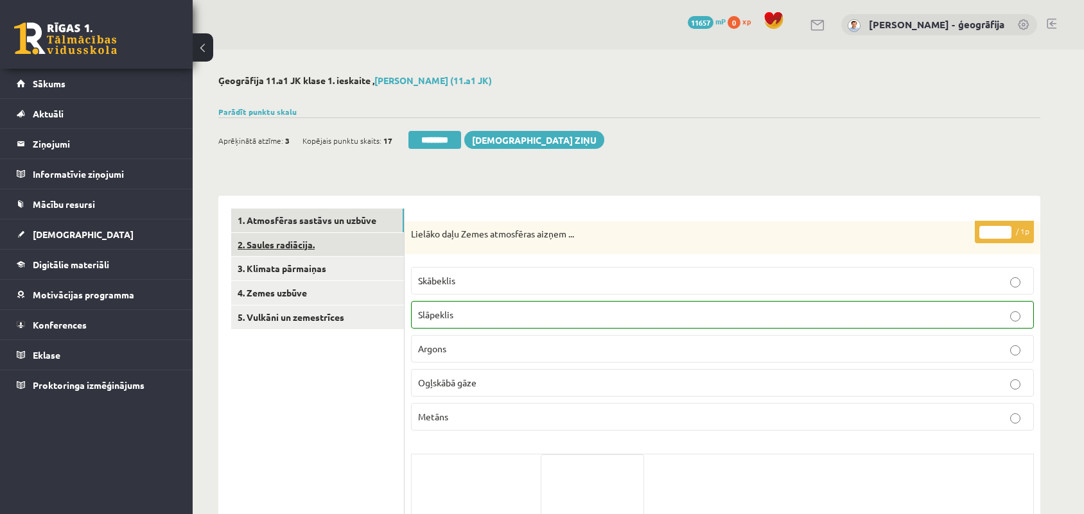
scroll to position [80, 0]
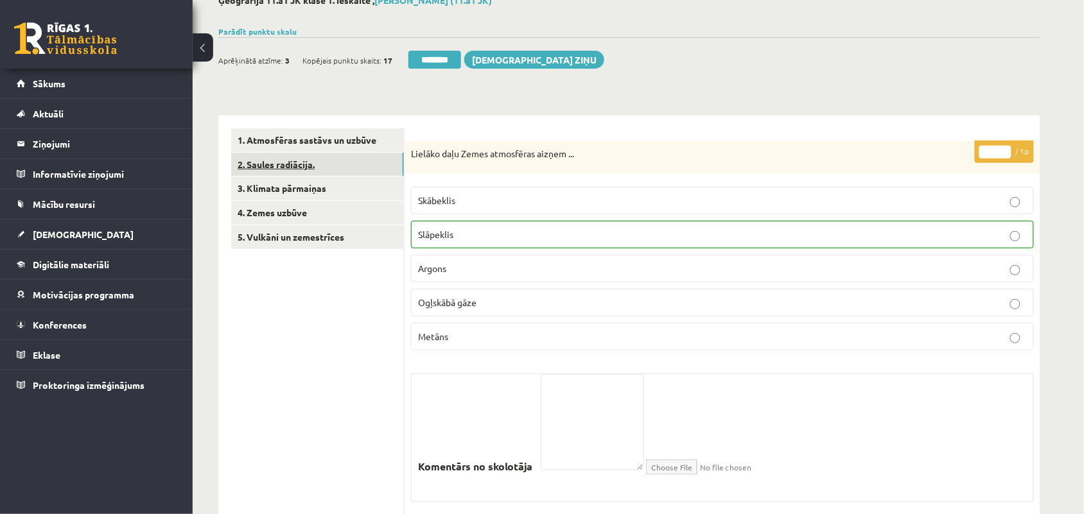
click at [295, 159] on link "2. Saules radiācija." at bounding box center [317, 165] width 173 height 24
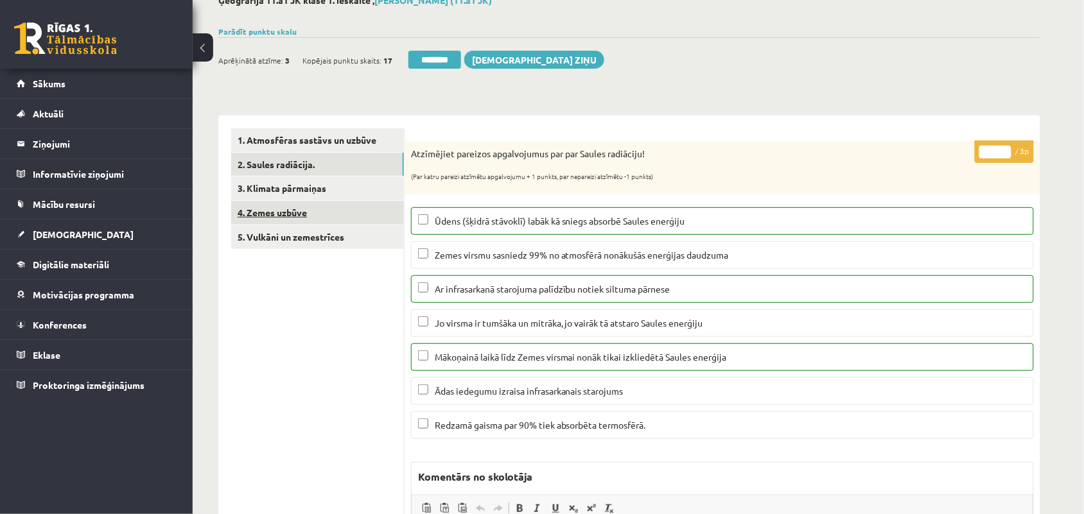
scroll to position [0, 0]
click at [335, 193] on link "3. Klimata pārmaiņas" at bounding box center [317, 189] width 173 height 24
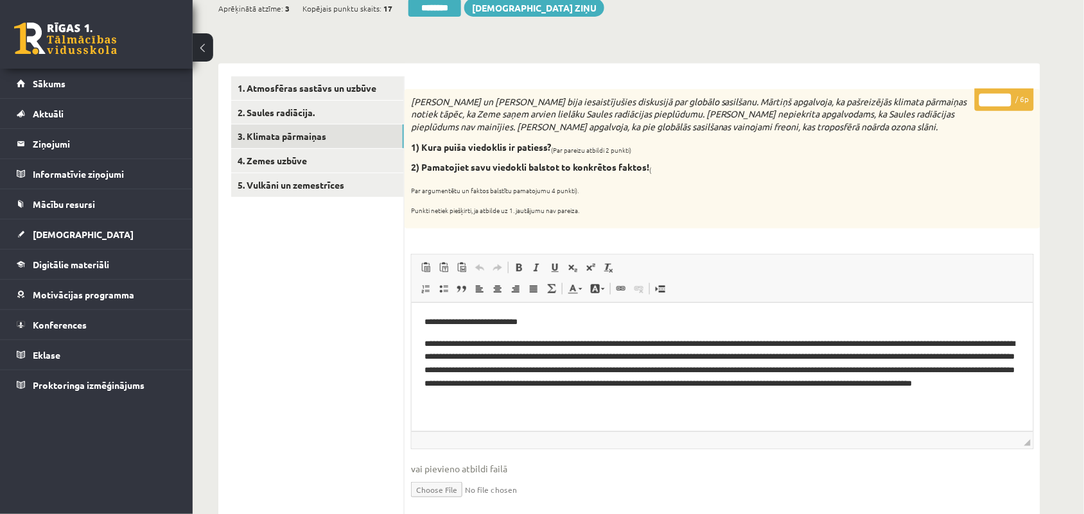
scroll to position [161, 0]
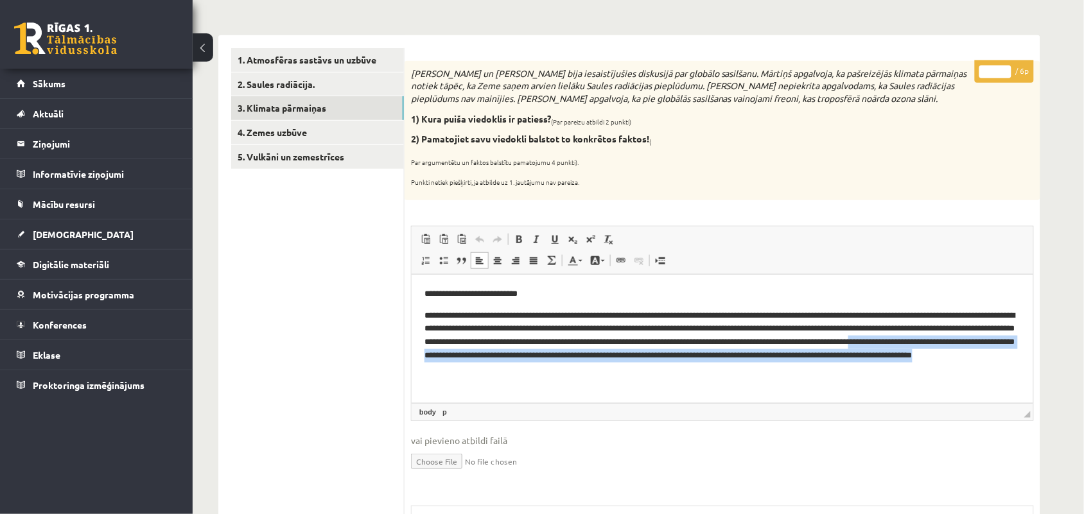
drag, startPoint x: 504, startPoint y: 354, endPoint x: 697, endPoint y: 372, distance: 193.5
click at [697, 372] on p "**********" at bounding box center [722, 342] width 596 height 67
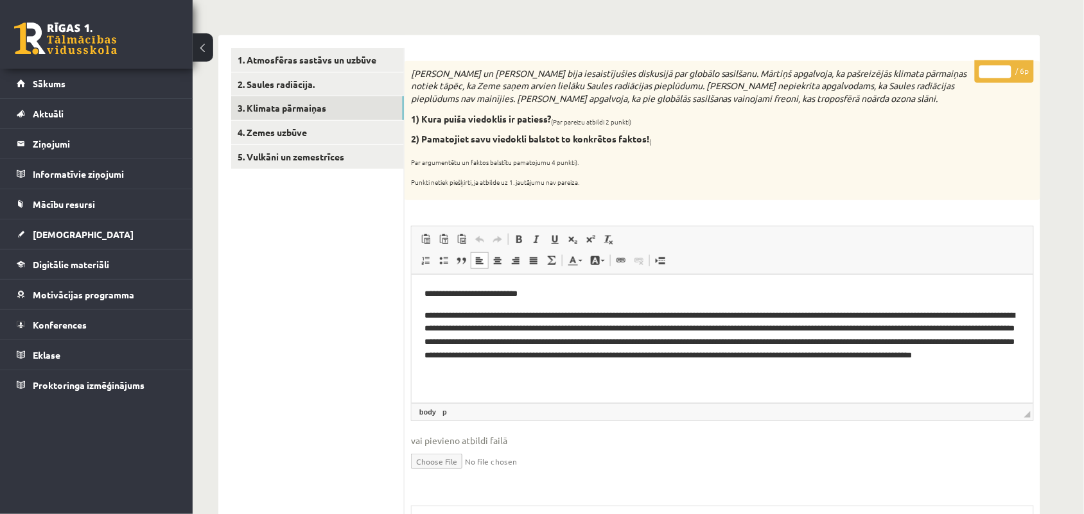
click at [629, 341] on p "**********" at bounding box center [722, 342] width 596 height 67
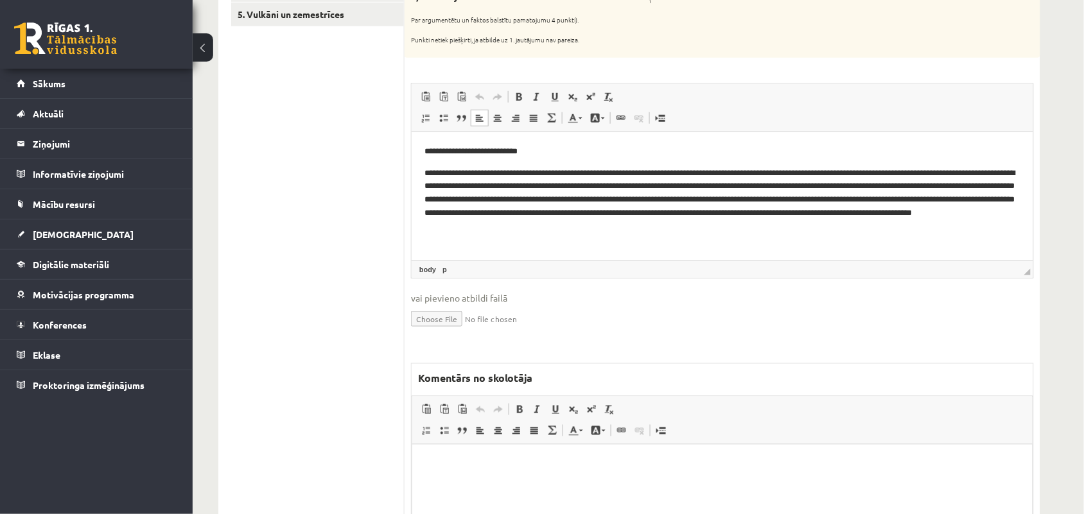
scroll to position [321, 0]
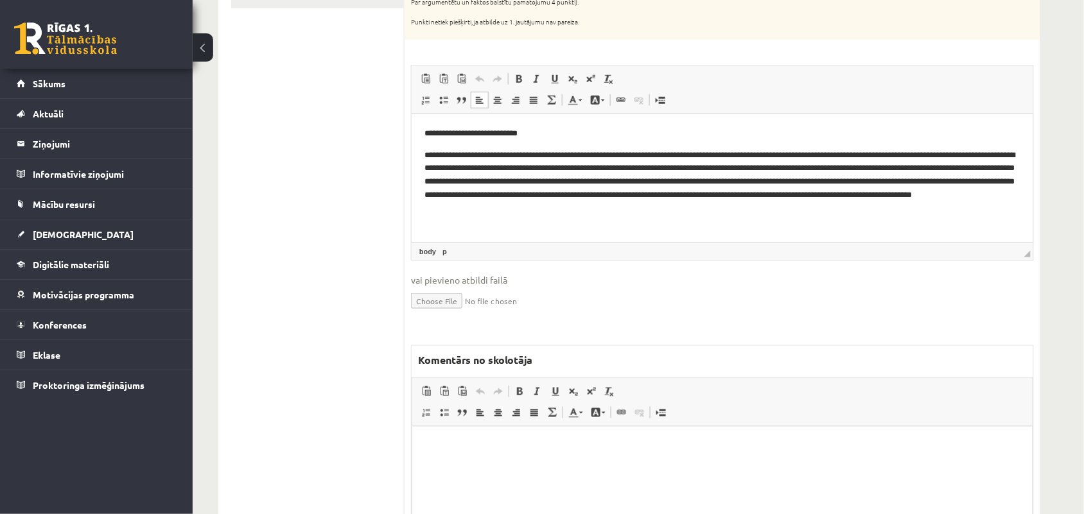
click at [491, 466] on html at bounding box center [722, 445] width 620 height 39
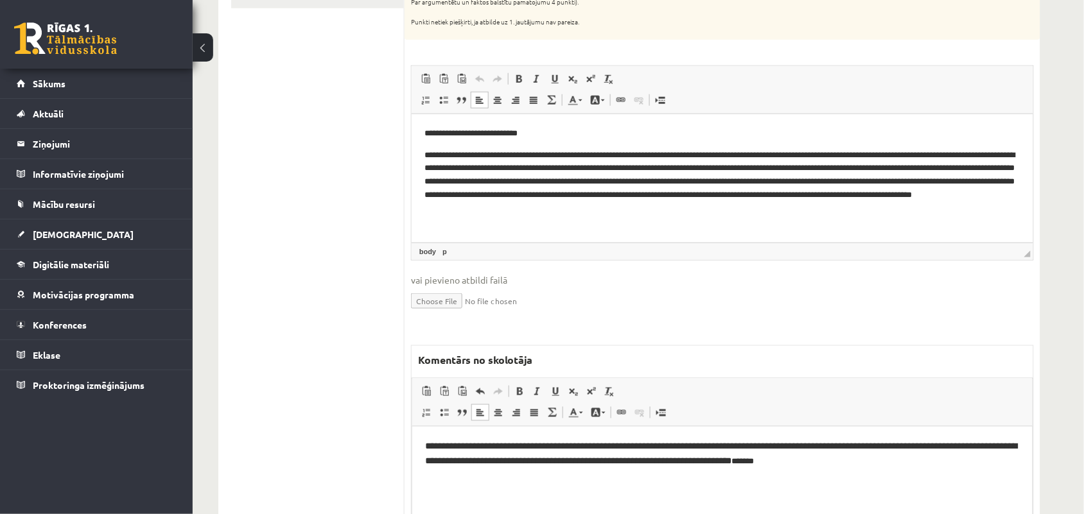
click at [688, 463] on span "**********" at bounding box center [720, 454] width 593 height 24
drag, startPoint x: 693, startPoint y: 450, endPoint x: 730, endPoint y: 450, distance: 37.2
click at [730, 450] on span "**********" at bounding box center [720, 454] width 593 height 24
click at [550, 394] on link "Pasvītrojums Klaviatūras saīsne vadīšanas taustiņš+U" at bounding box center [555, 391] width 18 height 17
click at [744, 455] on p "**********" at bounding box center [721, 454] width 594 height 30
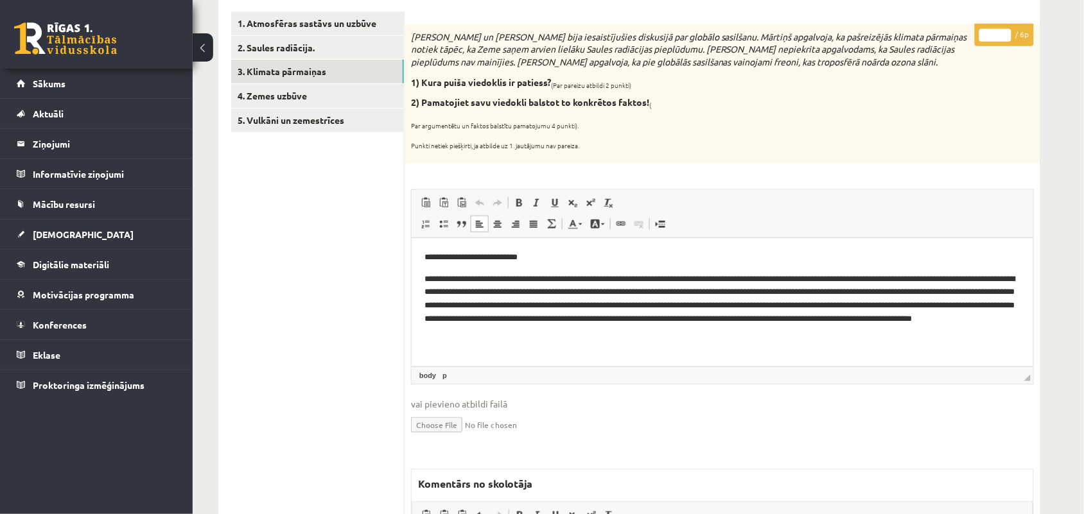
scroll to position [161, 0]
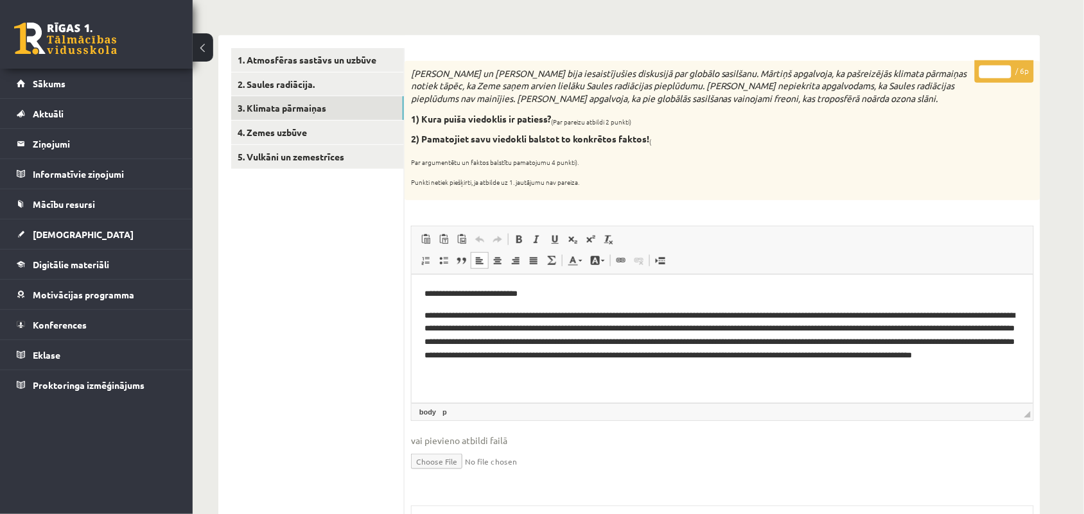
click at [1006, 71] on input "*" at bounding box center [995, 71] width 32 height 13
type input "*"
click at [1006, 71] on input "*" at bounding box center [995, 71] width 32 height 13
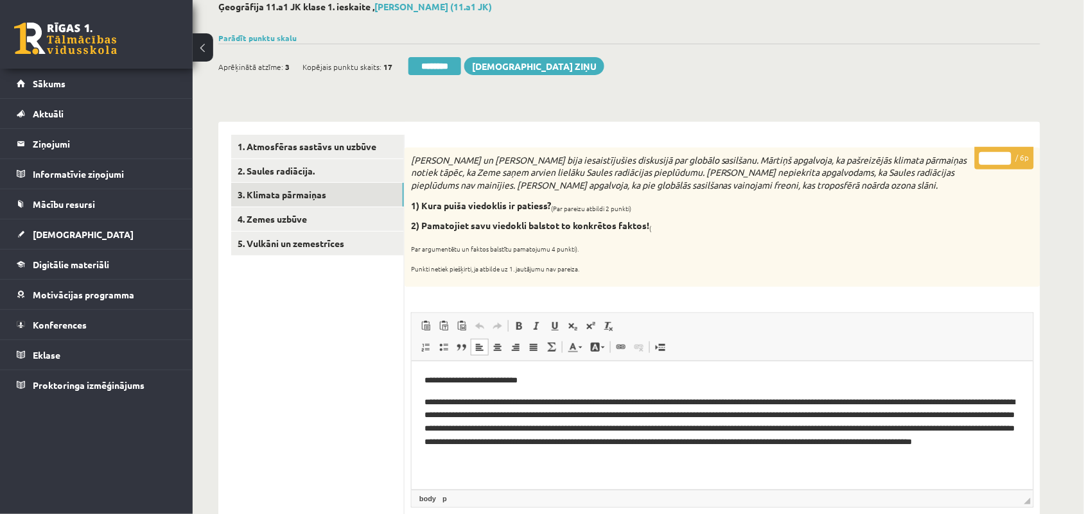
scroll to position [0, 0]
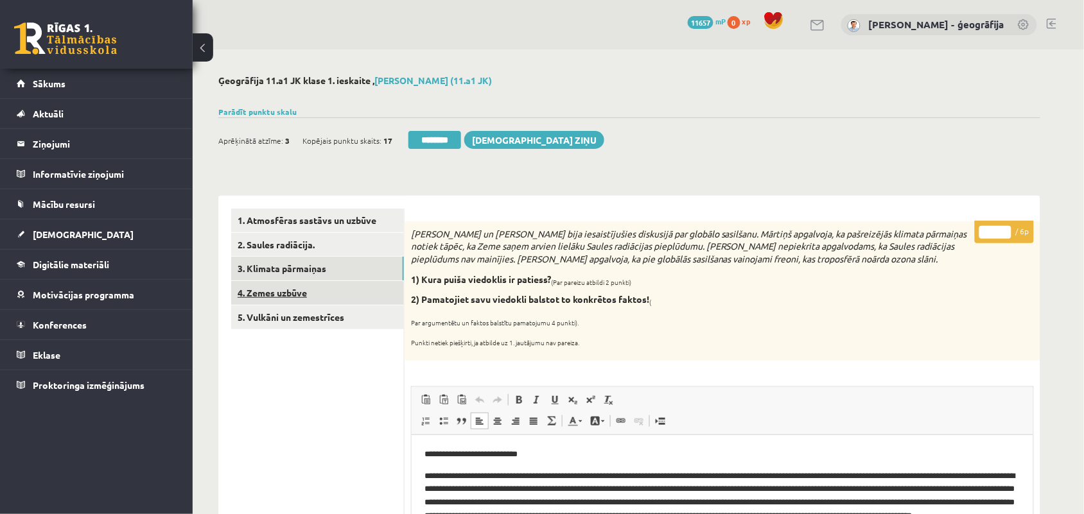
click at [286, 297] on link "4. Zemes uzbūve" at bounding box center [317, 293] width 173 height 24
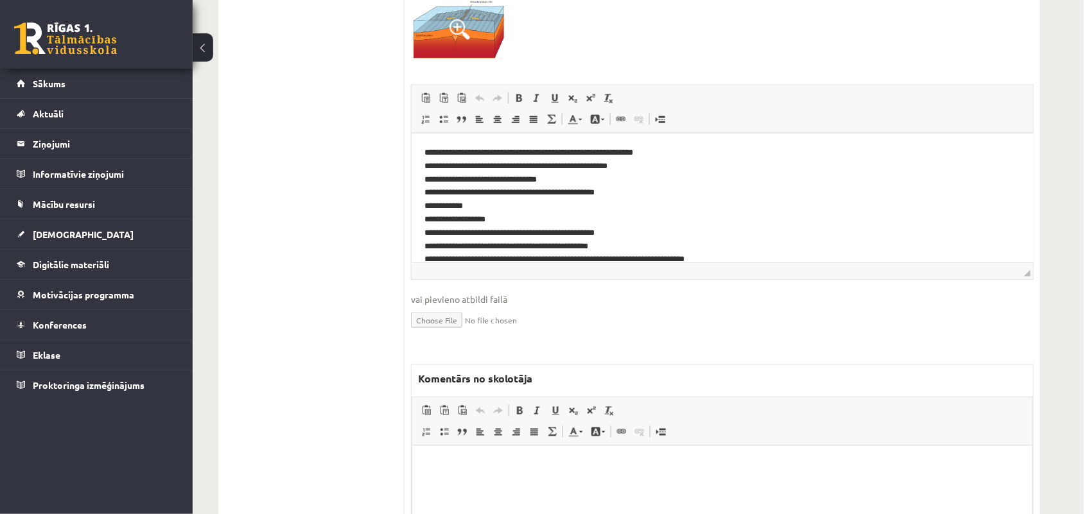
scroll to position [401, 0]
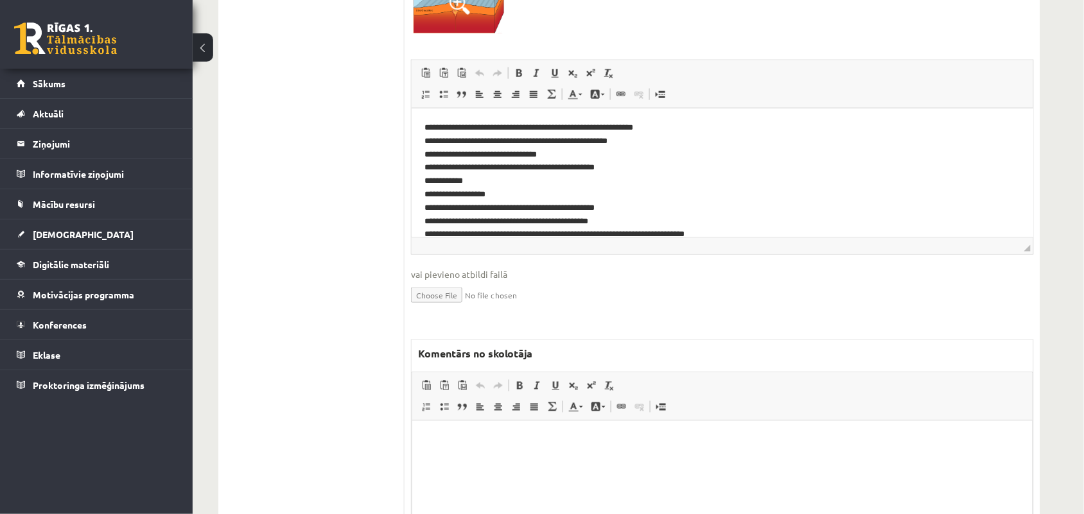
click at [432, 446] on html at bounding box center [722, 440] width 620 height 39
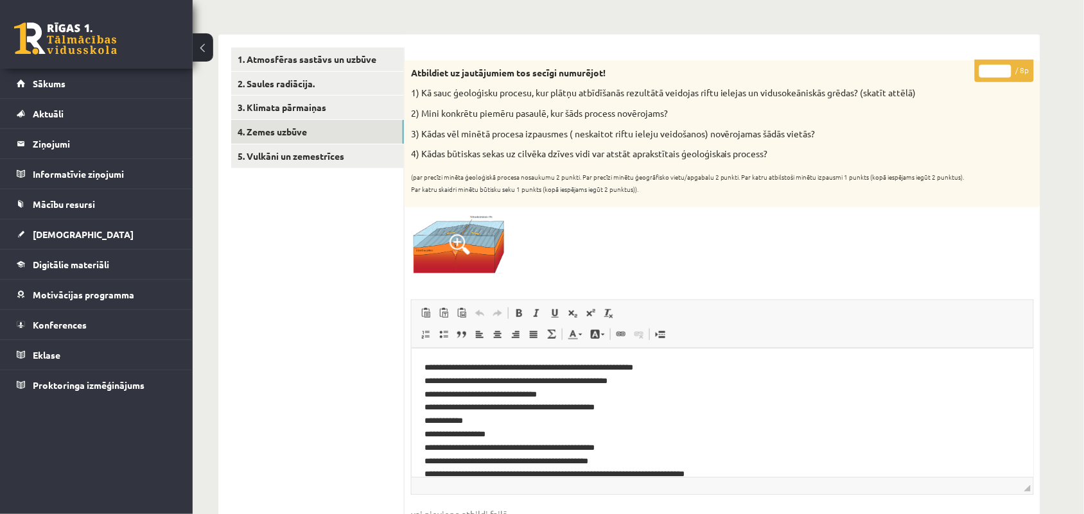
scroll to position [161, 0]
click at [1006, 71] on input "*" at bounding box center [995, 71] width 32 height 13
type input "*"
click at [1006, 76] on input "*" at bounding box center [995, 71] width 32 height 13
click at [257, 156] on link "5. Vulkāni un zemestrīces" at bounding box center [317, 157] width 173 height 24
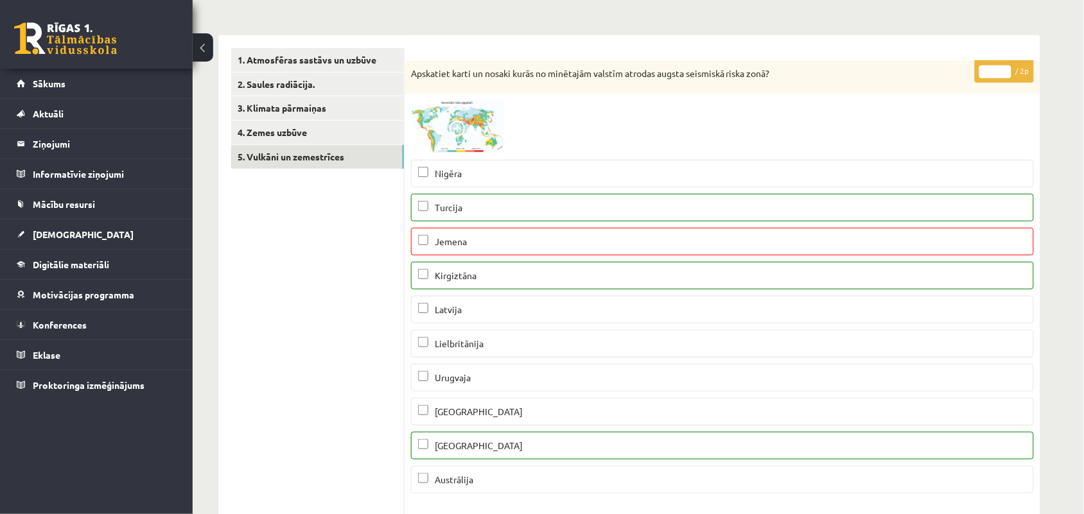
type input "*"
click at [1006, 69] on input "*" at bounding box center [995, 71] width 32 height 13
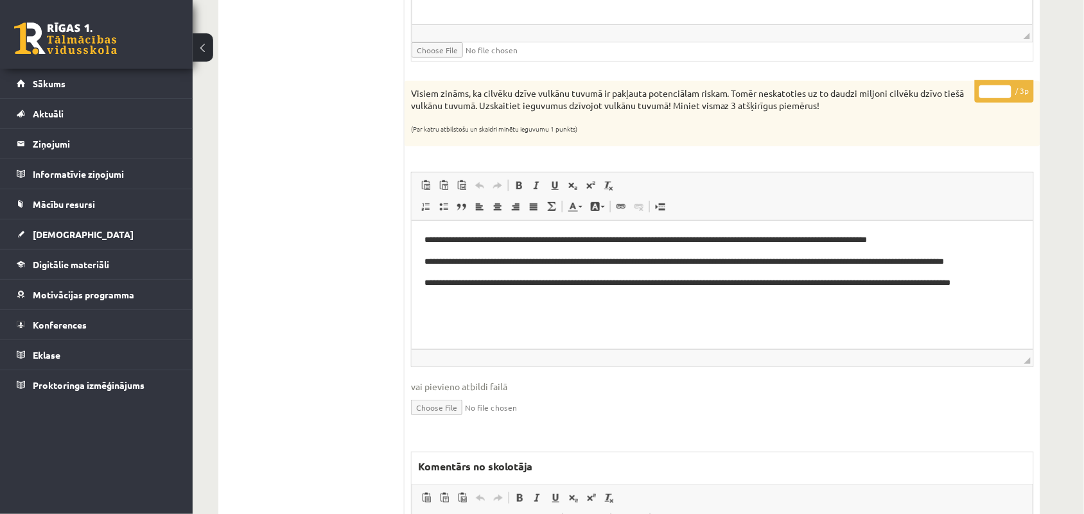
scroll to position [1605, 0]
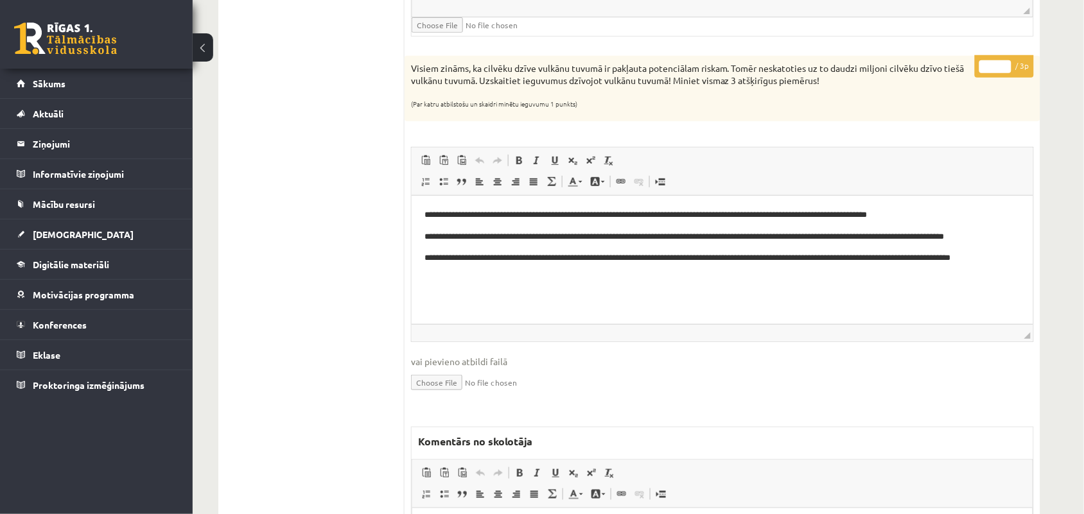
type input "*"
click at [1007, 73] on input "*" at bounding box center [995, 66] width 32 height 13
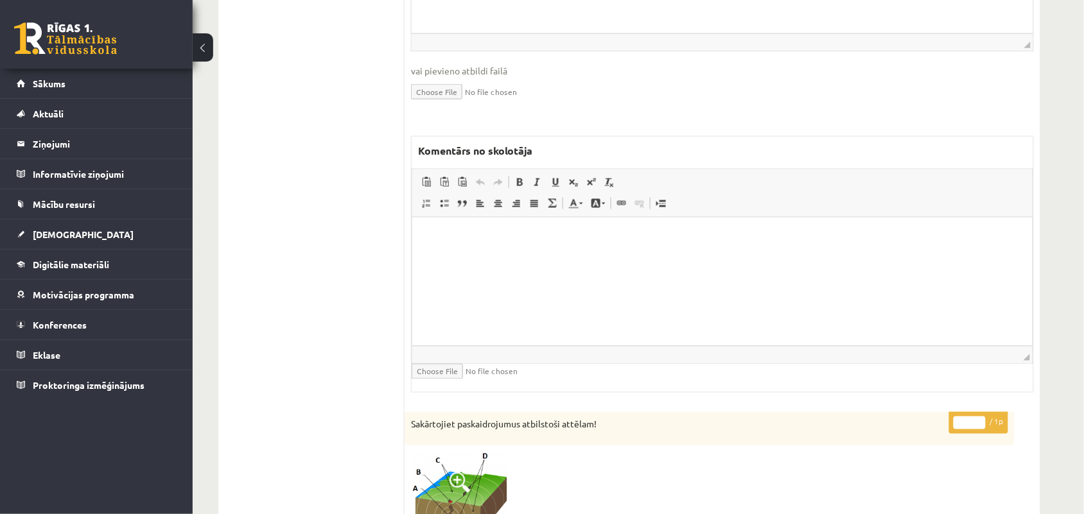
scroll to position [2087, 0]
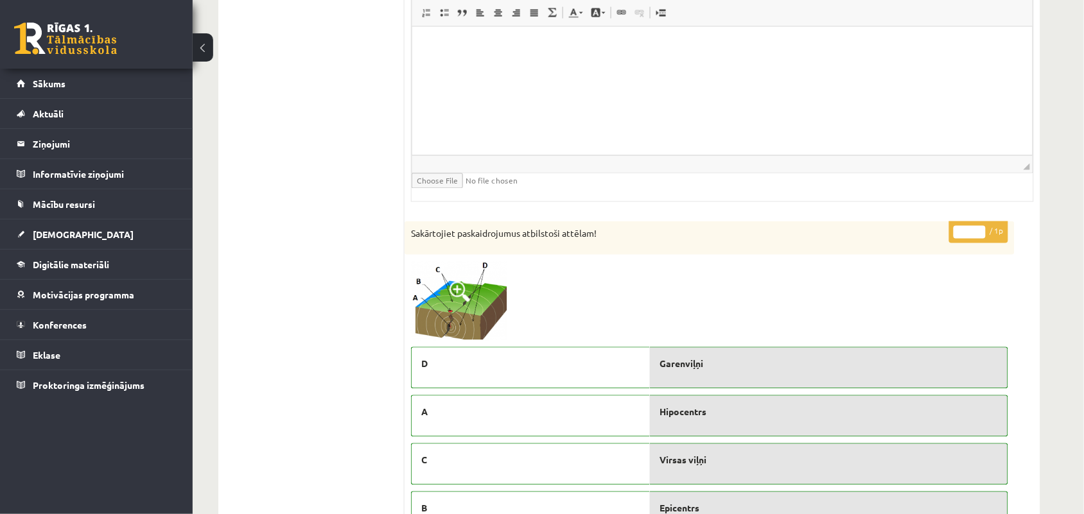
type input "*"
click at [981, 235] on input "*" at bounding box center [970, 232] width 32 height 13
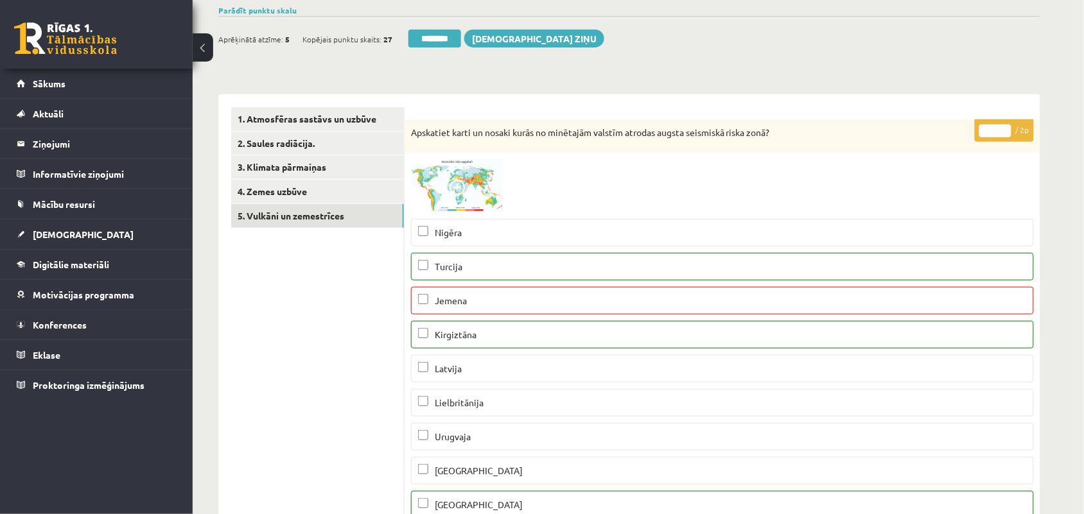
scroll to position [0, 0]
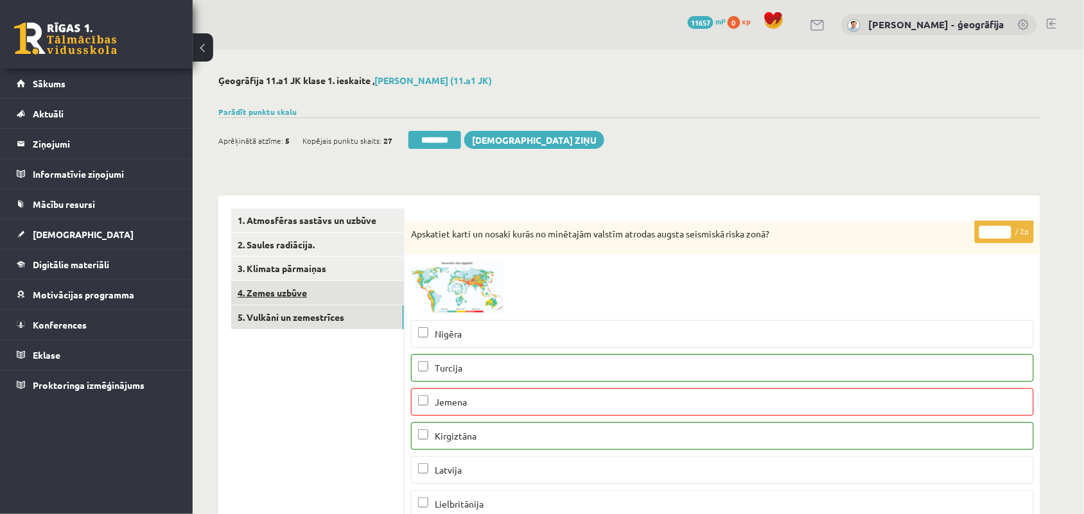
click at [274, 296] on link "4. Zemes uzbūve" at bounding box center [317, 293] width 173 height 24
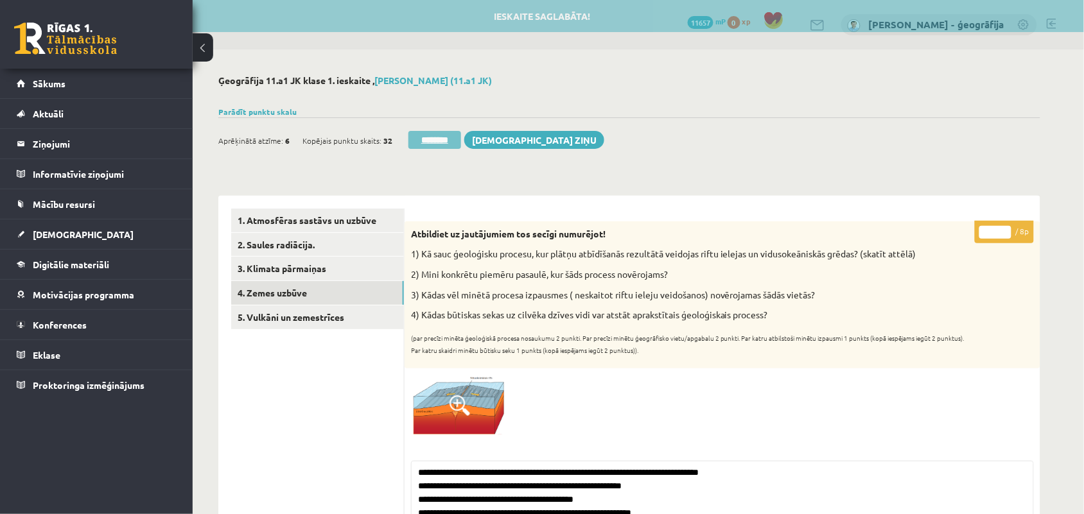
click at [446, 143] on input "********" at bounding box center [434, 140] width 53 height 18
